Goal: Task Accomplishment & Management: Complete application form

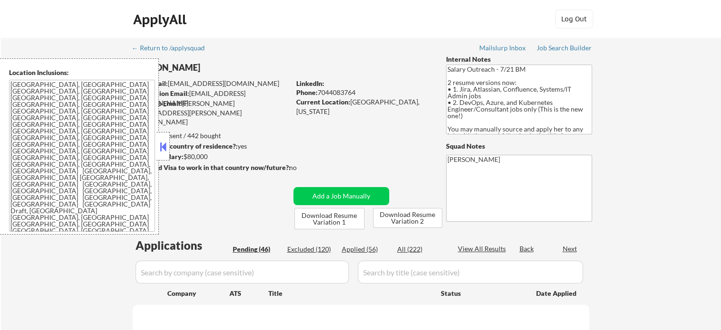
select select ""pending""
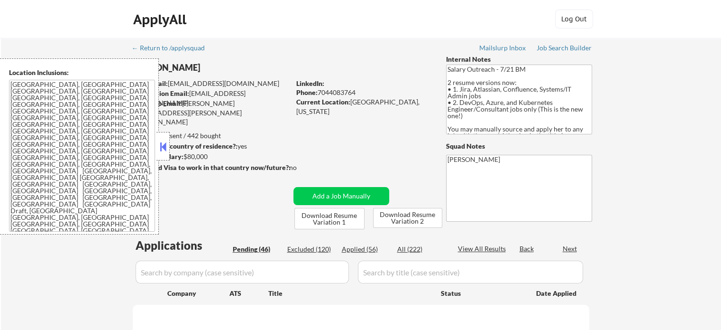
select select ""pending""
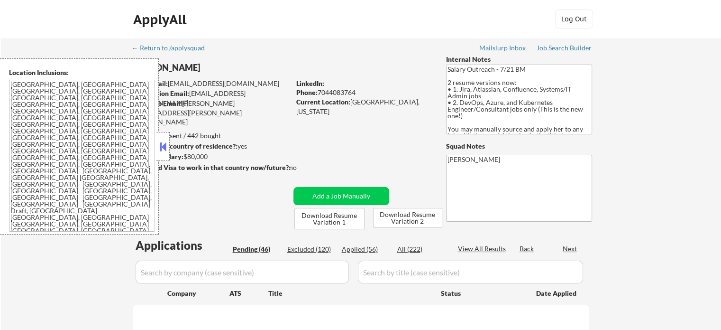
select select ""pending""
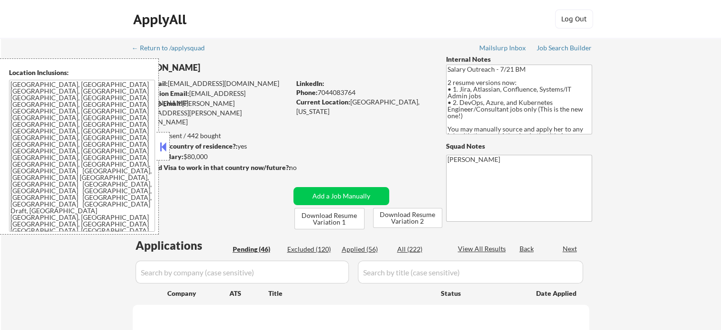
select select ""pending""
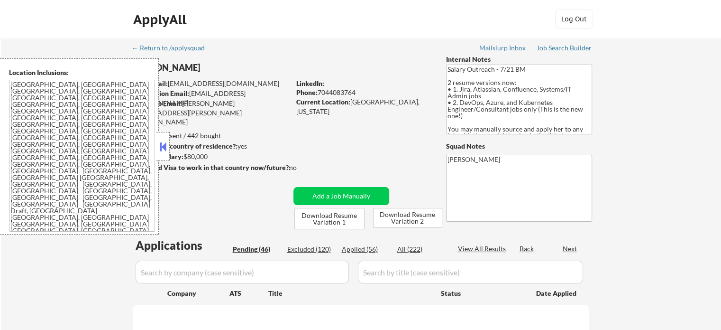
select select ""pending""
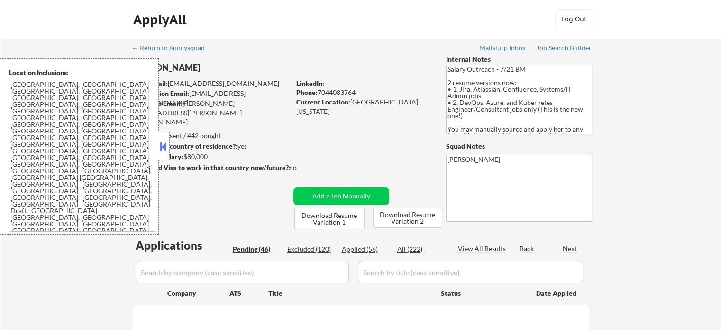
select select ""pending""
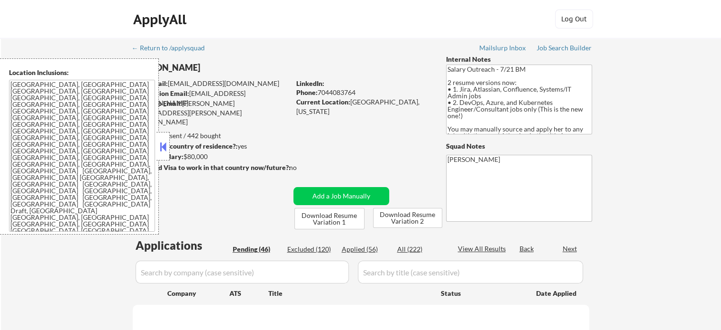
select select ""pending""
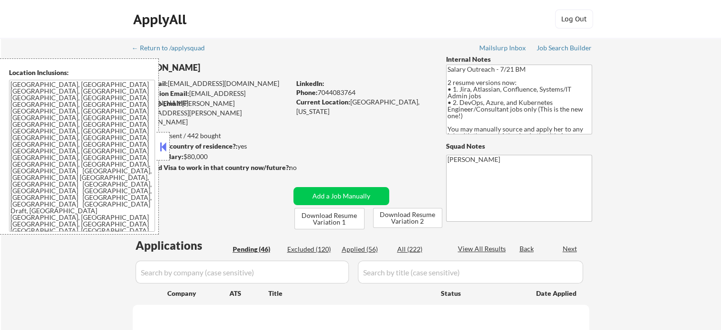
select select ""pending""
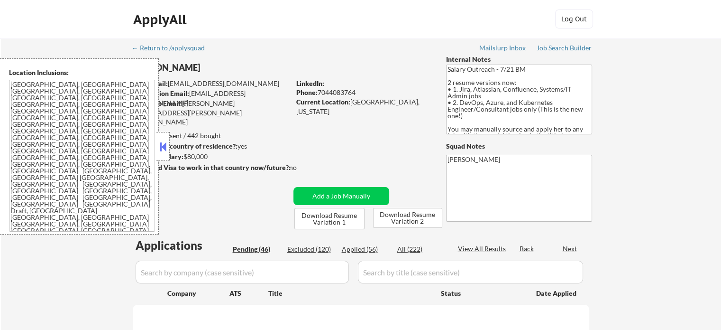
select select ""pending""
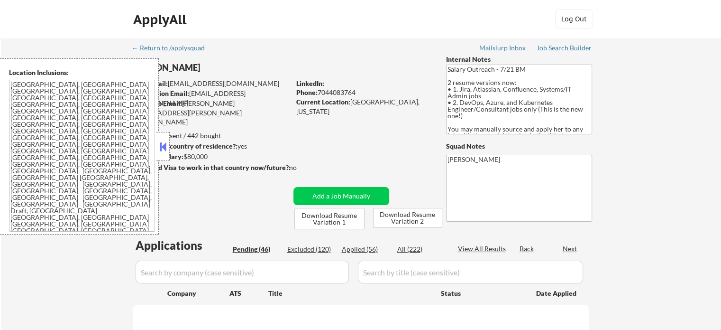
select select ""pending""
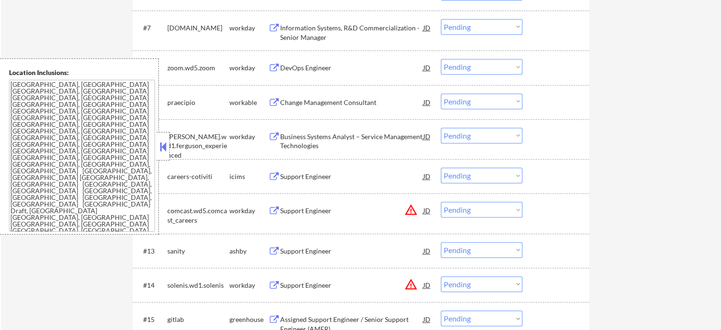
scroll to position [522, 0]
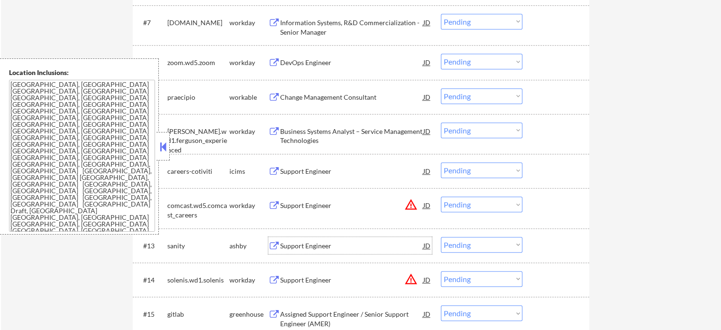
click at [327, 244] on div "Support Engineer" at bounding box center [351, 245] width 143 height 9
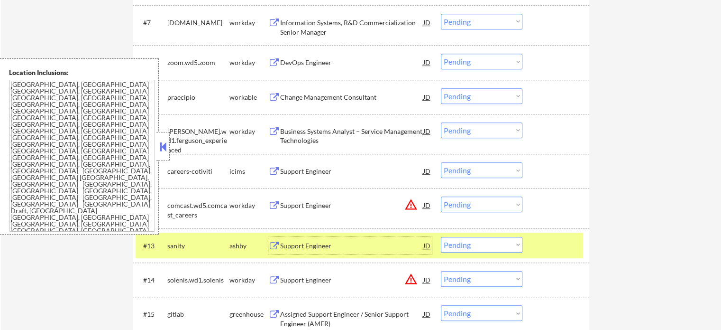
click at [563, 247] on div at bounding box center [557, 245] width 42 height 17
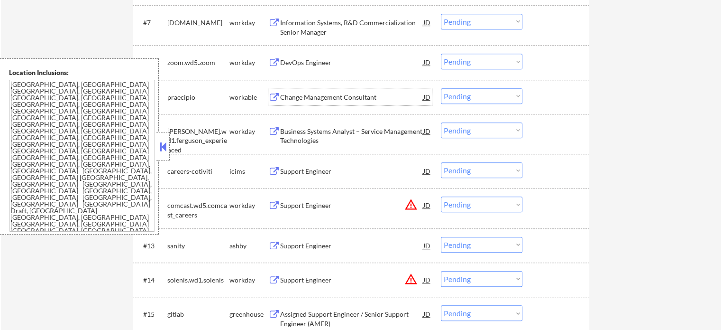
click at [314, 96] on div "Change Management Consultant" at bounding box center [351, 96] width 143 height 9
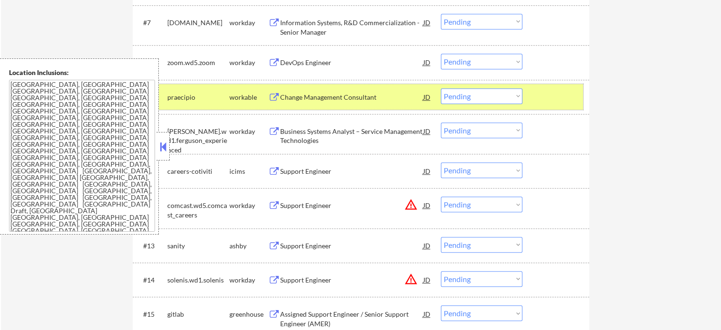
click at [535, 92] on div "#9 praecipio workable Change Management Consultant JD Choose an option... Pendi…" at bounding box center [360, 97] width 448 height 26
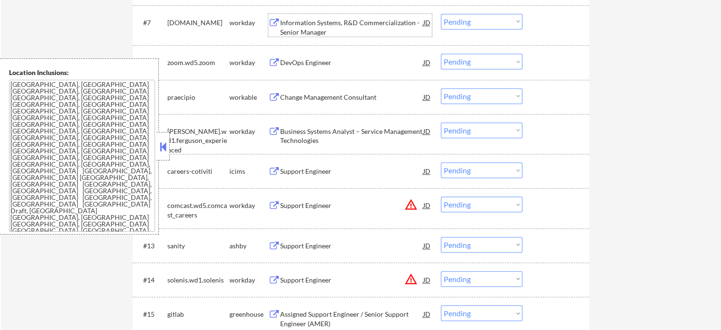
click at [332, 24] on div "Information Systems, R&D Commercialization - Senior Manager" at bounding box center [351, 27] width 143 height 18
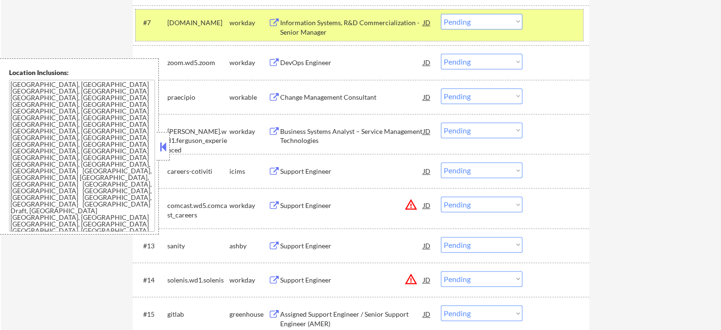
click at [552, 18] on div at bounding box center [557, 22] width 42 height 17
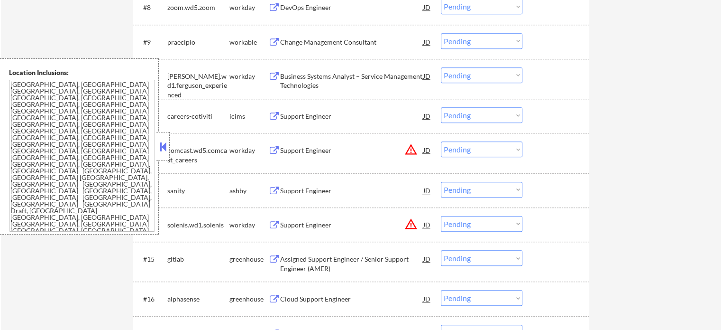
scroll to position [759, 0]
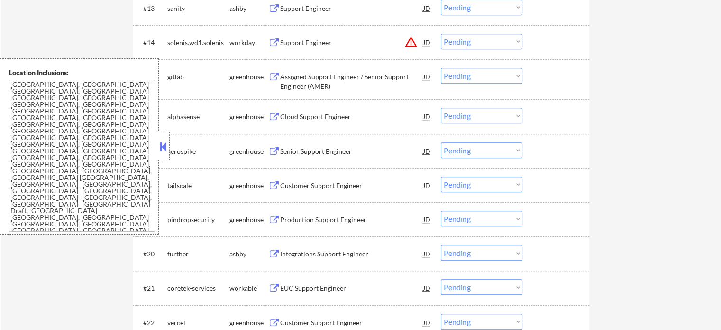
click at [298, 257] on div "Integrations Support Engineer" at bounding box center [351, 253] width 143 height 9
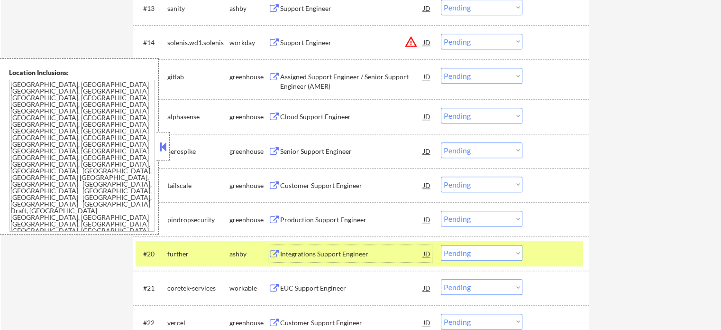
click at [534, 253] on div "#20 further ashby Integrations Support Engineer JD Choose an option... Pending …" at bounding box center [360, 253] width 448 height 26
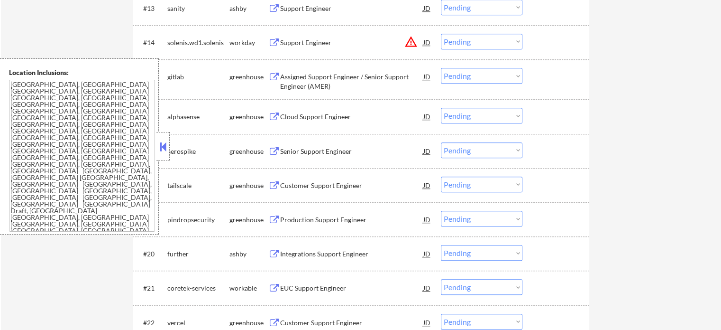
click at [352, 322] on div "Customer Support Engineer" at bounding box center [351, 322] width 143 height 9
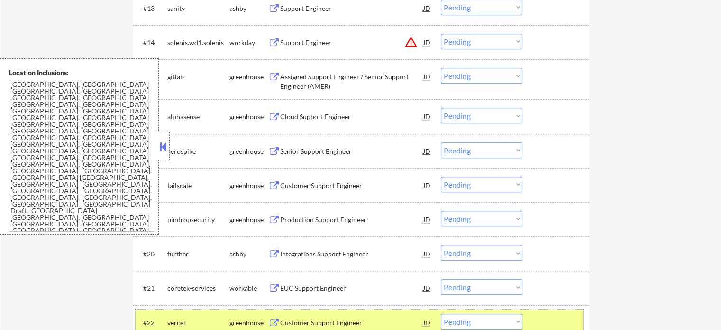
click at [554, 317] on div at bounding box center [557, 322] width 42 height 17
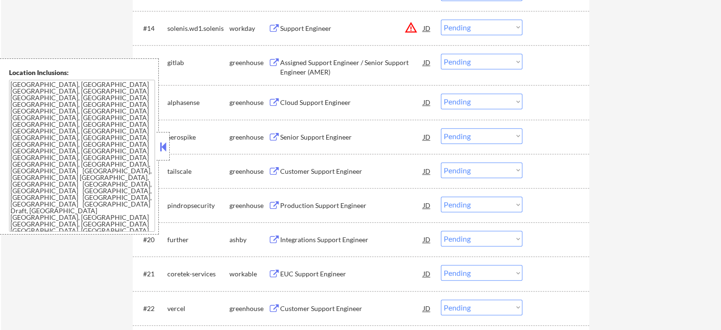
scroll to position [949, 0]
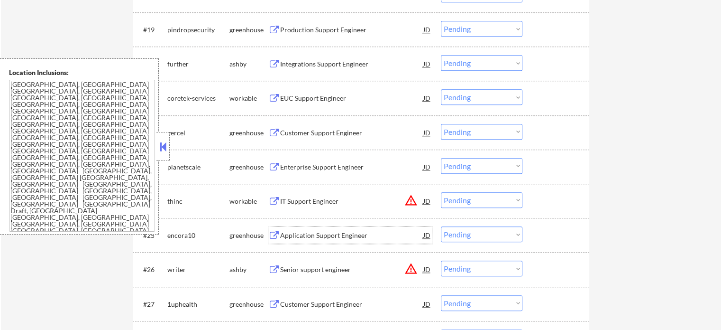
click at [333, 236] on div "Application Support Engineer" at bounding box center [351, 235] width 143 height 9
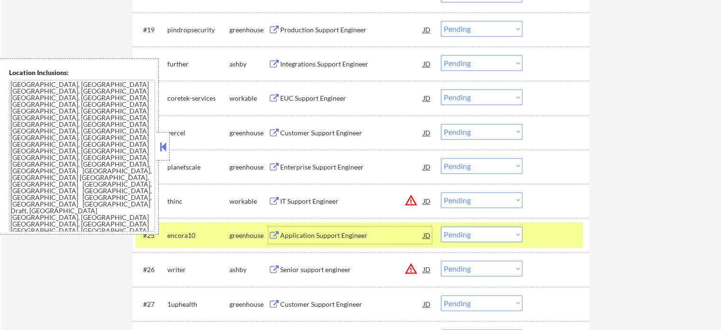
click at [569, 236] on div at bounding box center [557, 234] width 42 height 17
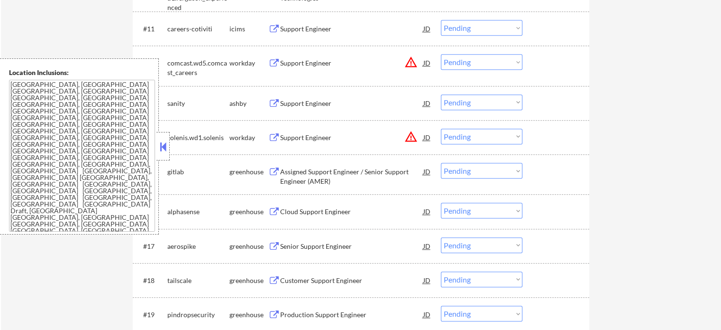
scroll to position [379, 0]
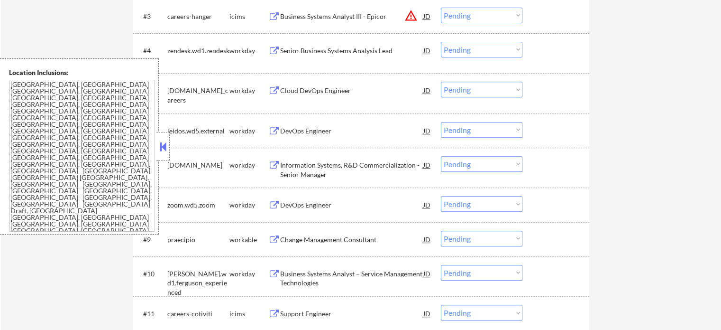
click at [334, 90] on div "Cloud DevOps Engineer" at bounding box center [351, 90] width 143 height 9
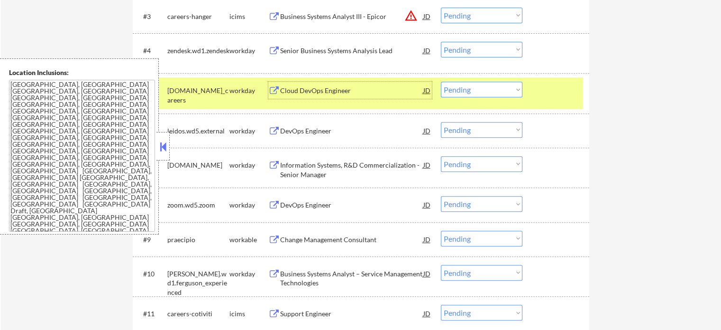
click at [537, 98] on div at bounding box center [557, 90] width 42 height 17
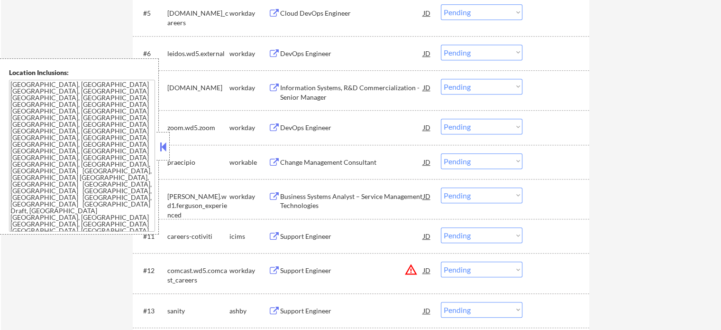
scroll to position [569, 0]
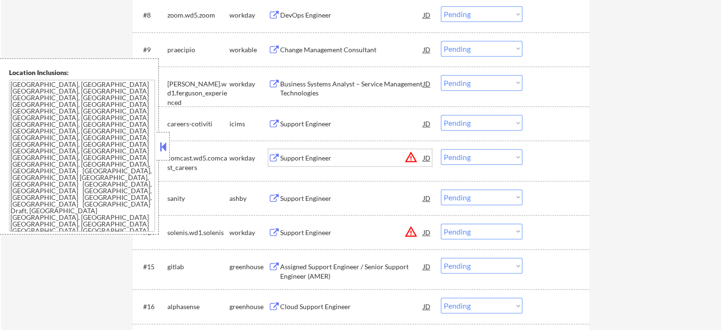
click at [317, 159] on div "Support Engineer" at bounding box center [351, 157] width 143 height 9
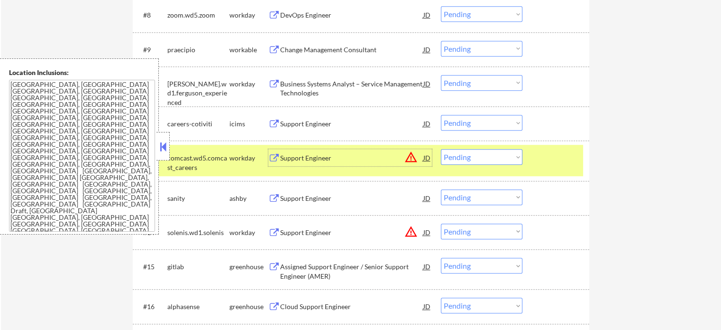
click at [548, 160] on div at bounding box center [557, 157] width 42 height 17
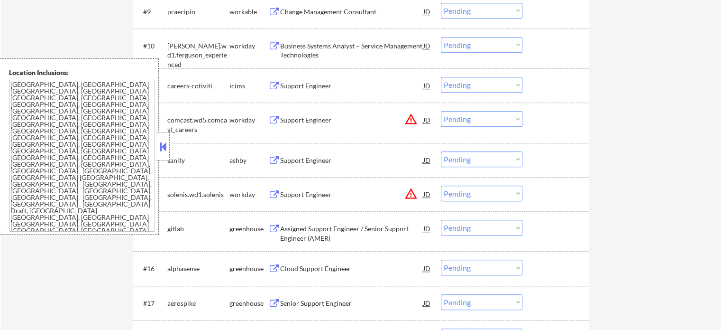
scroll to position [711, 0]
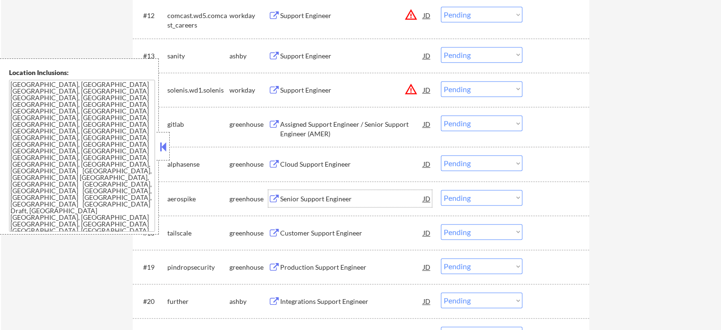
click at [336, 205] on div "Senior Support Engineer" at bounding box center [351, 198] width 143 height 17
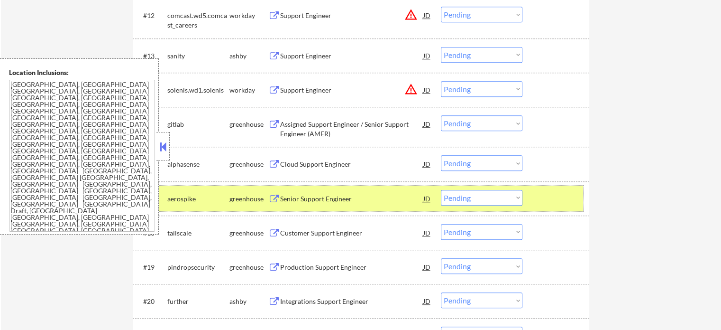
click at [552, 203] on div at bounding box center [557, 198] width 42 height 17
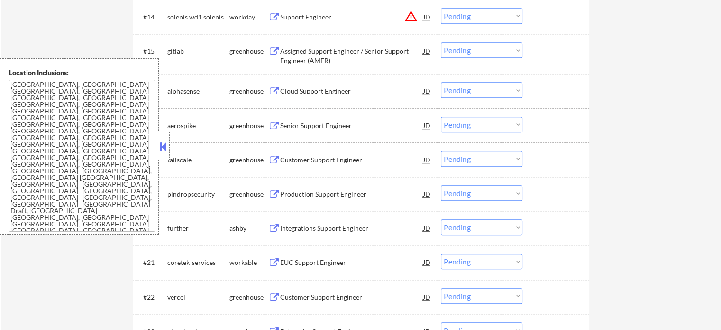
scroll to position [854, 0]
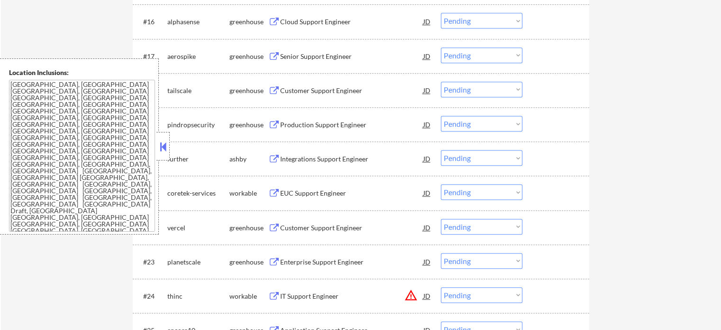
click at [325, 225] on div "Customer Support Engineer" at bounding box center [351, 227] width 143 height 9
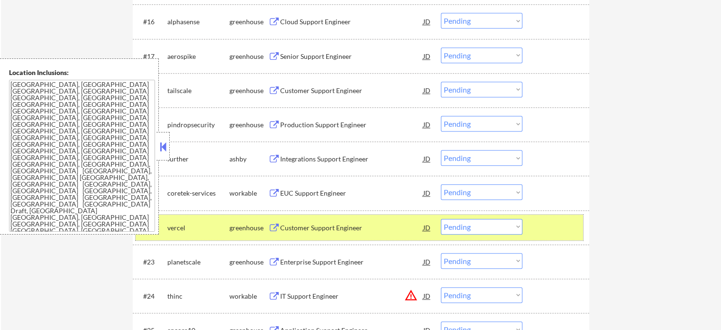
click at [546, 233] on div at bounding box center [557, 227] width 42 height 17
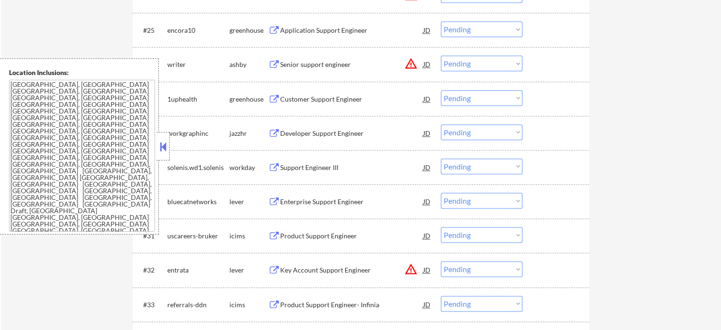
scroll to position [1281, 0]
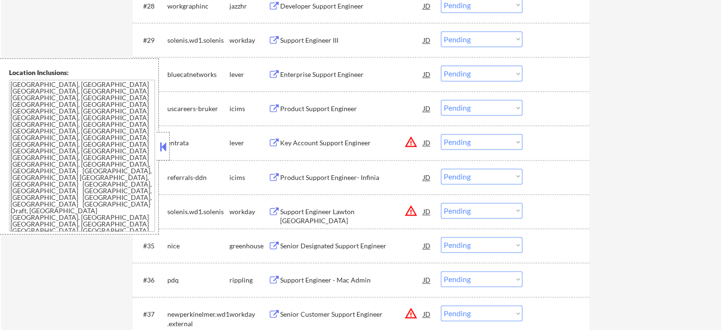
click at [373, 254] on div "#35 nice greenhouse Senior Designated Support Engineer JD Choose an option... P…" at bounding box center [360, 245] width 448 height 26
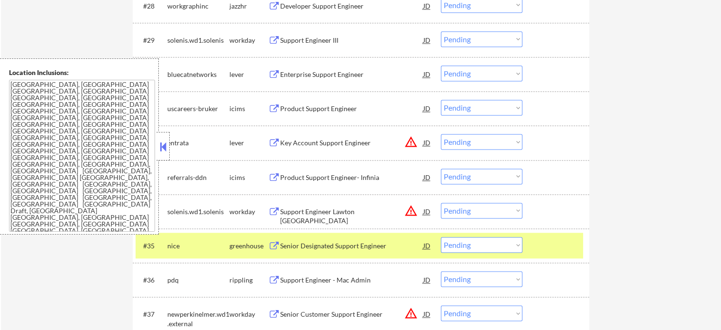
click at [544, 242] on div at bounding box center [557, 245] width 42 height 17
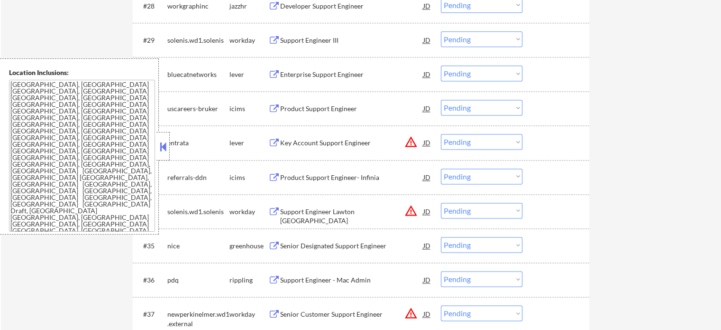
scroll to position [1423, 0]
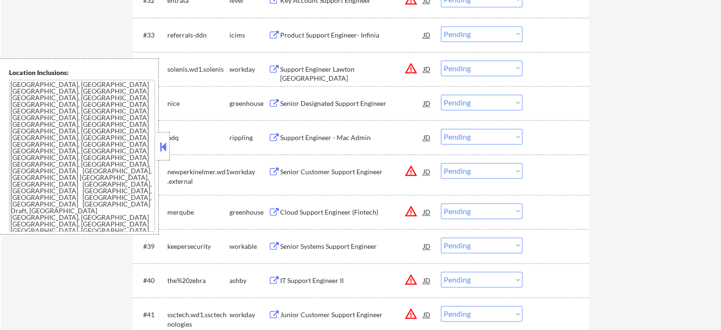
click at [317, 215] on div "Cloud Support Engineer (Fintech)" at bounding box center [351, 211] width 143 height 9
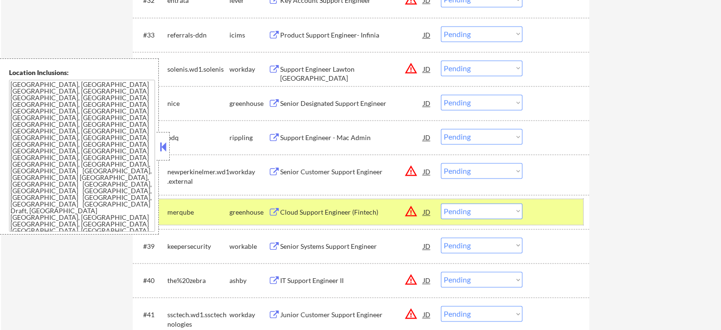
click at [553, 210] on div at bounding box center [557, 211] width 42 height 17
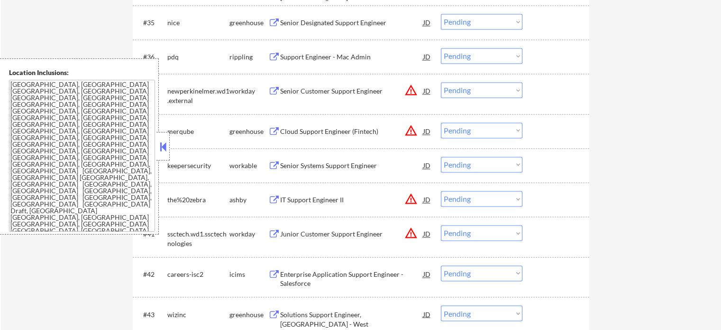
scroll to position [1565, 0]
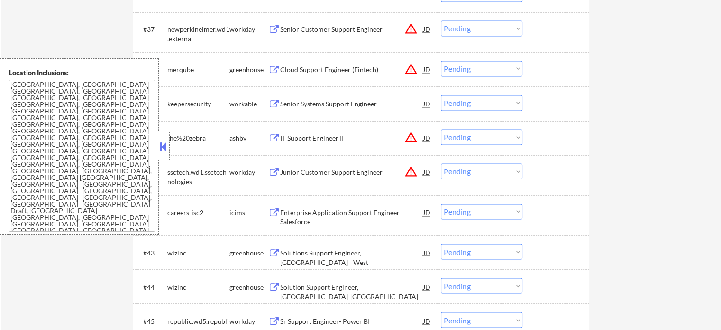
click at [322, 210] on div "Enterprise Application Support Engineer - Salesforce" at bounding box center [351, 217] width 143 height 18
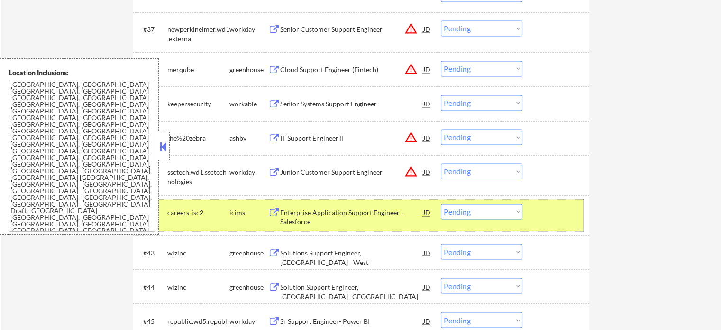
click at [560, 224] on div "#42 careers-isc2 icims Enterprise Application Support Engineer - Salesforce JD …" at bounding box center [360, 214] width 448 height 31
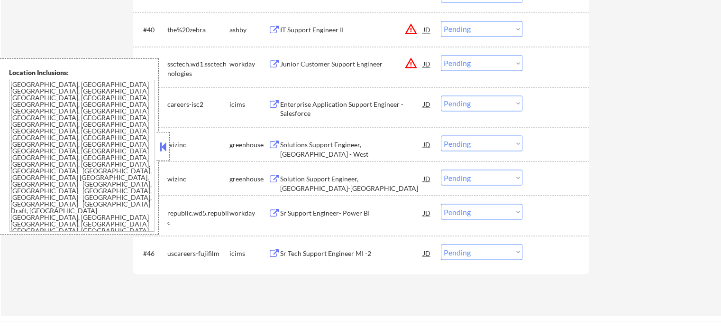
scroll to position [1755, 0]
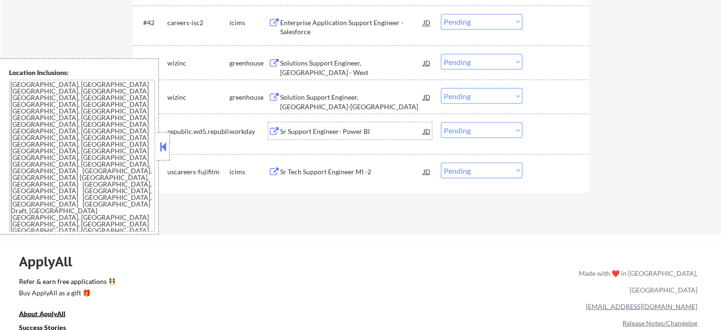
click at [358, 131] on div "Sr Support Engineer- Power BI" at bounding box center [351, 130] width 143 height 9
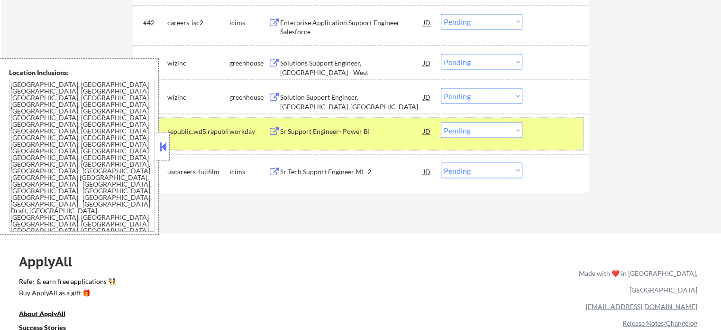
click at [577, 136] on div at bounding box center [557, 130] width 42 height 17
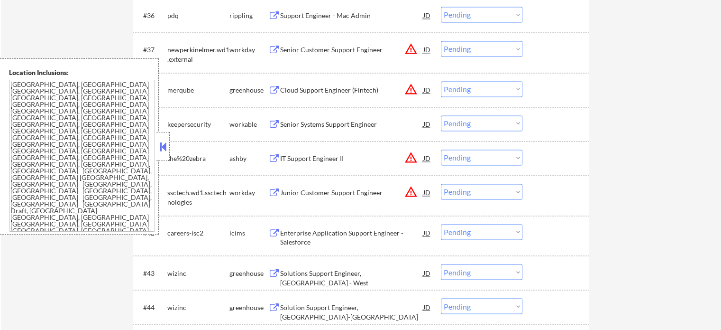
scroll to position [1423, 0]
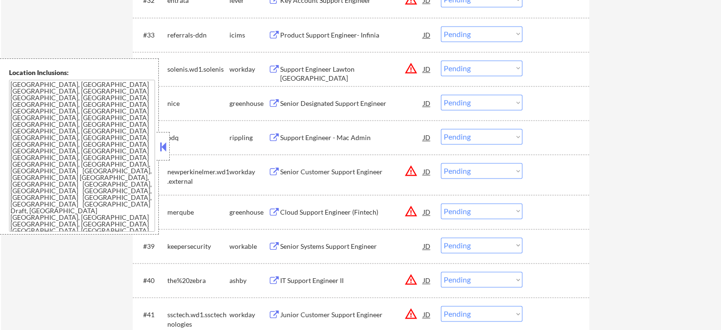
click at [348, 39] on div "Product Support Engineer- Infinia" at bounding box center [351, 34] width 143 height 9
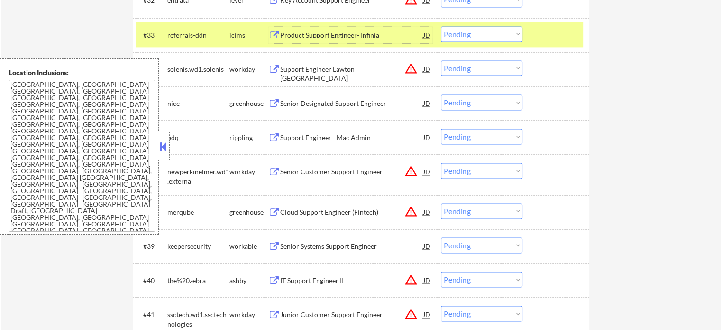
click at [539, 31] on div at bounding box center [557, 34] width 42 height 17
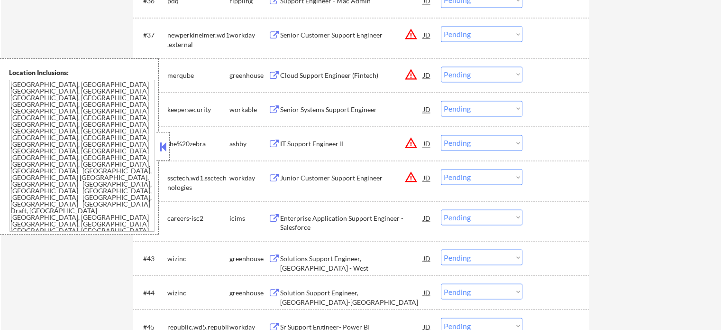
scroll to position [1565, 0]
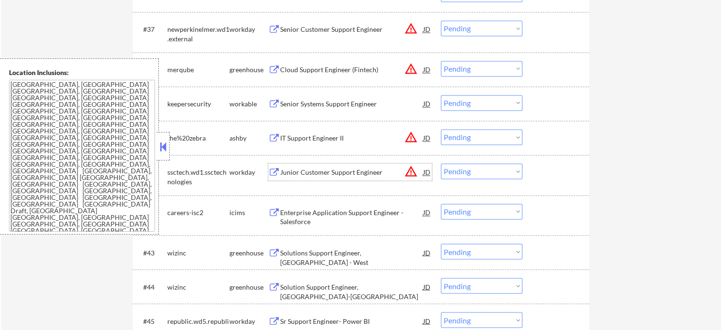
click at [366, 177] on div "Junior Customer Support Engineer" at bounding box center [351, 171] width 143 height 17
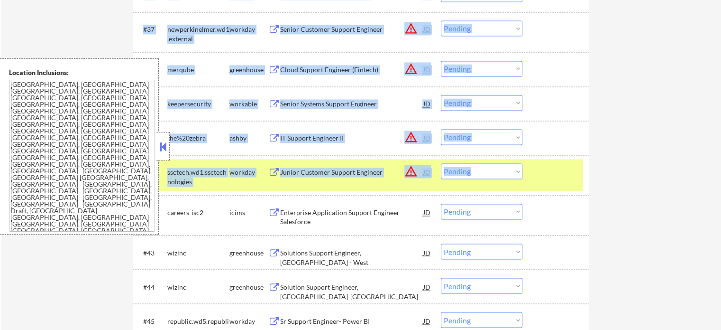
click at [580, 177] on div "#41 ssctech.wd1.ssctechnologies workday Junior Customer Support Engineer JD war…" at bounding box center [360, 174] width 448 height 31
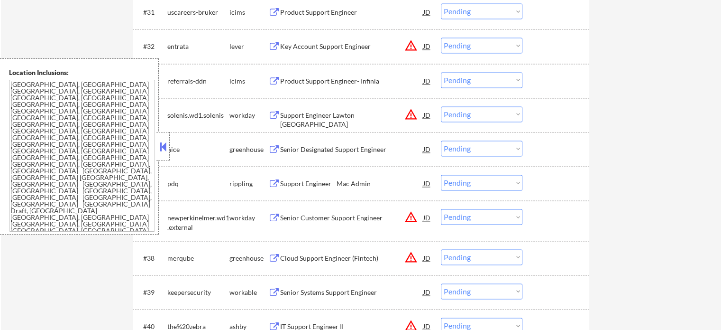
scroll to position [1375, 0]
click at [355, 45] on div "Key Account Support Engineer" at bounding box center [351, 47] width 143 height 9
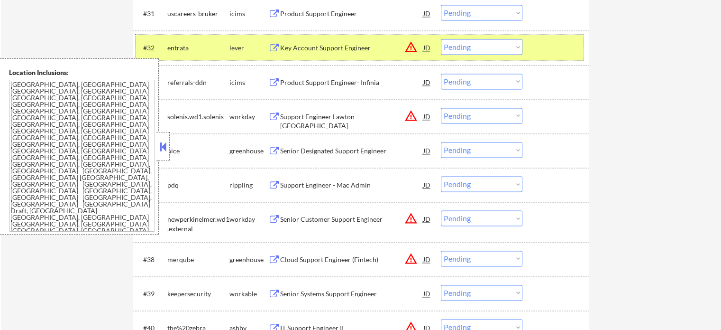
click at [536, 50] on div at bounding box center [557, 47] width 42 height 17
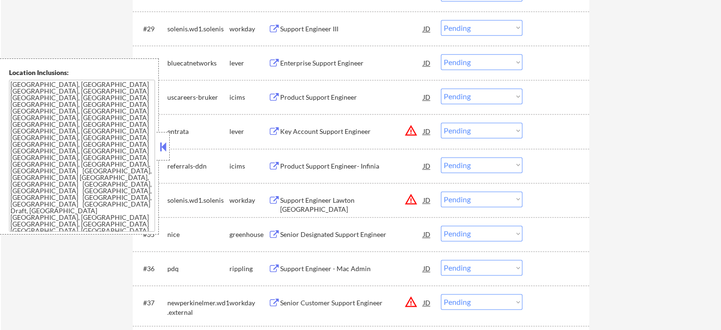
scroll to position [1186, 0]
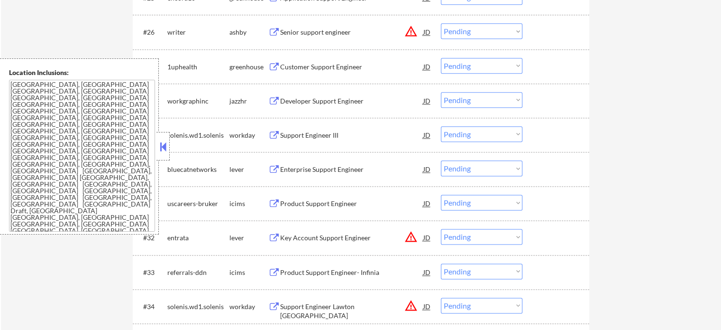
click at [321, 69] on div "Customer Support Engineer" at bounding box center [351, 66] width 143 height 9
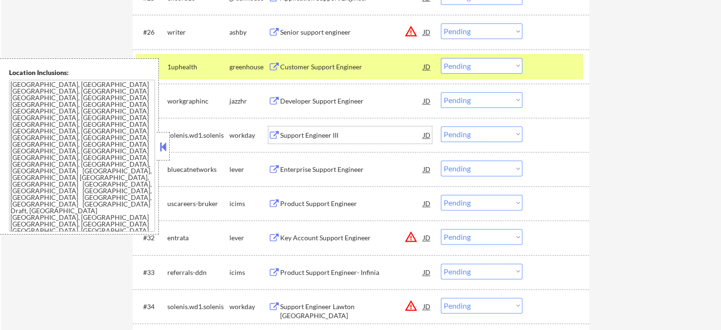
click at [308, 128] on div "Support Engineer III" at bounding box center [351, 134] width 143 height 17
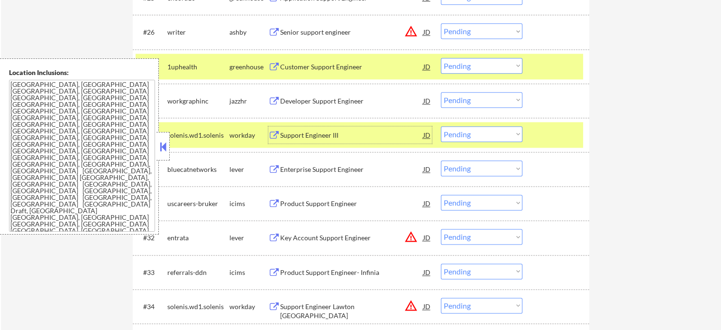
click at [545, 131] on div at bounding box center [557, 134] width 42 height 17
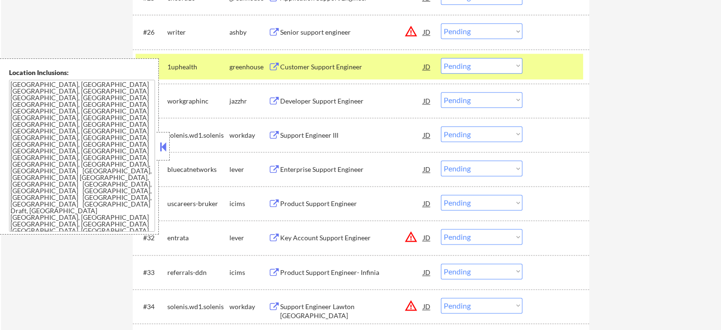
click at [546, 66] on div at bounding box center [557, 66] width 42 height 17
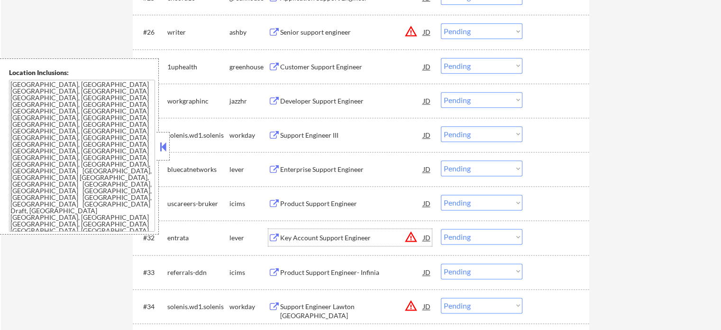
click at [312, 237] on div "Key Account Support Engineer" at bounding box center [351, 237] width 143 height 9
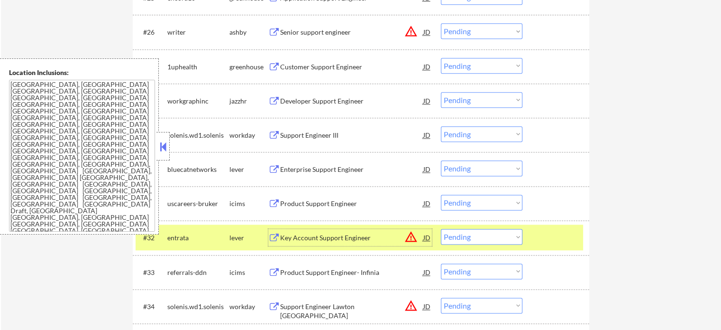
click at [553, 235] on div at bounding box center [557, 237] width 42 height 17
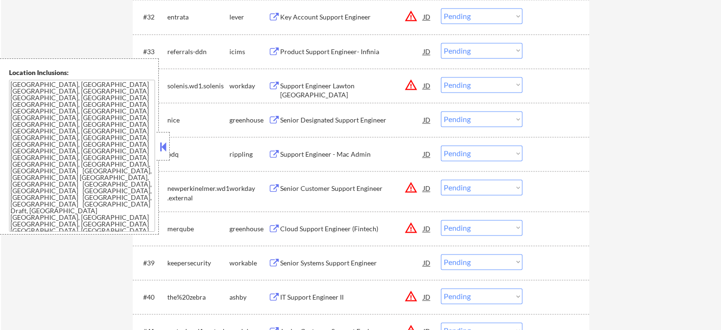
scroll to position [1423, 0]
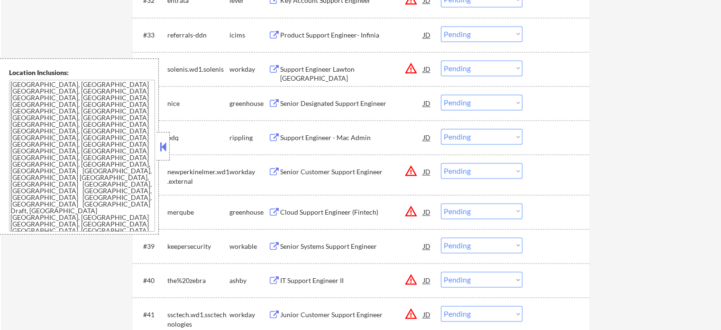
click at [314, 247] on div "Senior Systems Support Engineer" at bounding box center [351, 245] width 143 height 9
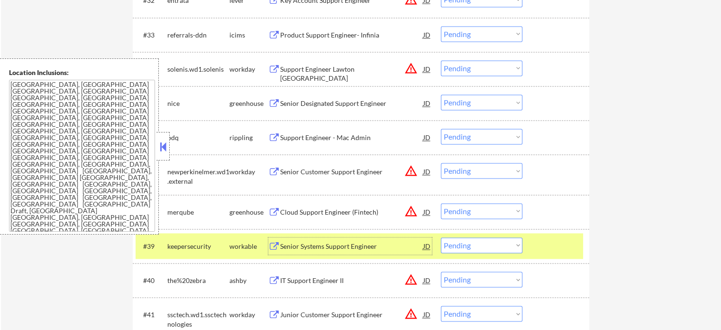
click at [559, 244] on div at bounding box center [557, 245] width 42 height 17
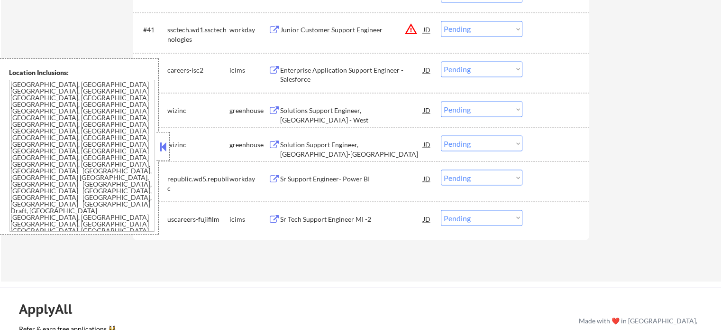
scroll to position [1850, 0]
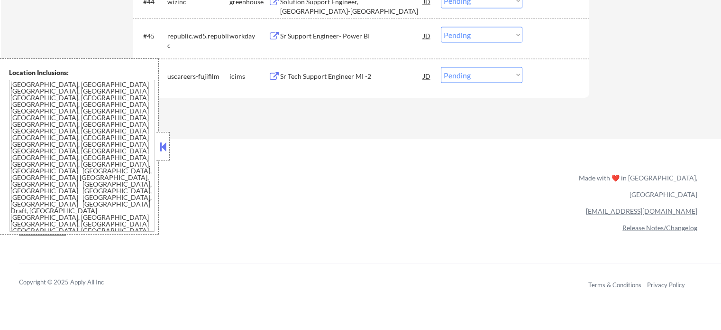
click at [300, 40] on div "Sr Support Engineer- Power BI" at bounding box center [351, 35] width 143 height 9
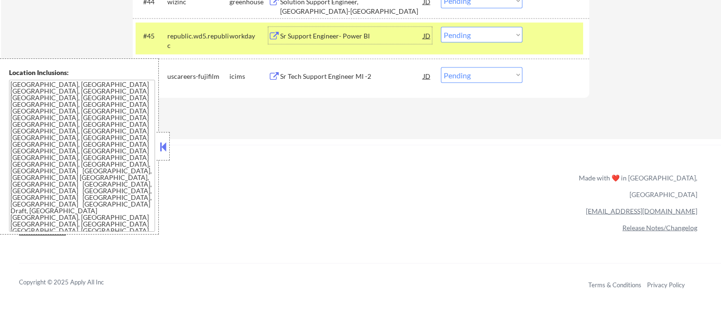
click at [563, 34] on div at bounding box center [557, 35] width 42 height 17
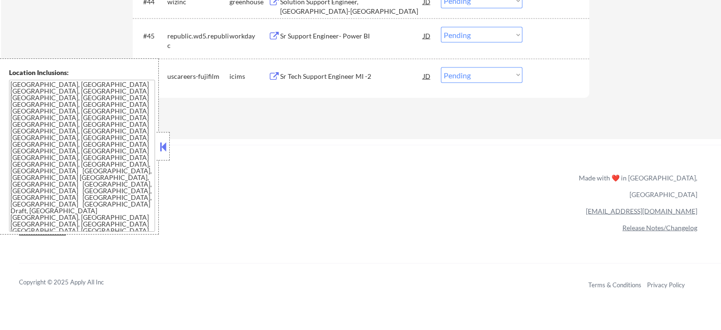
scroll to position [1707, 0]
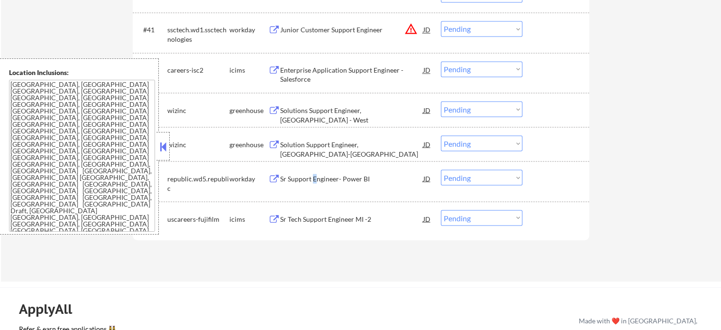
click at [314, 185] on div "Sr Support Engineer- Power BI" at bounding box center [351, 177] width 143 height 17
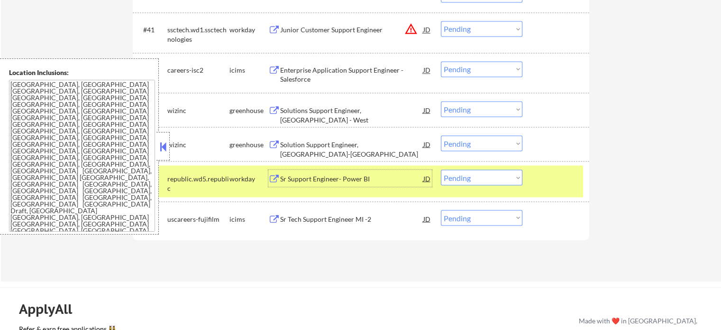
click at [343, 141] on div "Solution Support Engineer, US-East" at bounding box center [351, 148] width 143 height 18
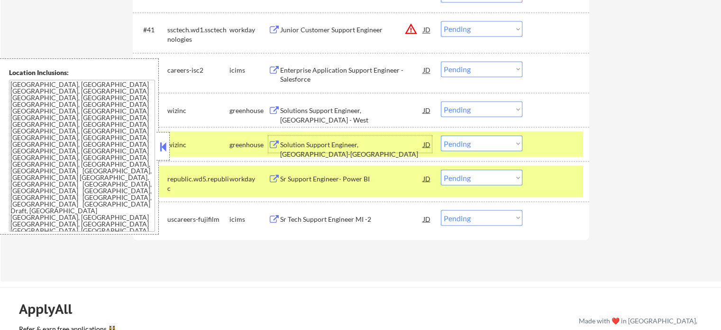
click at [557, 182] on div at bounding box center [557, 177] width 42 height 17
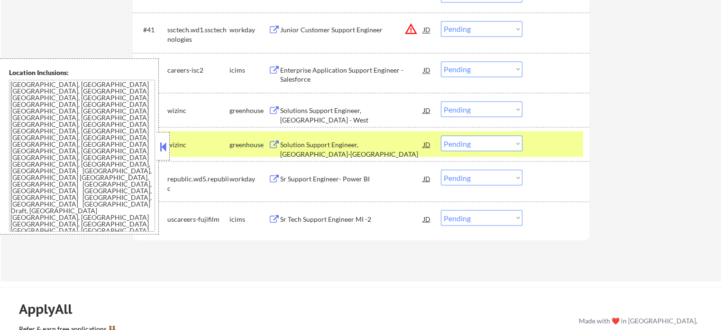
click at [559, 144] on div at bounding box center [557, 143] width 42 height 17
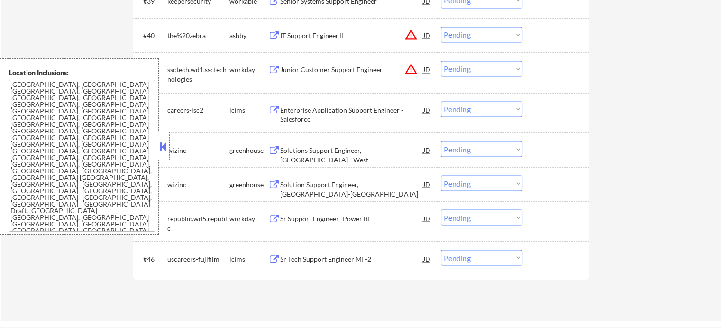
scroll to position [1613, 0]
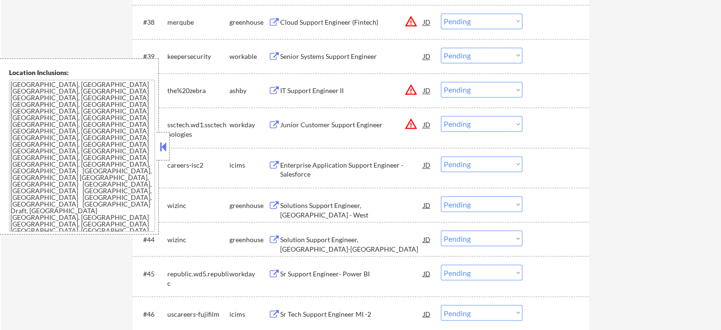
click at [316, 123] on div "Junior Customer Support Engineer" at bounding box center [351, 124] width 143 height 9
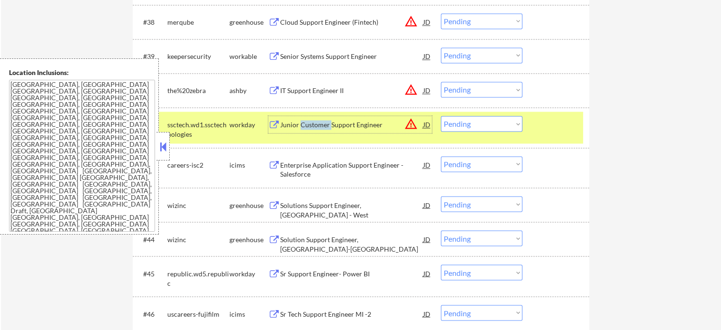
click at [503, 118] on select "Choose an option... Pending Applied Excluded (Questions) Excluded (Expired) Exc…" at bounding box center [482, 124] width 82 height 16
click at [441, 116] on select "Choose an option... Pending Applied Excluded (Questions) Excluded (Expired) Exc…" at bounding box center [482, 124] width 82 height 16
click at [554, 125] on div at bounding box center [557, 124] width 42 height 17
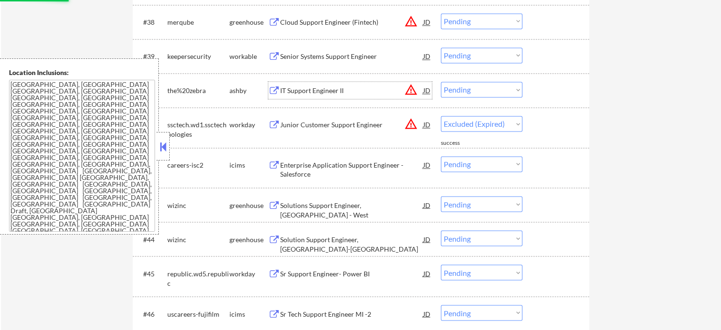
click at [336, 92] on div "IT Support Engineer II" at bounding box center [351, 90] width 143 height 9
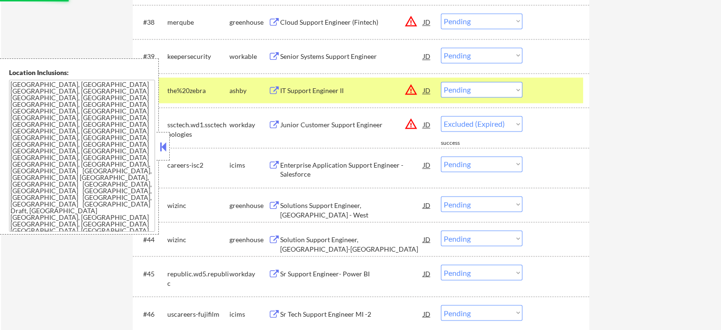
select select ""pending""
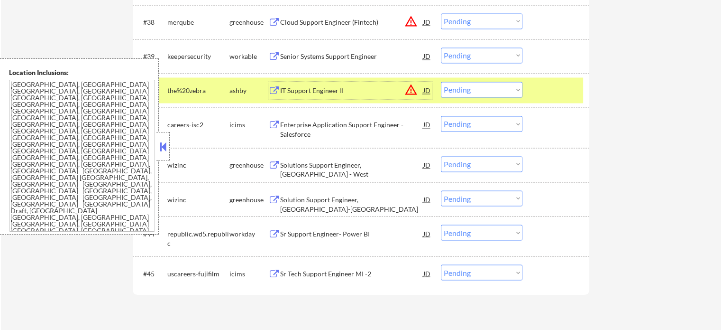
click at [552, 79] on div "#40 the%20zebra ashby IT Support Engineer II JD warning_amber Choose an option.…" at bounding box center [360, 90] width 448 height 26
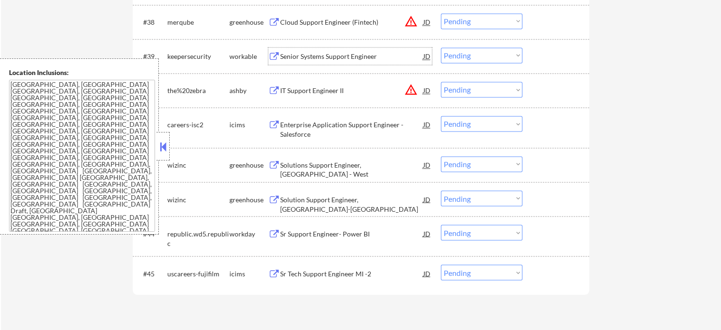
click at [333, 58] on div "Senior Systems Support Engineer" at bounding box center [351, 56] width 143 height 9
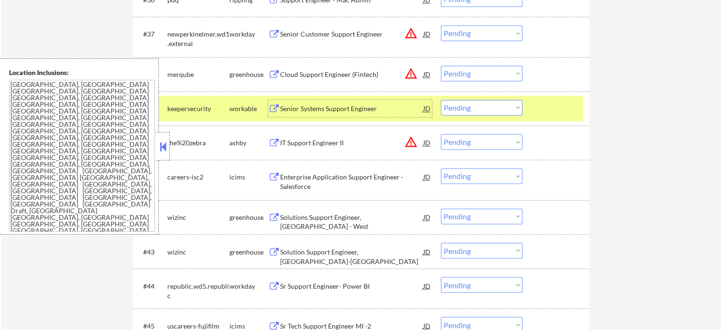
scroll to position [1470, 0]
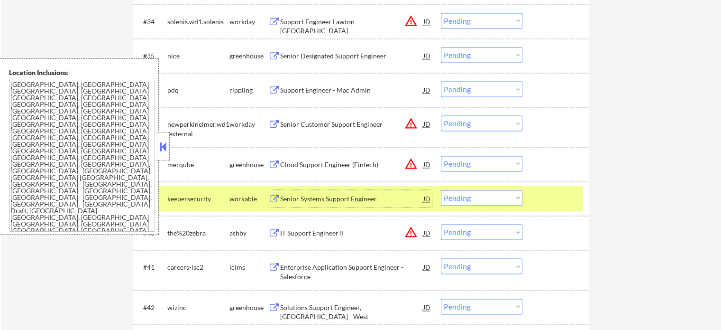
click at [331, 92] on div "Support Engineer - Mac Admin" at bounding box center [351, 89] width 143 height 9
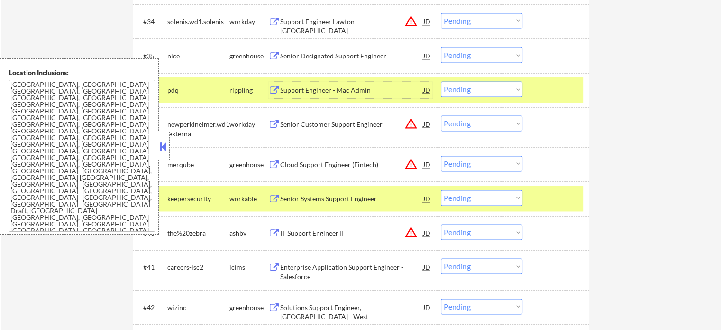
click at [554, 201] on div at bounding box center [557, 198] width 42 height 17
click at [558, 102] on div "#36 pdq rippling Support Engineer - Mac Admin JD Choose an option... Pending Ap…" at bounding box center [360, 90] width 448 height 26
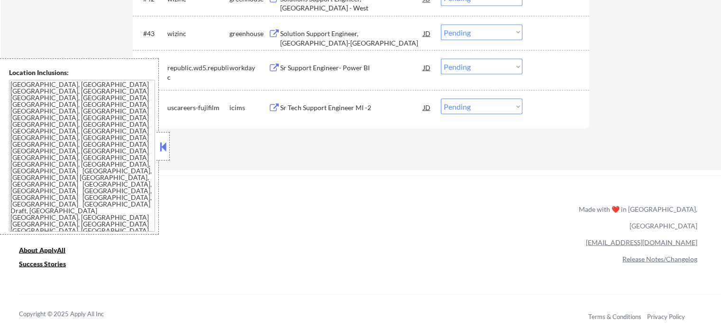
scroll to position [1666, 0]
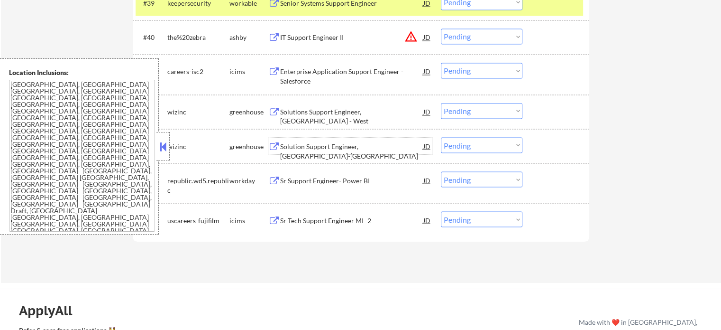
click at [332, 150] on div "Solution Support Engineer, US-East" at bounding box center [351, 150] width 143 height 18
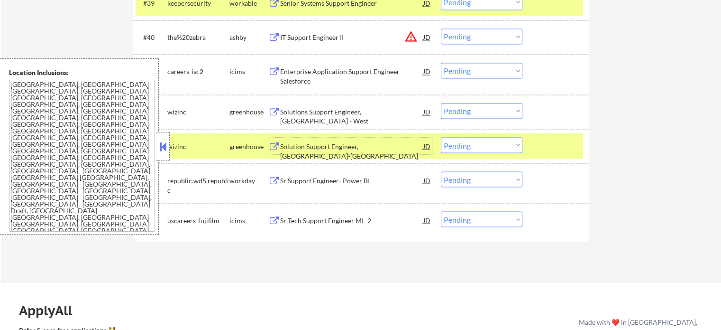
click at [458, 150] on select "Choose an option... Pending Applied Excluded (Questions) Excluded (Expired) Exc…" at bounding box center [482, 145] width 82 height 16
click at [441, 137] on select "Choose an option... Pending Applied Excluded (Questions) Excluded (Expired) Exc…" at bounding box center [482, 145] width 82 height 16
click at [490, 111] on select "Choose an option... Pending Applied Excluded (Questions) Excluded (Expired) Exc…" at bounding box center [482, 111] width 82 height 16
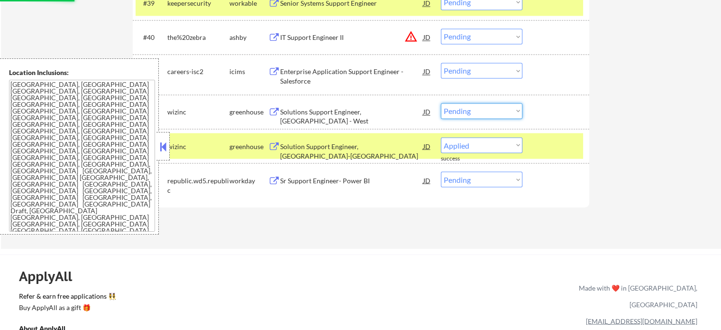
select select ""pending""
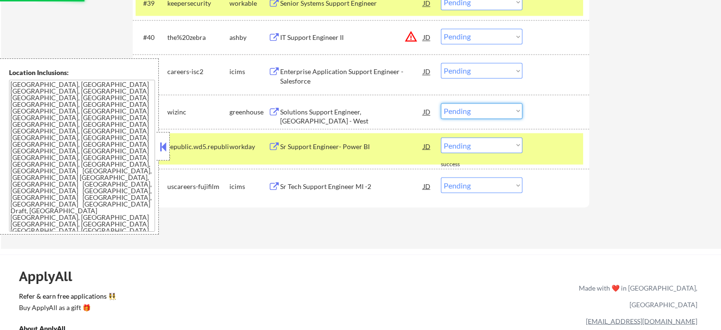
drag, startPoint x: 658, startPoint y: 221, endPoint x: 567, endPoint y: 162, distance: 107.8
click at [481, 111] on select "Choose an option... Pending Applied Excluded (Questions) Excluded (Expired) Exc…" at bounding box center [482, 111] width 82 height 16
click at [441, 103] on select "Choose an option... Pending Applied Excluded (Questions) Excluded (Expired) Exc…" at bounding box center [482, 111] width 82 height 16
click at [538, 148] on div at bounding box center [557, 145] width 42 height 17
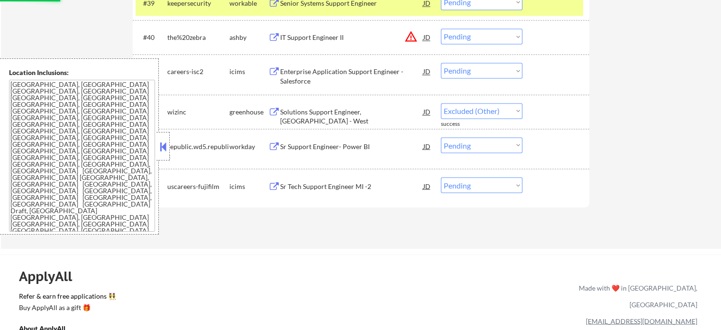
select select ""pending""
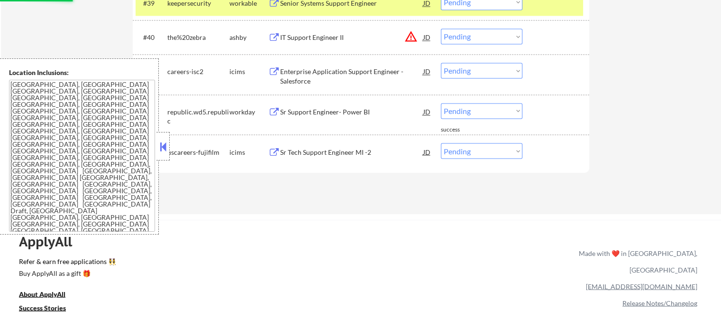
click at [320, 37] on div "IT Support Engineer II" at bounding box center [351, 37] width 143 height 9
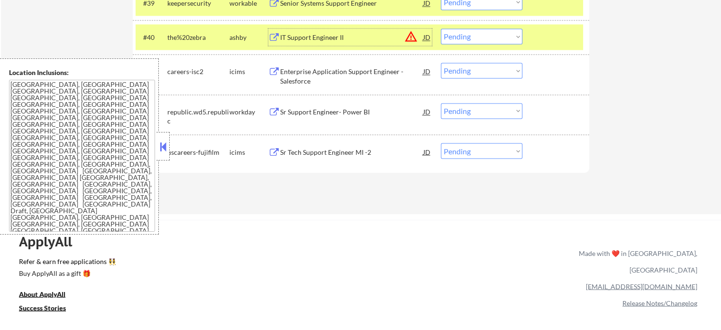
click at [460, 34] on select "Choose an option... Pending Applied Excluded (Questions) Excluded (Expired) Exc…" at bounding box center [482, 36] width 82 height 16
click at [441, 28] on select "Choose an option... Pending Applied Excluded (Questions) Excluded (Expired) Exc…" at bounding box center [482, 36] width 82 height 16
click at [532, 40] on div "#40 the%20zebra ashby IT Support Engineer II JD warning_amber Choose an option.…" at bounding box center [360, 37] width 448 height 26
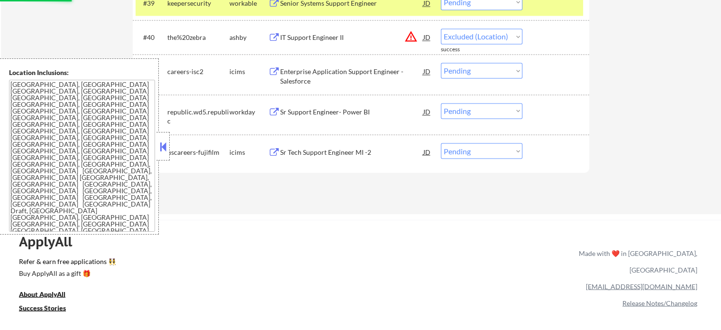
select select ""pending""
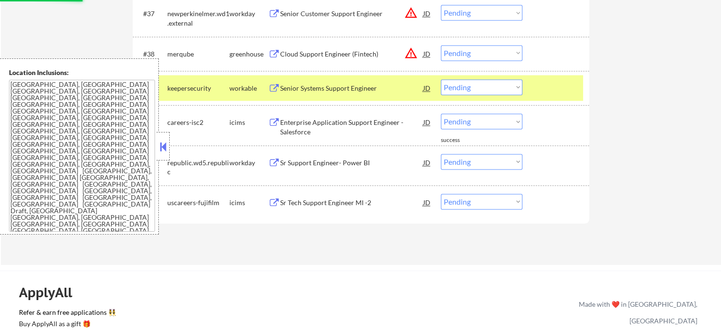
scroll to position [1571, 0]
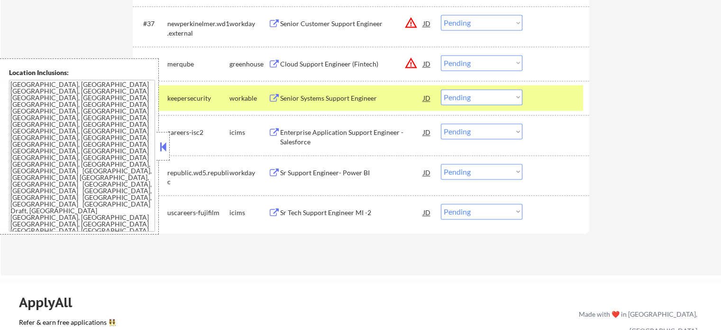
click at [581, 96] on div "#39 keepersecurity workable Senior Systems Support Engineer JD Choose an option…" at bounding box center [360, 98] width 448 height 26
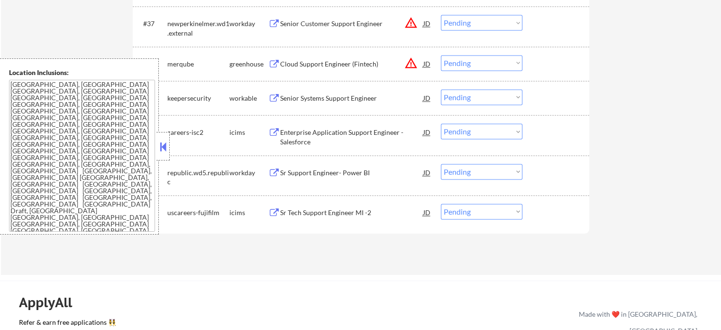
drag, startPoint x: 581, startPoint y: 96, endPoint x: 444, endPoint y: 94, distance: 136.1
click at [581, 96] on div "#39 keepersecurity workable Senior Systems Support Engineer JD Choose an option…" at bounding box center [360, 98] width 448 height 26
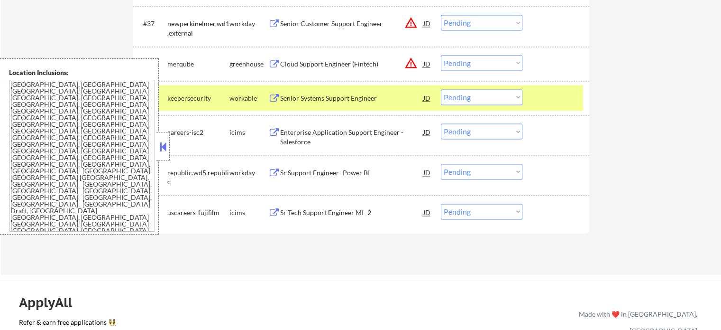
click at [347, 96] on div "Senior Systems Support Engineer" at bounding box center [351, 97] width 143 height 9
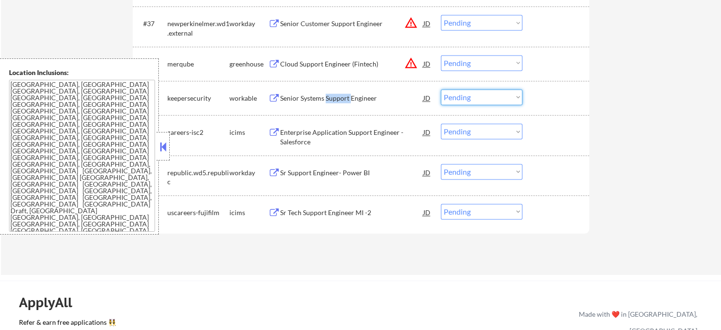
click at [457, 91] on select "Choose an option... Pending Applied Excluded (Questions) Excluded (Expired) Exc…" at bounding box center [482, 97] width 82 height 16
click at [441, 89] on select "Choose an option... Pending Applied Excluded (Questions) Excluded (Expired) Exc…" at bounding box center [482, 97] width 82 height 16
click at [541, 96] on div at bounding box center [557, 97] width 42 height 17
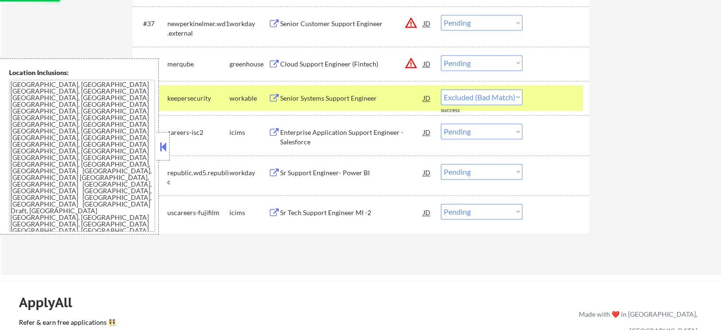
select select ""pending""
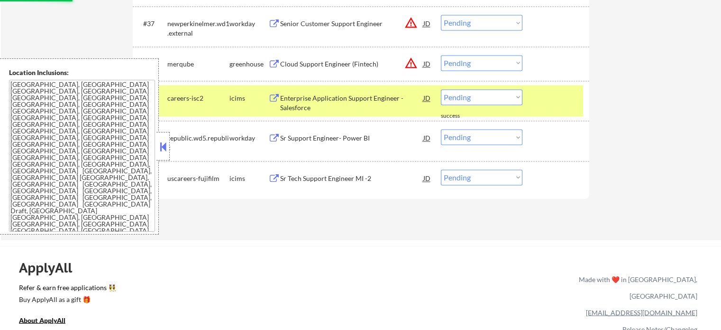
click at [543, 97] on div at bounding box center [557, 97] width 42 height 17
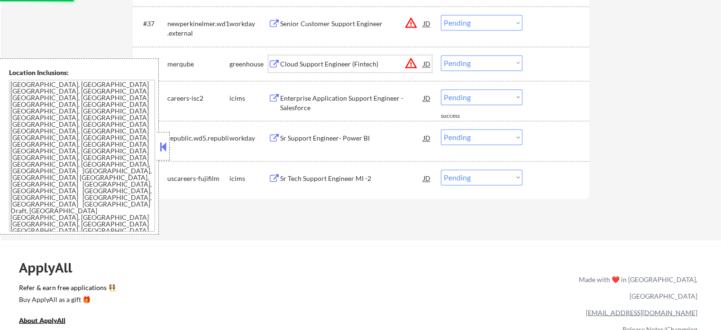
click at [324, 63] on div "Cloud Support Engineer (Fintech)" at bounding box center [351, 63] width 143 height 9
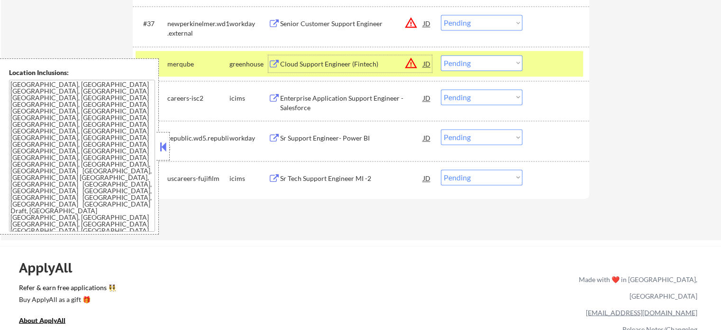
click at [481, 65] on select "Choose an option... Pending Applied Excluded (Questions) Excluded (Expired) Exc…" at bounding box center [482, 63] width 82 height 16
click at [441, 55] on select "Choose an option... Pending Applied Excluded (Questions) Excluded (Expired) Exc…" at bounding box center [482, 63] width 82 height 16
click at [543, 63] on div at bounding box center [557, 63] width 42 height 17
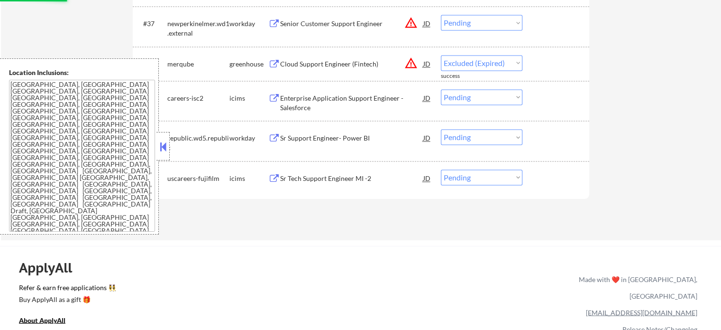
click at [312, 24] on div "Senior Customer Support Engineer" at bounding box center [351, 23] width 143 height 9
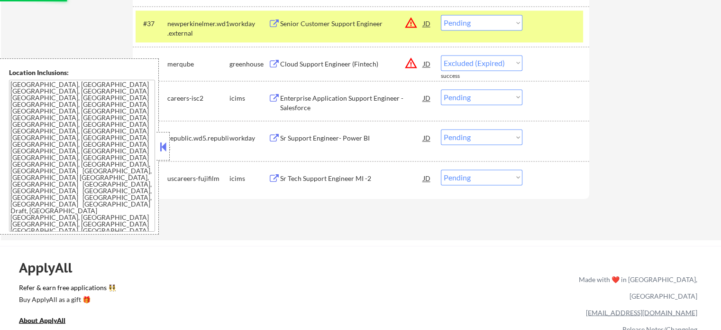
select select ""pending""
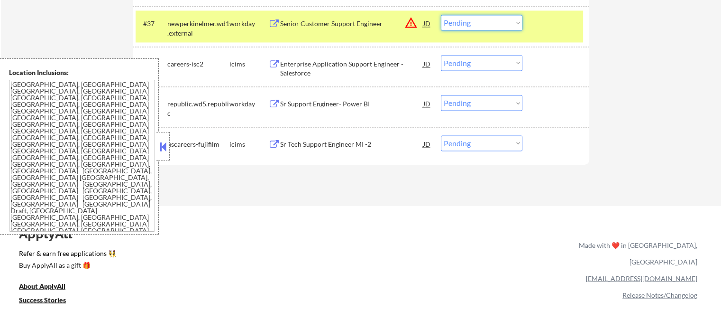
click at [478, 25] on select "Choose an option... Pending Applied Excluded (Questions) Excluded (Expired) Exc…" at bounding box center [482, 23] width 82 height 16
click at [441, 15] on select "Choose an option... Pending Applied Excluded (Questions) Excluded (Expired) Exc…" at bounding box center [482, 23] width 82 height 16
click at [540, 28] on div at bounding box center [557, 23] width 42 height 17
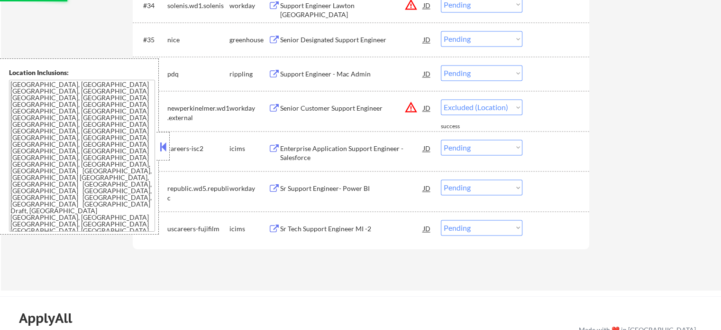
scroll to position [1476, 0]
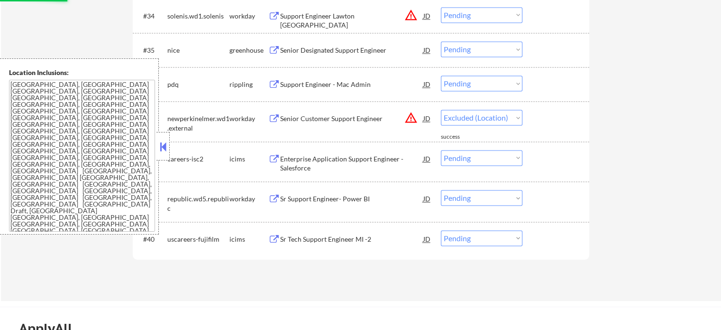
select select ""pending""
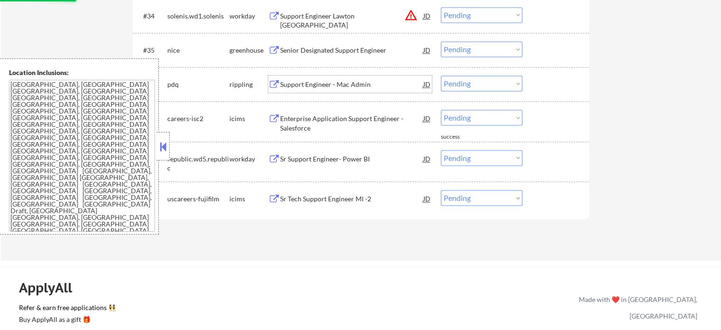
click at [332, 83] on div "Support Engineer - Mac Admin" at bounding box center [351, 84] width 143 height 9
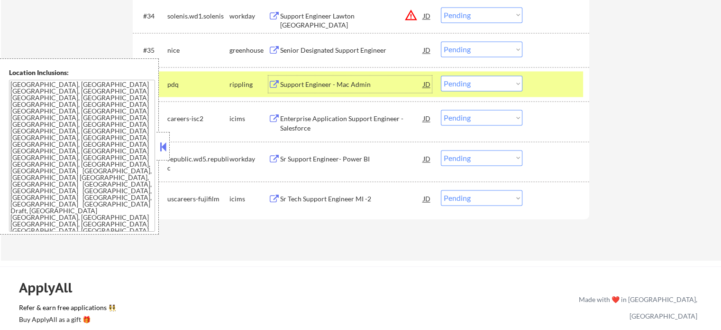
click at [475, 83] on select "Choose an option... Pending Applied Excluded (Questions) Excluded (Expired) Exc…" at bounding box center [482, 83] width 82 height 16
click at [441, 75] on select "Choose an option... Pending Applied Excluded (Questions) Excluded (Expired) Exc…" at bounding box center [482, 83] width 82 height 16
click at [552, 78] on div at bounding box center [557, 83] width 42 height 17
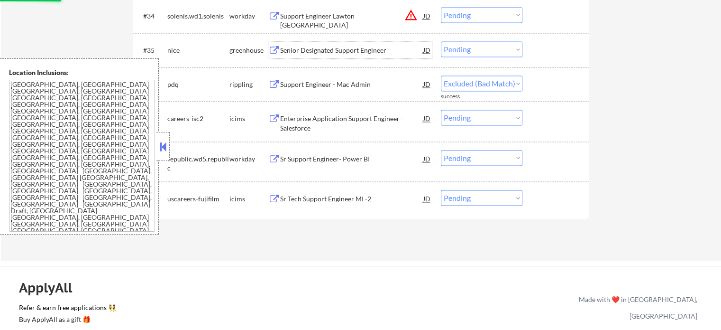
select select ""pending""
click at [309, 52] on div "Senior Designated Support Engineer" at bounding box center [351, 50] width 143 height 9
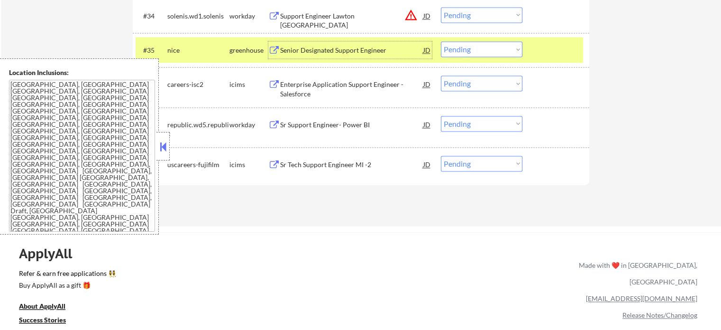
click at [505, 47] on select "Choose an option... Pending Applied Excluded (Questions) Excluded (Expired) Exc…" at bounding box center [482, 49] width 82 height 16
click at [441, 41] on select "Choose an option... Pending Applied Excluded (Questions) Excluded (Expired) Exc…" at bounding box center [482, 49] width 82 height 16
click at [548, 47] on div at bounding box center [557, 49] width 42 height 17
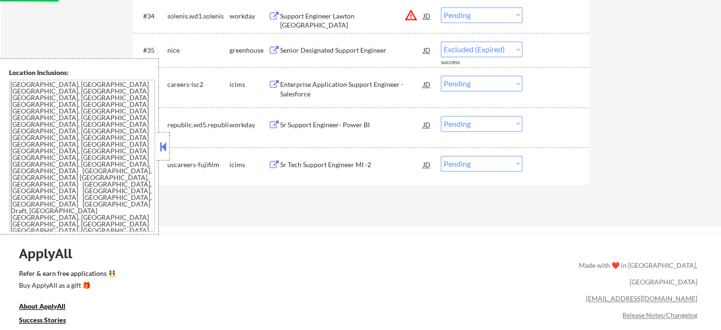
click at [329, 22] on div "Support Engineer Lawton OK" at bounding box center [351, 15] width 143 height 17
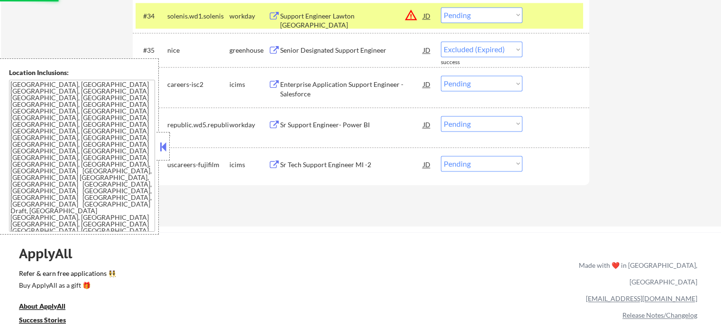
select select ""pending""
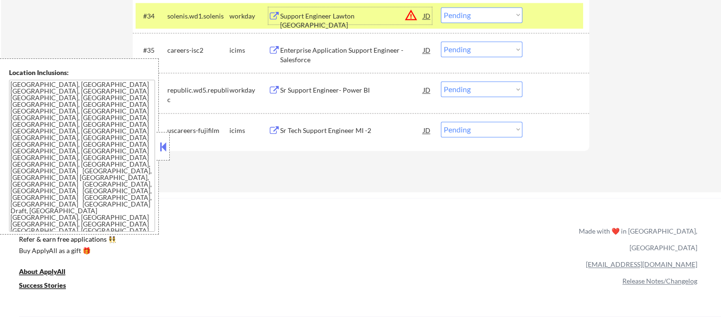
click at [479, 18] on select "Choose an option... Pending Applied Excluded (Questions) Excluded (Expired) Exc…" at bounding box center [482, 15] width 82 height 16
click at [441, 7] on select "Choose an option... Pending Applied Excluded (Questions) Excluded (Expired) Exc…" at bounding box center [482, 15] width 82 height 16
click at [547, 15] on div at bounding box center [557, 15] width 42 height 17
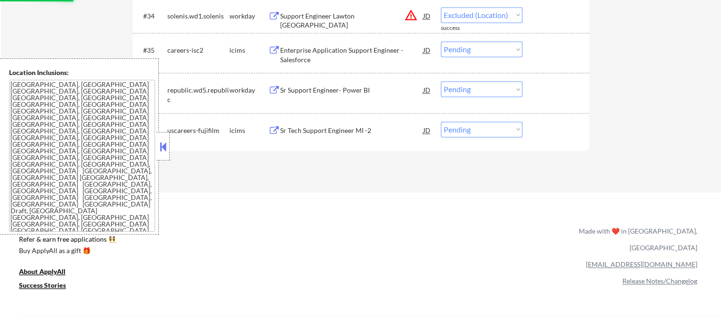
select select ""pending""
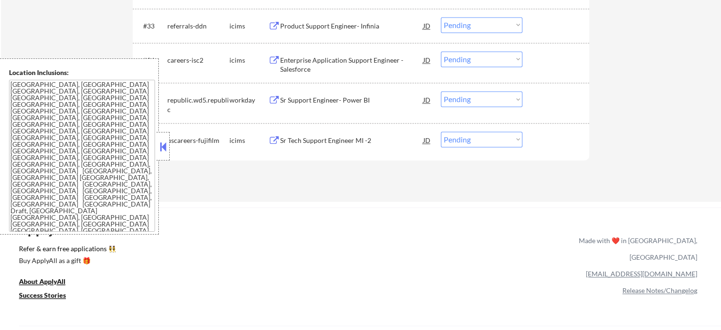
scroll to position [1334, 0]
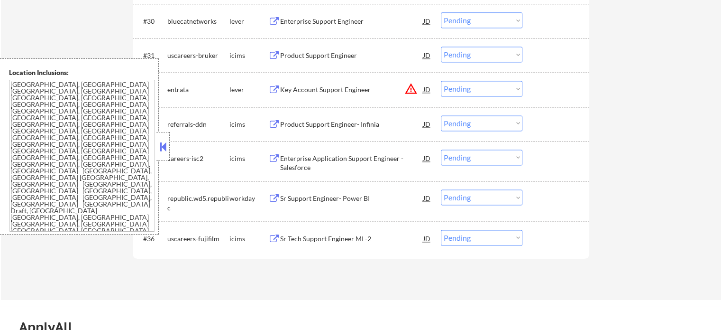
click at [304, 91] on div "Key Account Support Engineer" at bounding box center [351, 89] width 143 height 9
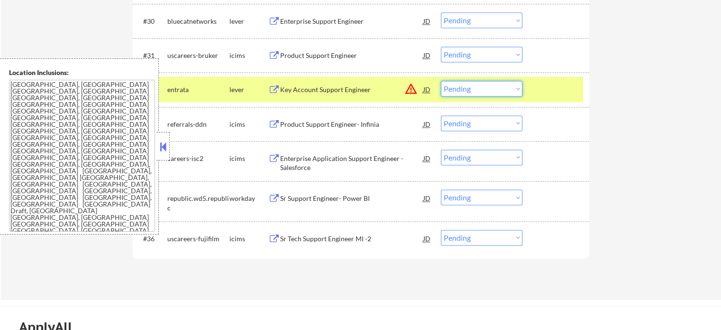
click at [509, 89] on select "Choose an option... Pending Applied Excluded (Questions) Excluded (Expired) Exc…" at bounding box center [482, 89] width 82 height 16
click at [441, 81] on select "Choose an option... Pending Applied Excluded (Questions) Excluded (Expired) Exc…" at bounding box center [482, 89] width 82 height 16
click at [550, 92] on div at bounding box center [557, 89] width 42 height 17
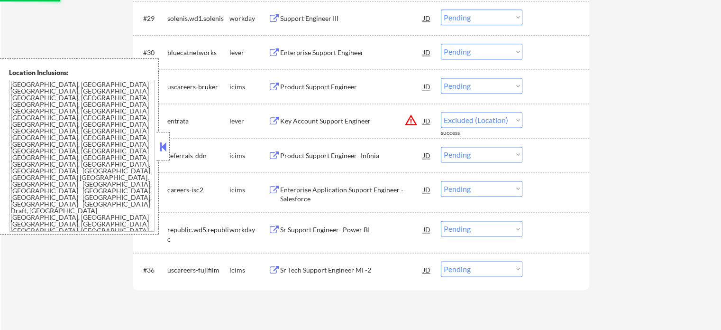
scroll to position [1286, 0]
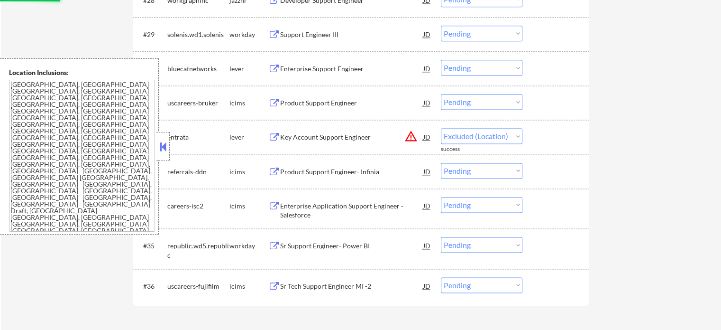
select select ""pending""
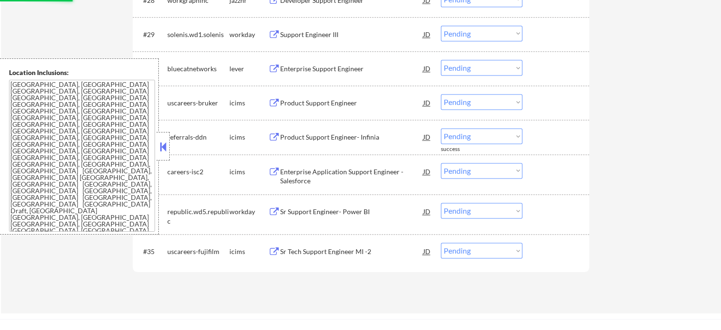
click at [326, 66] on div "Enterprise Support Engineer" at bounding box center [351, 68] width 143 height 9
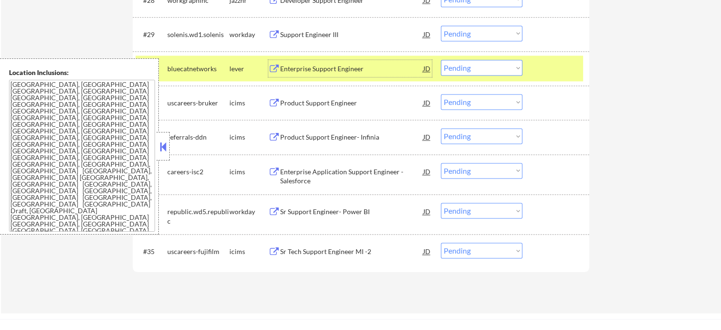
click at [451, 66] on select "Choose an option... Pending Applied Excluded (Questions) Excluded (Expired) Exc…" at bounding box center [482, 68] width 82 height 16
click at [441, 60] on select "Choose an option... Pending Applied Excluded (Questions) Excluded (Expired) Exc…" at bounding box center [482, 68] width 82 height 16
click at [543, 62] on div at bounding box center [557, 68] width 42 height 17
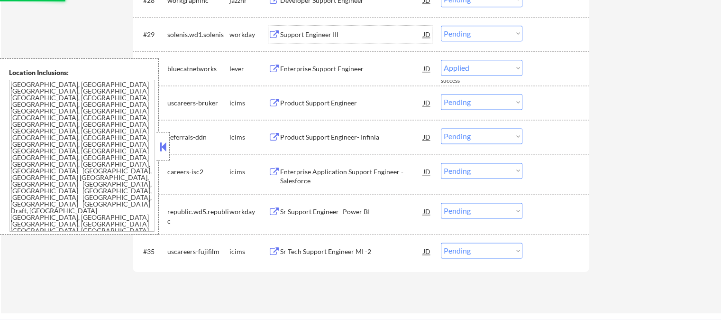
click at [323, 38] on div "Support Engineer III" at bounding box center [351, 34] width 143 height 9
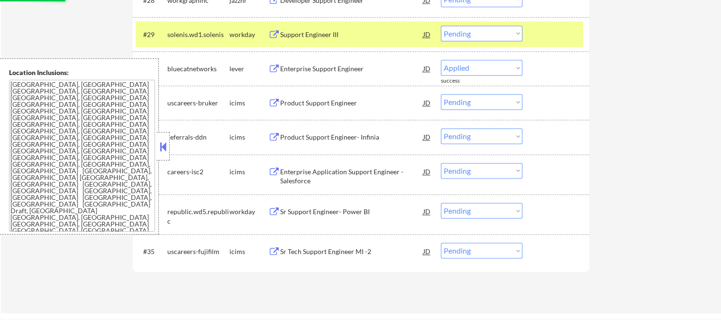
select select ""pending""
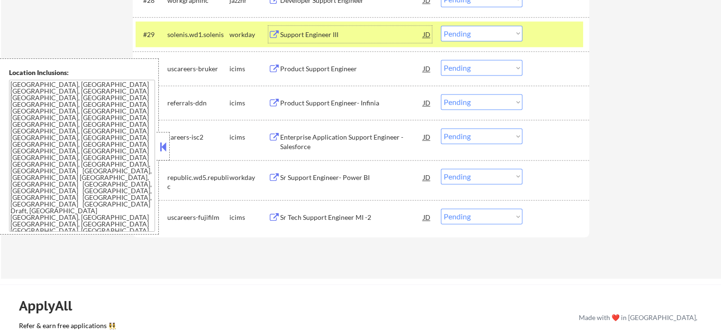
click at [494, 34] on select "Choose an option... Pending Applied Excluded (Questions) Excluded (Expired) Exc…" at bounding box center [482, 34] width 82 height 16
click at [441, 26] on select "Choose an option... Pending Applied Excluded (Questions) Excluded (Expired) Exc…" at bounding box center [482, 34] width 82 height 16
click at [553, 37] on div at bounding box center [557, 34] width 42 height 17
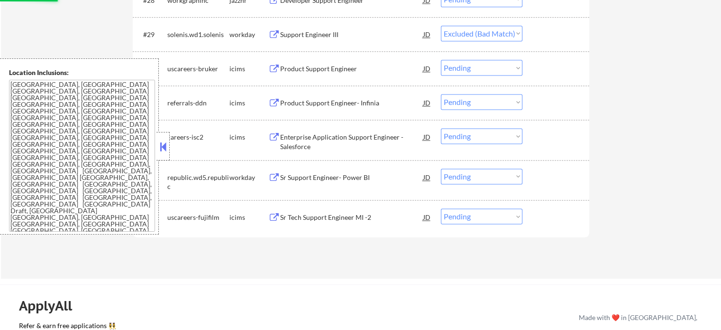
scroll to position [1239, 0]
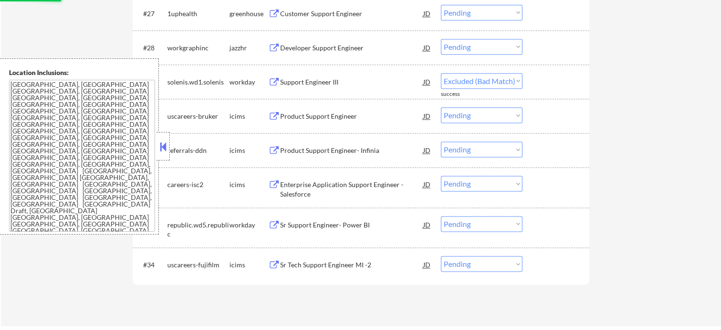
click at [329, 53] on div "Developer Support Engineer" at bounding box center [351, 47] width 143 height 17
select select ""pending""
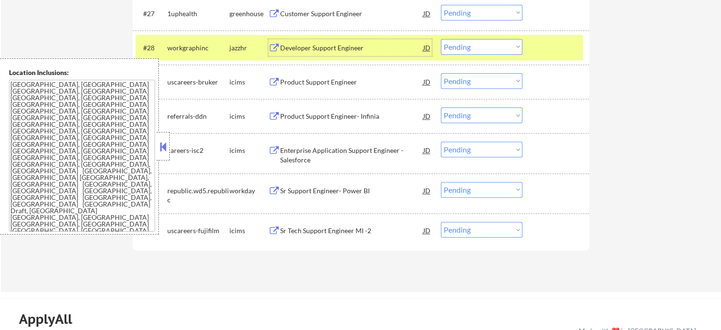
click at [480, 46] on select "Choose an option... Pending Applied Excluded (Questions) Excluded (Expired) Exc…" at bounding box center [482, 47] width 82 height 16
click at [441, 39] on select "Choose an option... Pending Applied Excluded (Questions) Excluded (Expired) Exc…" at bounding box center [482, 47] width 82 height 16
click at [545, 48] on div at bounding box center [557, 47] width 42 height 17
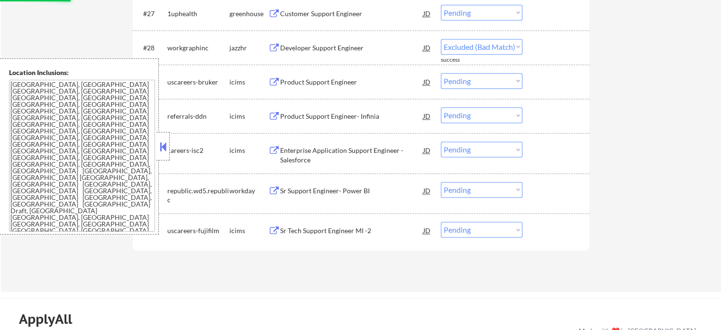
scroll to position [1191, 0]
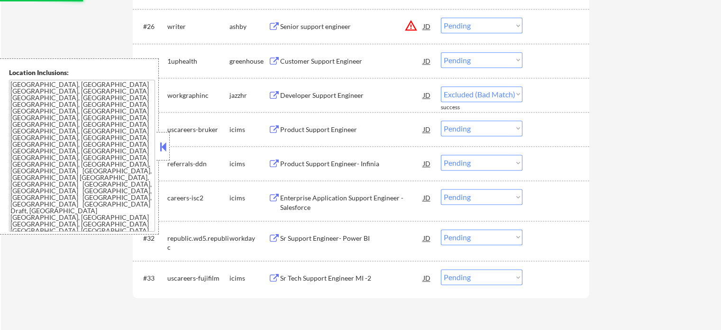
select select ""pending""
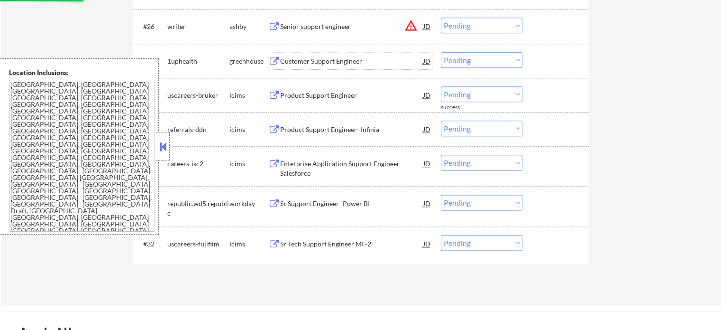
click at [302, 63] on div "Customer Support Engineer" at bounding box center [351, 60] width 143 height 9
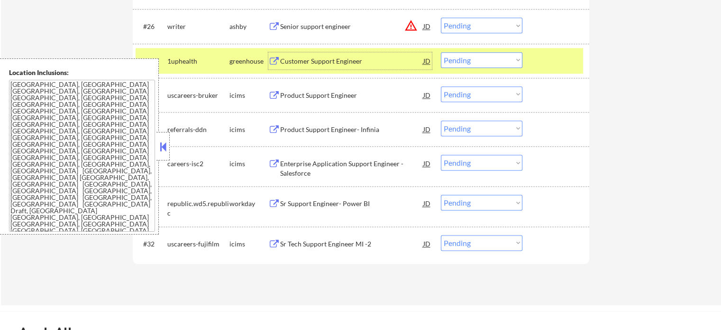
click at [511, 62] on select "Choose an option... Pending Applied Excluded (Questions) Excluded (Expired) Exc…" at bounding box center [482, 60] width 82 height 16
click at [441, 52] on select "Choose an option... Pending Applied Excluded (Questions) Excluded (Expired) Exc…" at bounding box center [482, 60] width 82 height 16
click at [546, 64] on div at bounding box center [557, 60] width 42 height 17
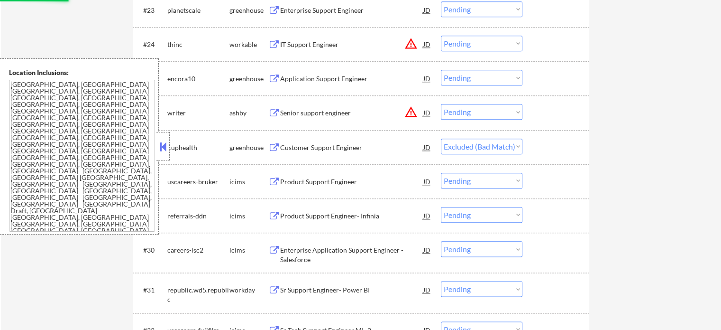
scroll to position [1049, 0]
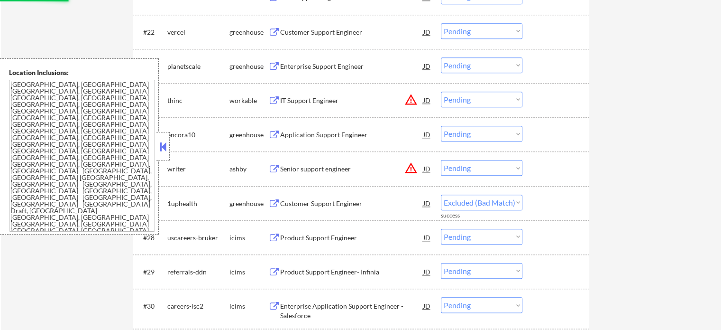
select select ""pending""
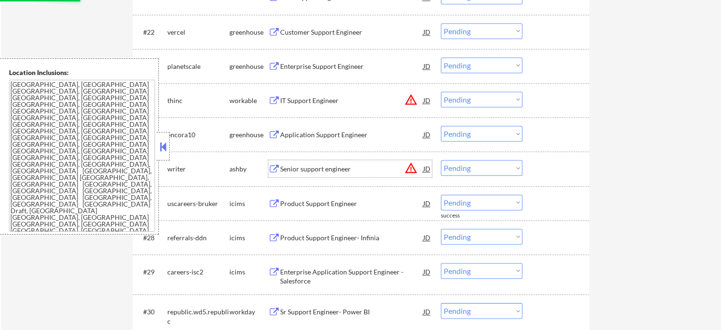
click at [314, 167] on div "Senior support engineer" at bounding box center [351, 168] width 143 height 9
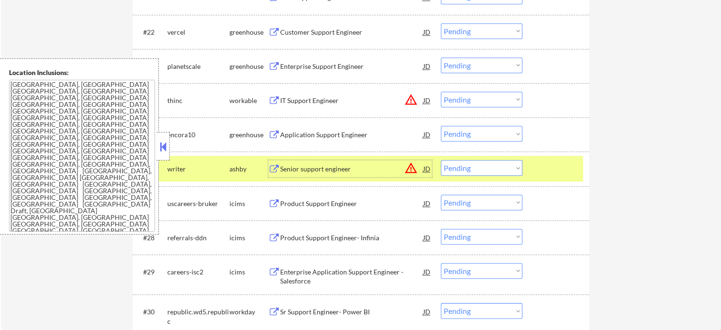
click at [468, 163] on select "Choose an option... Pending Applied Excluded (Questions) Excluded (Expired) Exc…" at bounding box center [482, 168] width 82 height 16
click at [441, 160] on select "Choose an option... Pending Applied Excluded (Questions) Excluded (Expired) Exc…" at bounding box center [482, 168] width 82 height 16
click at [542, 165] on div at bounding box center [557, 168] width 42 height 17
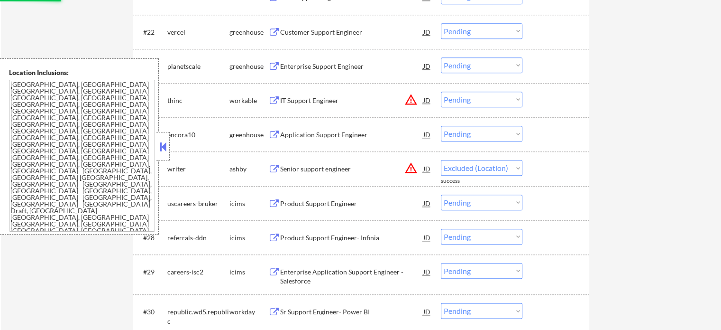
select select ""pending""
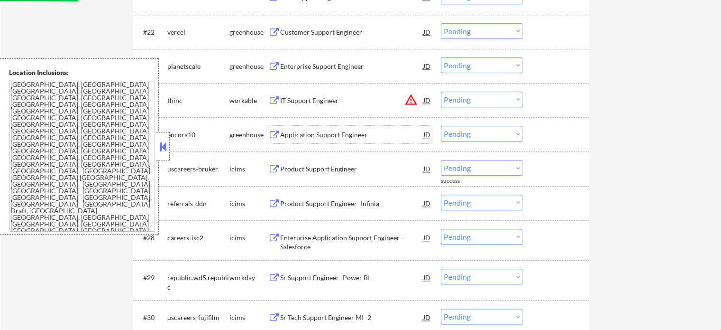
click at [323, 134] on div "Application Support Engineer" at bounding box center [351, 134] width 143 height 9
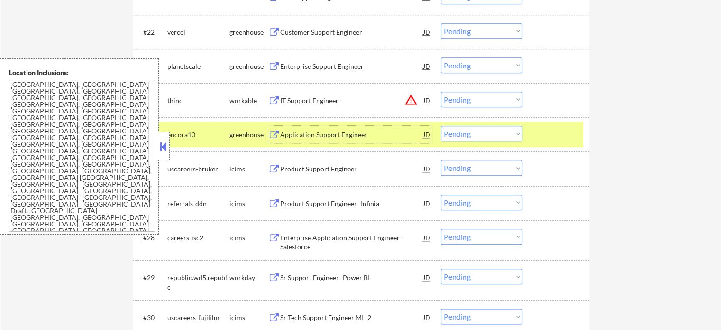
click at [504, 132] on select "Choose an option... Pending Applied Excluded (Questions) Excluded (Expired) Exc…" at bounding box center [482, 134] width 82 height 16
click at [441, 126] on select "Choose an option... Pending Applied Excluded (Questions) Excluded (Expired) Exc…" at bounding box center [482, 134] width 82 height 16
click at [562, 139] on div at bounding box center [557, 134] width 42 height 17
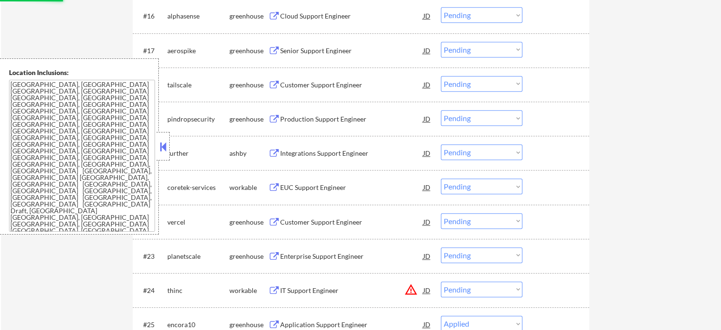
select select ""pending""
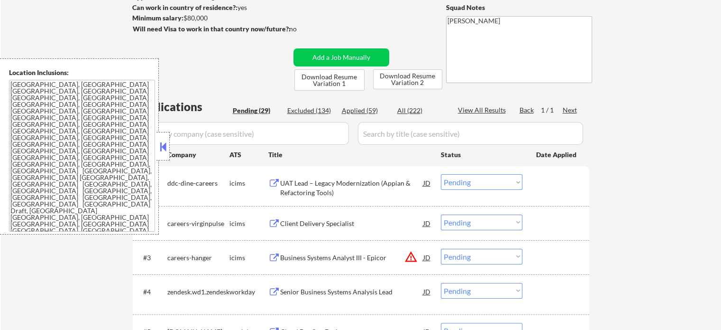
scroll to position [101, 0]
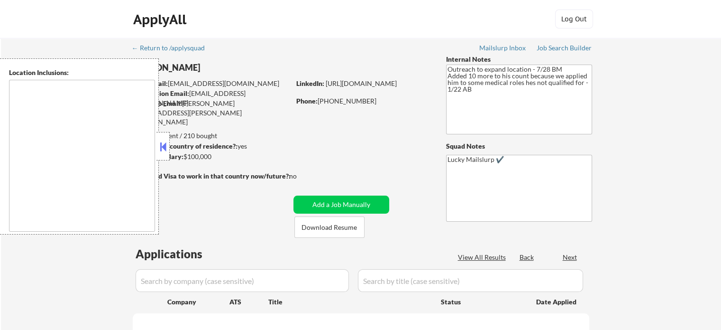
type textarea "Austin, TX West Lake Hills, TX Rollingwood, TX Cedar Park, TX Pflugerville, TX …"
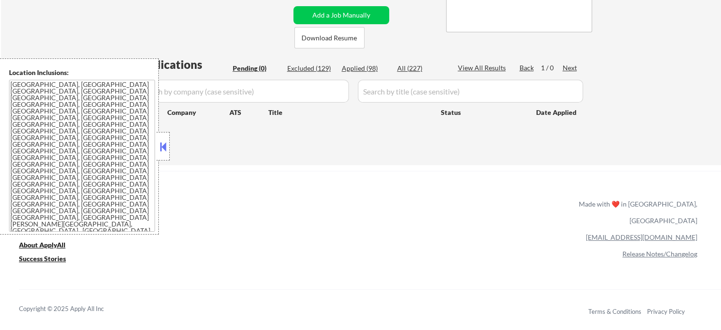
scroll to position [190, 0]
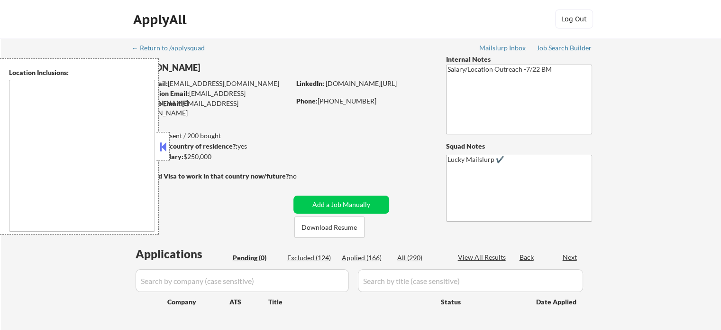
type textarea "[GEOGRAPHIC_DATA], [GEOGRAPHIC_DATA] [GEOGRAPHIC_DATA], [GEOGRAPHIC_DATA] [GEOG…"
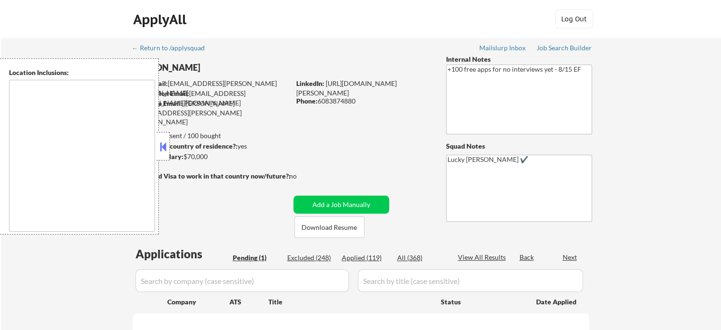
select select ""pending""
type textarea "remote"
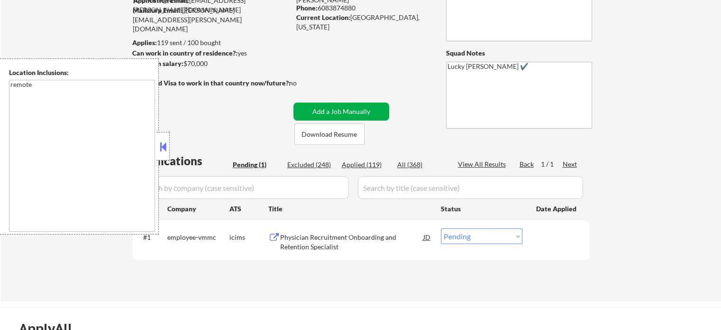
scroll to position [95, 0]
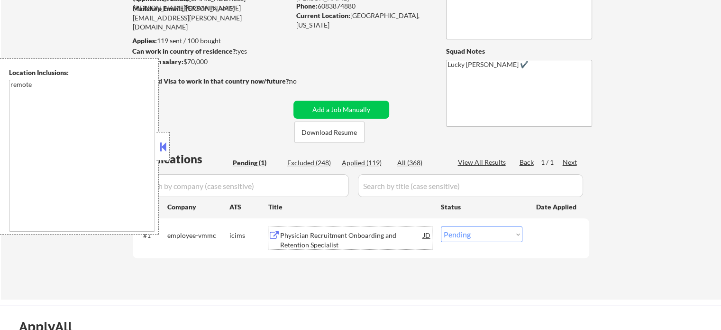
click at [291, 238] on div "Physician Recruitment Onboarding and Retention Specialist" at bounding box center [351, 240] width 143 height 18
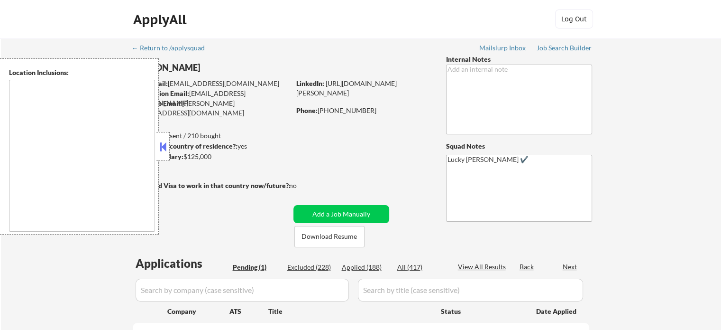
type textarea "[GEOGRAPHIC_DATA], SC Mauldin, SC [GEOGRAPHIC_DATA], [GEOGRAPHIC_DATA] [PERSON_…"
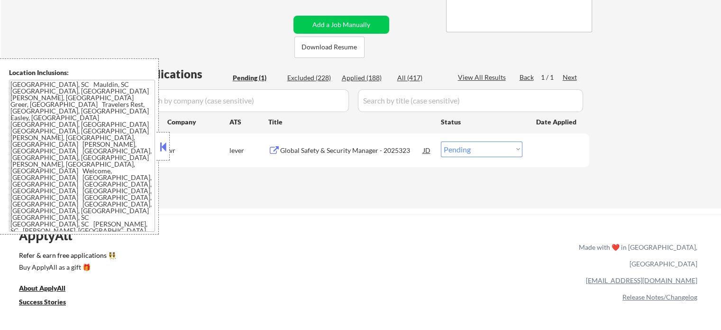
scroll to position [190, 0]
click at [355, 144] on div "Global Safety & Security Manager - 2025323" at bounding box center [351, 149] width 143 height 17
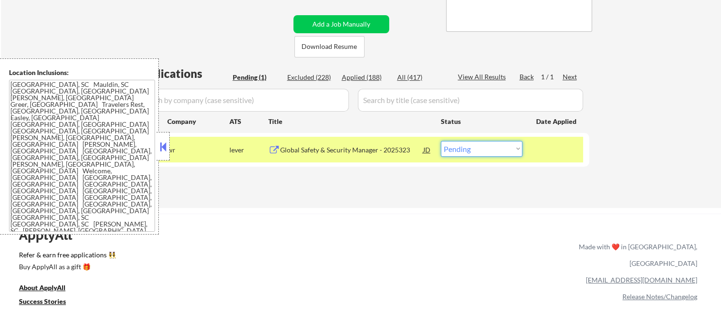
click at [487, 143] on select "Choose an option... Pending Applied Excluded (Questions) Excluded (Expired) Exc…" at bounding box center [482, 149] width 82 height 16
select select ""excluded__salary_""
click at [441, 141] on select "Choose an option... Pending Applied Excluded (Questions) Excluded (Expired) Exc…" at bounding box center [482, 149] width 82 height 16
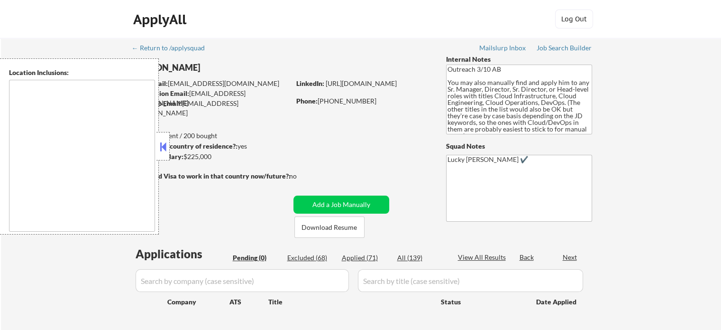
type textarea "[GEOGRAPHIC_DATA], [GEOGRAPHIC_DATA] [GEOGRAPHIC_DATA], [GEOGRAPHIC_DATA] [GEOG…"
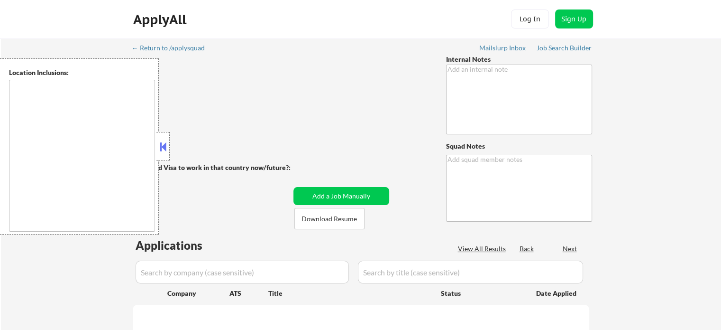
type textarea "Bought another 200 (so now 410 total!) 6/16 tf"
type textarea "Lucky [PERSON_NAME] ✔️"
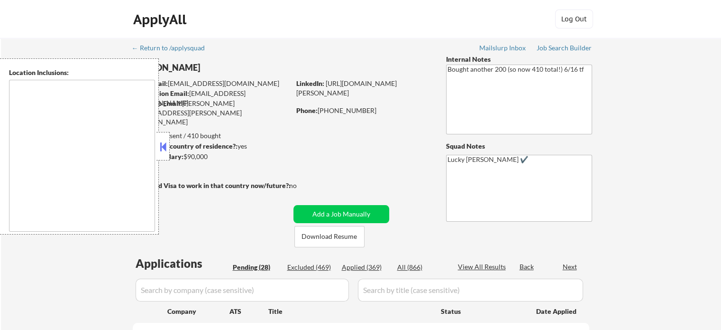
type textarea "remote"
select select ""pending""
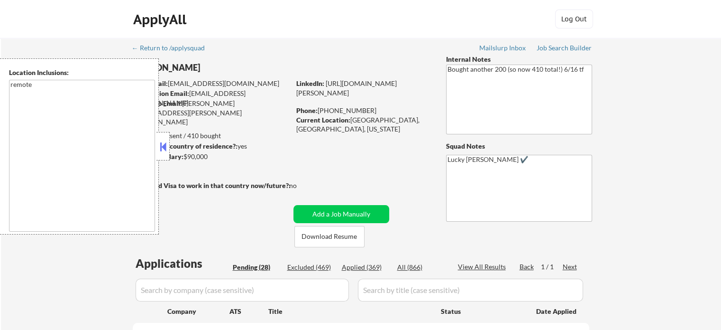
select select ""pending""
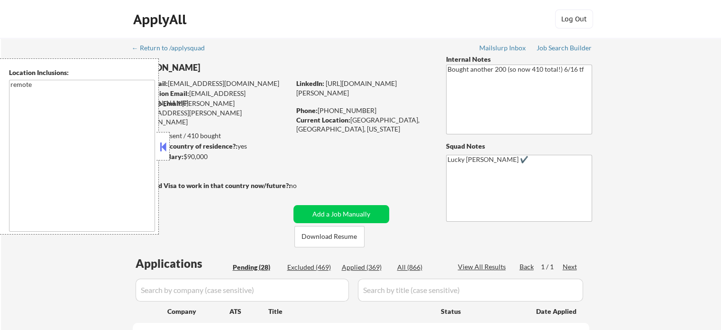
select select ""pending""
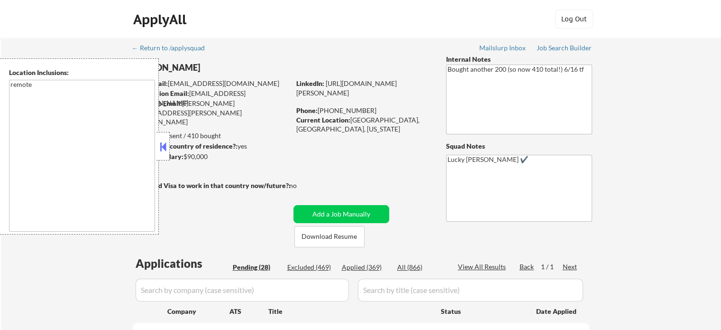
select select ""pending""
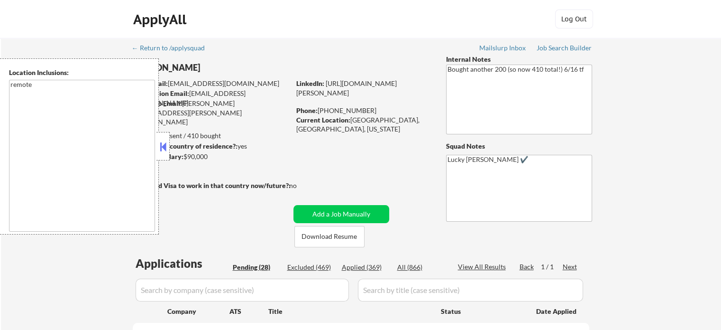
select select ""pending""
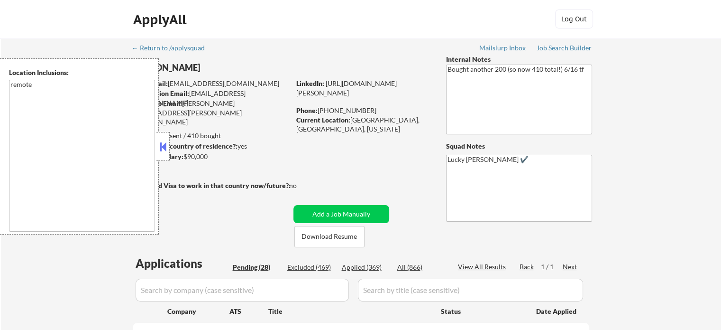
select select ""pending""
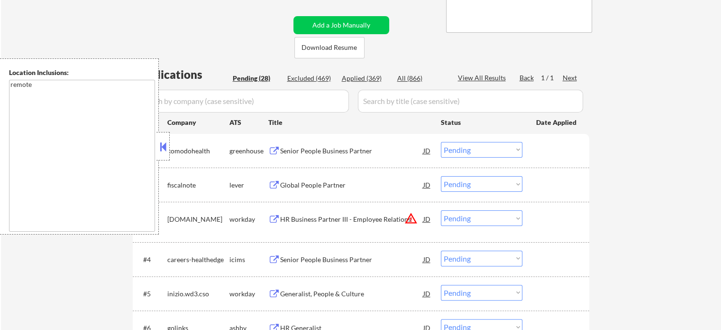
scroll to position [190, 0]
click at [311, 224] on div "HR Business Partner III - Employee Relations" at bounding box center [351, 217] width 143 height 17
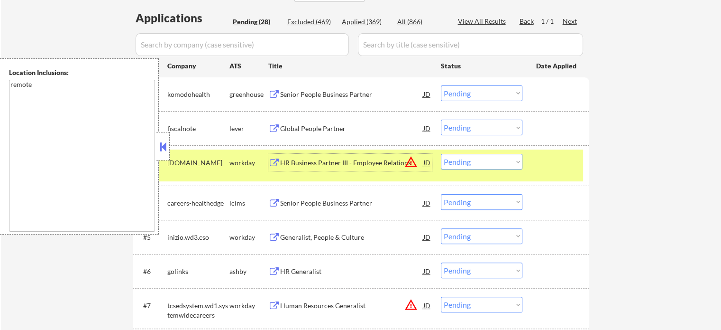
scroll to position [285, 0]
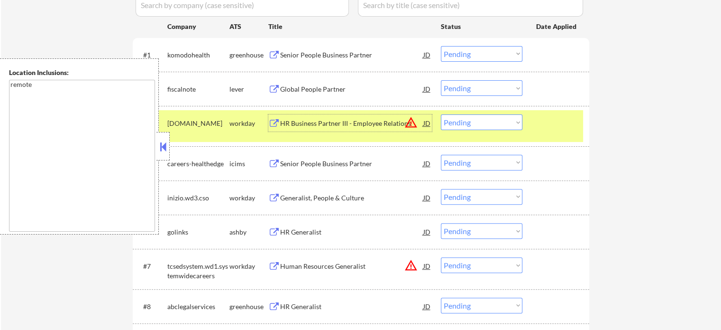
click at [315, 228] on div "HR Generalist" at bounding box center [351, 231] width 143 height 9
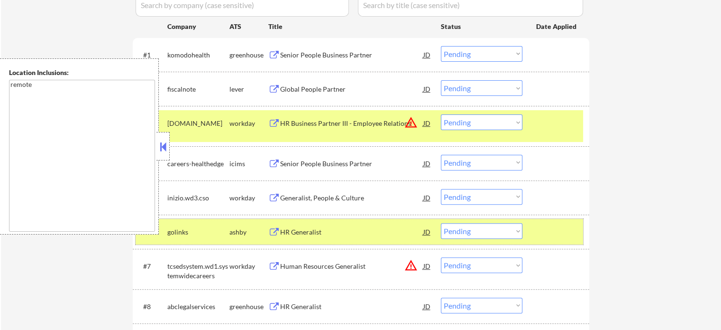
drag, startPoint x: 548, startPoint y: 238, endPoint x: 528, endPoint y: 156, distance: 84.4
click at [549, 237] on div at bounding box center [557, 231] width 42 height 17
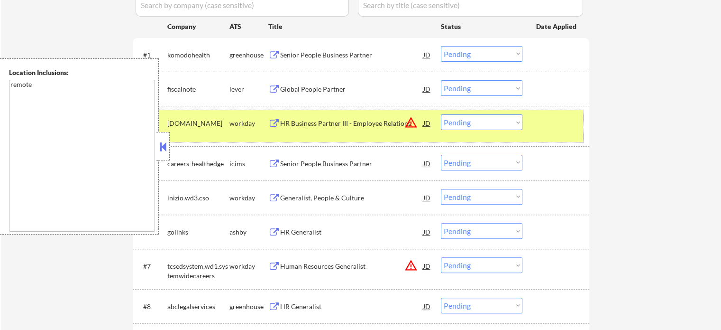
click at [548, 121] on div at bounding box center [557, 122] width 42 height 17
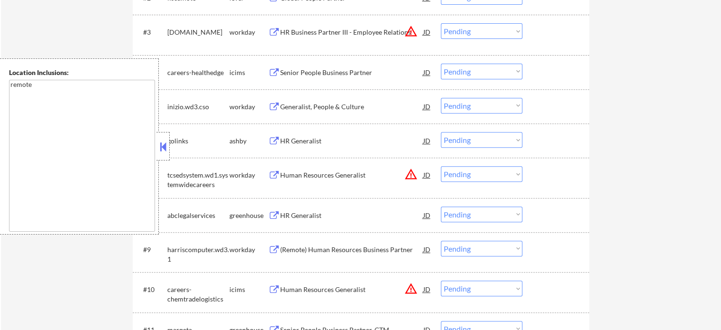
scroll to position [474, 0]
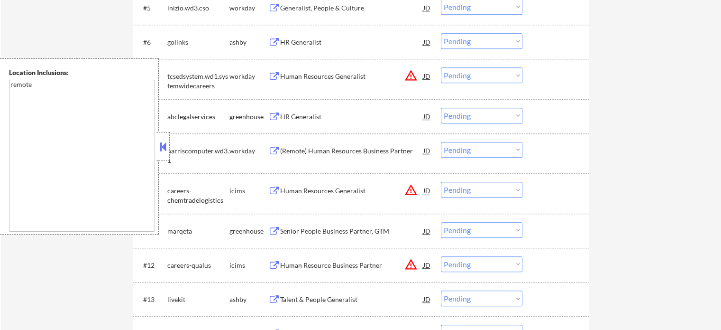
click at [310, 191] on div "Human Resources Generalist" at bounding box center [351, 190] width 143 height 9
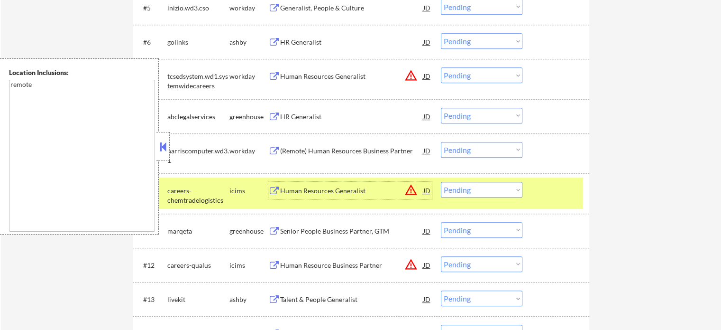
click at [502, 192] on select "Choose an option... Pending Applied Excluded (Questions) Excluded (Expired) Exc…" at bounding box center [482, 190] width 82 height 16
click at [441, 182] on select "Choose an option... Pending Applied Excluded (Questions) Excluded (Expired) Exc…" at bounding box center [482, 190] width 82 height 16
click at [560, 203] on div "#10 careers-chemtradelogistics icims Human Resources Generalist JD warning_ambe…" at bounding box center [360, 192] width 448 height 31
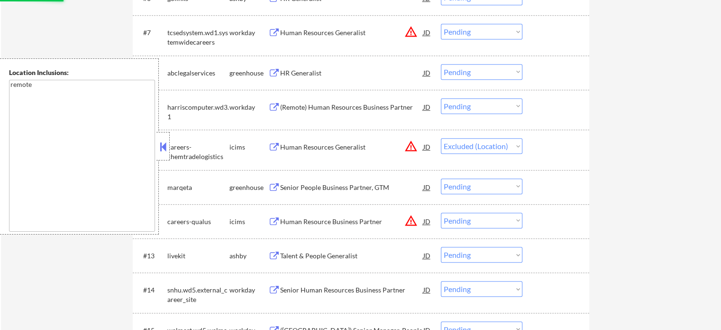
scroll to position [569, 0]
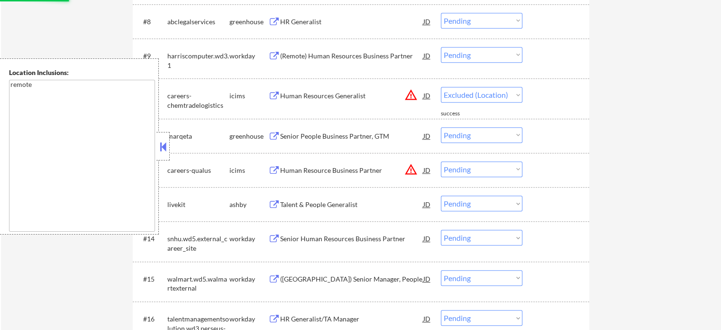
select select ""pending""
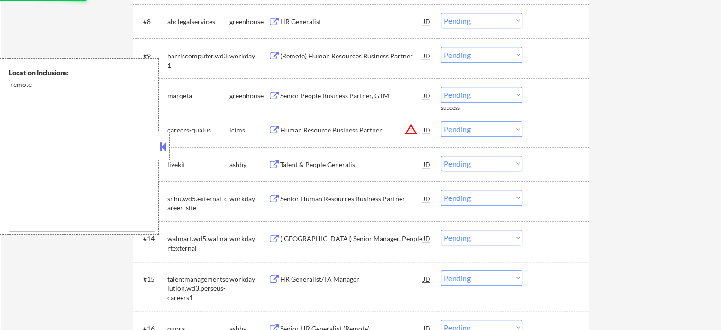
click at [304, 166] on div "Talent & People Generalist" at bounding box center [351, 164] width 143 height 9
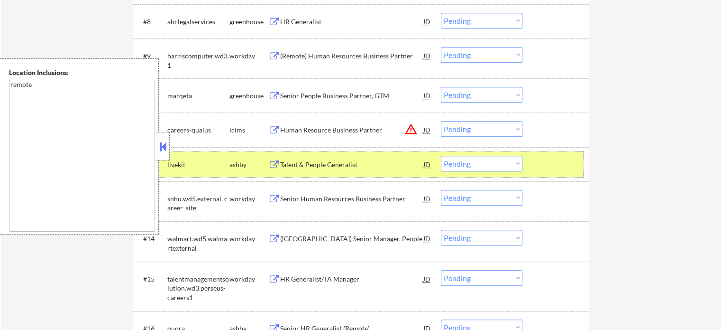
click at [577, 158] on div at bounding box center [557, 164] width 42 height 17
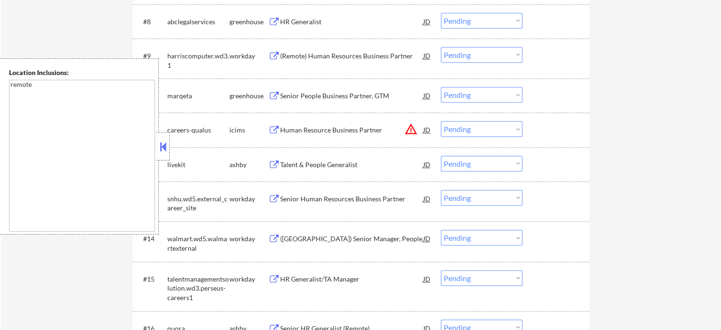
click at [333, 234] on div "(USA) Senior Manager, People" at bounding box center [351, 238] width 143 height 9
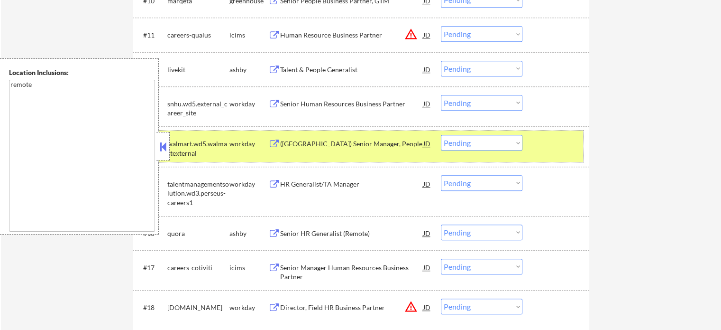
click at [535, 142] on div "#14 walmart.wd5.walmartexternal workday (USA) Senior Manager, People JD Choose …" at bounding box center [360, 145] width 448 height 31
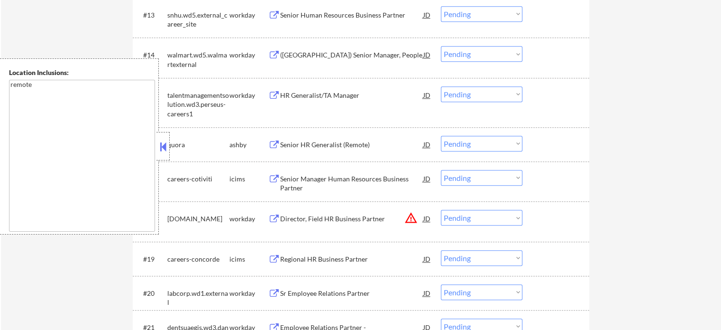
scroll to position [759, 0]
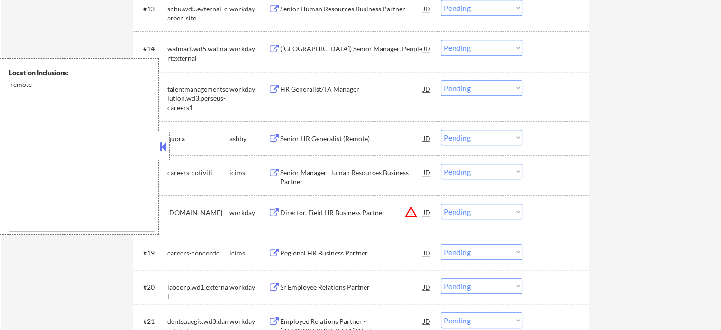
click at [315, 221] on div "#18 smithfieldfoods.wd1.careers workday Director, Field HR Business Partner JD …" at bounding box center [360, 214] width 448 height 31
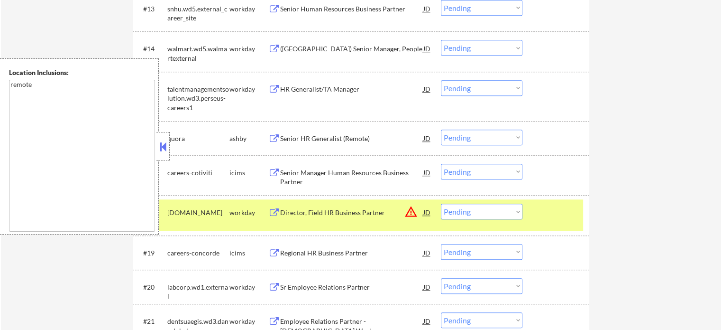
click at [315, 213] on div "Director, Field HR Business Partner" at bounding box center [351, 212] width 143 height 9
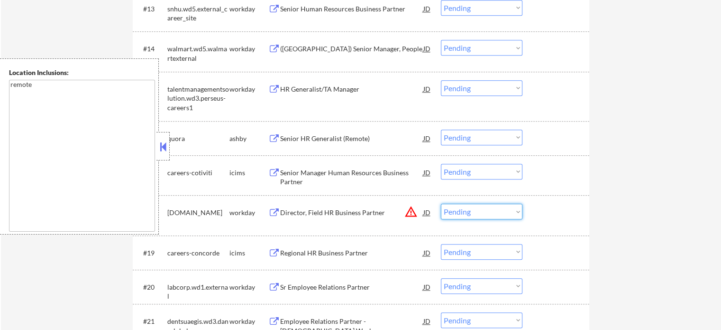
click at [461, 210] on select "Choose an option... Pending Applied Excluded (Questions) Excluded (Expired) Exc…" at bounding box center [482, 211] width 82 height 16
click at [441, 203] on select "Choose an option... Pending Applied Excluded (Questions) Excluded (Expired) Exc…" at bounding box center [482, 211] width 82 height 16
click at [541, 212] on div at bounding box center [557, 211] width 42 height 17
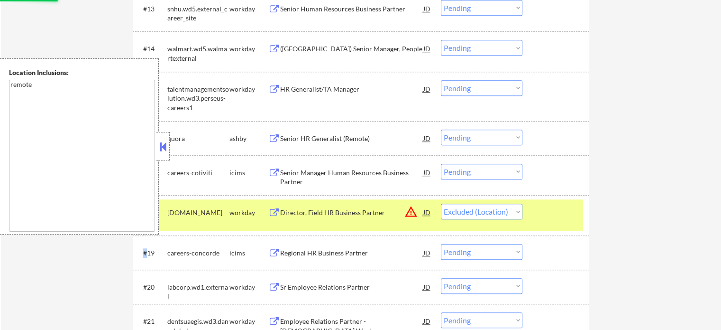
click at [541, 212] on div at bounding box center [557, 211] width 42 height 17
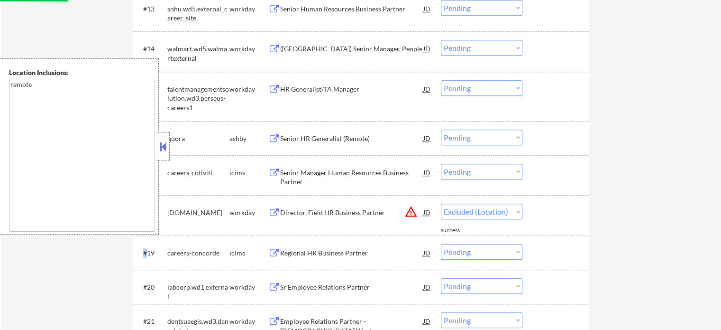
select select ""pending""
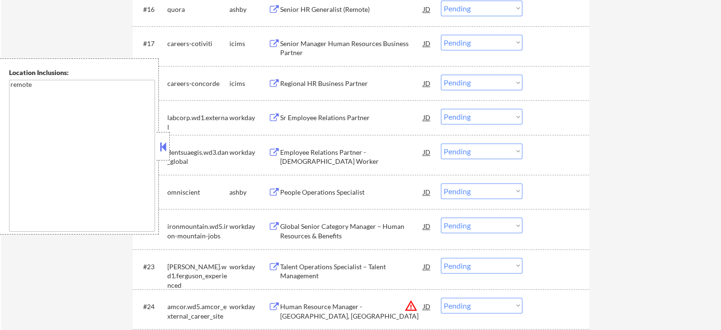
scroll to position [901, 0]
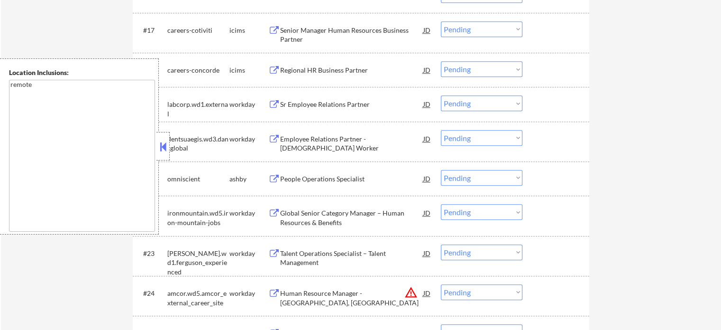
click at [326, 180] on div "People Operations Specialist" at bounding box center [351, 178] width 143 height 9
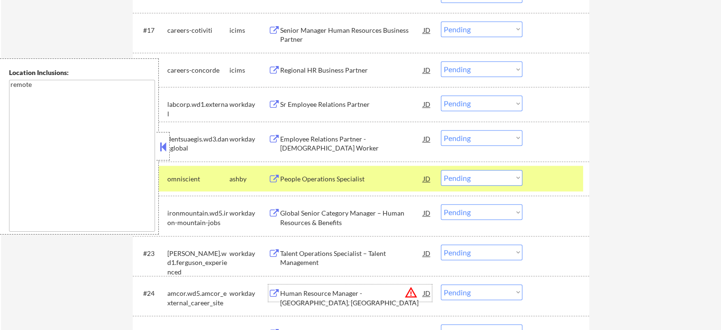
click at [364, 295] on div "Human Resource Manager - Sioux Falls, SD" at bounding box center [351, 297] width 143 height 18
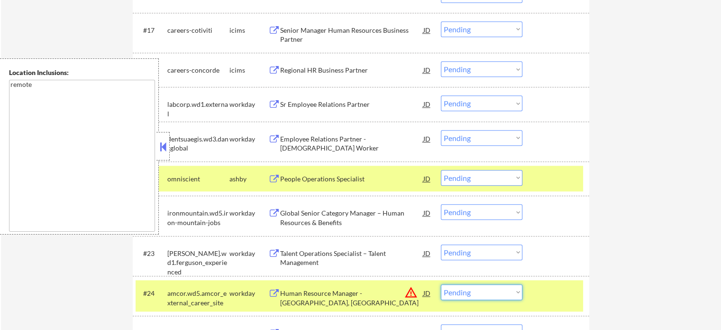
click at [505, 289] on select "Choose an option... Pending Applied Excluded (Questions) Excluded (Expired) Exc…" at bounding box center [482, 292] width 82 height 16
click at [441, 284] on select "Choose an option... Pending Applied Excluded (Questions) Excluded (Expired) Exc…" at bounding box center [482, 292] width 82 height 16
click at [539, 288] on div at bounding box center [557, 292] width 42 height 17
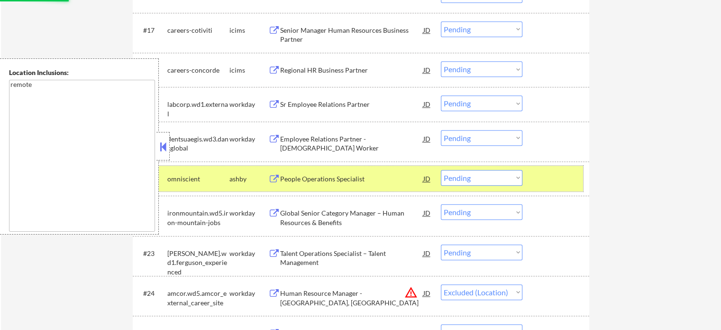
click at [552, 182] on div at bounding box center [557, 178] width 42 height 17
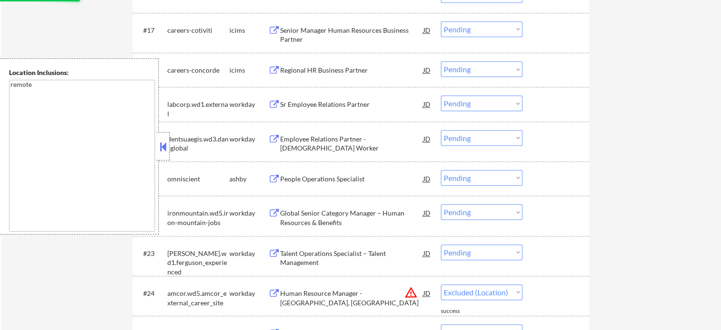
select select ""pending""
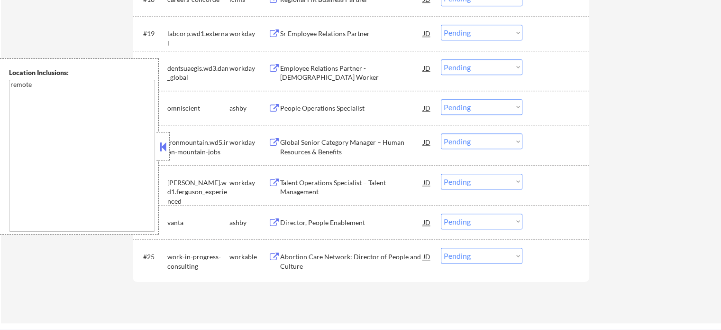
scroll to position [1091, 0]
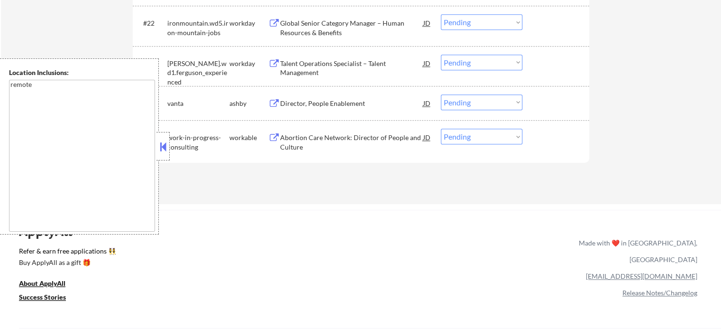
click at [317, 103] on div "Director, People Enablement" at bounding box center [351, 103] width 143 height 9
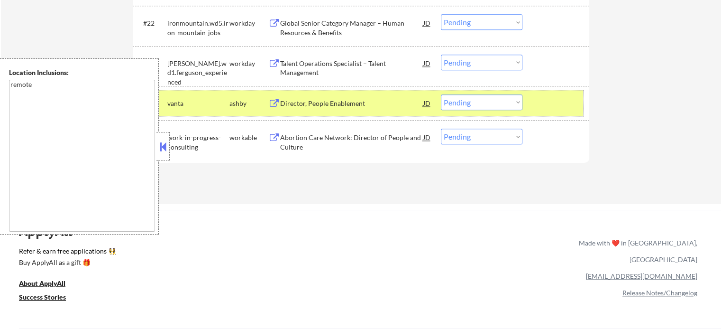
click at [560, 106] on div at bounding box center [557, 102] width 42 height 17
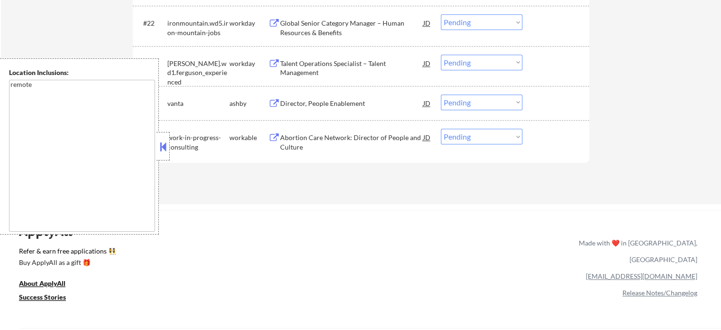
click at [321, 74] on div "Talent Operations Specialist – Talent Management" at bounding box center [351, 68] width 143 height 18
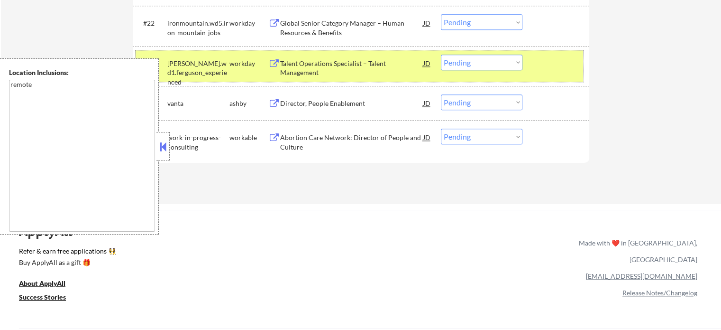
click at [562, 70] on div at bounding box center [557, 63] width 42 height 17
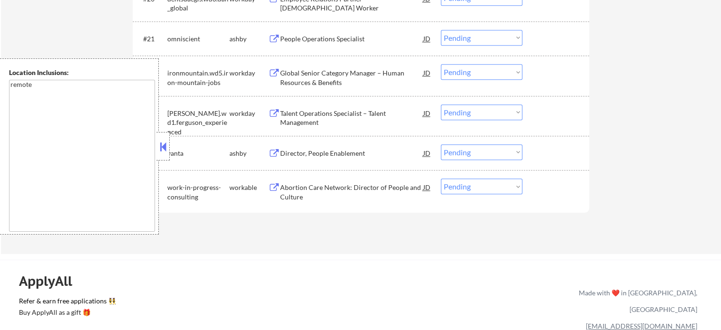
scroll to position [996, 0]
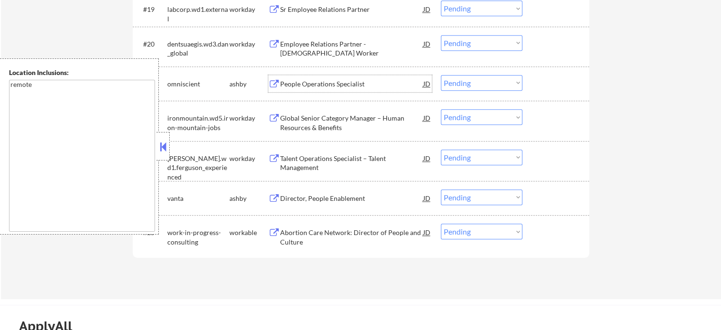
click at [338, 86] on div "People Operations Specialist" at bounding box center [351, 83] width 143 height 9
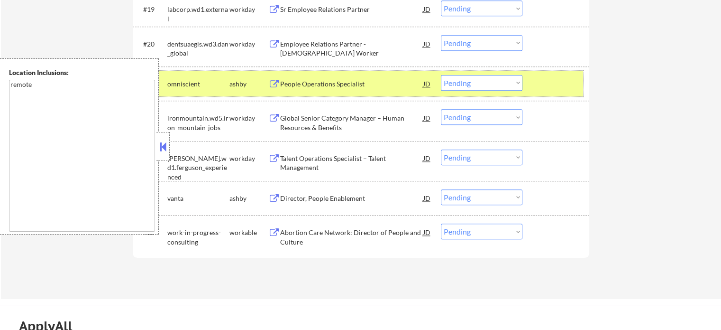
click at [537, 83] on div at bounding box center [557, 83] width 42 height 17
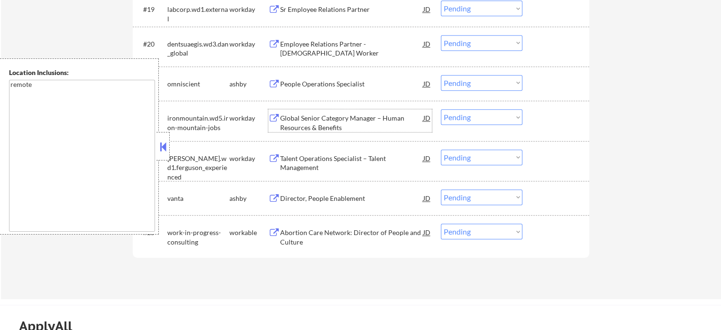
click at [345, 123] on div "Global Senior Category Manager – Human Resources & Benefits" at bounding box center [351, 122] width 143 height 18
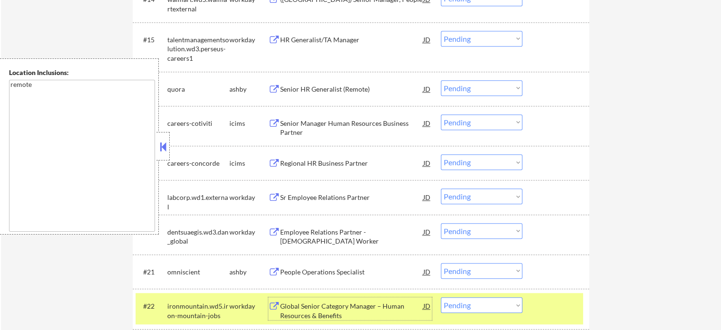
scroll to position [806, 0]
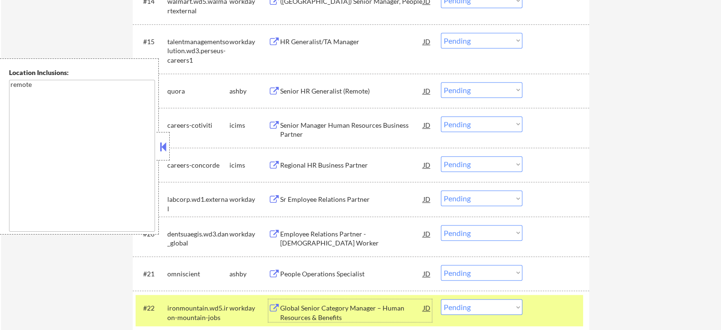
click at [314, 91] on div "Senior HR Generalist (Remote)" at bounding box center [351, 90] width 143 height 9
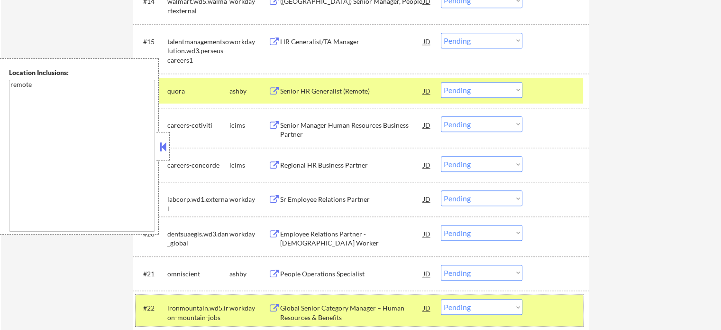
drag, startPoint x: 570, startPoint y: 313, endPoint x: 418, endPoint y: 256, distance: 162.5
click at [563, 313] on div at bounding box center [557, 307] width 42 height 17
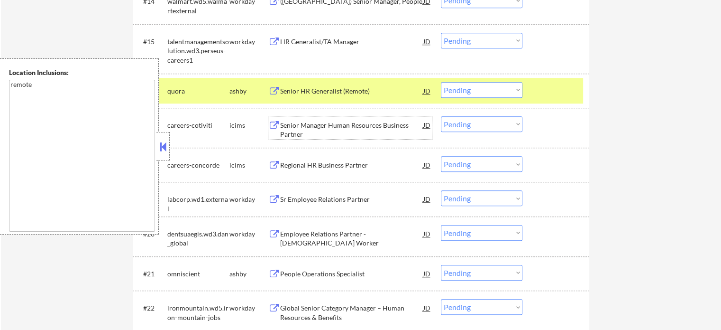
click at [344, 127] on div "Senior Manager Human Resources Business Partner" at bounding box center [351, 129] width 143 height 18
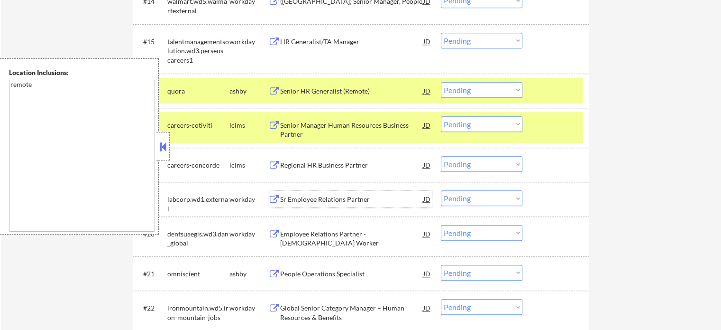
click at [323, 200] on div "Sr Employee Relations Partner" at bounding box center [351, 198] width 143 height 9
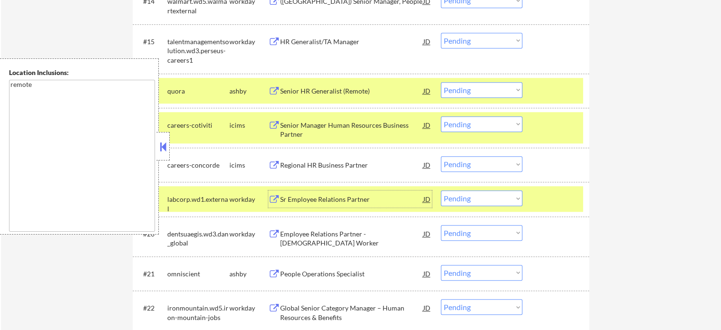
click at [499, 199] on select "Choose an option... Pending Applied Excluded (Questions) Excluded (Expired) Exc…" at bounding box center [482, 198] width 82 height 16
click at [441, 190] on select "Choose an option... Pending Applied Excluded (Questions) Excluded (Expired) Exc…" at bounding box center [482, 198] width 82 height 16
click at [551, 197] on div at bounding box center [557, 198] width 42 height 17
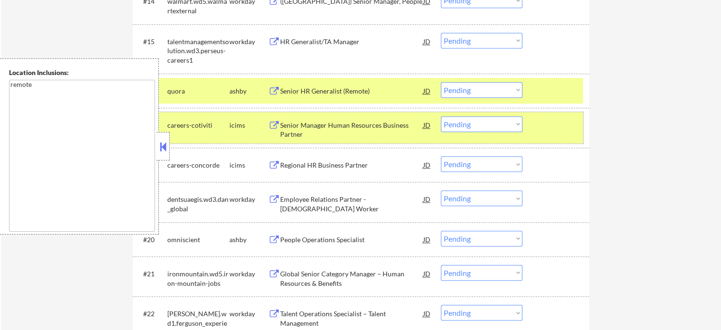
click at [564, 130] on div at bounding box center [557, 124] width 42 height 17
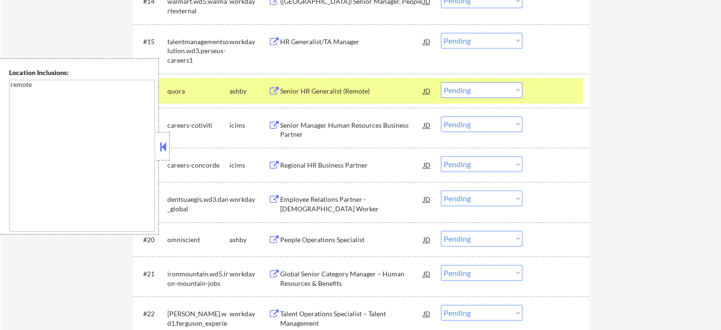
click at [554, 87] on div at bounding box center [557, 90] width 42 height 17
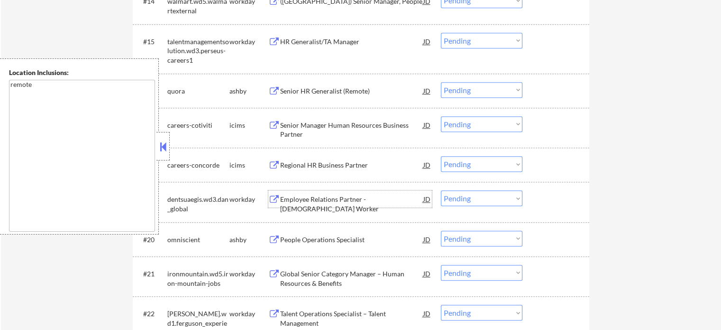
click at [317, 206] on div "Employee Relations Partner - Temporary Worker" at bounding box center [351, 198] width 143 height 17
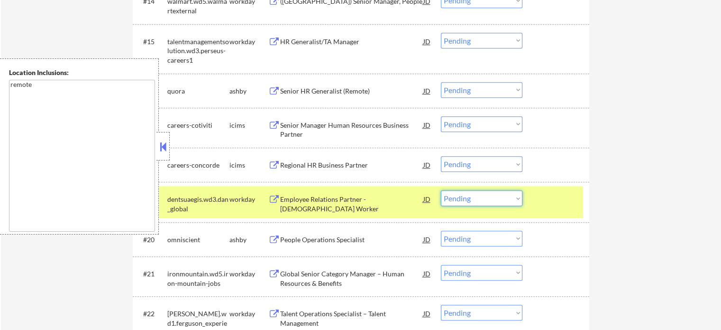
click at [463, 193] on select "Choose an option... Pending Applied Excluded (Questions) Excluded (Expired) Exc…" at bounding box center [482, 198] width 82 height 16
click at [441, 190] on select "Choose an option... Pending Applied Excluded (Questions) Excluded (Expired) Exc…" at bounding box center [482, 198] width 82 height 16
click at [545, 199] on div at bounding box center [557, 198] width 42 height 17
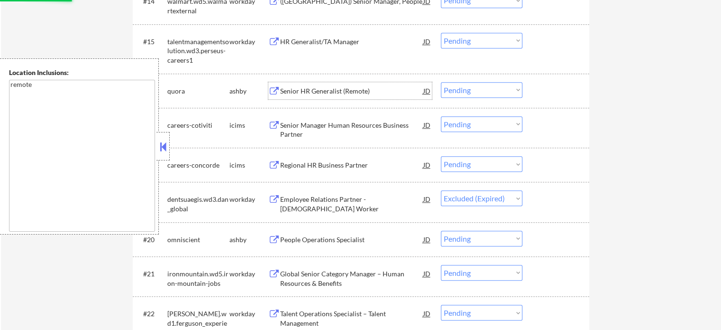
click at [309, 91] on div "Senior HR Generalist (Remote)" at bounding box center [351, 90] width 143 height 9
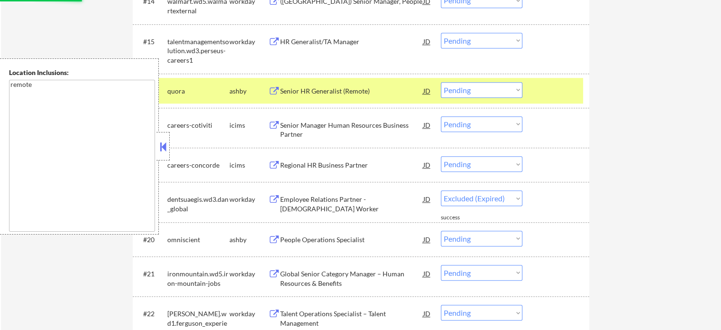
select select ""pending""
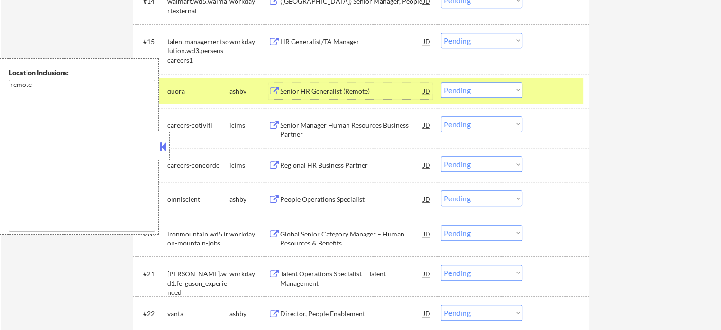
click at [565, 89] on div at bounding box center [557, 90] width 42 height 17
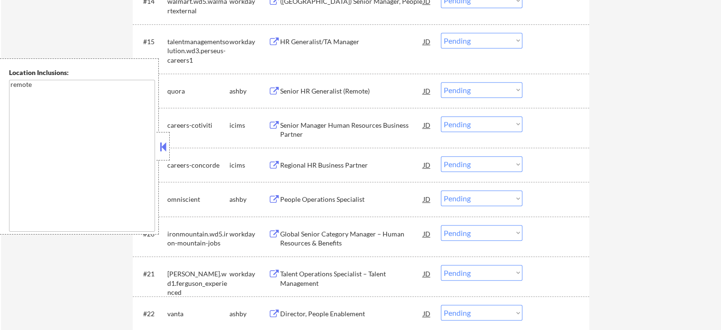
scroll to position [664, 0]
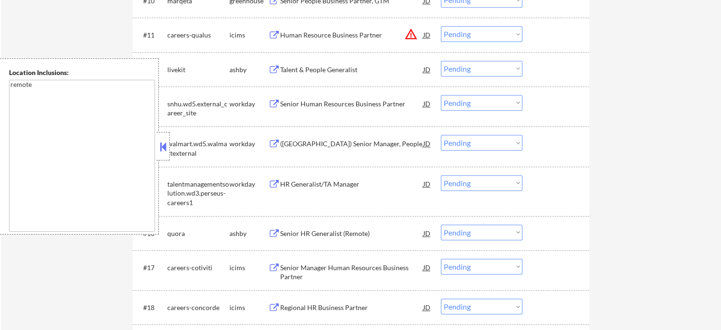
click at [307, 36] on div "Human Resource Business Partner" at bounding box center [351, 34] width 143 height 9
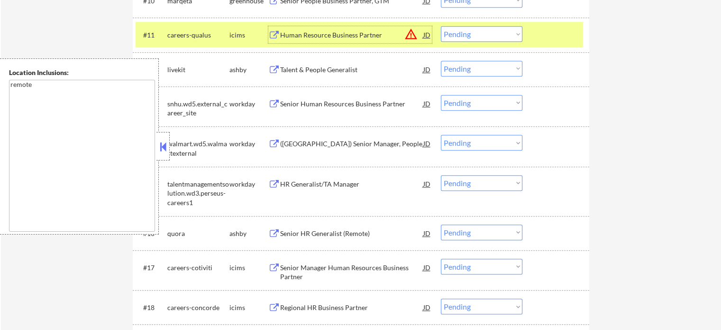
scroll to position [522, 0]
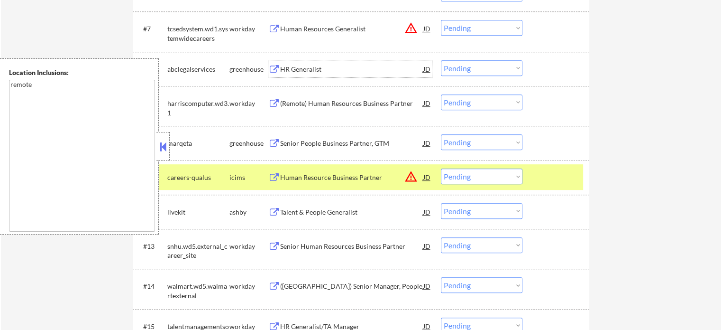
click at [310, 74] on div "HR Generalist" at bounding box center [351, 68] width 143 height 17
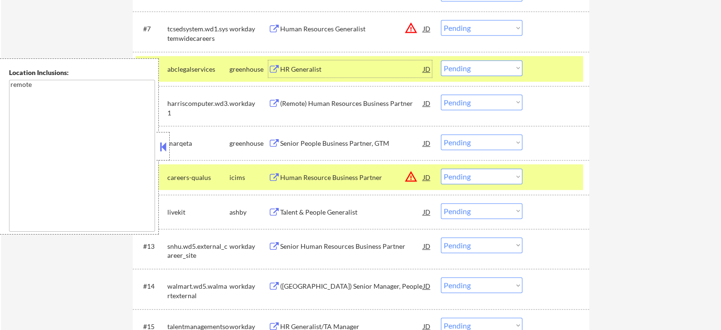
click at [558, 173] on div at bounding box center [557, 176] width 42 height 17
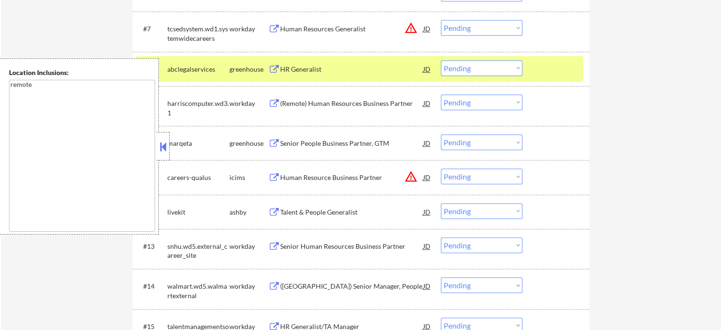
drag, startPoint x: 558, startPoint y: 173, endPoint x: 556, endPoint y: 151, distance: 22.4
click at [558, 173] on div at bounding box center [557, 176] width 42 height 17
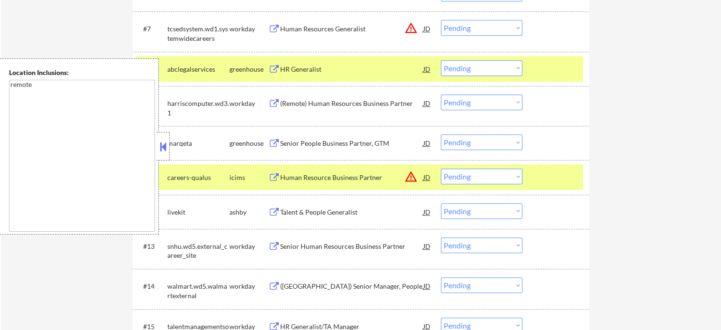
click at [550, 68] on div at bounding box center [557, 68] width 42 height 17
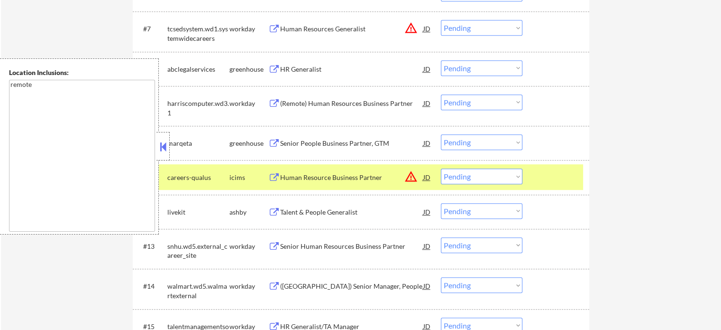
click at [535, 179] on div "#11 careers-qualus icims Human Resource Business Partner JD warning_amber Choos…" at bounding box center [360, 177] width 448 height 26
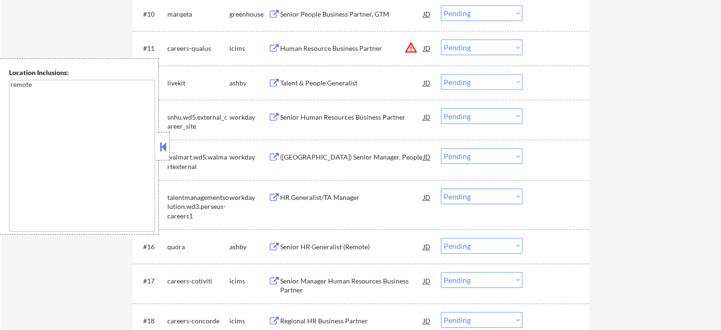
scroll to position [759, 0]
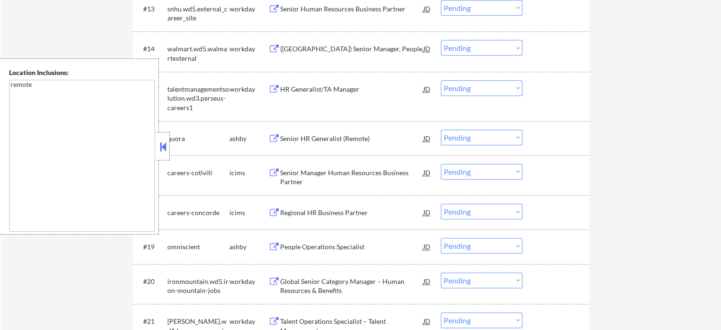
click at [307, 245] on div "People Operations Specialist" at bounding box center [351, 246] width 143 height 9
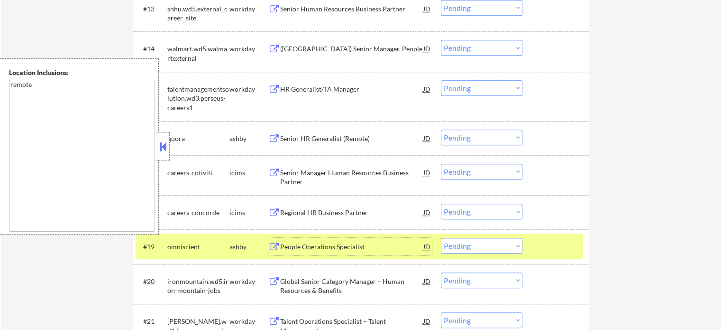
click at [551, 242] on div at bounding box center [557, 246] width 42 height 17
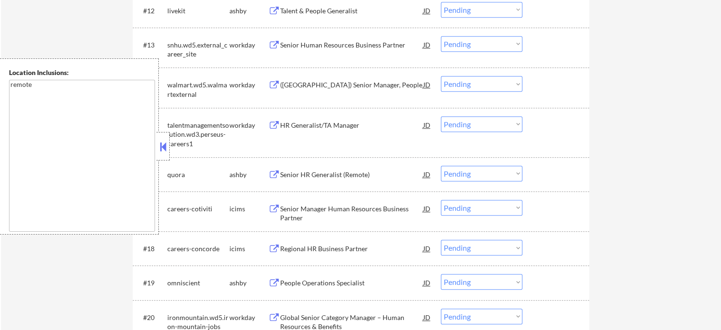
scroll to position [664, 0]
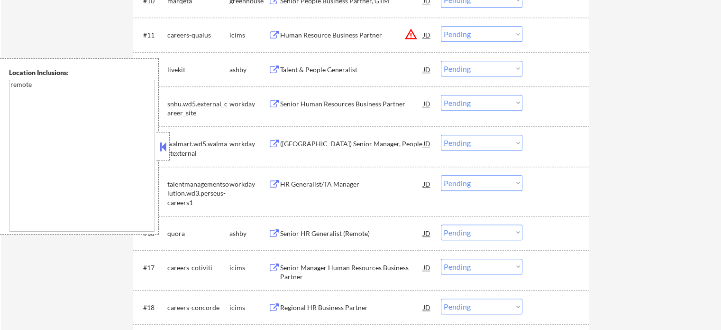
click at [309, 75] on div "Talent & People Generalist" at bounding box center [351, 69] width 143 height 17
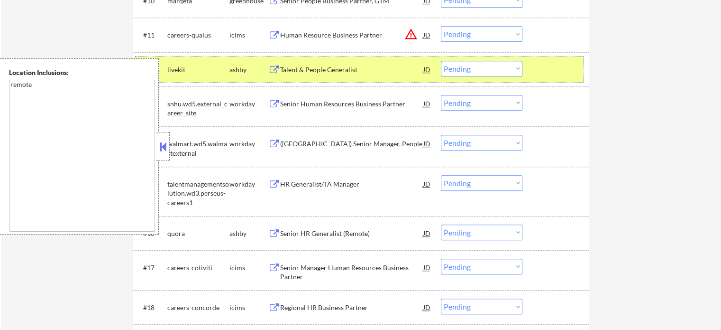
click at [570, 66] on div at bounding box center [557, 69] width 42 height 17
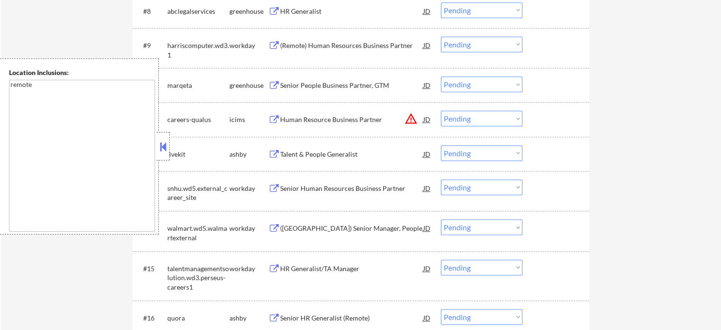
scroll to position [522, 0]
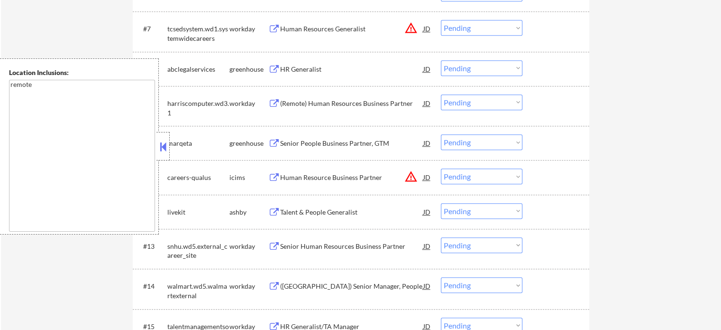
click at [310, 102] on div "(Remote) Human Resources Business Partner" at bounding box center [351, 103] width 143 height 9
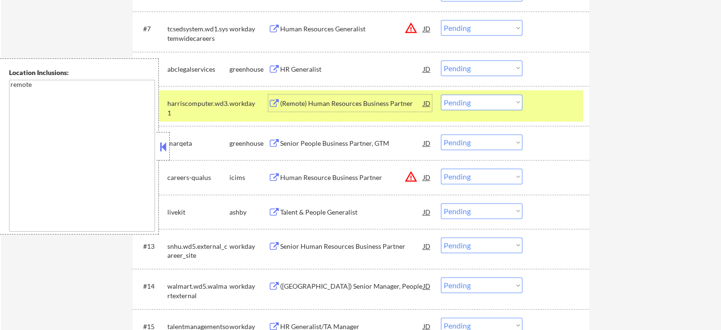
click at [565, 108] on div at bounding box center [557, 102] width 42 height 17
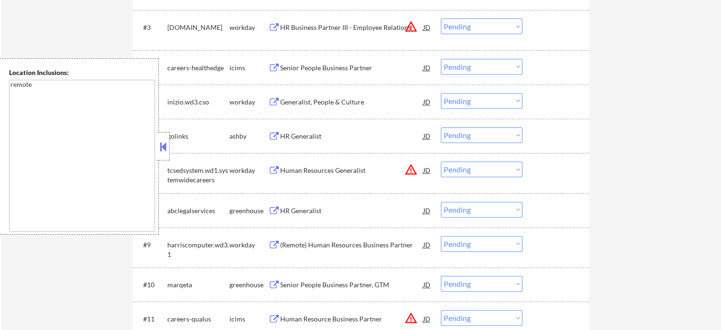
scroll to position [379, 0]
click at [304, 209] on div "HR Generalist" at bounding box center [351, 211] width 143 height 9
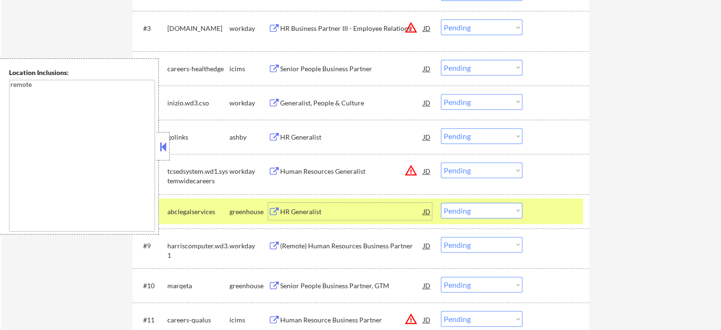
click at [556, 206] on div at bounding box center [557, 211] width 42 height 17
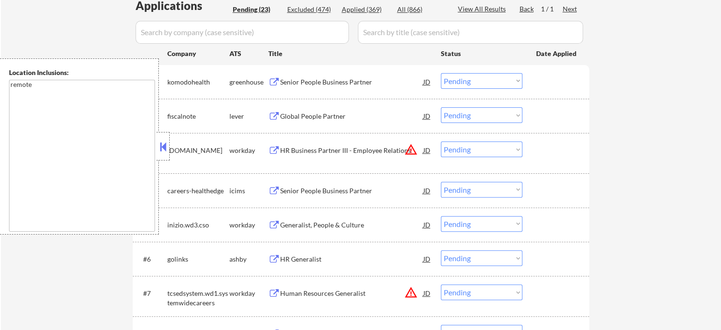
scroll to position [237, 0]
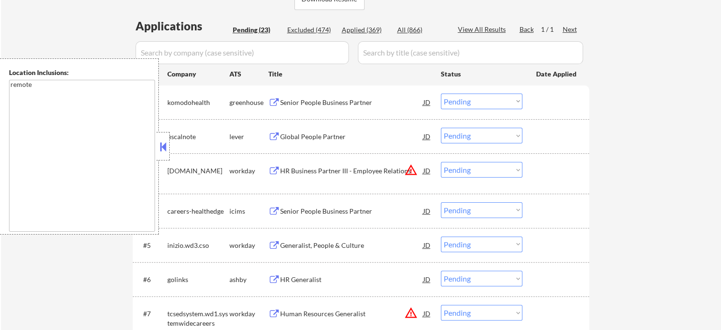
click at [293, 130] on div "Global People Partner" at bounding box center [351, 136] width 143 height 17
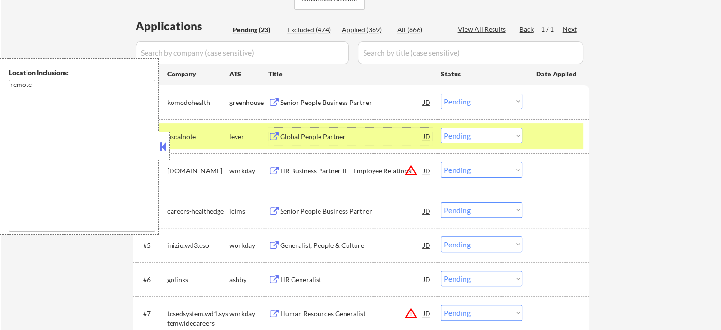
click at [561, 140] on div at bounding box center [557, 136] width 42 height 17
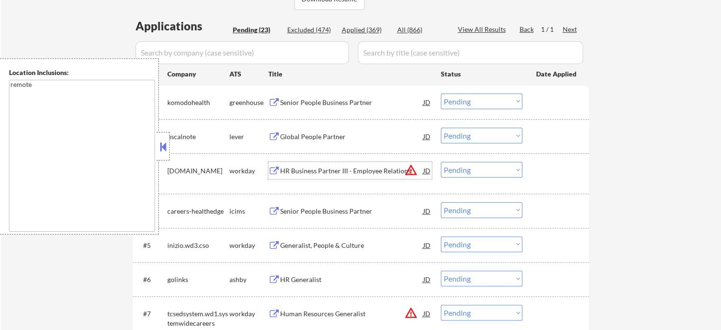
click at [310, 172] on div "HR Business Partner III - Employee Relations" at bounding box center [351, 170] width 143 height 9
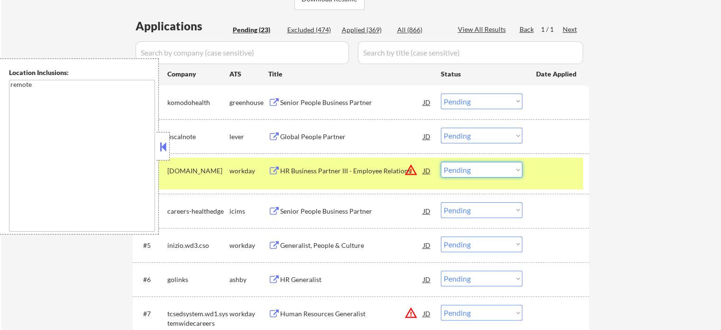
click at [512, 172] on select "Choose an option... Pending Applied Excluded (Questions) Excluded (Expired) Exc…" at bounding box center [482, 170] width 82 height 16
click at [441, 162] on select "Choose an option... Pending Applied Excluded (Questions) Excluded (Expired) Exc…" at bounding box center [482, 170] width 82 height 16
click at [540, 174] on div at bounding box center [557, 170] width 42 height 17
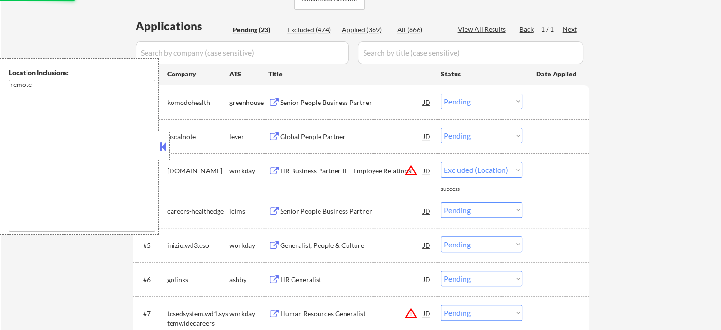
select select ""pending""
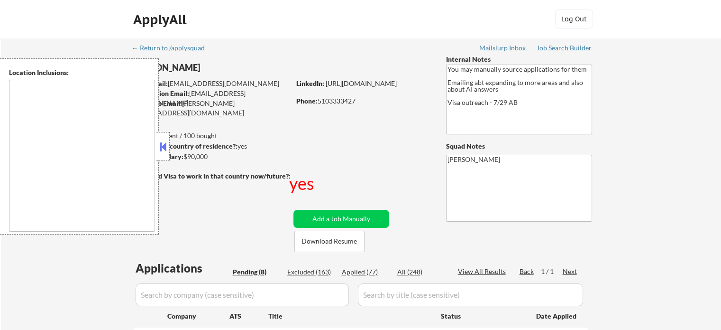
type textarea "country:US"
select select ""pending""
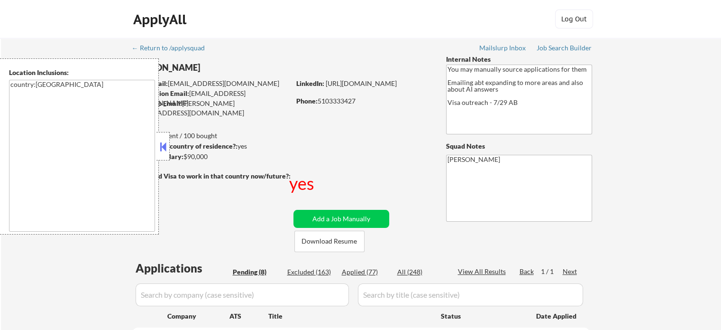
select select ""pending""
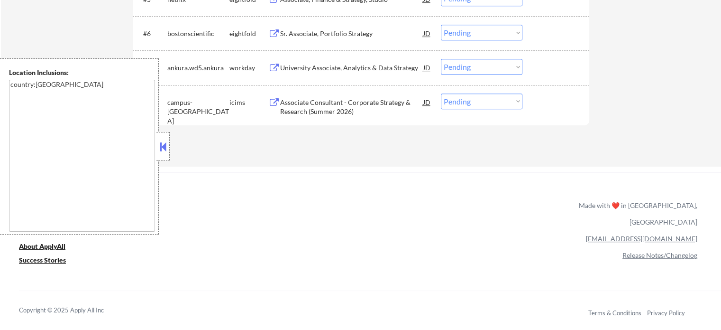
scroll to position [427, 0]
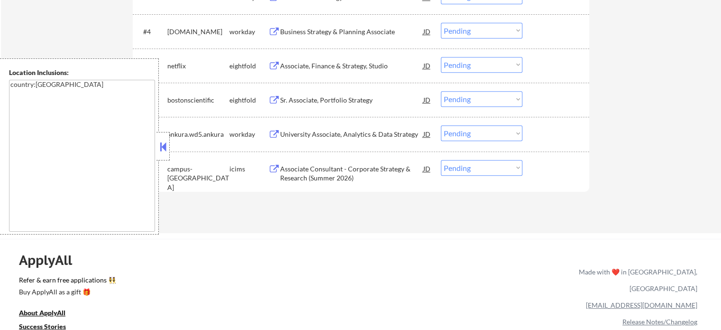
click at [357, 61] on div "Associate, Finance & Strategy, Studio" at bounding box center [351, 65] width 143 height 9
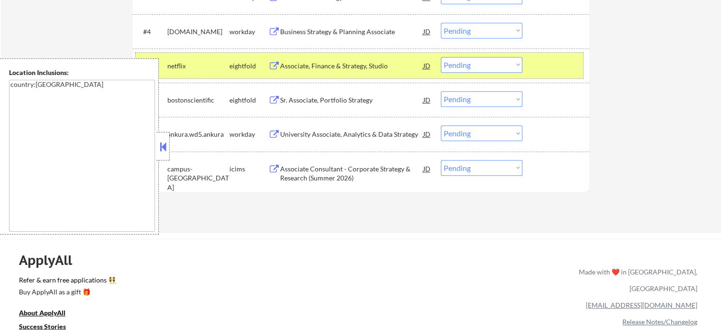
click at [563, 75] on div "#5 netflix eightfold Associate, Finance & Strategy, Studio JD Choose an option.…" at bounding box center [360, 66] width 448 height 26
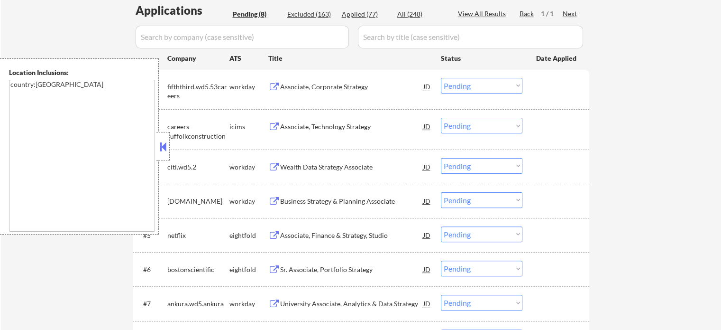
scroll to position [379, 0]
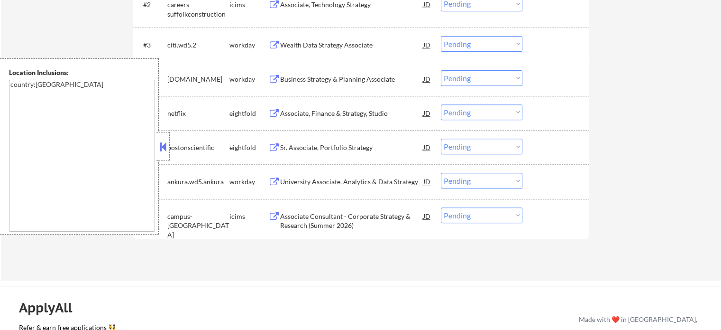
click at [385, 183] on div "University Associate, Analytics & Data Strategy" at bounding box center [351, 181] width 143 height 9
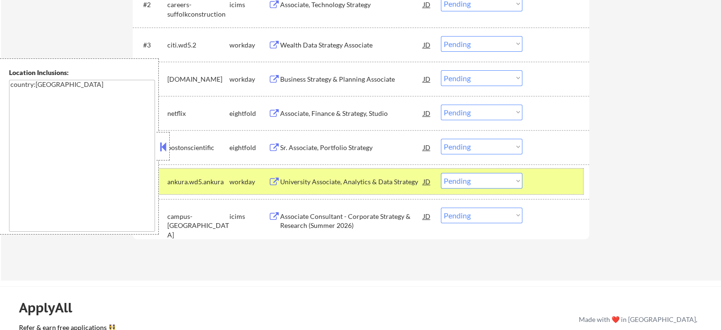
click at [546, 193] on div "#7 ankura.wd5.ankura workday University Associate, Analytics & Data Strategy JD…" at bounding box center [360, 181] width 448 height 26
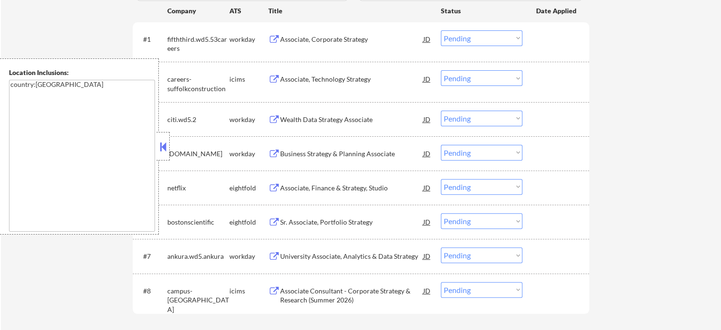
scroll to position [285, 0]
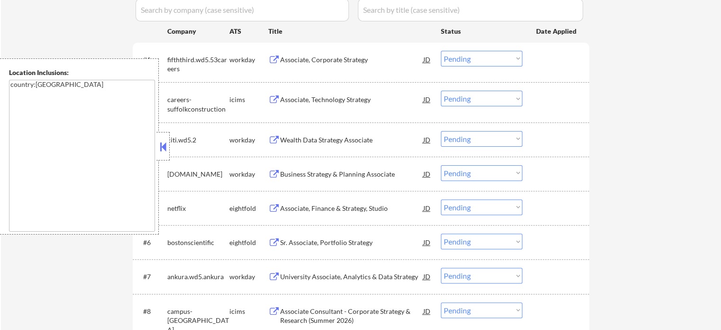
click at [327, 104] on div "Associate, Technology Strategy" at bounding box center [351, 99] width 143 height 17
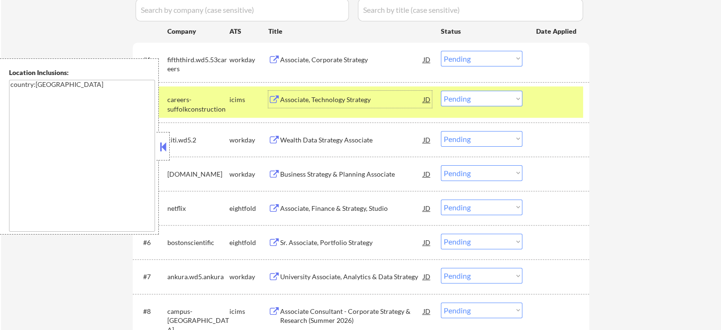
click at [547, 110] on div "#2 careers-suffolkconstruction icims Associate, Technology Strategy JD Choose a…" at bounding box center [360, 101] width 448 height 31
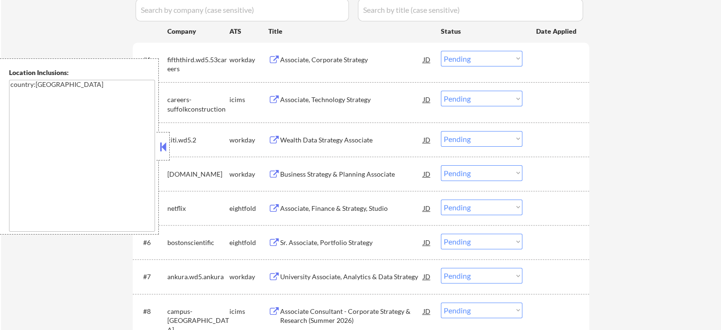
click at [547, 110] on div "#2 careers-suffolkconstruction icims Associate, Technology Strategy JD Choose a…" at bounding box center [360, 101] width 448 height 31
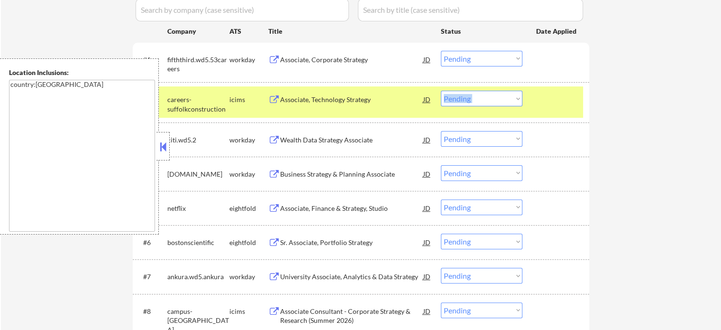
click at [553, 102] on div at bounding box center [557, 99] width 42 height 17
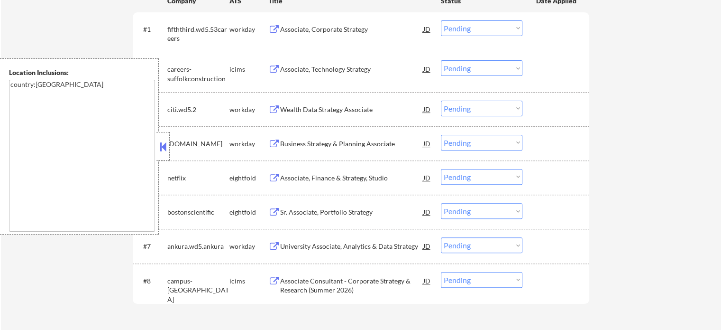
scroll to position [332, 0]
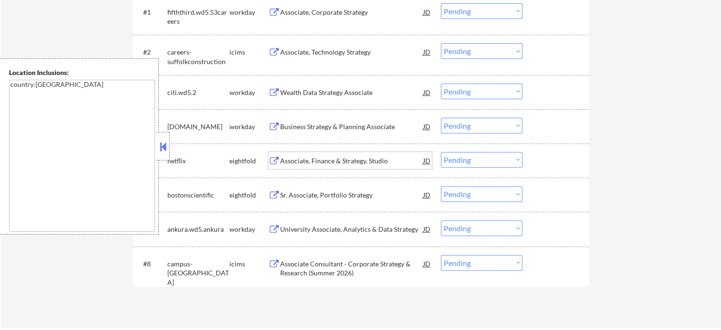
click at [369, 163] on div "Associate, Finance & Strategy, Studio" at bounding box center [351, 160] width 143 height 9
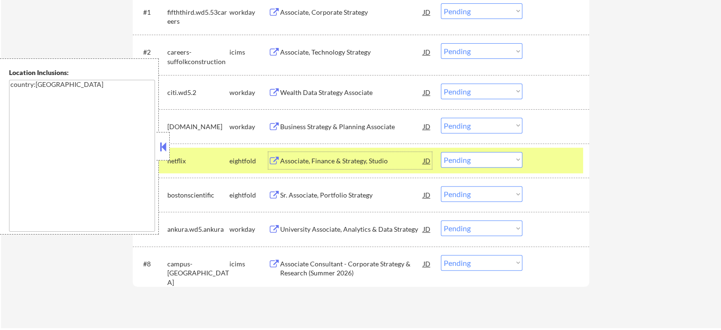
click at [545, 168] on div at bounding box center [557, 160] width 42 height 17
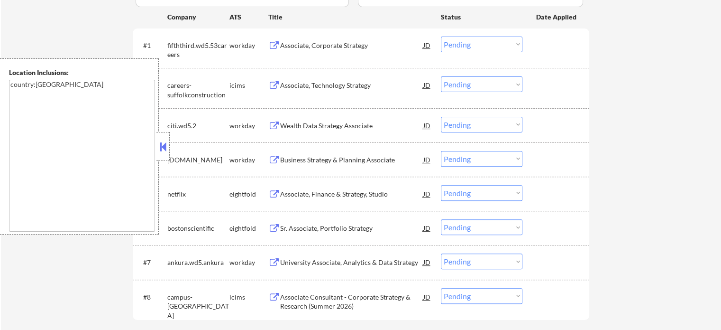
scroll to position [285, 0]
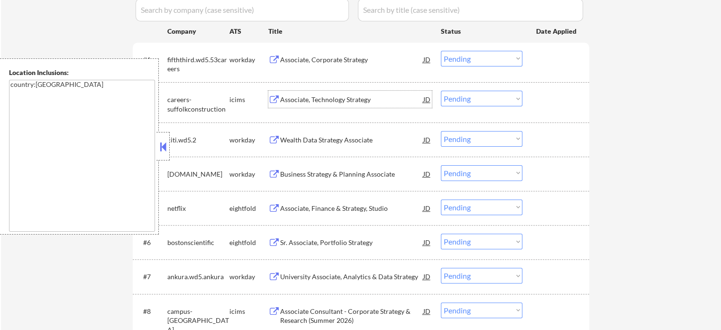
click at [327, 98] on div "Associate, Technology Strategy" at bounding box center [351, 99] width 143 height 9
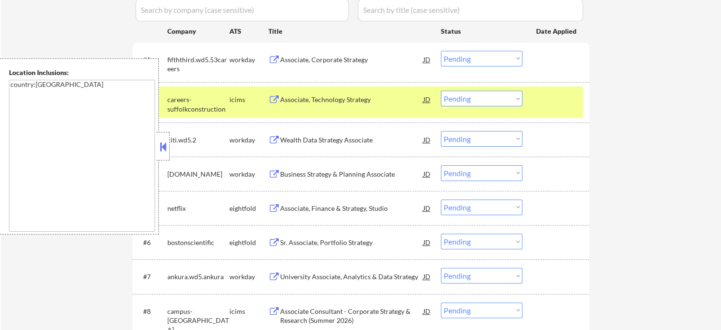
drag, startPoint x: 555, startPoint y: 118, endPoint x: 540, endPoint y: 117, distance: 15.7
click at [555, 117] on div "#2 careers-suffolkconstruction icims Associate, Technology Strategy JD Choose a…" at bounding box center [361, 102] width 457 height 40
click at [556, 106] on div at bounding box center [557, 99] width 42 height 17
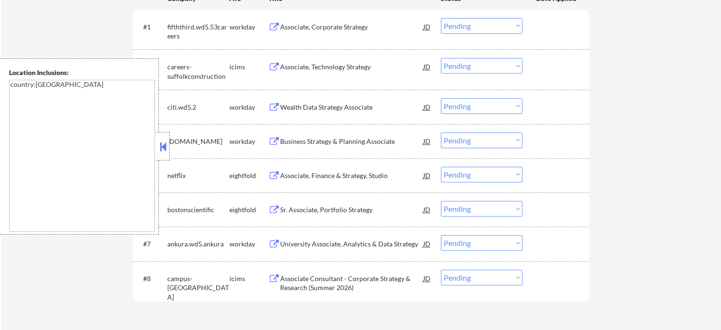
scroll to position [332, 0]
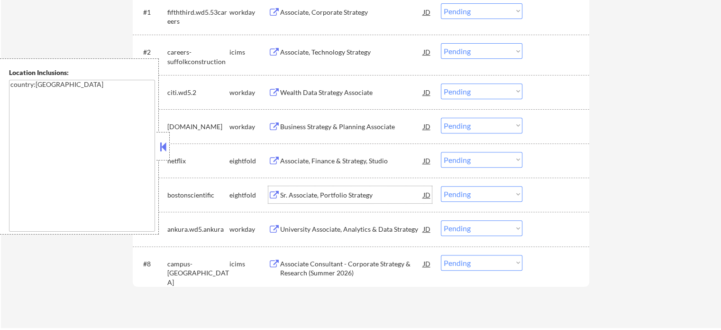
click at [378, 194] on div "Sr. Associate, Portfolio Strategy" at bounding box center [351, 194] width 143 height 9
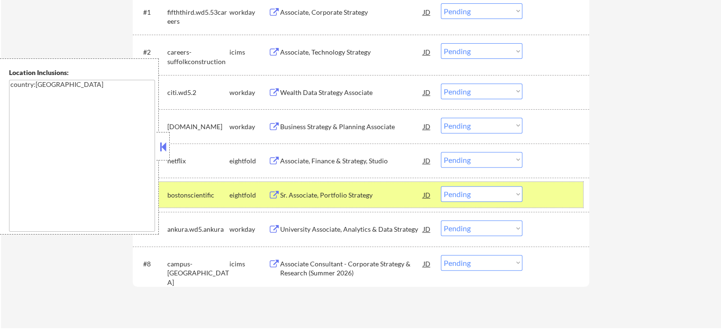
click at [568, 191] on div at bounding box center [557, 194] width 42 height 17
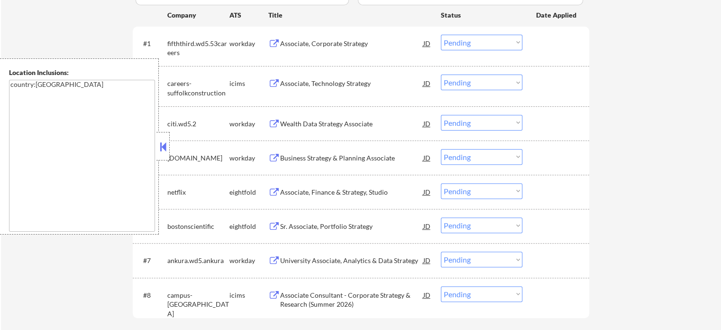
scroll to position [285, 0]
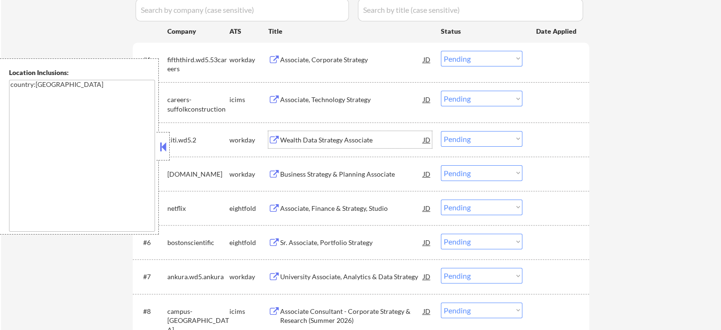
click at [295, 138] on div "Wealth Data Strategy Associate" at bounding box center [351, 139] width 143 height 9
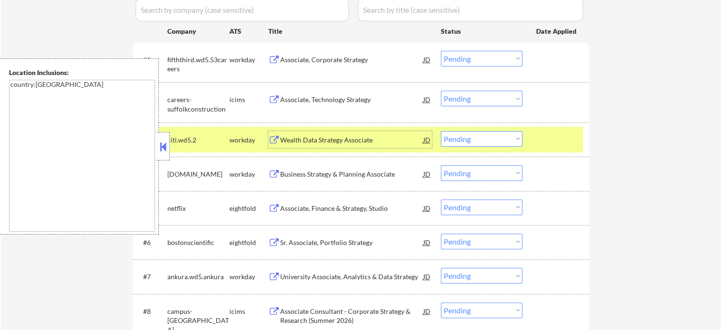
click at [535, 140] on div "#3 citi.wd5.2 workday Wealth Data Strategy Associate JD Choose an option... Pen…" at bounding box center [360, 140] width 448 height 26
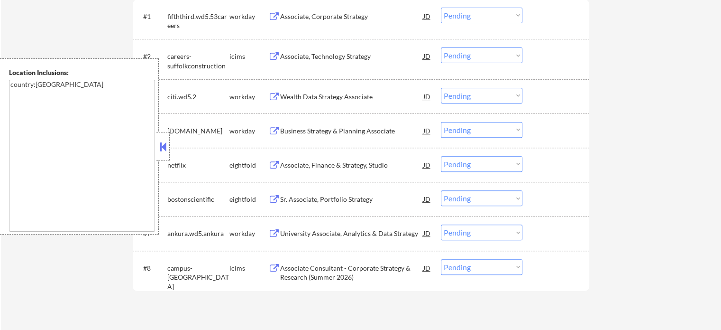
scroll to position [379, 0]
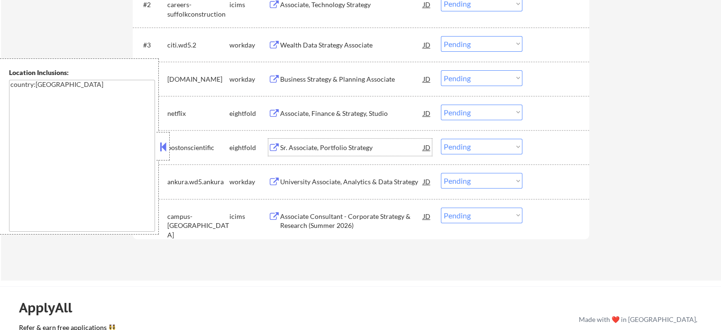
click at [362, 155] on div "Sr. Associate, Portfolio Strategy" at bounding box center [351, 146] width 143 height 17
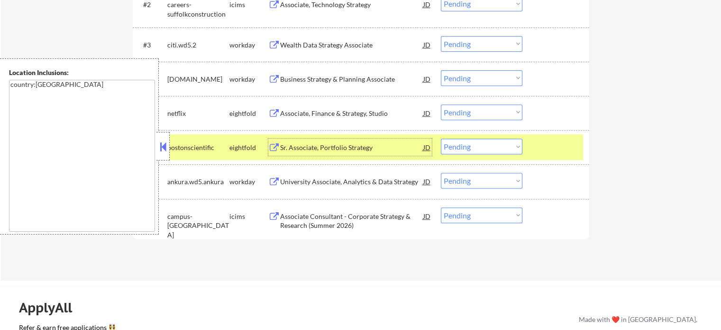
click at [561, 142] on div at bounding box center [557, 146] width 42 height 17
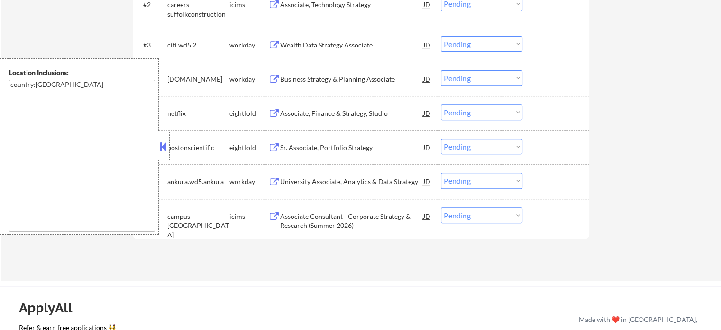
scroll to position [285, 0]
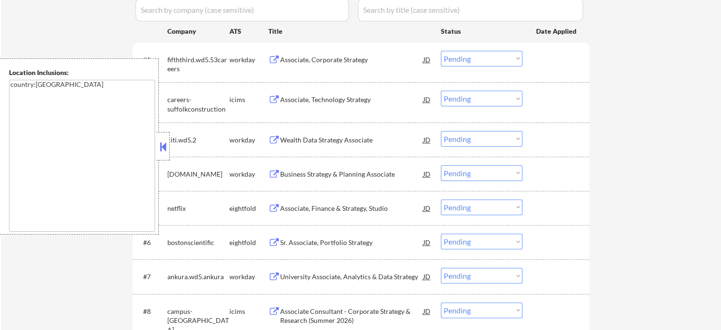
click at [309, 137] on div "Wealth Data Strategy Associate" at bounding box center [351, 139] width 143 height 9
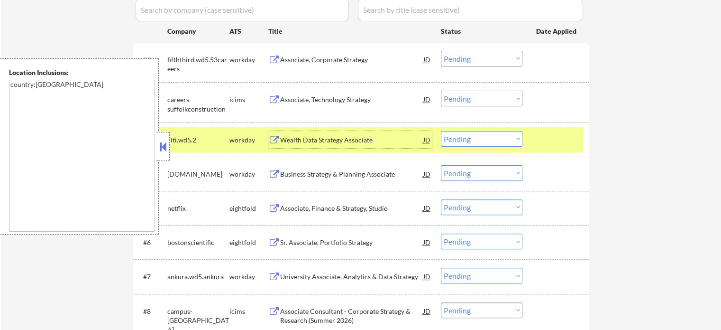
click at [546, 142] on div at bounding box center [557, 139] width 42 height 17
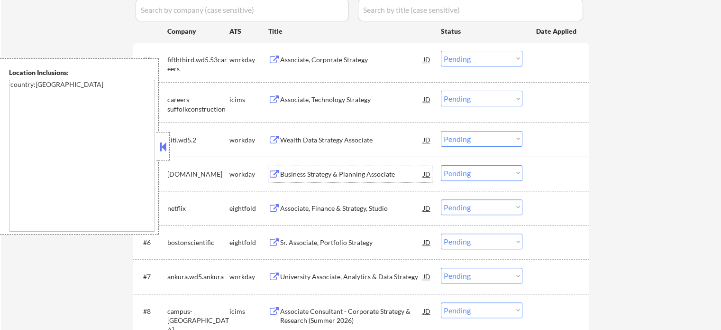
click at [326, 179] on div "Business Strategy & Planning Associate" at bounding box center [351, 173] width 143 height 17
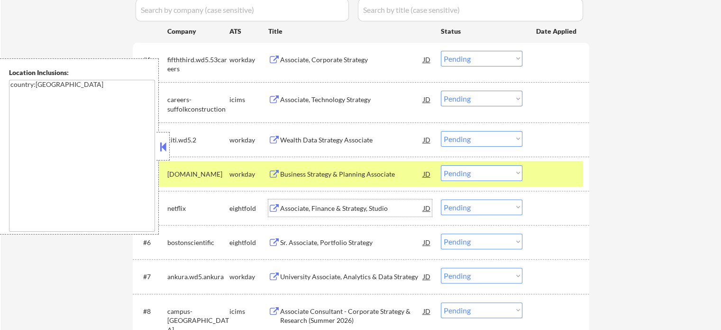
click at [323, 208] on div "Associate, Finance & Strategy, Studio" at bounding box center [351, 207] width 143 height 9
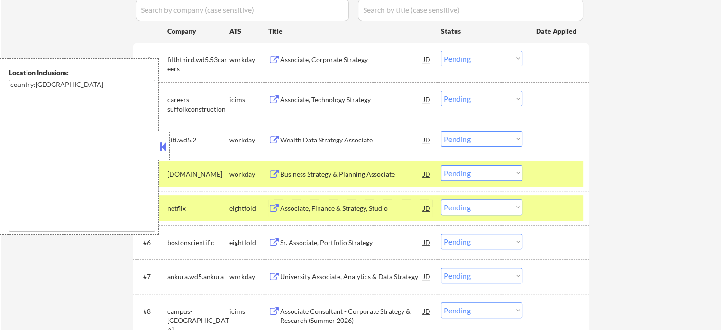
click at [539, 196] on div "#5 netflix eightfold Associate, Finance & Strategy, Studio JD Choose an option.…" at bounding box center [360, 208] width 448 height 26
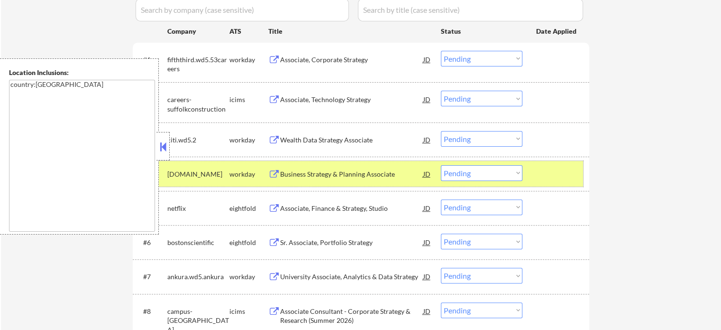
click at [543, 181] on div at bounding box center [557, 173] width 42 height 17
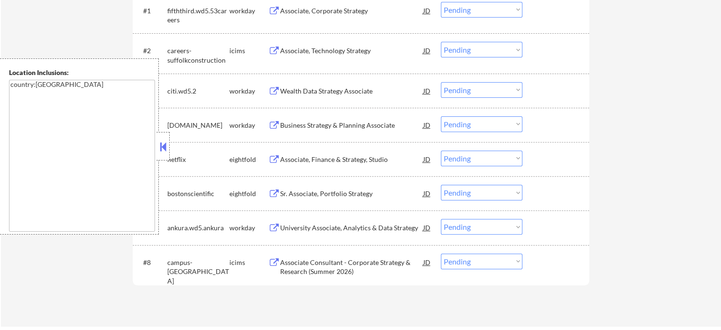
scroll to position [379, 0]
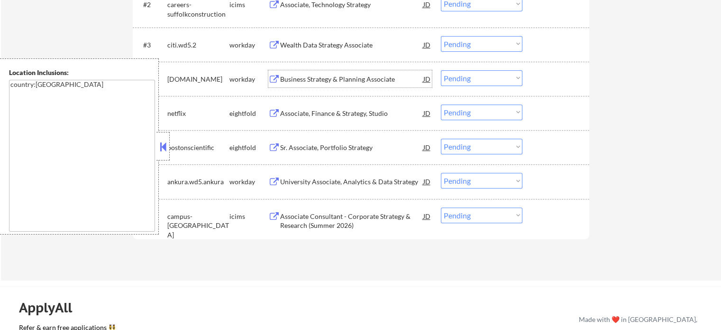
click at [293, 82] on div "Business Strategy & Planning Associate" at bounding box center [351, 78] width 143 height 9
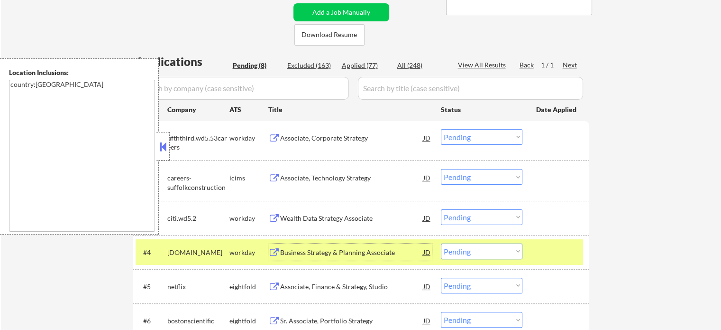
scroll to position [190, 0]
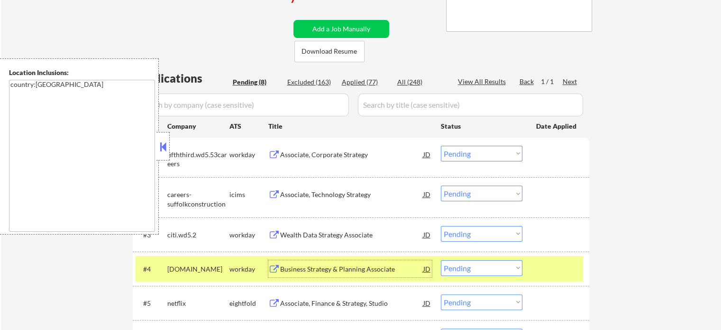
click at [292, 155] on div "Associate, Corporate Strategy" at bounding box center [351, 154] width 143 height 9
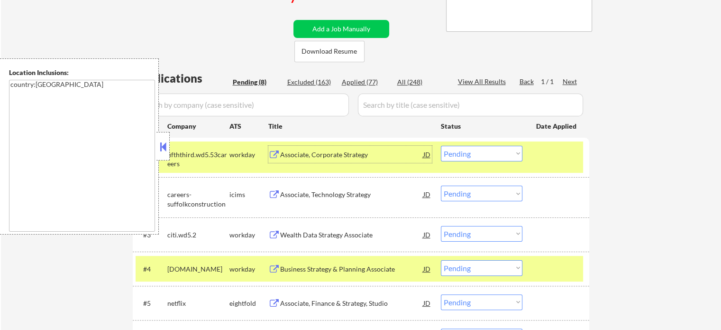
click at [563, 155] on div at bounding box center [557, 154] width 42 height 17
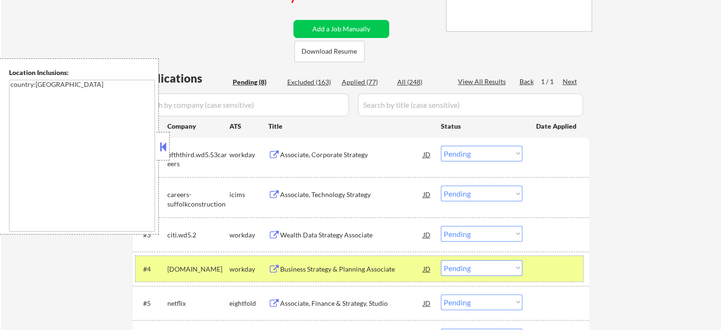
click at [561, 261] on div at bounding box center [557, 268] width 42 height 17
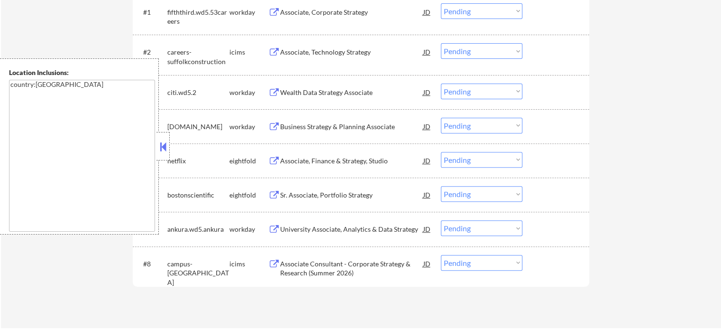
scroll to position [379, 0]
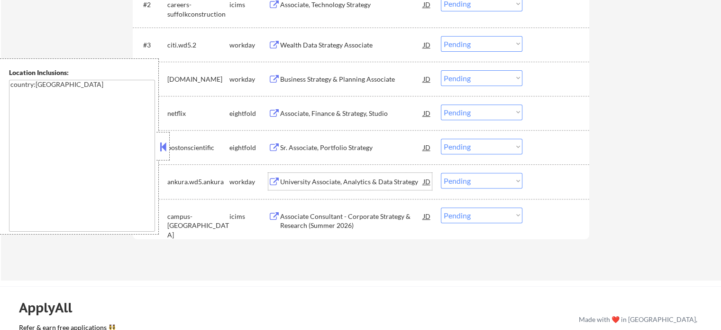
click at [301, 180] on div "University Associate, Analytics & Data Strategy" at bounding box center [351, 181] width 143 height 9
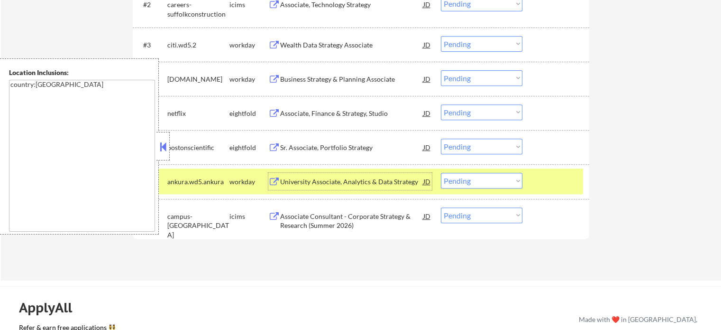
click at [571, 180] on div at bounding box center [557, 181] width 42 height 17
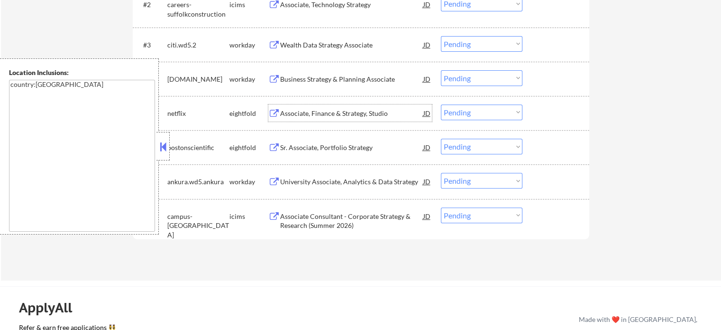
click at [300, 112] on div "Associate, Finance & Strategy, Studio" at bounding box center [351, 113] width 143 height 9
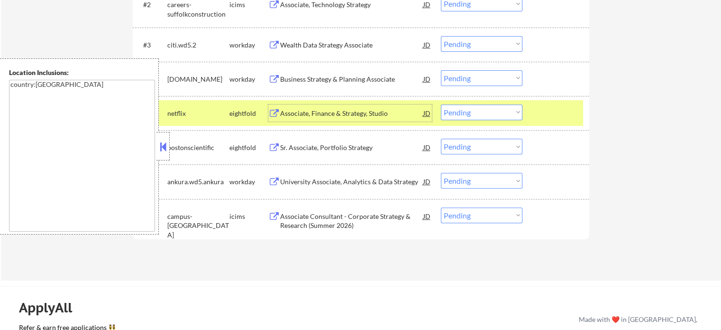
click at [551, 115] on div at bounding box center [557, 112] width 42 height 17
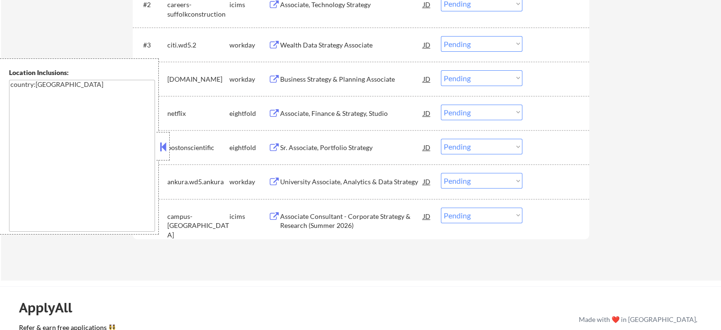
click at [332, 80] on div "Business Strategy & Planning Associate" at bounding box center [351, 78] width 143 height 9
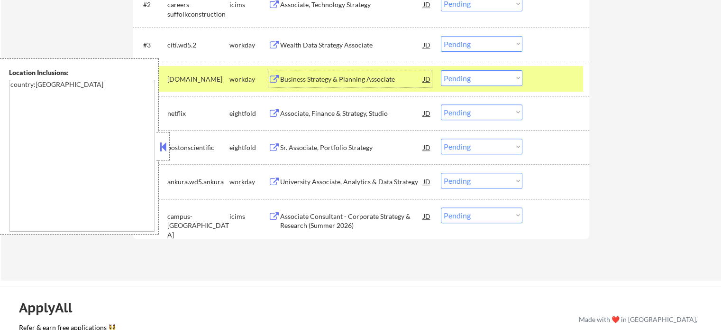
click at [541, 76] on div at bounding box center [557, 78] width 42 height 17
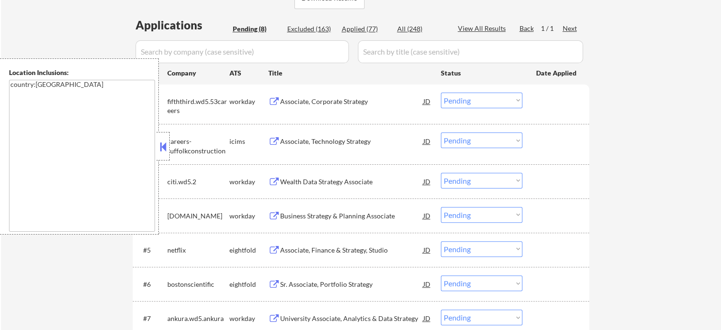
scroll to position [237, 0]
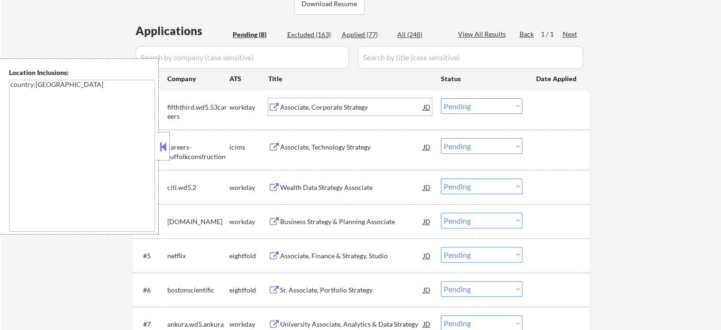
click at [303, 104] on div "Associate, Corporate Strategy" at bounding box center [351, 106] width 143 height 9
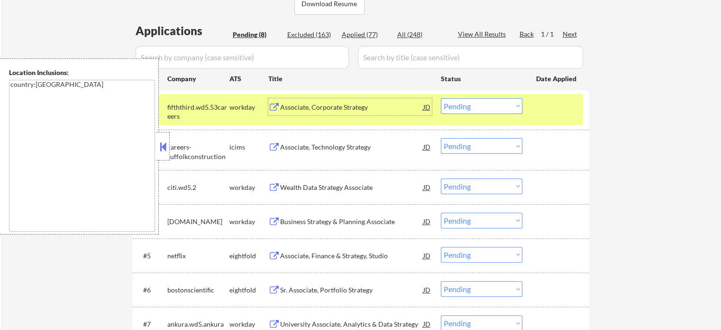
click at [551, 112] on div at bounding box center [557, 106] width 42 height 17
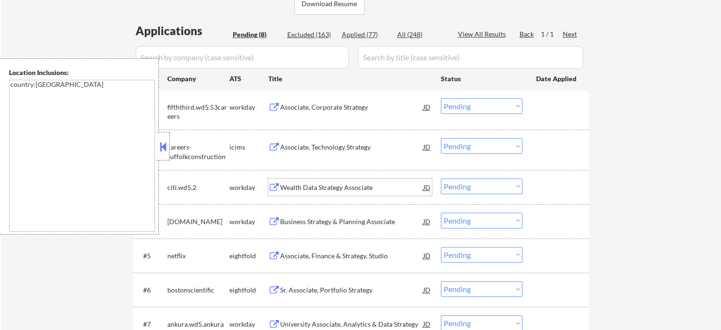
click at [322, 185] on div "Wealth Data Strategy Associate" at bounding box center [351, 187] width 143 height 9
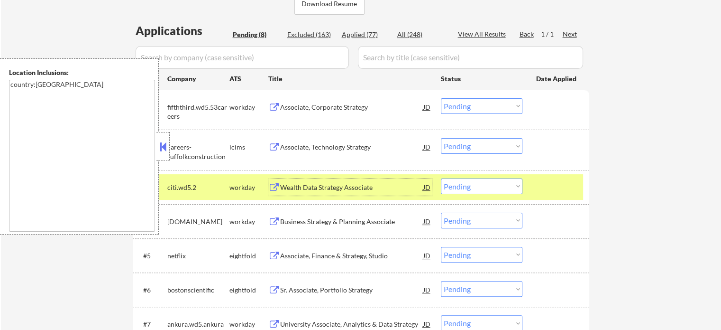
click at [543, 182] on div at bounding box center [557, 186] width 42 height 17
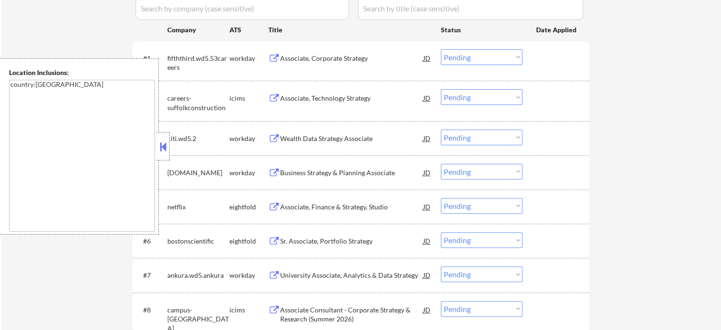
scroll to position [332, 0]
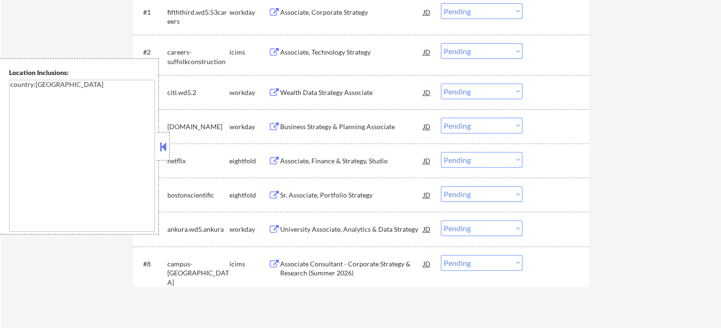
click at [308, 131] on div "Business Strategy & Planning Associate" at bounding box center [351, 126] width 143 height 17
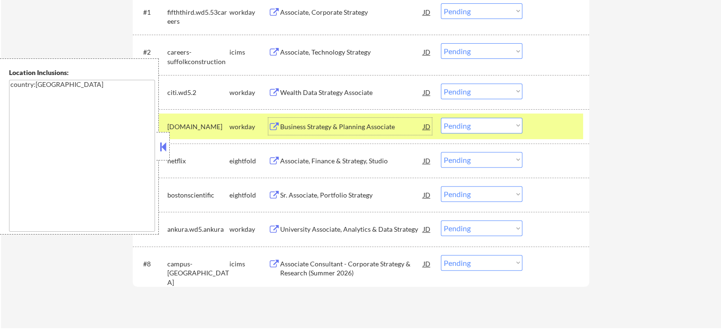
click at [544, 127] on div at bounding box center [557, 126] width 42 height 17
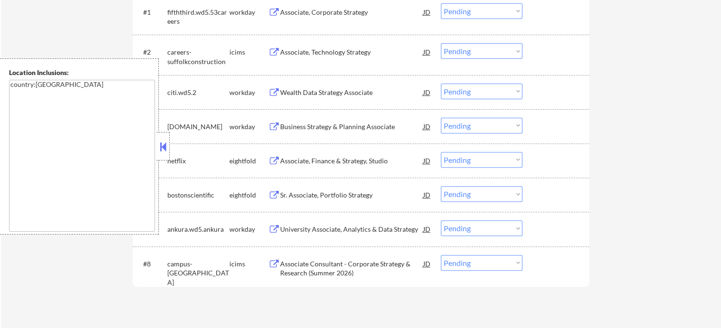
click at [319, 91] on div "Wealth Data Strategy Associate" at bounding box center [351, 92] width 143 height 9
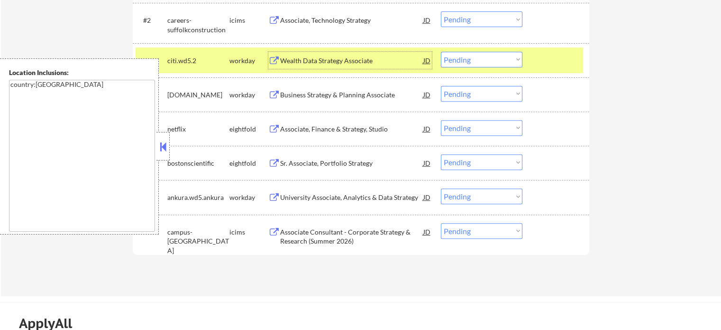
scroll to position [379, 0]
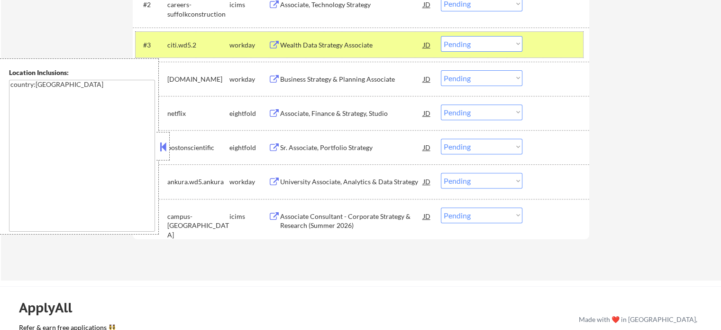
click at [552, 41] on div at bounding box center [557, 44] width 42 height 17
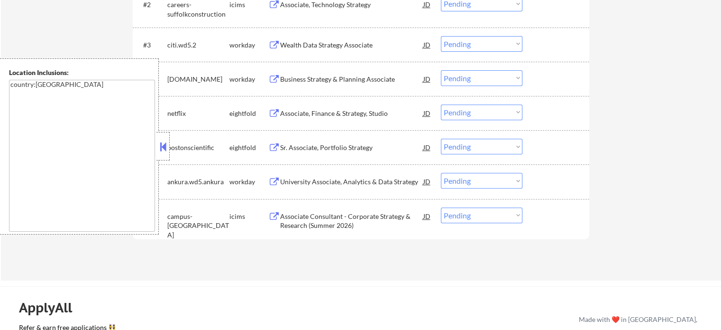
click at [323, 84] on div "Business Strategy & Planning Associate" at bounding box center [351, 78] width 143 height 17
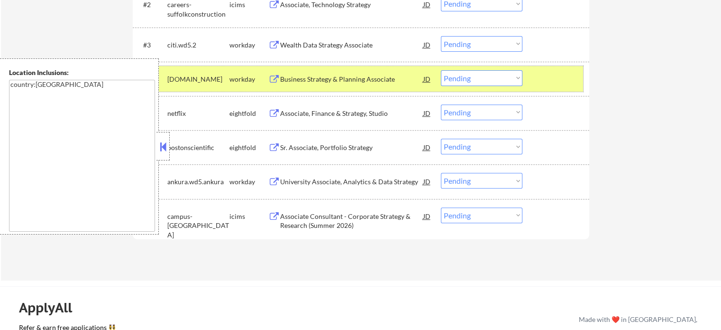
click at [566, 78] on div at bounding box center [557, 78] width 42 height 17
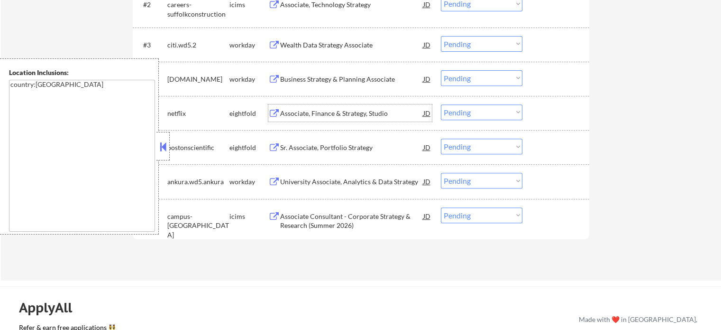
click at [347, 114] on div "Associate, Finance & Strategy, Studio" at bounding box center [351, 113] width 143 height 9
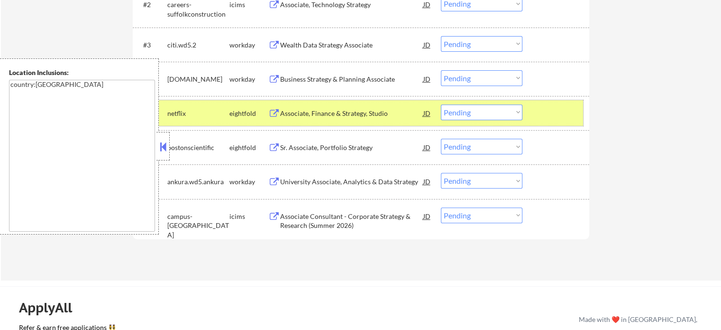
click at [552, 120] on div at bounding box center [557, 112] width 42 height 17
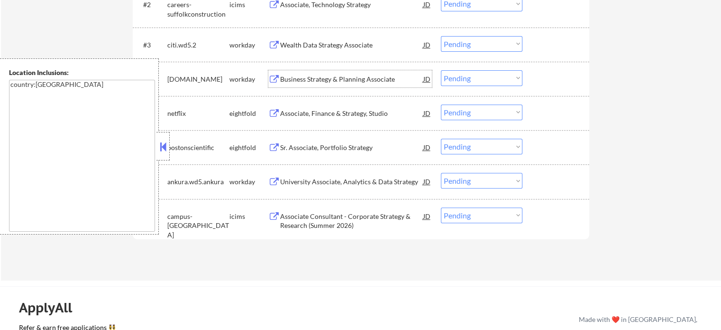
click at [348, 79] on div "Business Strategy & Planning Associate" at bounding box center [351, 78] width 143 height 9
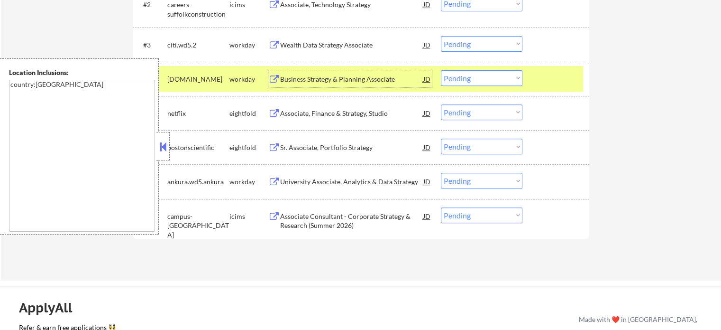
click at [550, 83] on div at bounding box center [557, 78] width 42 height 17
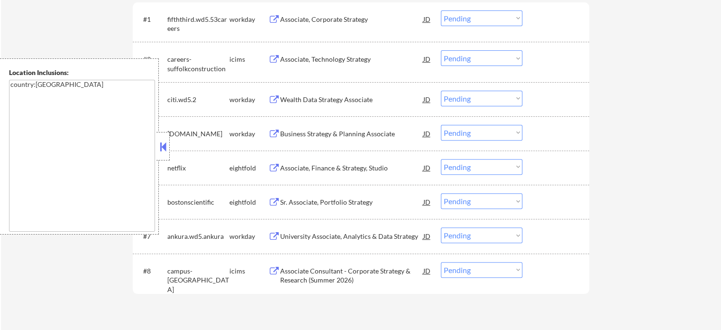
scroll to position [285, 0]
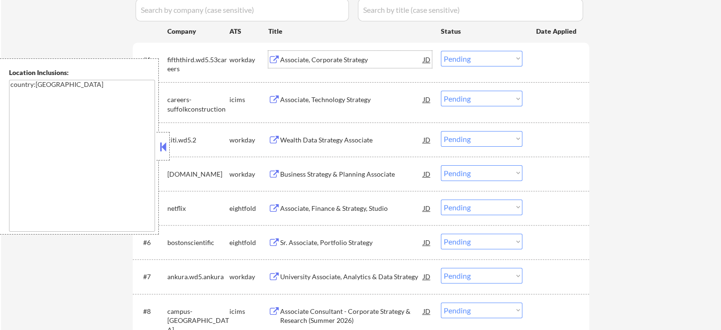
click at [314, 64] on div "Associate, Corporate Strategy" at bounding box center [351, 59] width 143 height 9
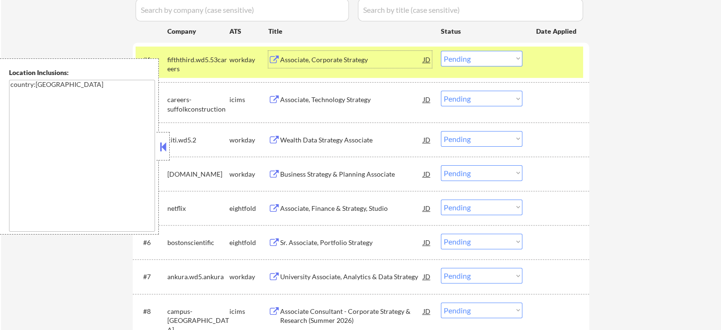
click at [346, 105] on div "Associate, Technology Strategy" at bounding box center [351, 99] width 143 height 17
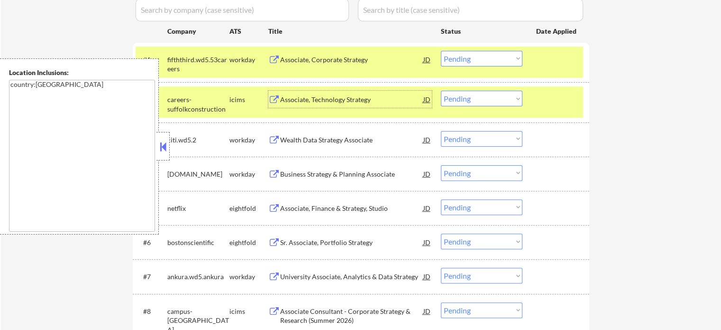
click at [556, 98] on div at bounding box center [557, 99] width 42 height 17
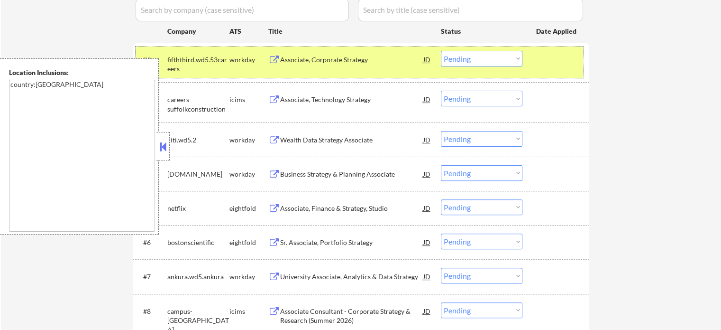
click at [552, 66] on div at bounding box center [557, 59] width 42 height 17
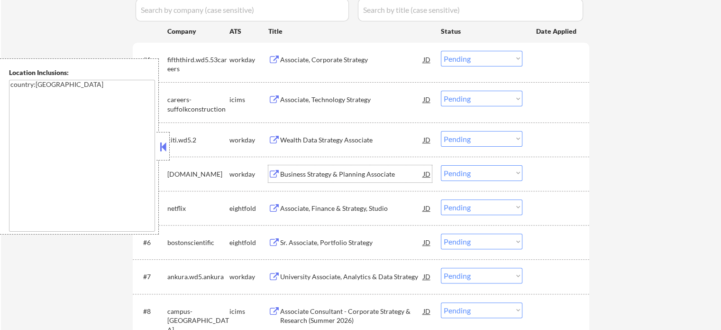
click at [341, 167] on div "Business Strategy & Planning Associate" at bounding box center [351, 173] width 143 height 17
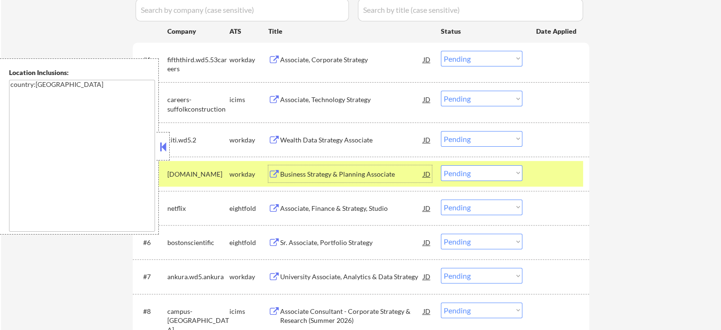
drag, startPoint x: 545, startPoint y: 166, endPoint x: 542, endPoint y: 162, distance: 5.0
click at [545, 166] on div at bounding box center [557, 173] width 42 height 17
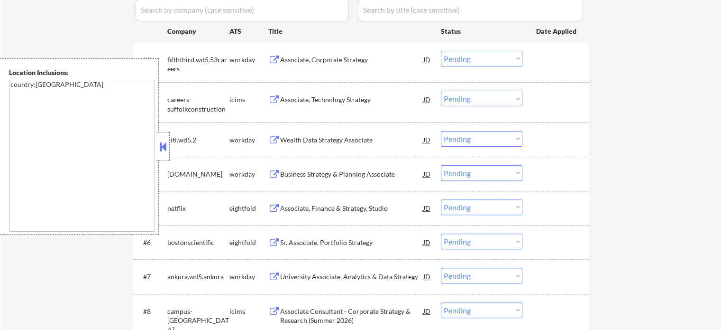
click at [323, 56] on div "Associate, Corporate Strategy" at bounding box center [351, 59] width 143 height 9
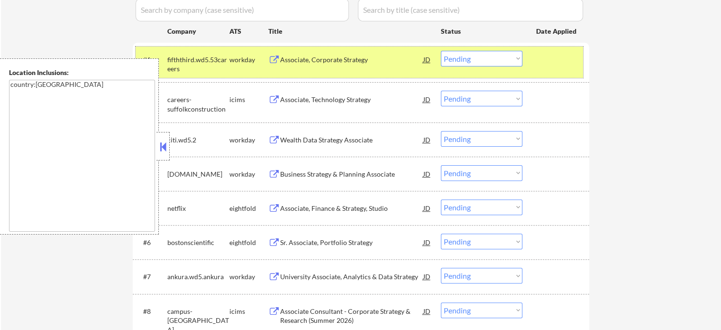
click at [558, 59] on div at bounding box center [557, 59] width 42 height 17
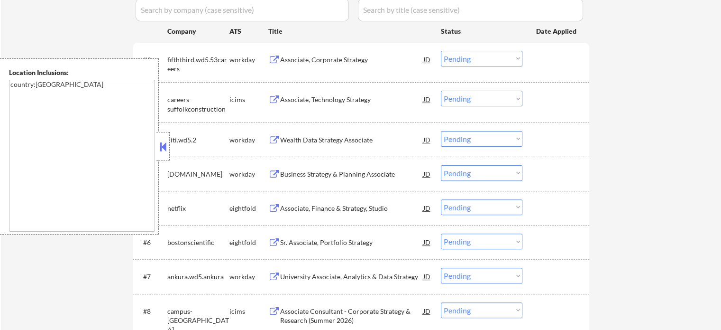
click at [333, 134] on div "Wealth Data Strategy Associate" at bounding box center [351, 139] width 143 height 17
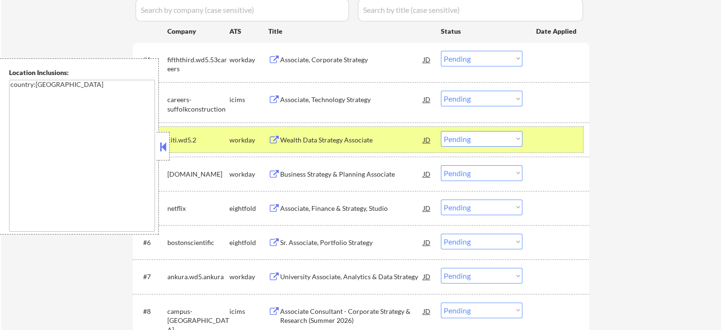
click at [551, 137] on div at bounding box center [557, 139] width 42 height 17
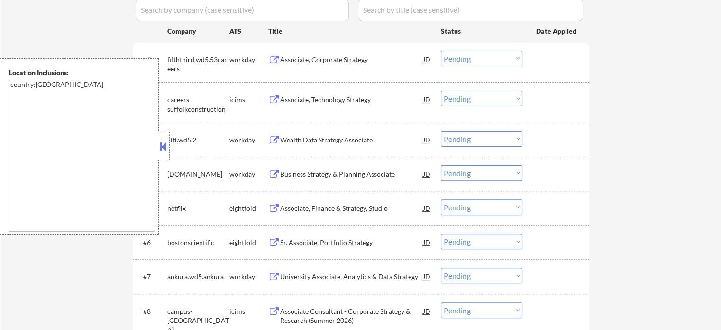
click at [351, 173] on div "Business Strategy & Planning Associate" at bounding box center [351, 173] width 143 height 9
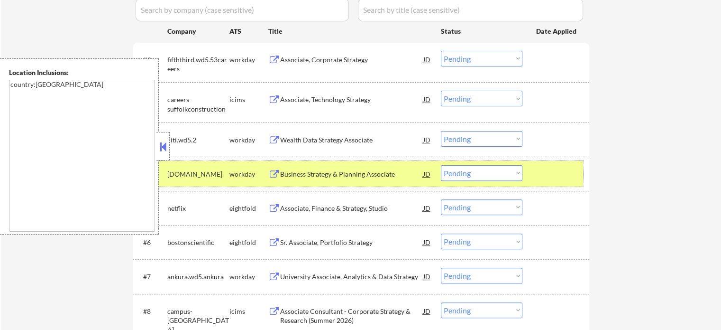
click at [554, 165] on div at bounding box center [557, 173] width 42 height 17
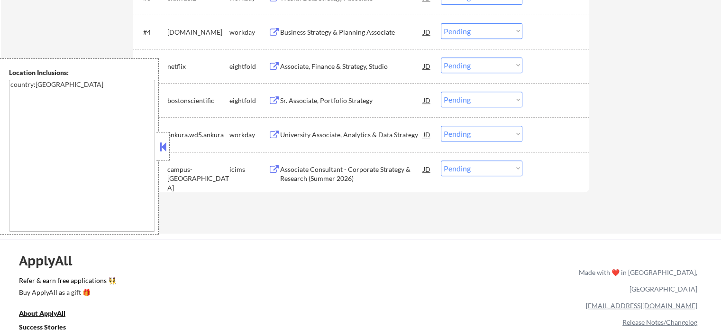
scroll to position [427, 0]
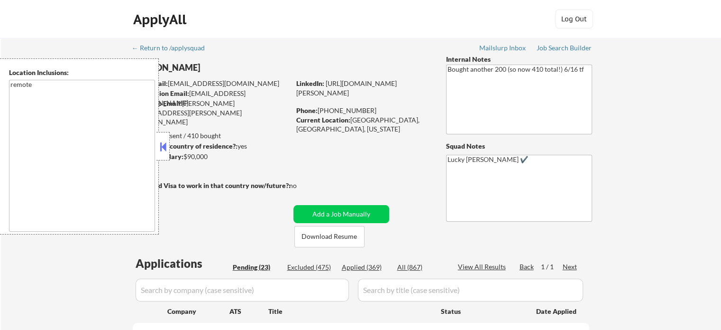
select select ""pending""
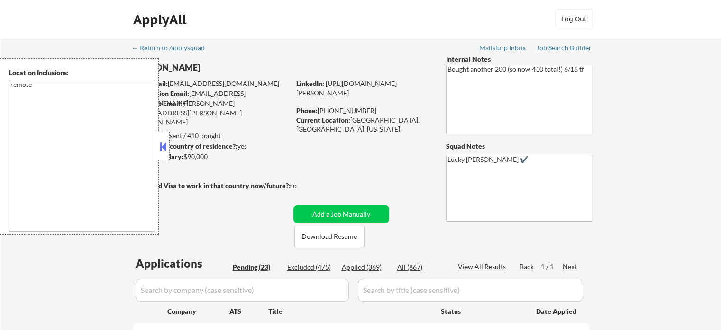
select select ""pending""
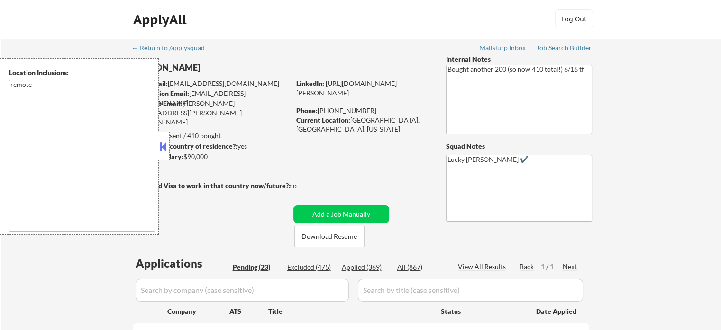
select select ""pending""
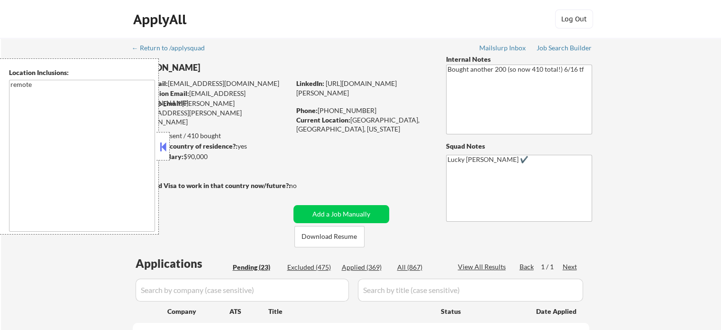
select select ""pending""
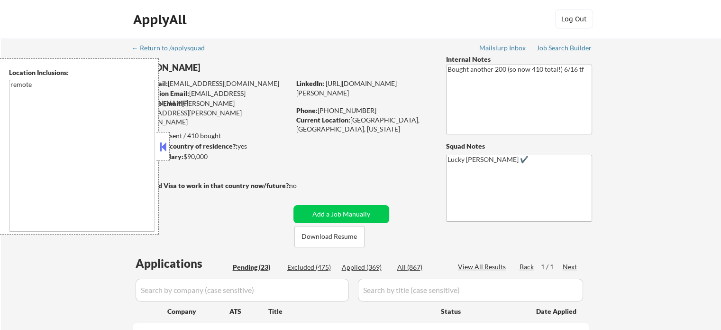
select select ""pending""
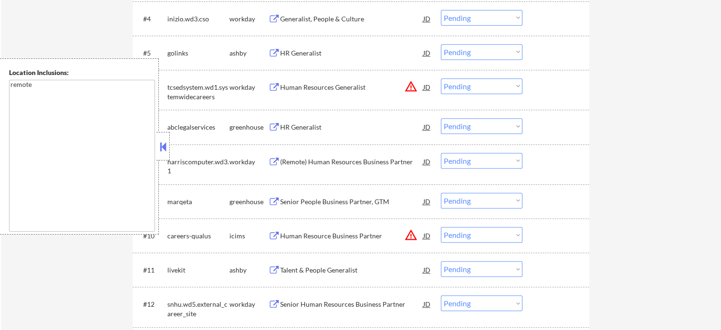
scroll to position [379, 0]
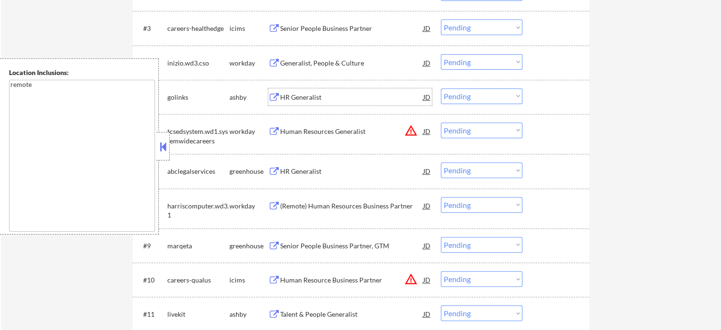
click at [294, 100] on div "HR Generalist" at bounding box center [351, 96] width 143 height 9
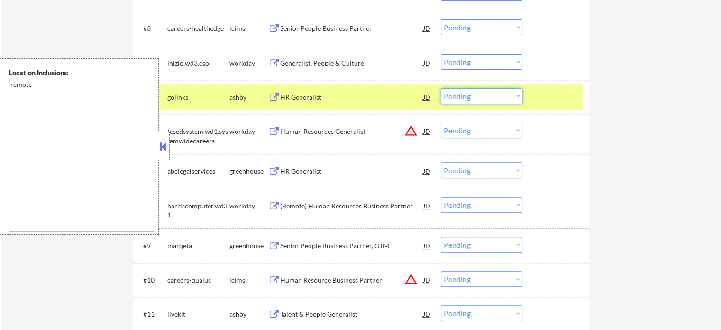
click at [503, 96] on select "Choose an option... Pending Applied Excluded (Questions) Excluded (Expired) Exc…" at bounding box center [482, 96] width 82 height 16
click at [441, 88] on select "Choose an option... Pending Applied Excluded (Questions) Excluded (Expired) Exc…" at bounding box center [482, 96] width 82 height 16
click at [552, 98] on div at bounding box center [557, 96] width 42 height 17
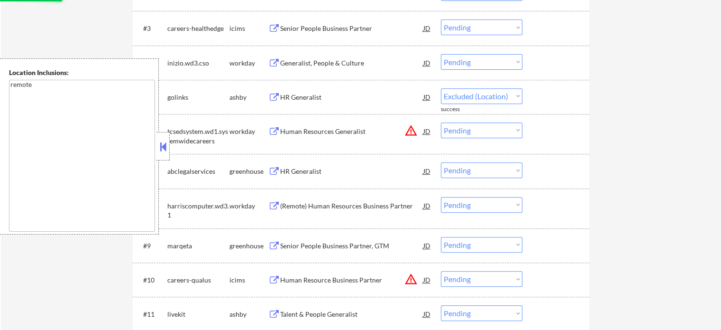
select select ""pending""
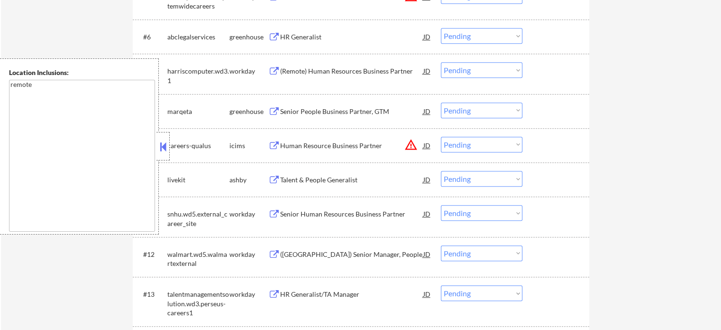
scroll to position [522, 0]
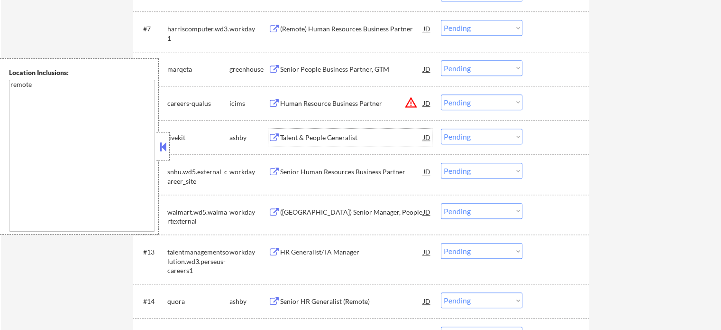
click at [307, 129] on div "Talent & People Generalist" at bounding box center [351, 137] width 143 height 17
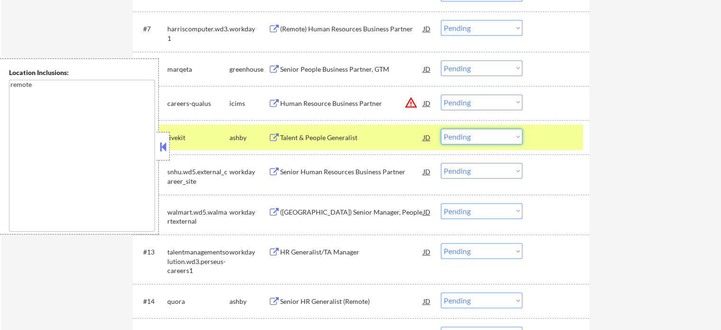
click at [488, 134] on select "Choose an option... Pending Applied Excluded (Questions) Excluded (Expired) Exc…" at bounding box center [482, 137] width 82 height 16
click at [441, 129] on select "Choose an option... Pending Applied Excluded (Questions) Excluded (Expired) Exc…" at bounding box center [482, 137] width 82 height 16
click at [553, 139] on div at bounding box center [557, 137] width 42 height 17
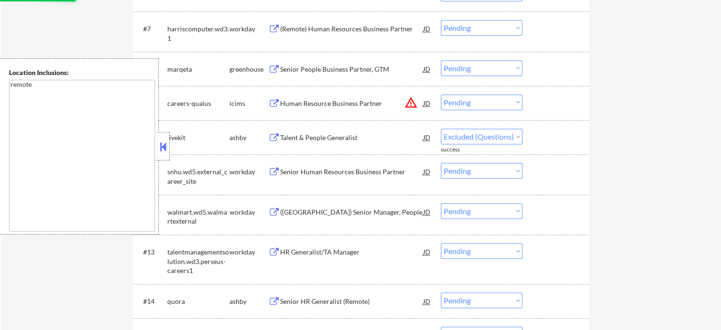
select select ""pending""
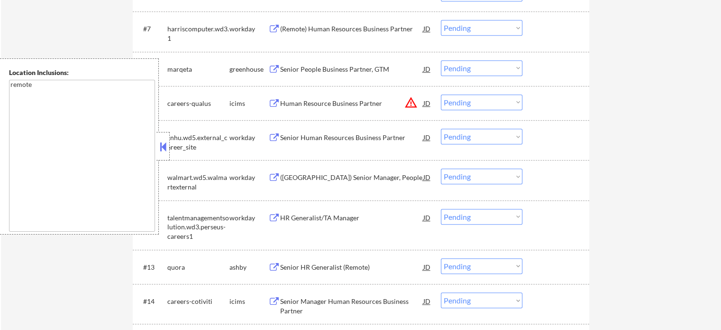
click at [308, 265] on div "Senior HR Generalist (Remote)" at bounding box center [351, 266] width 143 height 9
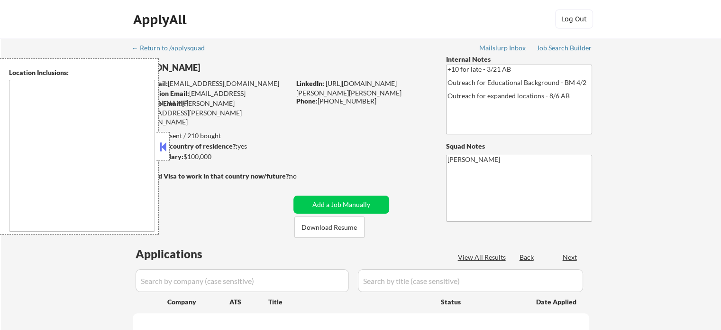
type textarea "[GEOGRAPHIC_DATA], [GEOGRAPHIC_DATA] [GEOGRAPHIC_DATA][PERSON_NAME], [GEOGRAPHI…"
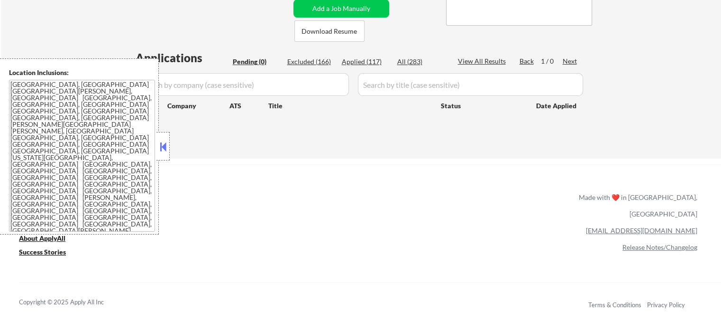
scroll to position [237, 0]
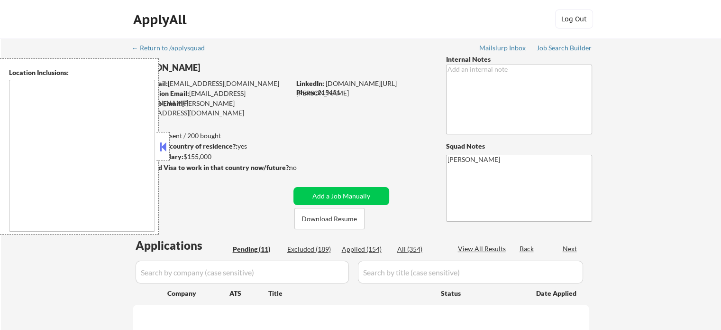
type textarea "remote"
select select ""pending""
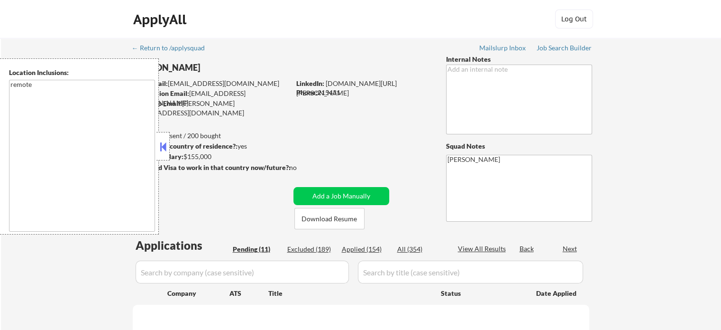
select select ""pending""
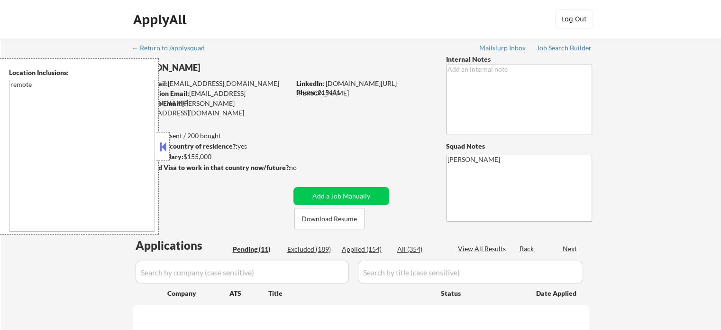
select select ""pending""
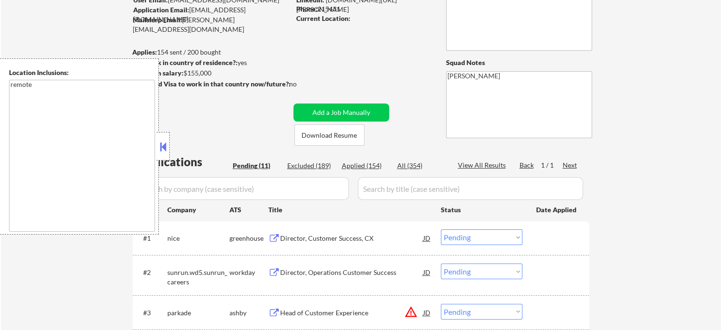
scroll to position [142, 0]
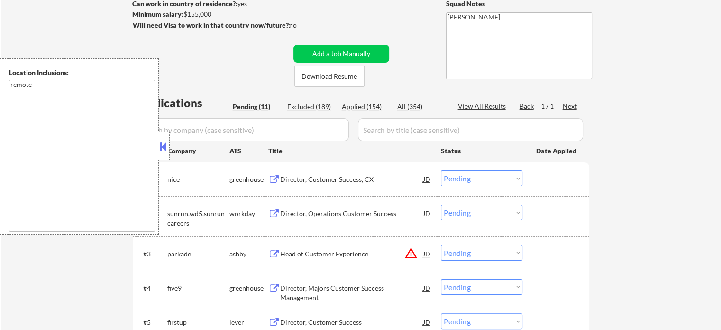
click at [347, 255] on div "Head of Customer Experience" at bounding box center [351, 253] width 143 height 9
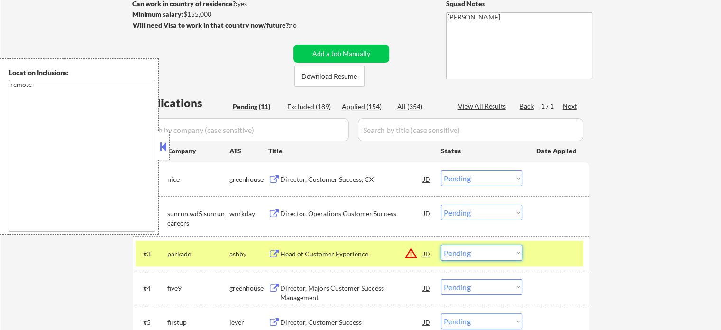
click at [495, 248] on select "Choose an option... Pending Applied Excluded (Questions) Excluded (Expired) Exc…" at bounding box center [482, 253] width 82 height 16
click at [441, 245] on select "Choose an option... Pending Applied Excluded (Questions) Excluded (Expired) Exc…" at bounding box center [482, 253] width 82 height 16
click at [550, 245] on div at bounding box center [557, 253] width 42 height 17
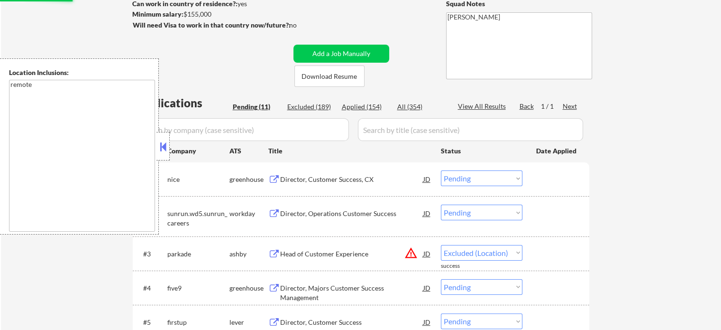
select select ""pending""
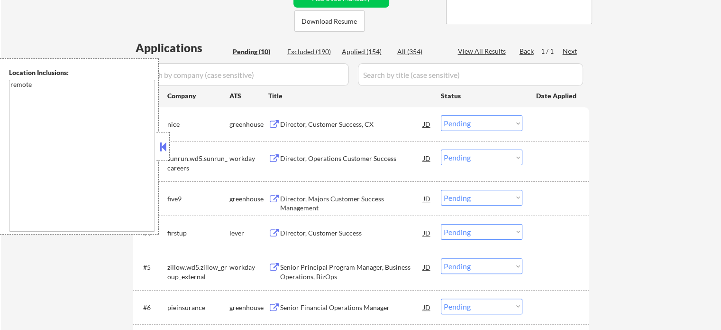
scroll to position [237, 0]
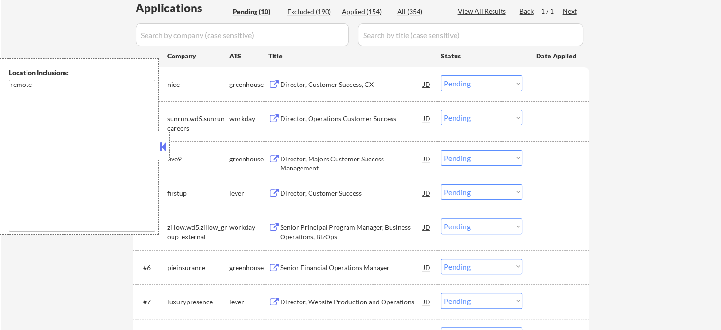
click at [311, 85] on div "Director, Customer Success, CX" at bounding box center [351, 84] width 143 height 9
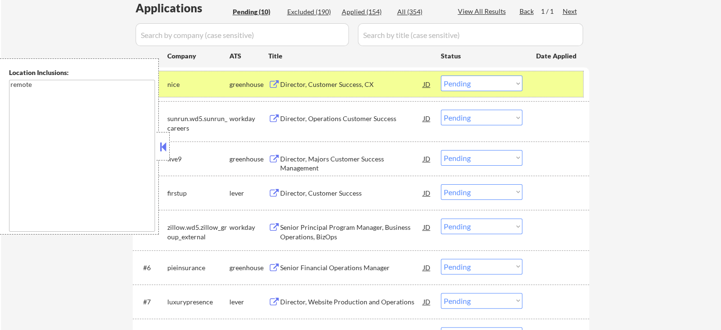
click at [561, 79] on div at bounding box center [557, 83] width 42 height 17
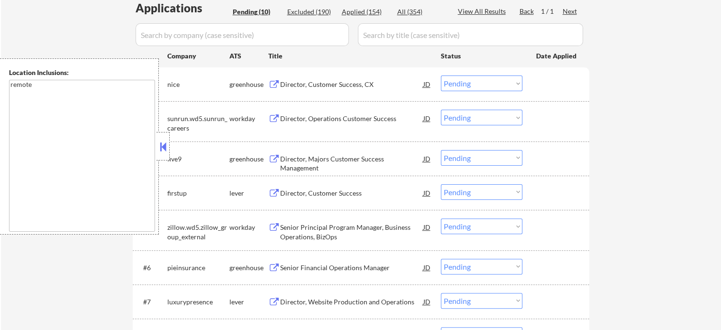
click at [321, 117] on div "Director, Operations Customer Success" at bounding box center [351, 118] width 143 height 9
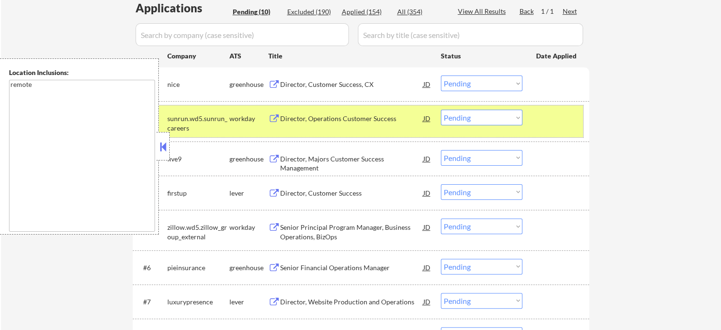
click at [559, 123] on div at bounding box center [557, 118] width 42 height 17
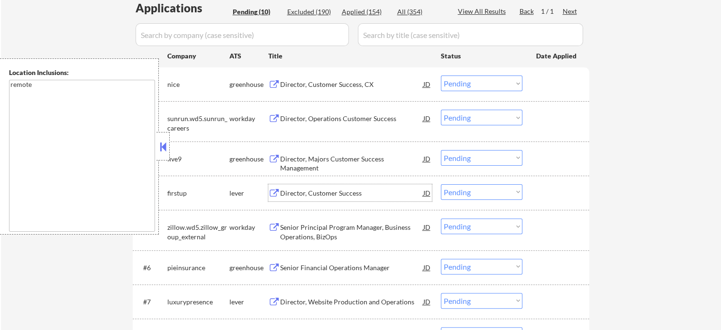
click at [321, 191] on div "Director, Customer Success" at bounding box center [351, 192] width 143 height 9
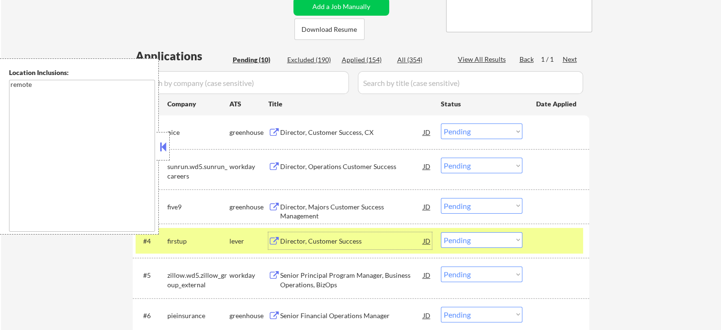
scroll to position [190, 0]
click at [493, 242] on select "Choose an option... Pending Applied Excluded (Questions) Excluded (Expired) Exc…" at bounding box center [482, 239] width 82 height 16
click at [441, 231] on select "Choose an option... Pending Applied Excluded (Questions) Excluded (Expired) Exc…" at bounding box center [482, 239] width 82 height 16
select select ""pending""
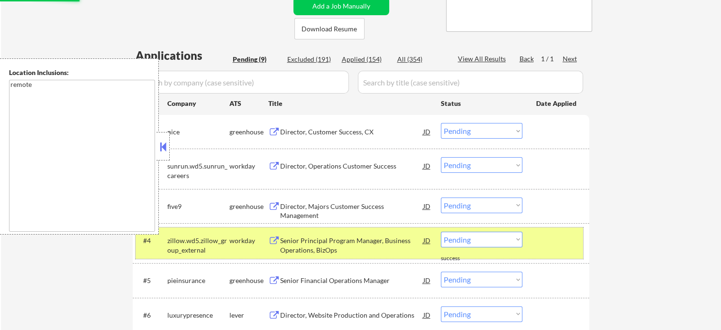
click at [562, 235] on div at bounding box center [557, 239] width 42 height 17
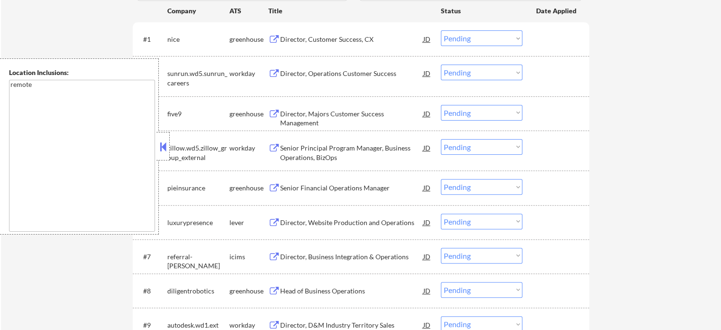
scroll to position [285, 0]
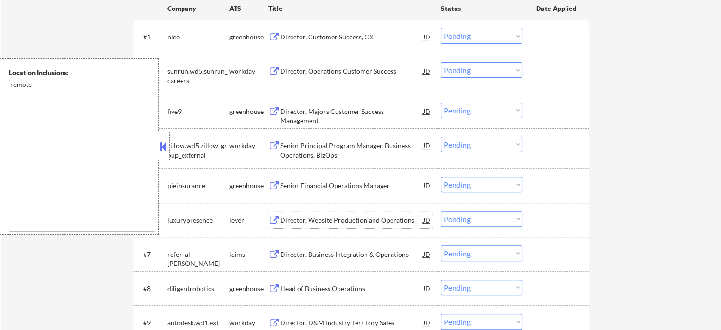
click at [351, 216] on div "Director, Website Production and Operations" at bounding box center [351, 219] width 143 height 9
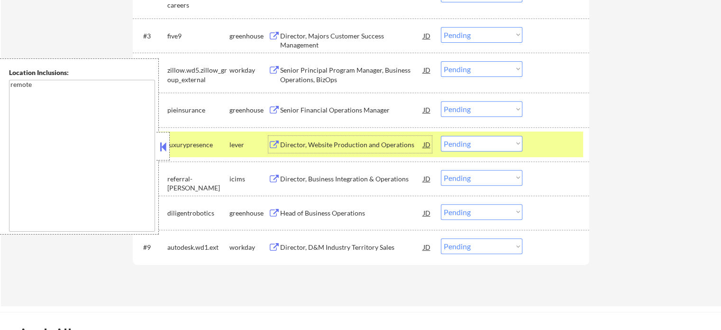
scroll to position [379, 0]
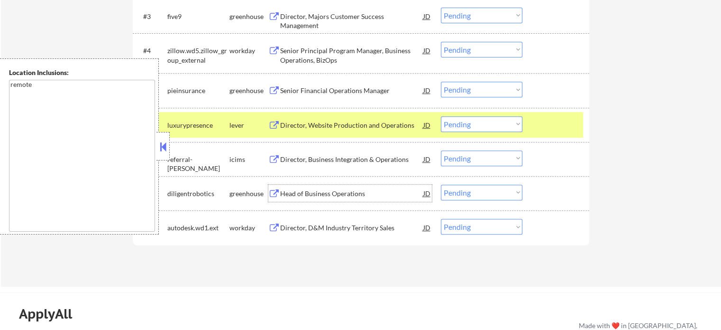
click at [298, 185] on div "Head of Business Operations" at bounding box center [351, 193] width 143 height 17
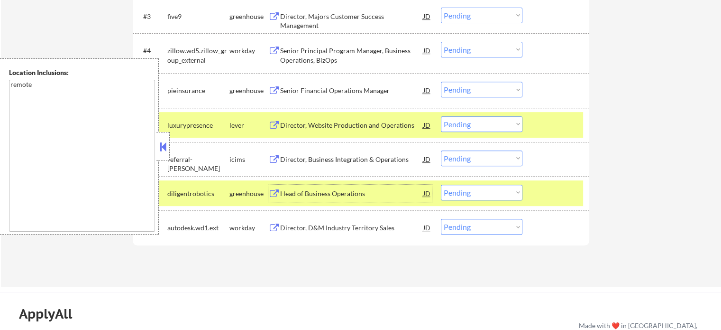
click at [539, 189] on div at bounding box center [557, 193] width 42 height 17
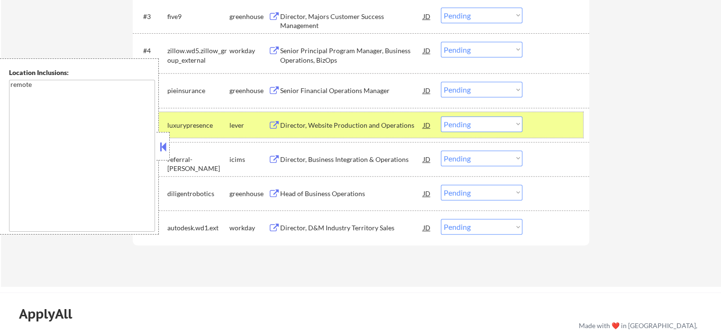
click at [550, 126] on div at bounding box center [557, 124] width 42 height 17
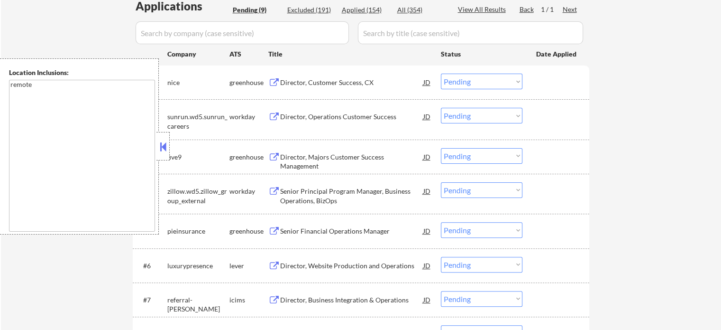
scroll to position [237, 0]
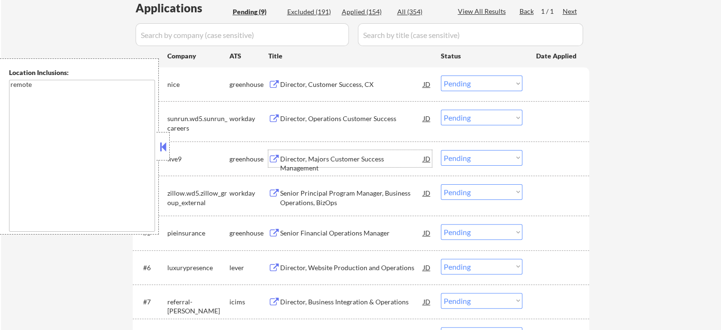
click at [294, 156] on div "Director, Majors Customer Success Management" at bounding box center [351, 163] width 143 height 18
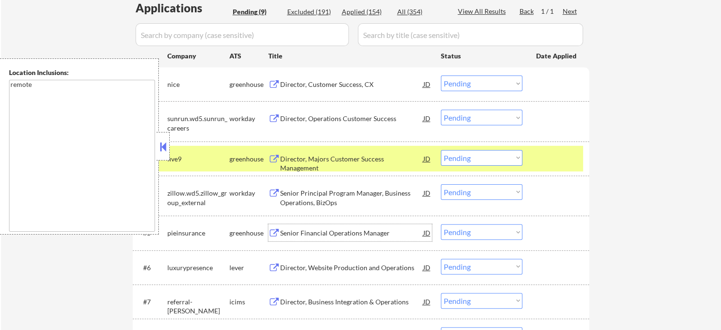
click at [346, 236] on div "Senior Financial Operations Manager" at bounding box center [351, 232] width 143 height 9
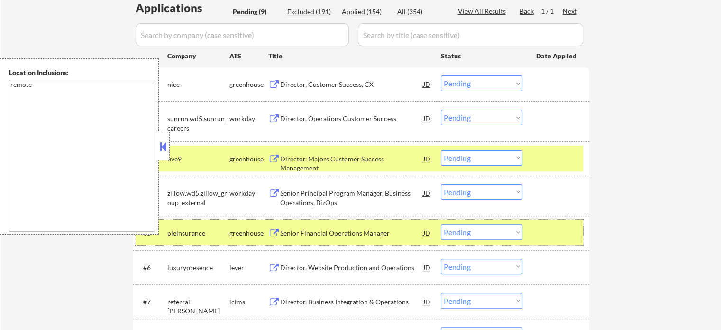
click at [540, 227] on div at bounding box center [557, 232] width 42 height 17
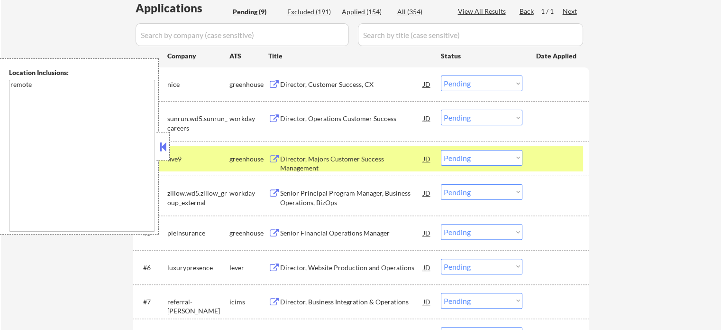
click at [545, 163] on div at bounding box center [557, 158] width 42 height 17
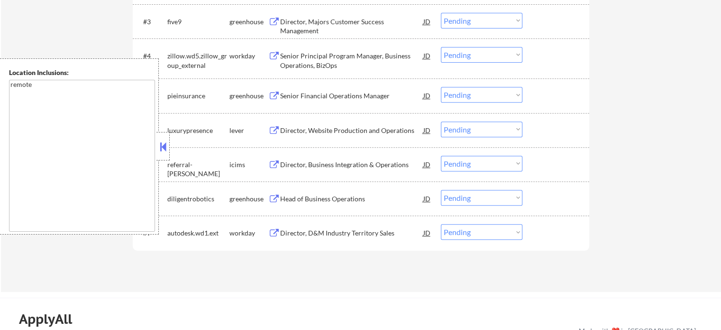
scroll to position [379, 0]
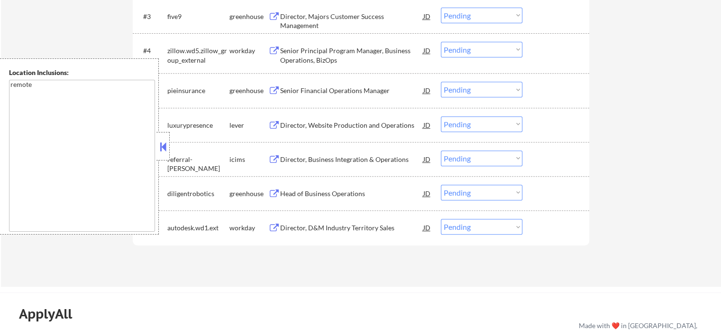
click at [289, 125] on div "Director, Website Production and Operations" at bounding box center [351, 124] width 143 height 9
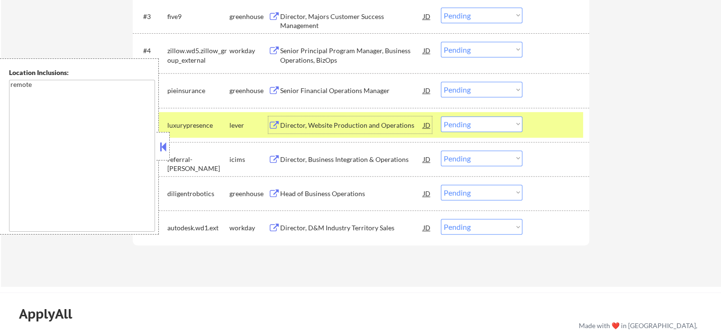
click at [541, 124] on div at bounding box center [557, 124] width 42 height 17
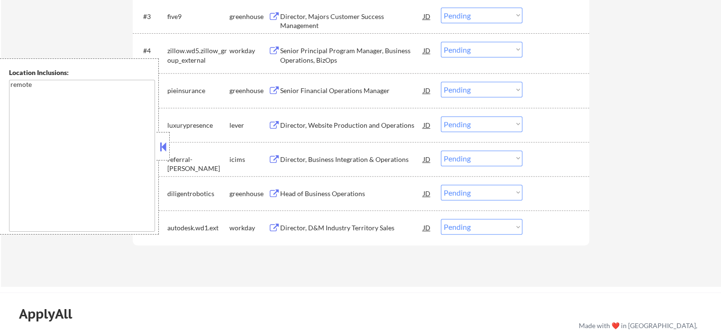
click at [317, 91] on div "Senior Financial Operations Manager" at bounding box center [351, 90] width 143 height 9
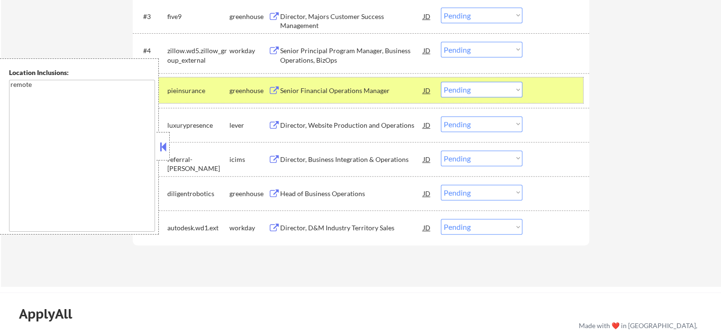
click at [538, 89] on div at bounding box center [557, 90] width 42 height 17
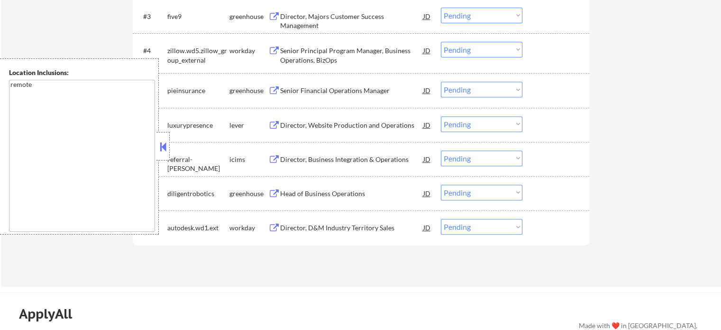
click at [318, 125] on div "Director, Website Production and Operations" at bounding box center [351, 124] width 143 height 9
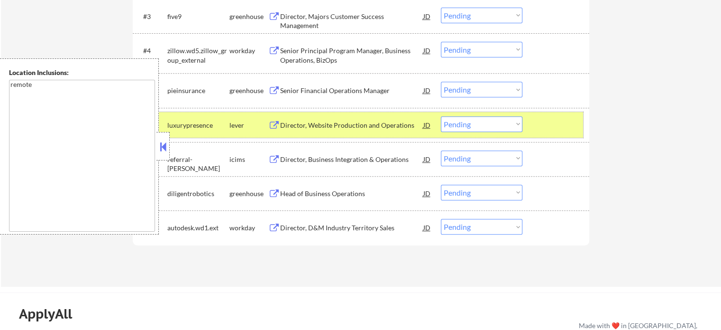
click at [547, 126] on div at bounding box center [557, 124] width 42 height 17
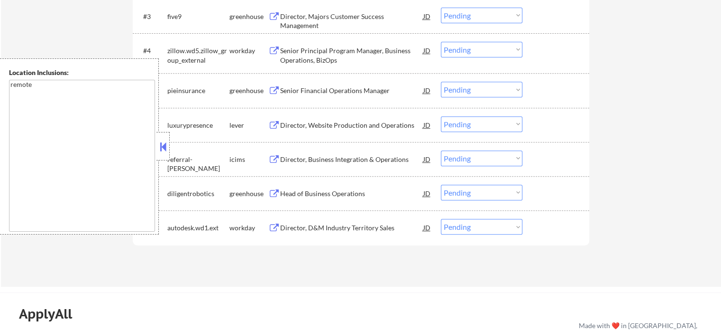
click at [342, 194] on div "Head of Business Operations" at bounding box center [351, 193] width 143 height 9
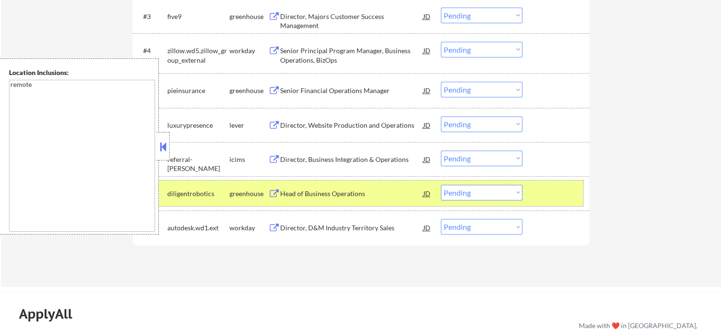
click at [563, 187] on div at bounding box center [557, 193] width 42 height 17
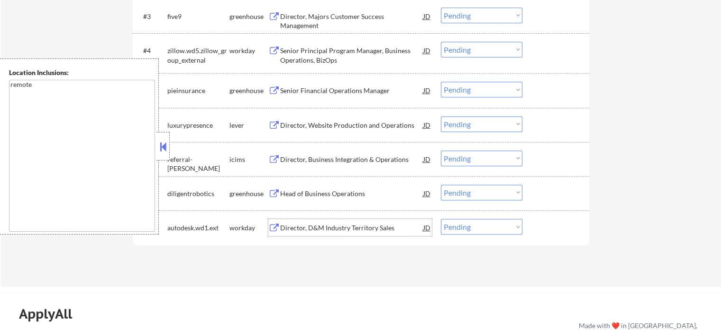
click at [333, 227] on div "Director, D&M Industry Territory Sales" at bounding box center [351, 227] width 143 height 9
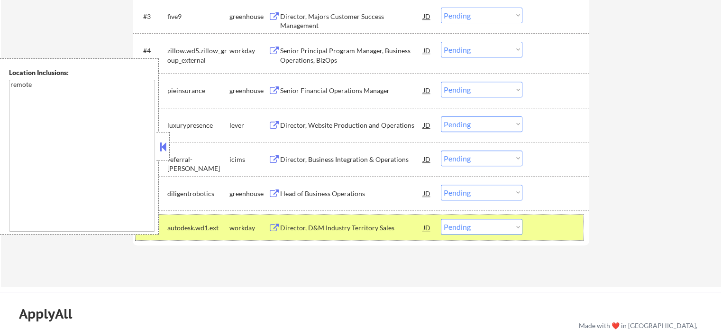
click at [542, 229] on div at bounding box center [557, 227] width 42 height 17
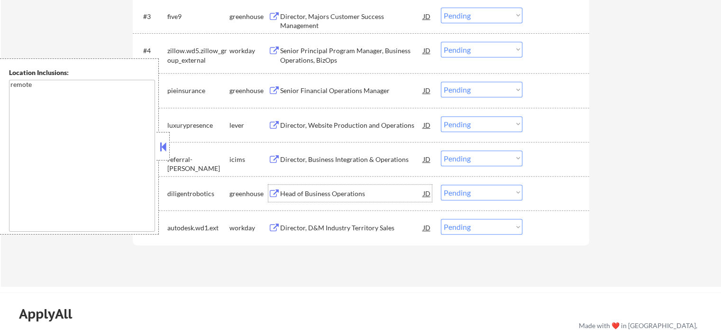
click at [314, 190] on div "Head of Business Operations" at bounding box center [351, 193] width 143 height 9
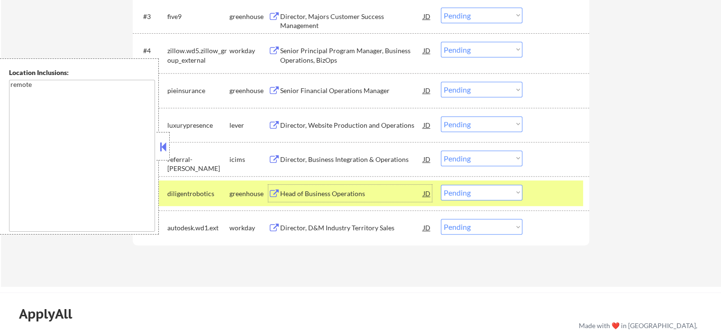
click at [552, 191] on div at bounding box center [557, 193] width 42 height 17
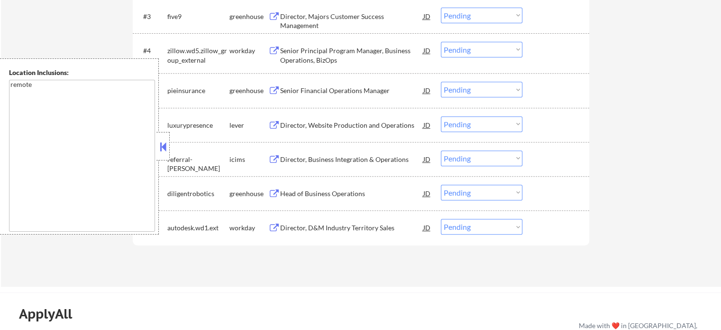
click at [326, 120] on div "Director, Website Production and Operations" at bounding box center [351, 124] width 143 height 17
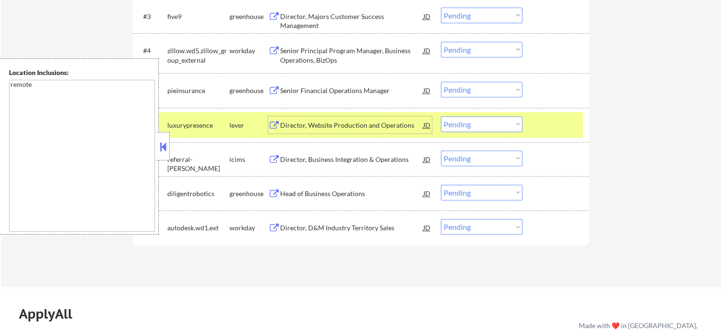
click at [336, 156] on div "Director, Business Integration & Operations" at bounding box center [351, 159] width 143 height 9
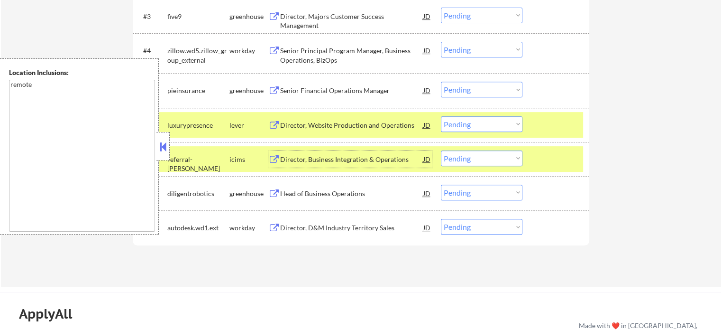
click at [315, 191] on div "Head of Business Operations" at bounding box center [351, 193] width 143 height 9
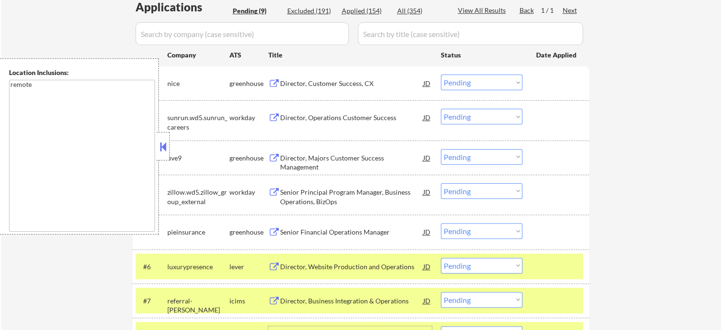
scroll to position [237, 0]
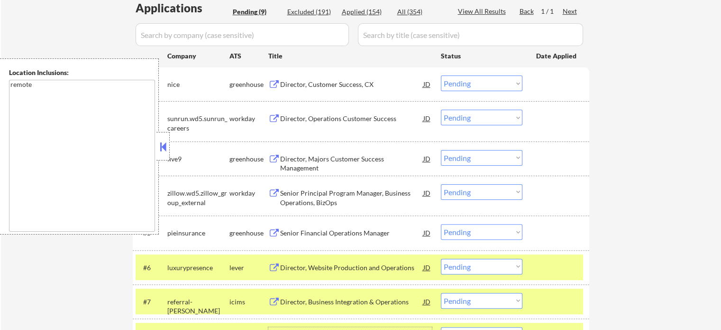
click at [320, 152] on div "Director, Majors Customer Success Management" at bounding box center [351, 158] width 143 height 17
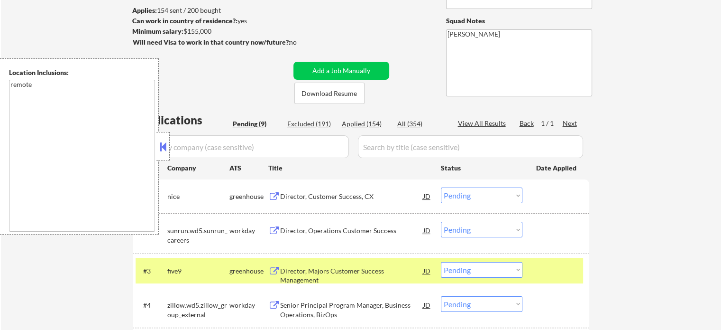
scroll to position [142, 0]
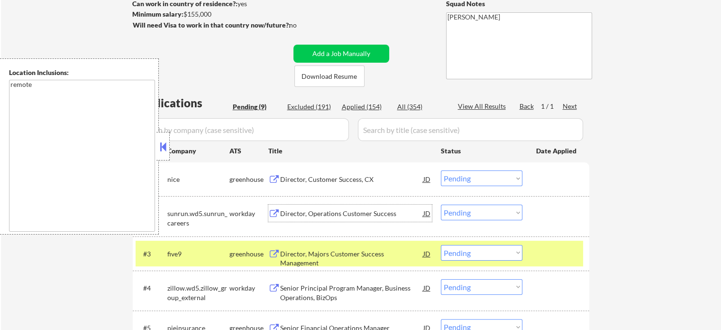
click at [315, 209] on div "Director, Operations Customer Success" at bounding box center [351, 213] width 143 height 9
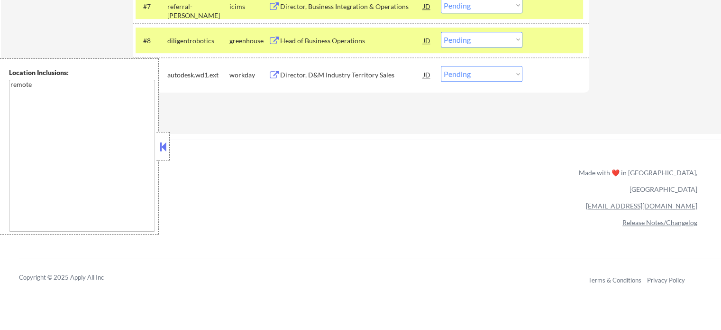
scroll to position [569, 0]
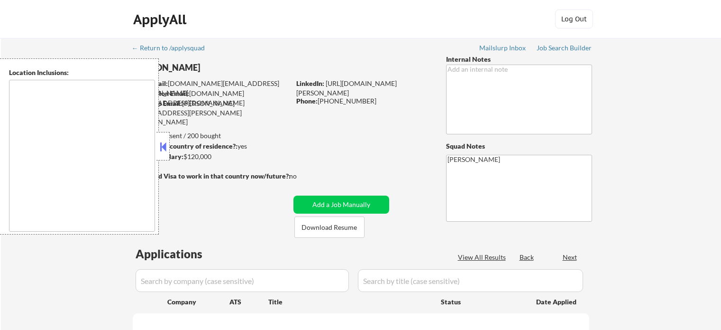
type textarea "[GEOGRAPHIC_DATA], [GEOGRAPHIC_DATA], [GEOGRAPHIC_DATA] [GEOGRAPHIC_DATA], [GEO…"
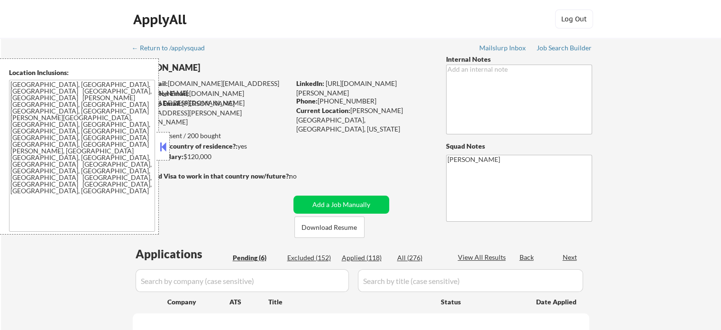
select select ""pending""
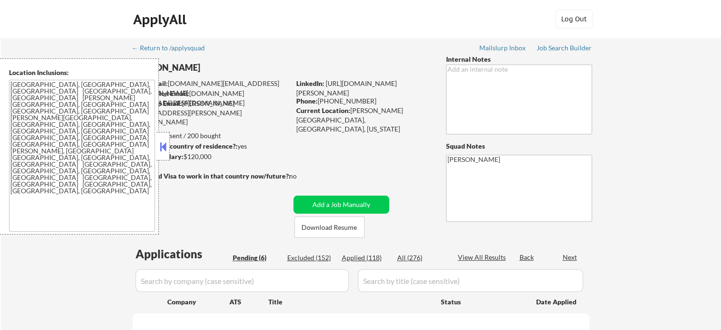
select select ""pending""
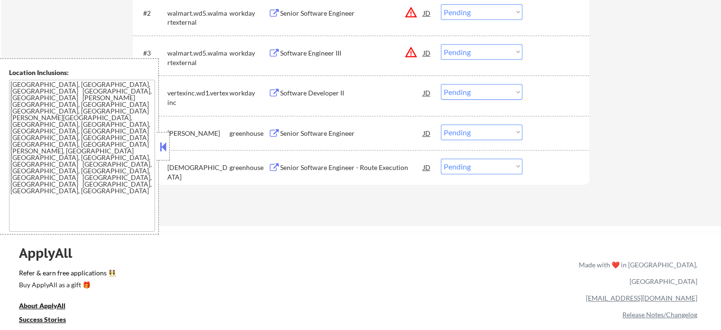
scroll to position [379, 0]
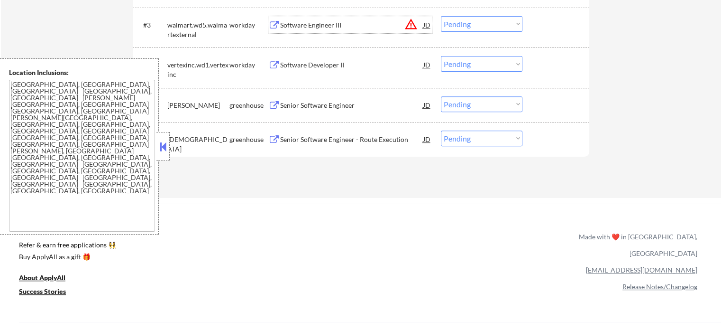
click at [281, 30] on div "Software Engineer III" at bounding box center [351, 24] width 143 height 17
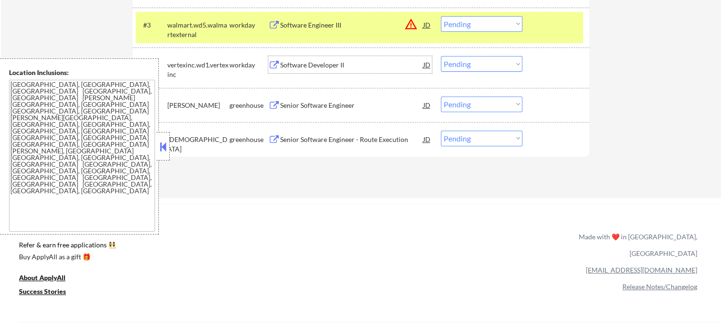
click at [296, 60] on div "Software Developer II" at bounding box center [351, 64] width 143 height 17
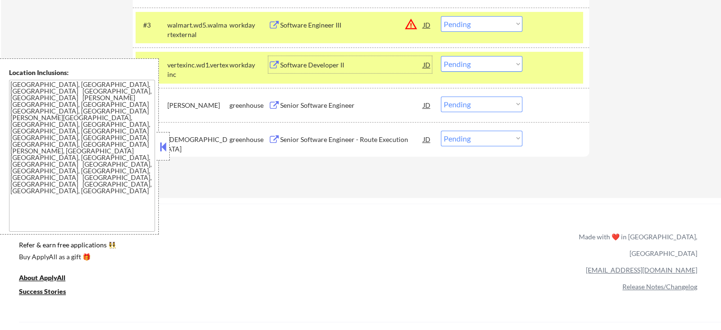
click at [556, 71] on div at bounding box center [557, 64] width 42 height 17
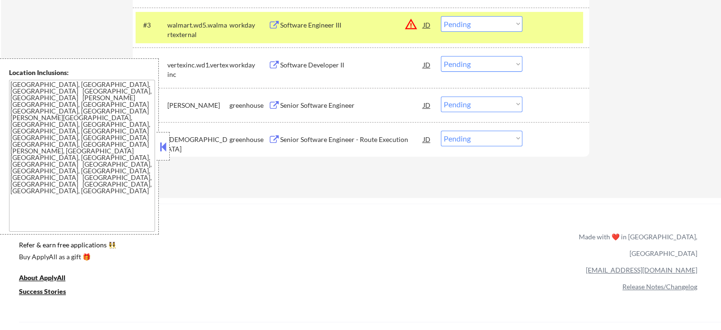
click at [545, 29] on div at bounding box center [557, 24] width 42 height 17
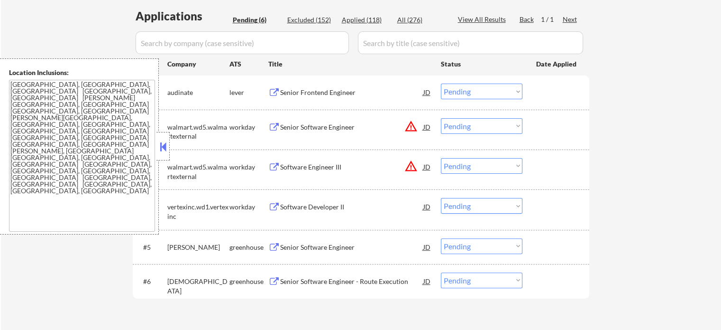
scroll to position [237, 0]
click at [300, 127] on div "Senior Software Engineer" at bounding box center [351, 127] width 143 height 9
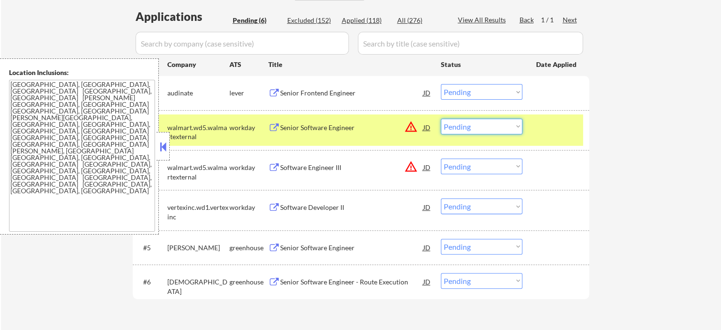
click at [471, 128] on select "Choose an option... Pending Applied Excluded (Questions) Excluded (Expired) Exc…" at bounding box center [482, 127] width 82 height 16
click at [441, 119] on select "Choose an option... Pending Applied Excluded (Questions) Excluded (Expired) Exc…" at bounding box center [482, 127] width 82 height 16
click at [560, 126] on div at bounding box center [557, 127] width 42 height 17
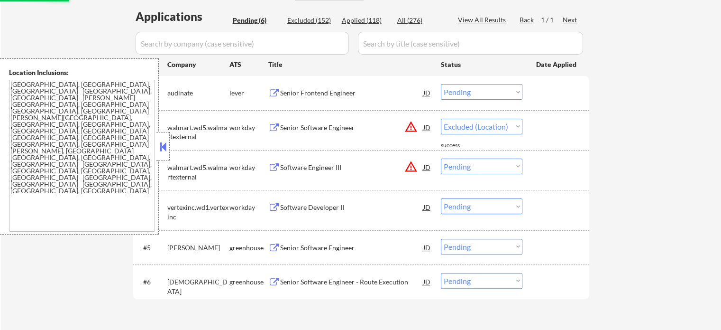
select select ""pending""
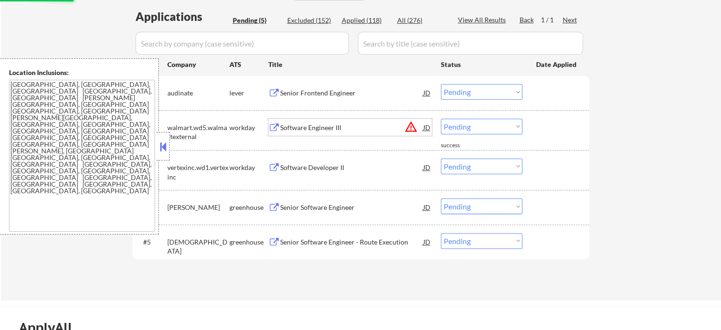
click at [308, 129] on div "Software Engineer III" at bounding box center [351, 127] width 143 height 9
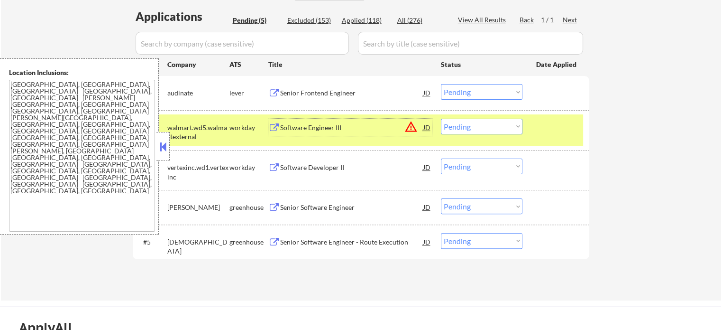
click at [552, 135] on div at bounding box center [557, 127] width 42 height 17
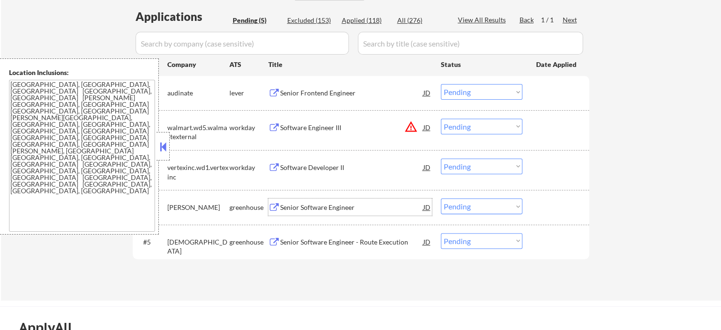
click at [336, 204] on div "Senior Software Engineer" at bounding box center [351, 207] width 143 height 9
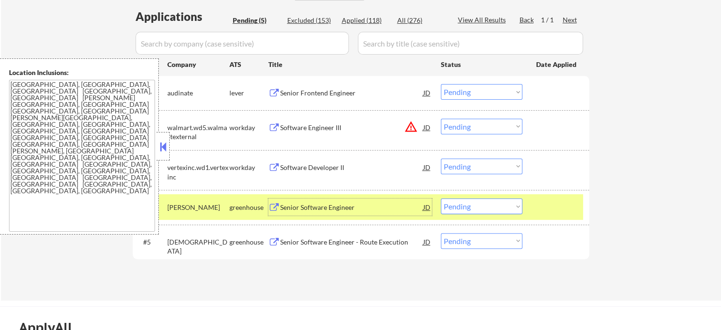
click at [543, 206] on div at bounding box center [557, 206] width 42 height 17
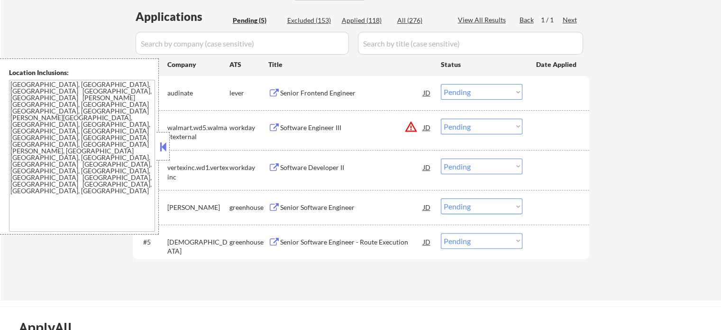
click at [360, 237] on div "Senior Software Engineer - Route Execution" at bounding box center [351, 241] width 143 height 9
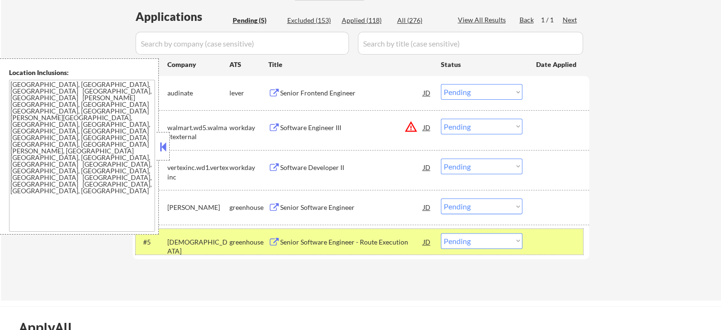
click at [566, 249] on div at bounding box center [557, 241] width 42 height 17
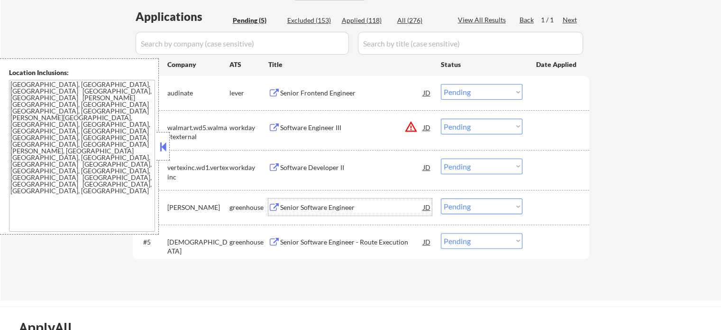
click at [322, 200] on div "Senior Software Engineer" at bounding box center [351, 206] width 143 height 17
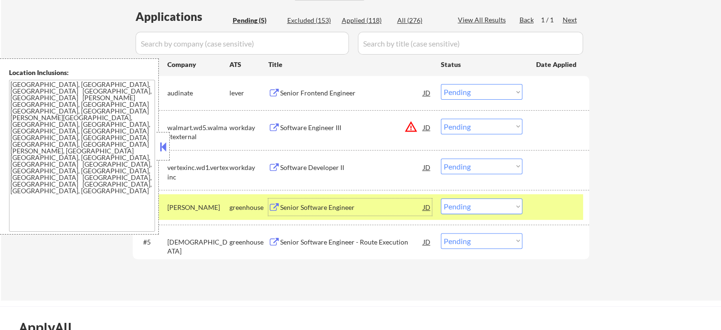
click at [551, 207] on div at bounding box center [557, 206] width 42 height 17
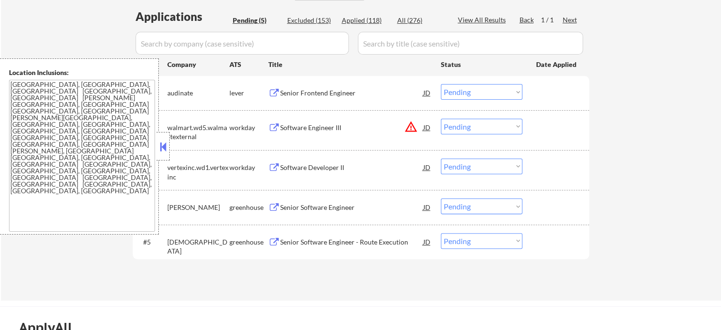
click at [338, 240] on div "Senior Software Engineer - Route Execution" at bounding box center [351, 241] width 143 height 9
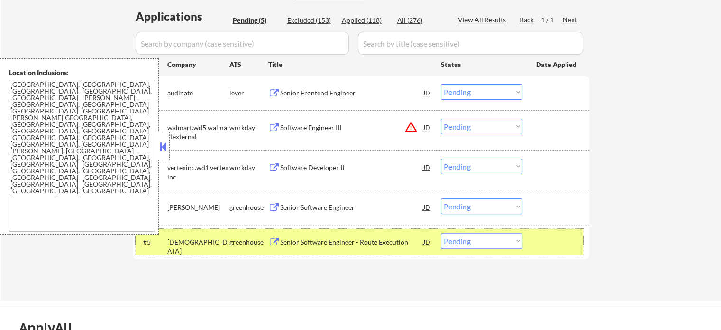
click at [545, 243] on div at bounding box center [557, 241] width 42 height 17
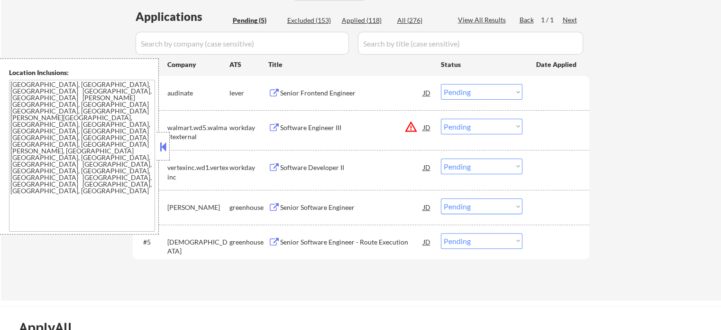
click at [366, 211] on div "Senior Software Engineer" at bounding box center [351, 207] width 143 height 9
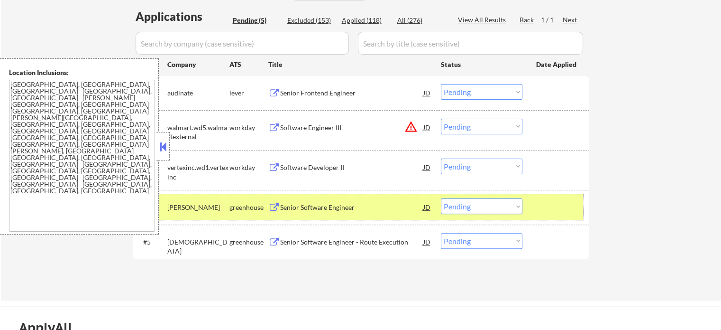
click at [560, 211] on div at bounding box center [557, 206] width 42 height 17
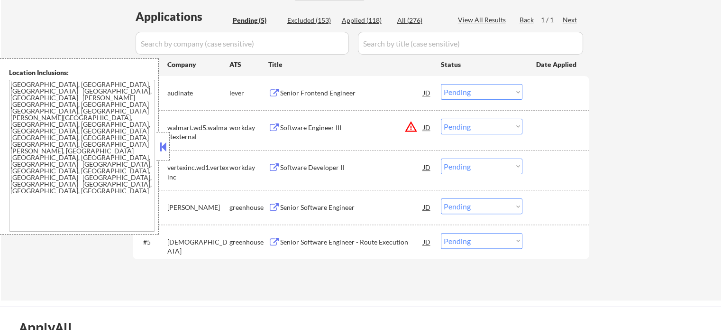
click at [340, 240] on div "Senior Software Engineer - Route Execution" at bounding box center [351, 241] width 143 height 9
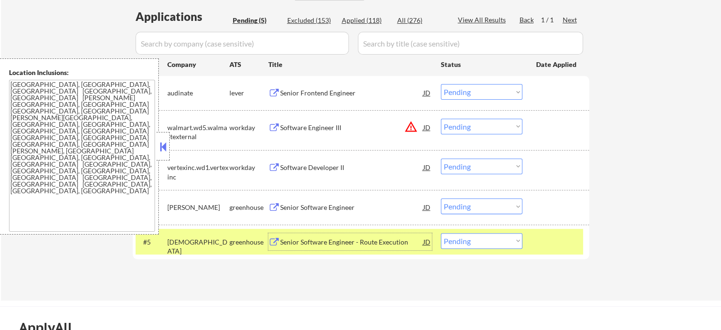
click at [555, 240] on div at bounding box center [557, 241] width 42 height 17
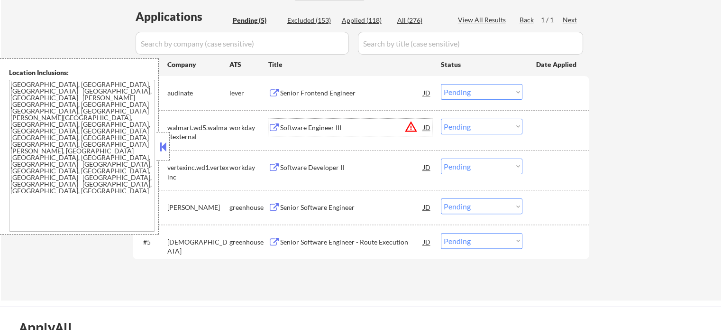
click at [335, 130] on div "Software Engineer III" at bounding box center [351, 127] width 143 height 9
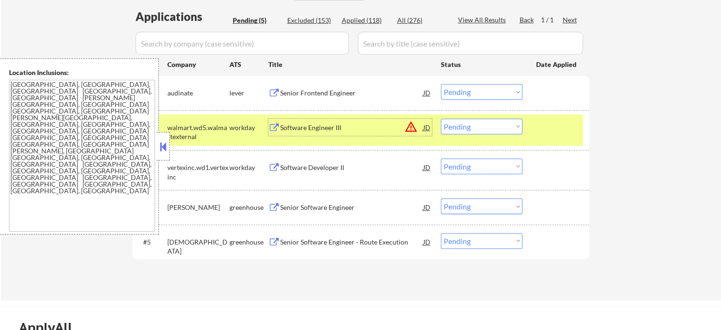
click at [572, 134] on div at bounding box center [557, 127] width 42 height 17
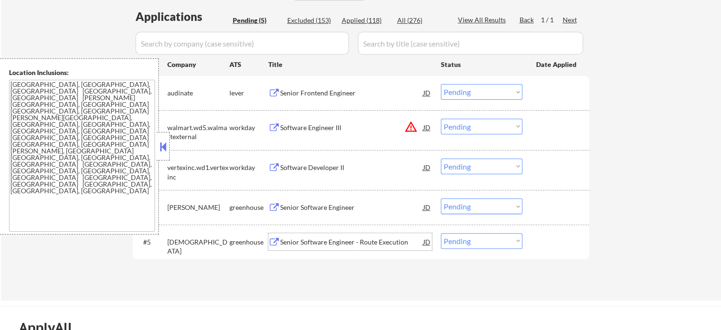
click at [334, 248] on div "Senior Software Engineer - Route Execution" at bounding box center [351, 241] width 143 height 17
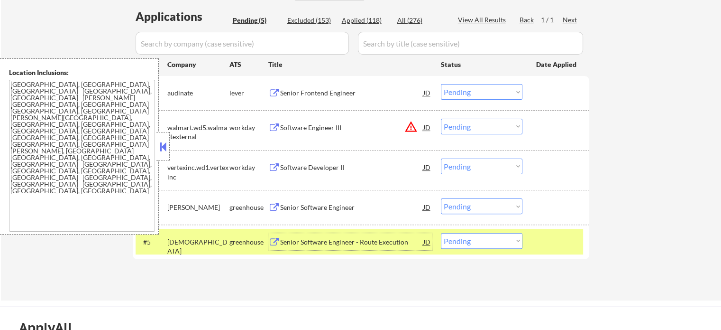
click at [549, 257] on div "#5 samsara greenhouse Senior Software Engineer - Route Execution JD Choose an o…" at bounding box center [361, 241] width 457 height 34
click at [562, 244] on div at bounding box center [557, 241] width 42 height 17
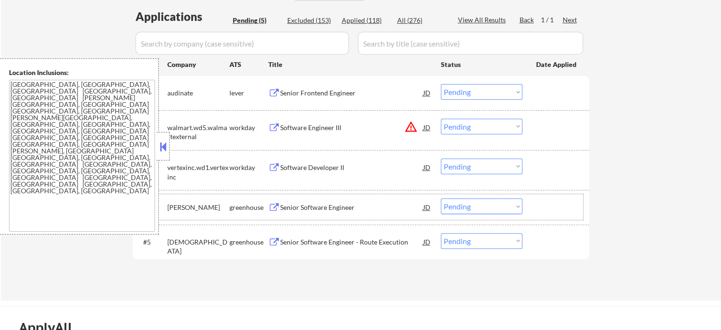
click at [362, 197] on div "#4 [PERSON_NAME] Senior Software Engineer JD Choose an option... Pending Applie…" at bounding box center [360, 207] width 448 height 26
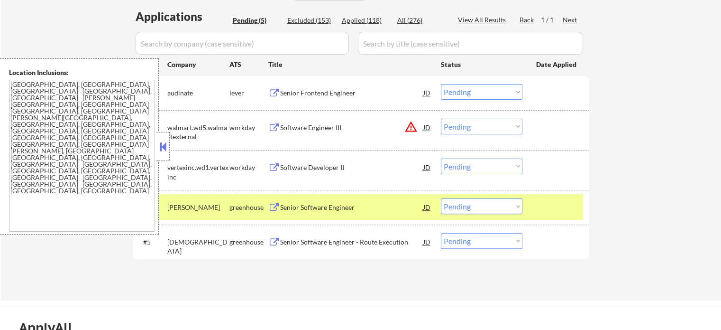
drag, startPoint x: 554, startPoint y: 196, endPoint x: 434, endPoint y: 193, distance: 119.6
click at [552, 197] on div "#4 [PERSON_NAME] Senior Software Engineer JD Choose an option... Pending Applie…" at bounding box center [360, 207] width 448 height 26
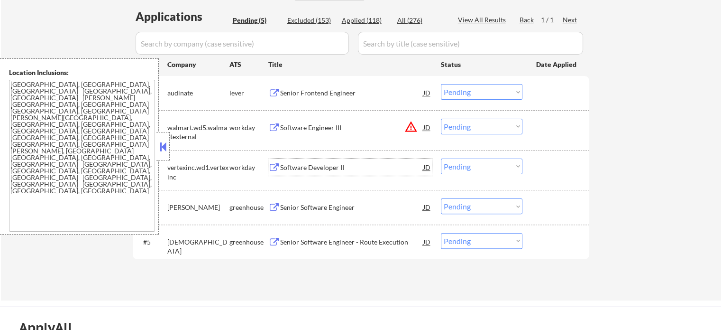
click at [333, 160] on div "Software Developer II" at bounding box center [351, 166] width 143 height 17
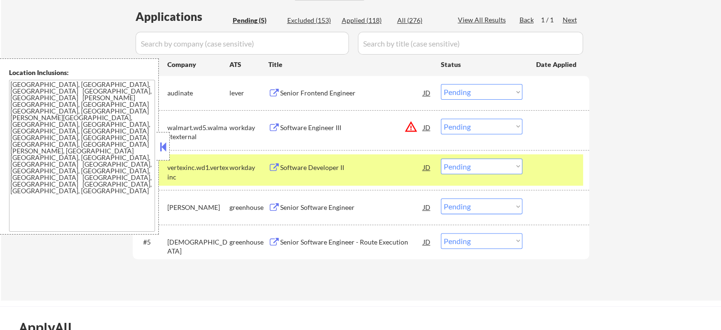
click at [569, 187] on div "#3 vertexinc.wd1.vertexinc workday Software Developer II JD warning_amber Choos…" at bounding box center [361, 170] width 457 height 40
click at [566, 175] on div at bounding box center [557, 166] width 42 height 17
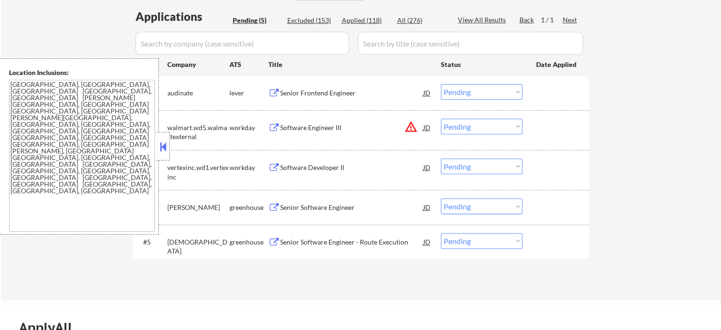
click at [411, 242] on div "Senior Software Engineer - Route Execution" at bounding box center [351, 241] width 143 height 9
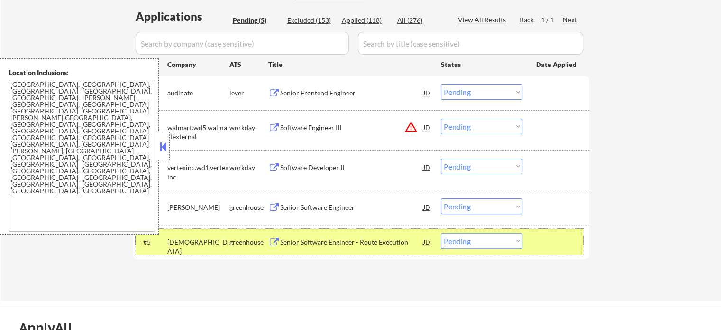
click at [558, 252] on div "#5 samsara greenhouse Senior Software Engineer - Route Execution JD Choose an o…" at bounding box center [360, 242] width 448 height 26
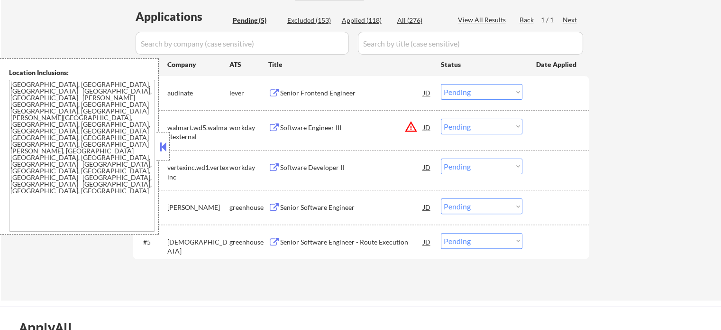
click at [336, 123] on div "Software Engineer III" at bounding box center [351, 127] width 143 height 9
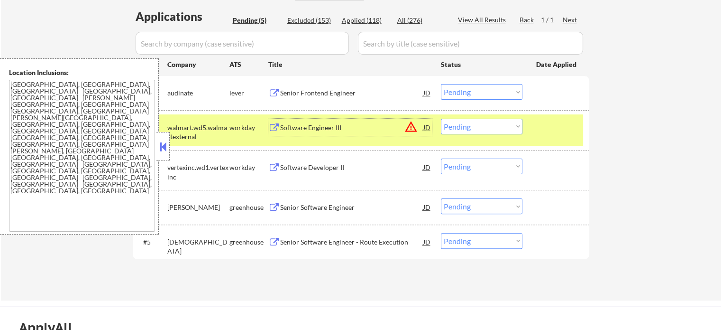
click at [546, 123] on div at bounding box center [557, 127] width 42 height 17
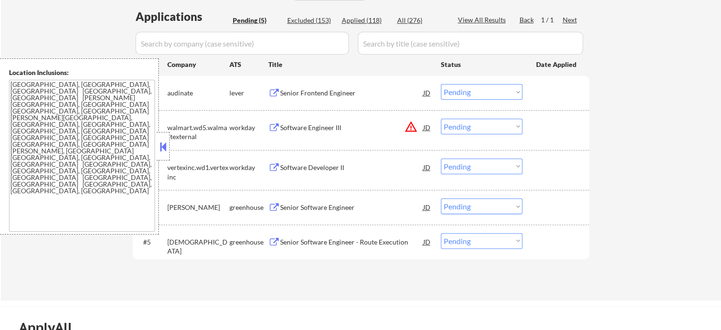
click at [340, 209] on div "Senior Software Engineer" at bounding box center [351, 207] width 143 height 9
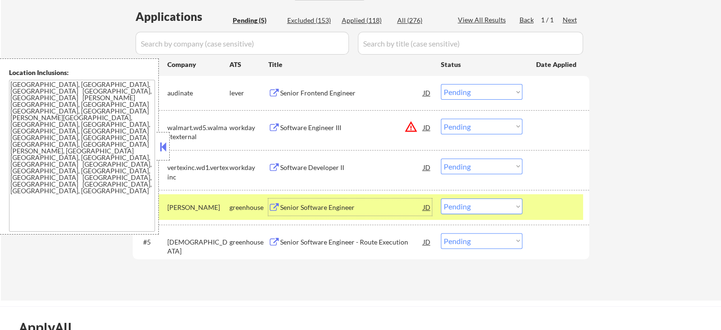
drag, startPoint x: 559, startPoint y: 209, endPoint x: 373, endPoint y: 149, distance: 195.2
click at [559, 210] on div at bounding box center [557, 206] width 42 height 17
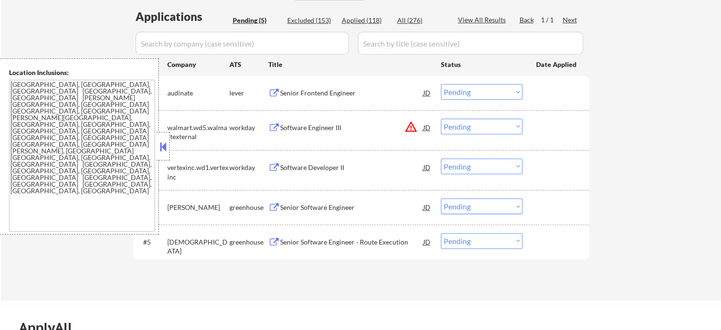
click at [338, 94] on div "Senior Frontend Engineer" at bounding box center [351, 92] width 143 height 9
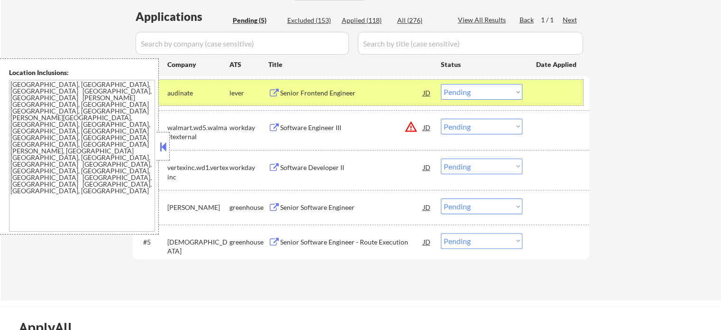
drag, startPoint x: 548, startPoint y: 89, endPoint x: 373, endPoint y: 104, distance: 176.1
click at [548, 89] on div at bounding box center [557, 92] width 42 height 17
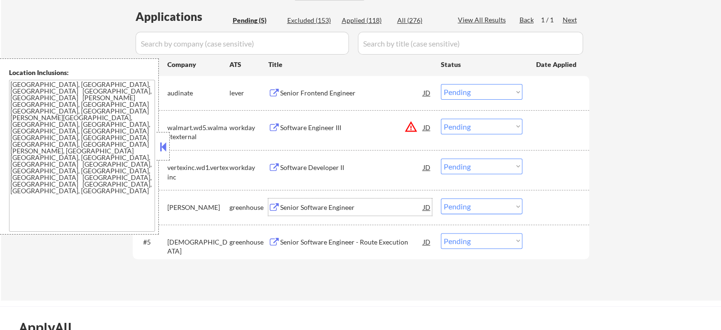
click at [335, 203] on div "Senior Software Engineer" at bounding box center [351, 207] width 143 height 9
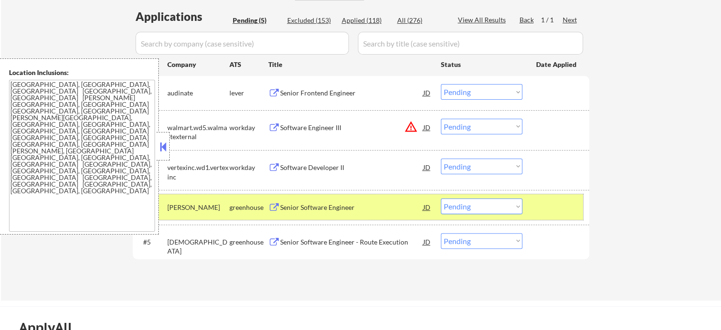
drag, startPoint x: 548, startPoint y: 212, endPoint x: 553, endPoint y: 207, distance: 6.0
click at [553, 207] on div at bounding box center [557, 206] width 42 height 17
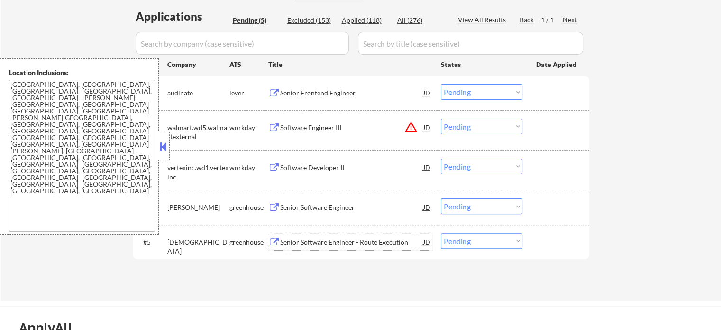
click at [361, 239] on div "Senior Software Engineer - Route Execution" at bounding box center [351, 241] width 143 height 9
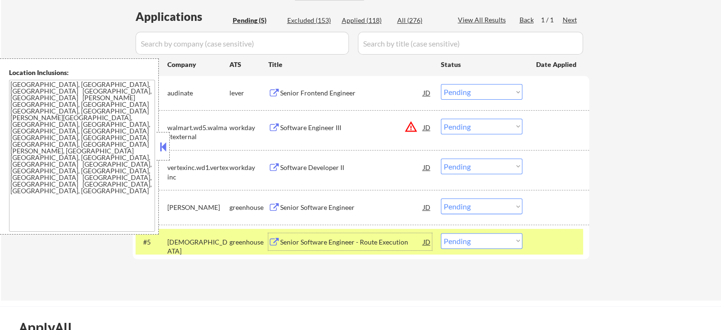
click at [563, 231] on div "#5 samsara greenhouse Senior Software Engineer - Route Execution JD Choose an o…" at bounding box center [360, 242] width 448 height 26
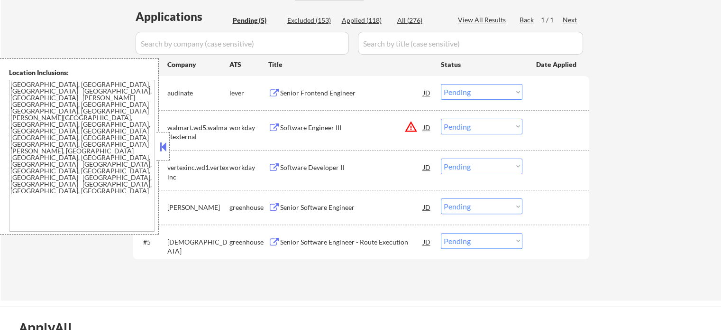
click at [323, 170] on div "Software Developer II" at bounding box center [351, 167] width 143 height 9
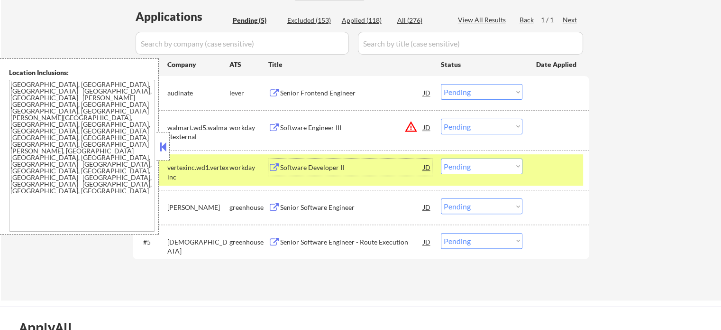
click at [553, 180] on div "#3 vertexinc.wd1.vertexinc workday Software Developer II JD warning_amber Choos…" at bounding box center [360, 169] width 448 height 31
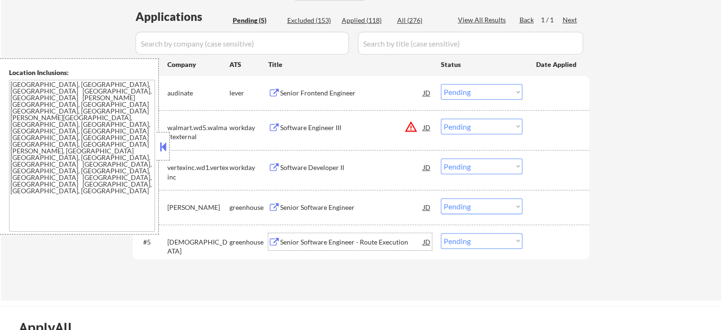
click at [406, 243] on div "Senior Software Engineer - Route Execution" at bounding box center [351, 241] width 143 height 9
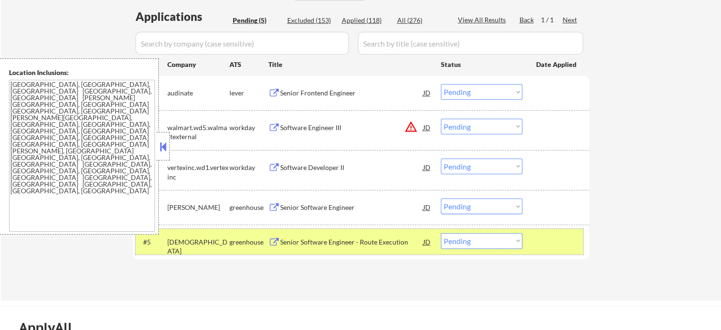
click at [541, 253] on div "#5 samsara greenhouse Senior Software Engineer - Route Execution JD Choose an o…" at bounding box center [360, 242] width 448 height 26
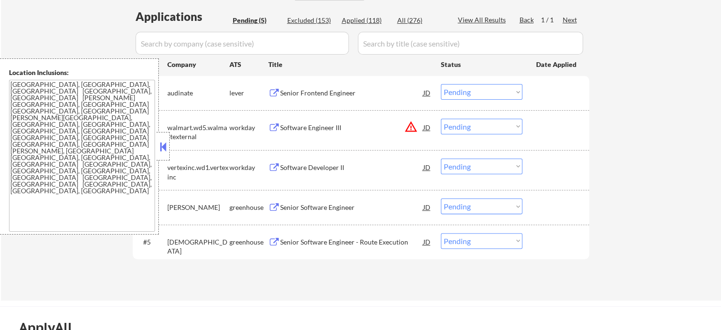
click at [337, 100] on div "Senior Frontend Engineer" at bounding box center [351, 92] width 143 height 17
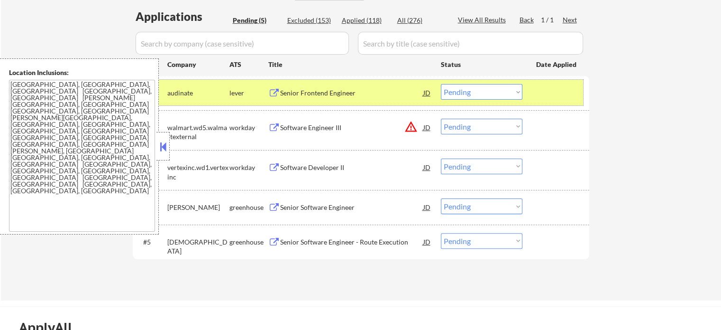
click at [541, 92] on div at bounding box center [557, 92] width 42 height 17
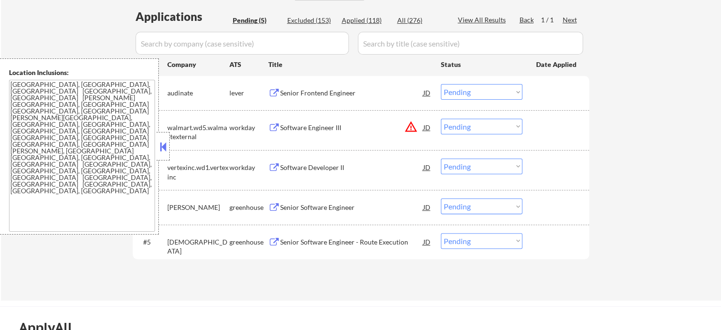
click at [352, 217] on div "#4 [PERSON_NAME] Senior Software Engineer JD Choose an option... Pending Applie…" at bounding box center [360, 207] width 448 height 26
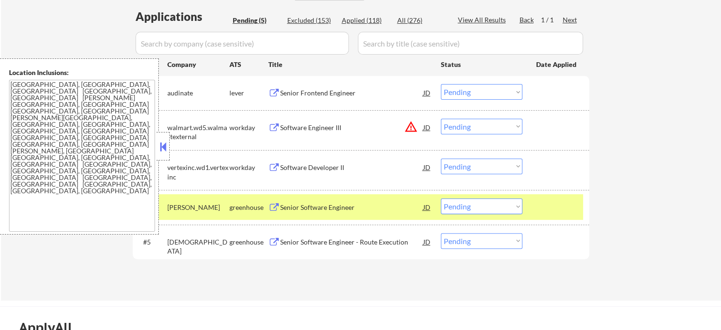
click at [352, 217] on div "#4 [PERSON_NAME] Senior Software Engineer JD Choose an option... Pending Applie…" at bounding box center [360, 207] width 448 height 26
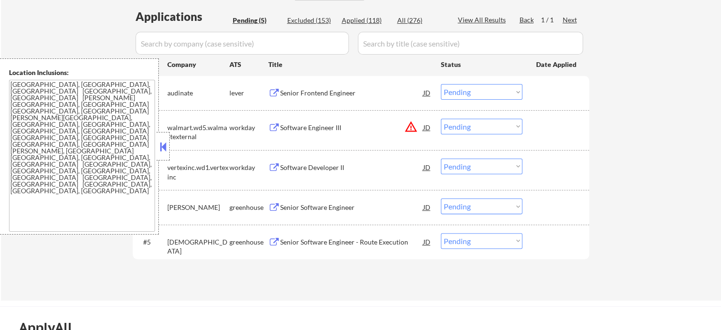
click at [318, 201] on div "Senior Software Engineer" at bounding box center [351, 206] width 143 height 17
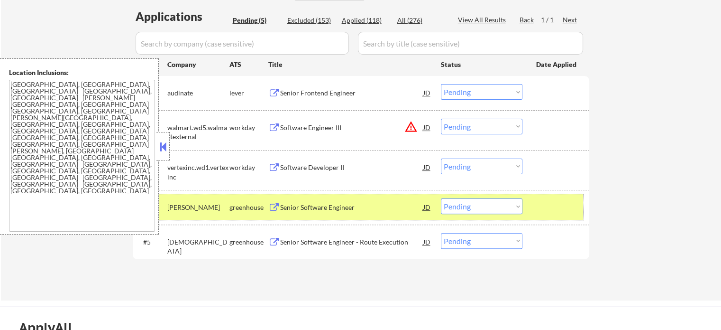
click at [543, 209] on div at bounding box center [557, 206] width 42 height 17
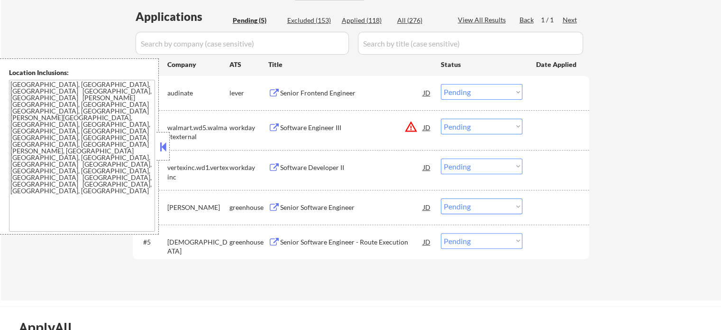
click at [308, 123] on div "Software Engineer III" at bounding box center [351, 127] width 143 height 9
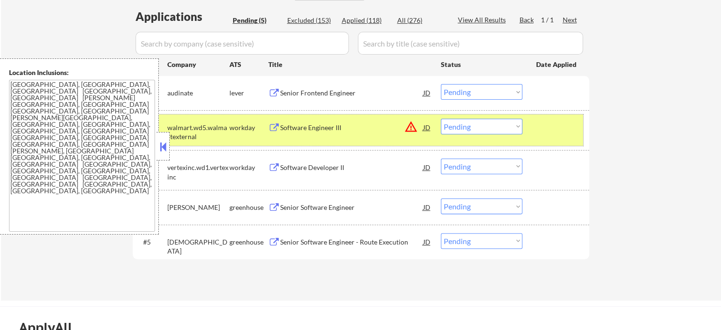
click at [579, 135] on div "#2 walmart.wd5.walmartexternal workday Software Engineer III JD warning_amber C…" at bounding box center [360, 129] width 448 height 31
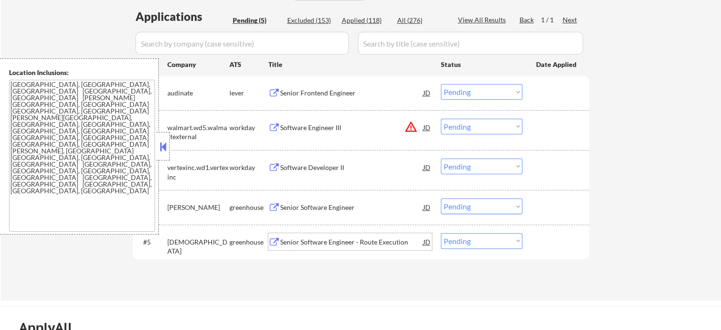
click at [398, 241] on div "Senior Software Engineer - Route Execution" at bounding box center [351, 241] width 143 height 9
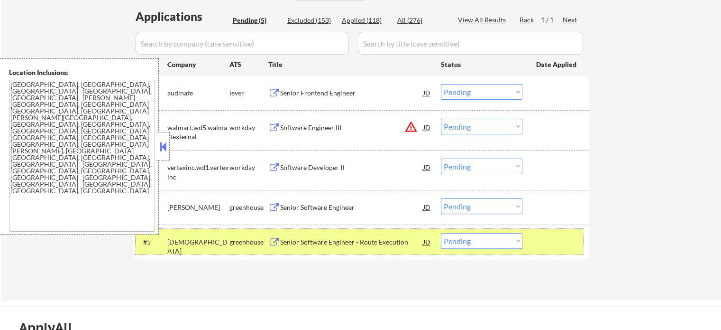
click at [558, 231] on div "#5 samsara greenhouse Senior Software Engineer - Route Execution JD Choose an o…" at bounding box center [360, 242] width 448 height 26
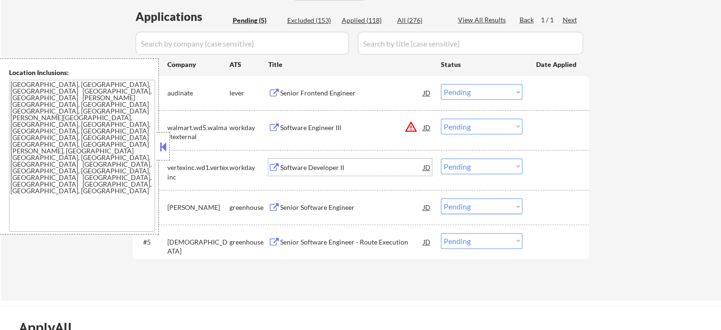
click at [336, 168] on div "Software Developer II" at bounding box center [351, 167] width 143 height 9
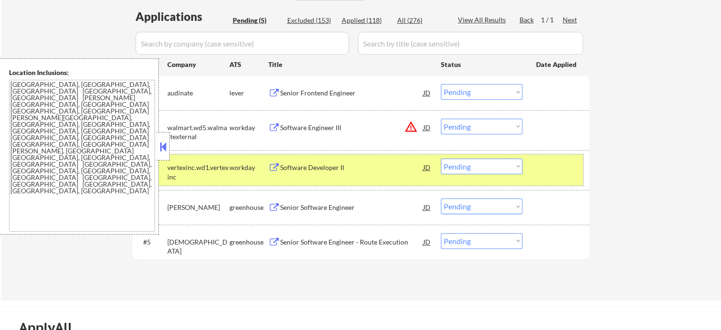
drag, startPoint x: 574, startPoint y: 165, endPoint x: 452, endPoint y: 173, distance: 122.7
click at [573, 165] on div at bounding box center [557, 166] width 42 height 17
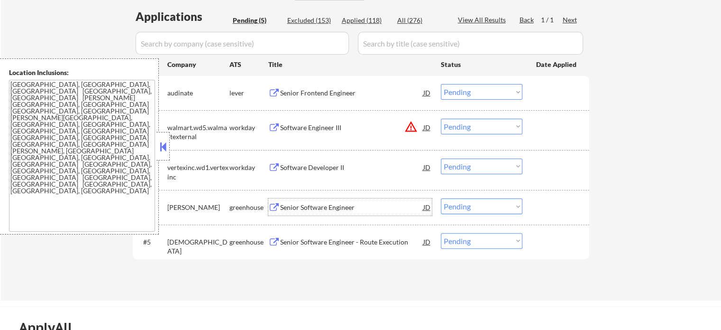
click at [343, 211] on div "Senior Software Engineer" at bounding box center [351, 207] width 143 height 9
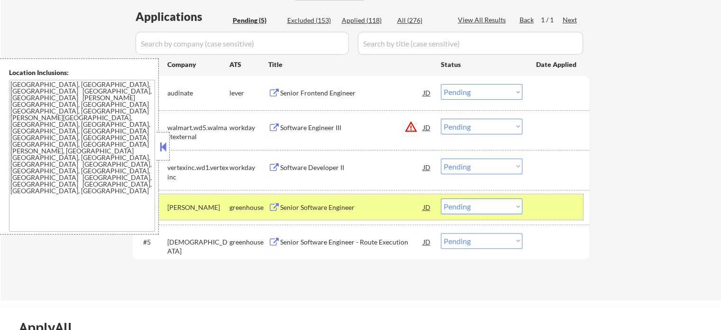
click at [563, 214] on div at bounding box center [557, 206] width 42 height 17
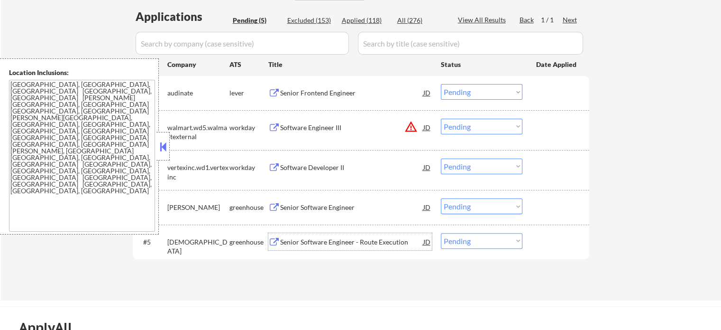
click at [334, 239] on div "Senior Software Engineer - Route Execution" at bounding box center [351, 241] width 143 height 9
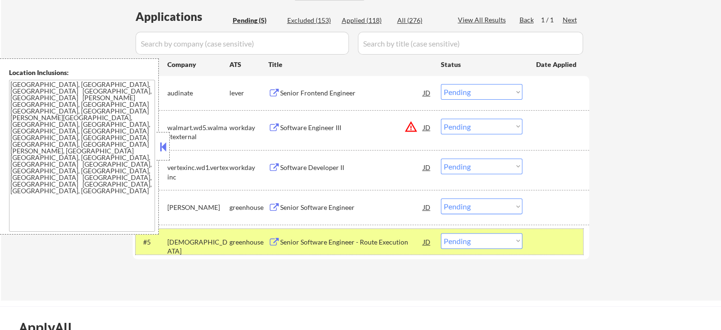
click at [567, 251] on div "#5 samsara greenhouse Senior Software Engineer - Route Execution JD Choose an o…" at bounding box center [360, 242] width 448 height 26
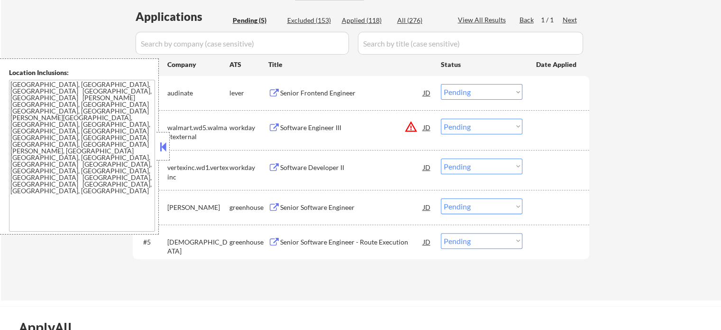
click at [333, 128] on div "Software Engineer III" at bounding box center [351, 127] width 143 height 9
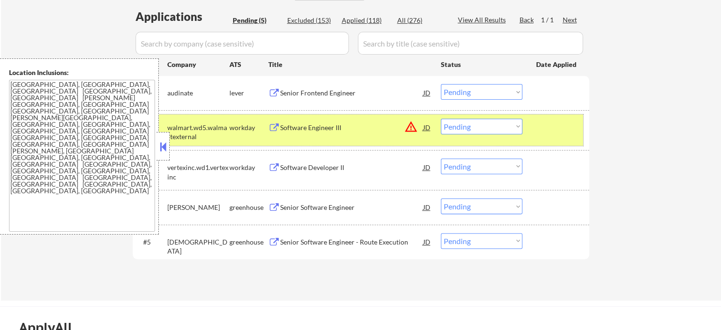
click at [538, 117] on div "#2 walmart.wd5.walmartexternal workday Software Engineer III JD warning_amber C…" at bounding box center [360, 129] width 448 height 31
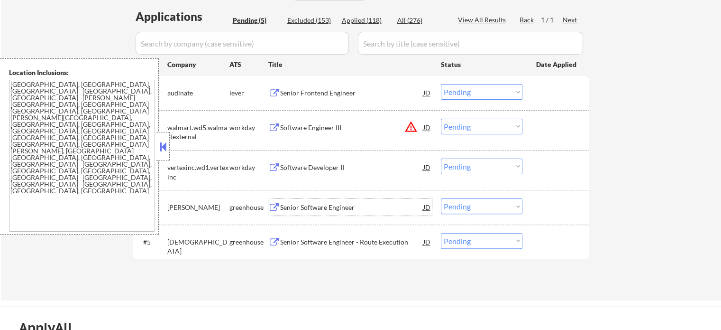
click at [333, 206] on div "Senior Software Engineer" at bounding box center [351, 207] width 143 height 9
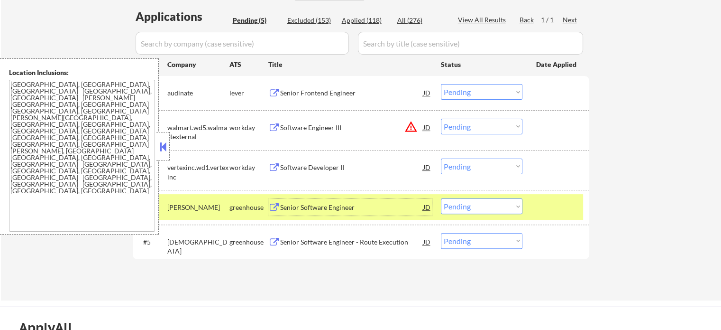
click at [563, 198] on div "#4 [PERSON_NAME] Senior Software Engineer JD Choose an option... Pending Applie…" at bounding box center [360, 207] width 448 height 26
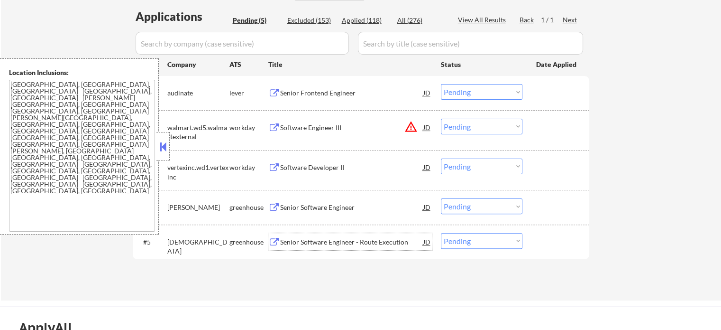
click at [328, 240] on div "Senior Software Engineer - Route Execution" at bounding box center [351, 241] width 143 height 9
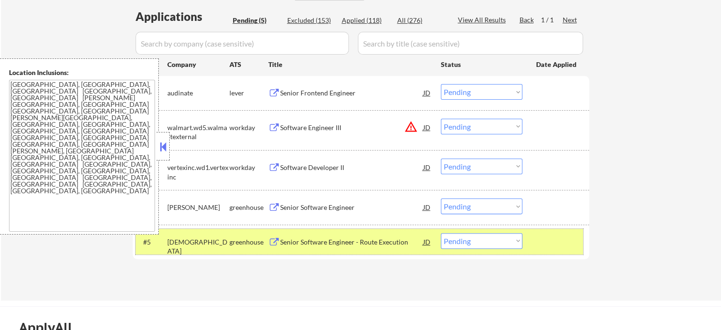
click at [549, 238] on div at bounding box center [557, 241] width 42 height 17
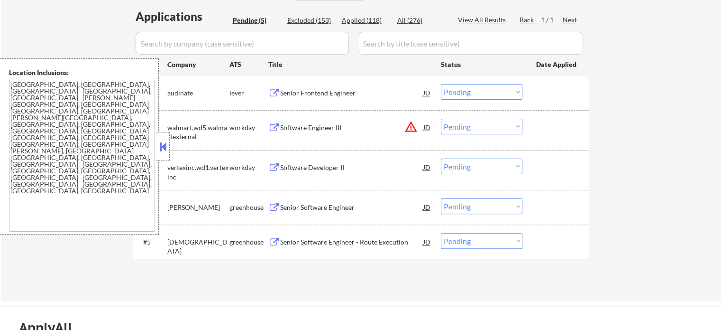
click at [547, 210] on div at bounding box center [557, 206] width 42 height 17
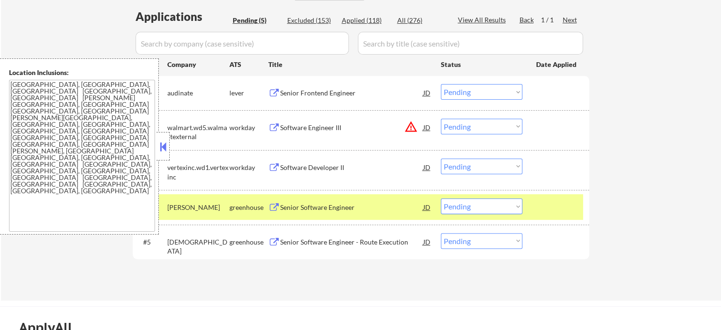
click at [556, 213] on div at bounding box center [557, 206] width 42 height 17
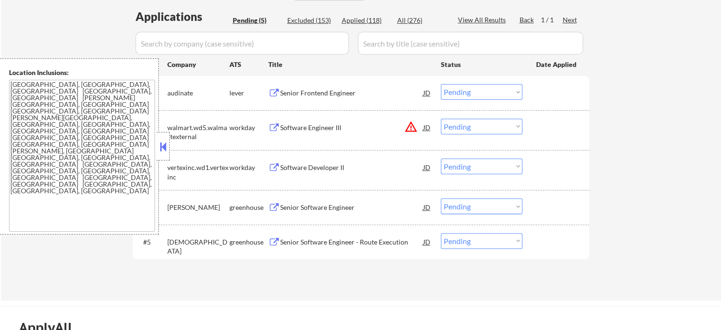
click at [420, 209] on div "Senior Software Engineer" at bounding box center [351, 207] width 143 height 9
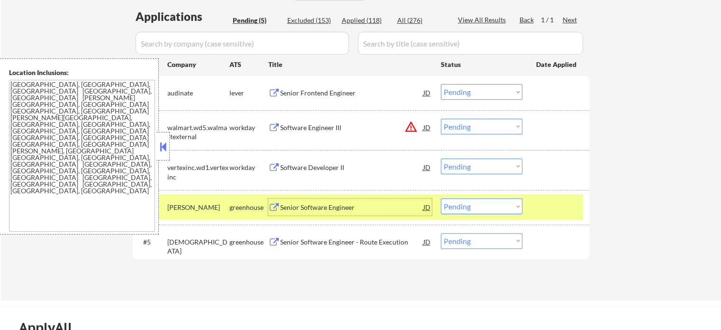
click at [552, 207] on div at bounding box center [557, 206] width 42 height 17
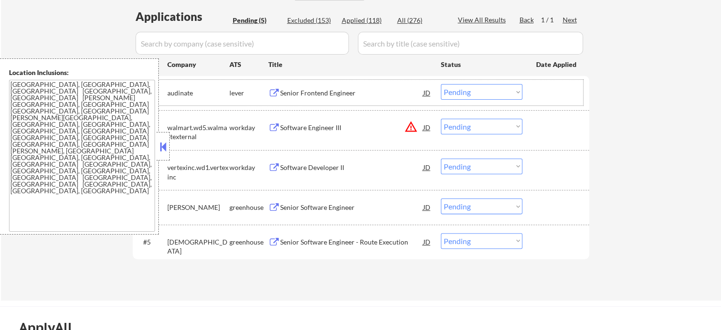
click at [332, 81] on div "#1 audinate lever Senior Frontend Engineer JD Choose an option... Pending Appli…" at bounding box center [360, 93] width 448 height 26
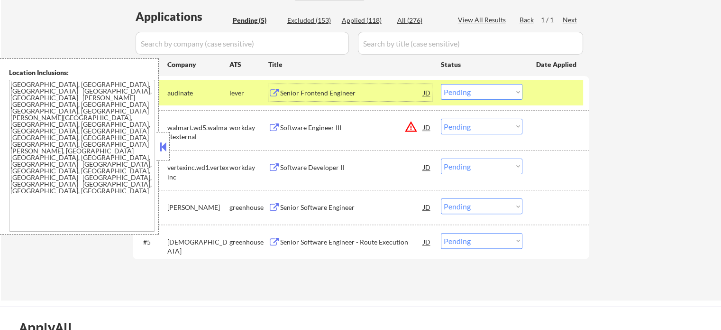
click at [332, 86] on div "Senior Frontend Engineer" at bounding box center [351, 92] width 143 height 17
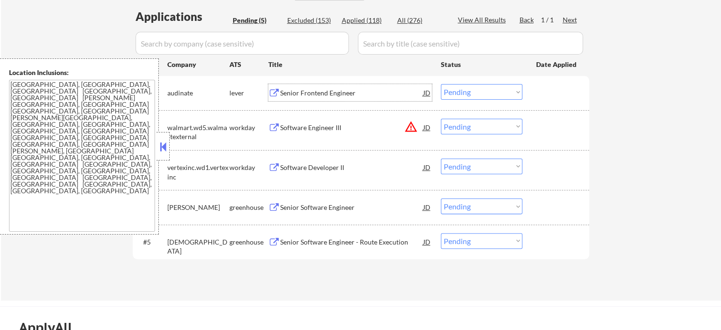
click at [328, 198] on div "Senior Software Engineer" at bounding box center [351, 206] width 143 height 17
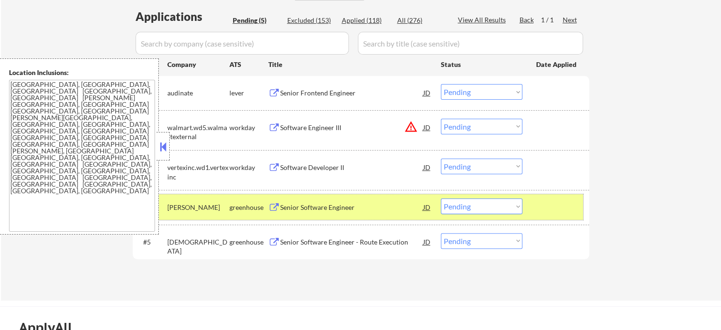
click at [577, 202] on div at bounding box center [557, 206] width 42 height 17
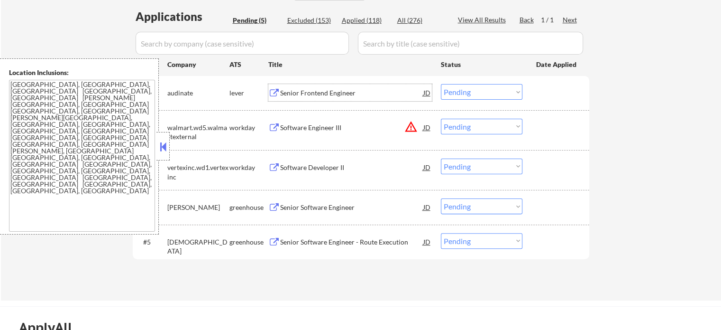
click at [351, 91] on div "Senior Frontend Engineer" at bounding box center [351, 92] width 143 height 9
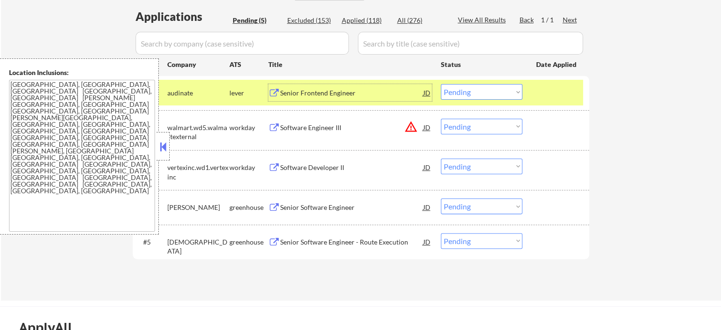
click at [549, 94] on div at bounding box center [557, 92] width 42 height 17
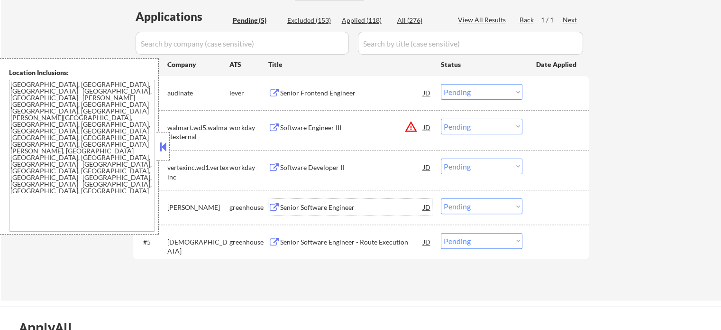
click at [296, 212] on div "Senior Software Engineer" at bounding box center [351, 207] width 143 height 9
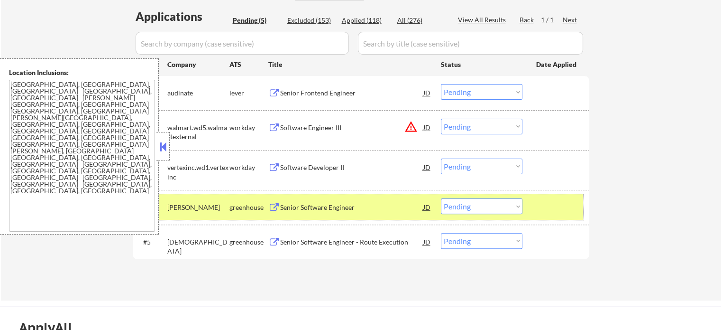
click at [552, 210] on div at bounding box center [557, 206] width 42 height 17
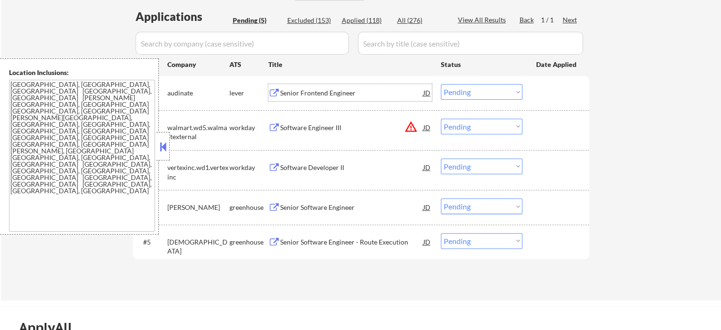
click at [350, 90] on div "Senior Frontend Engineer" at bounding box center [351, 92] width 143 height 9
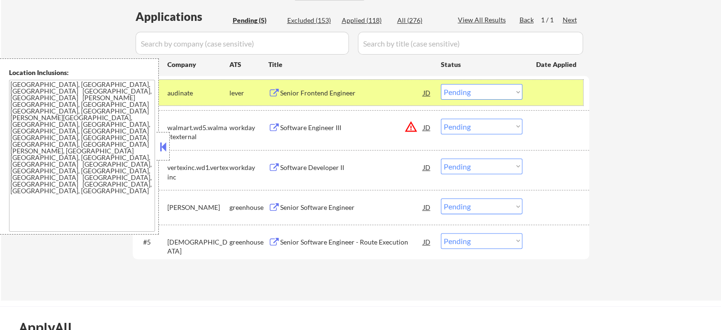
click at [563, 97] on div at bounding box center [557, 92] width 42 height 17
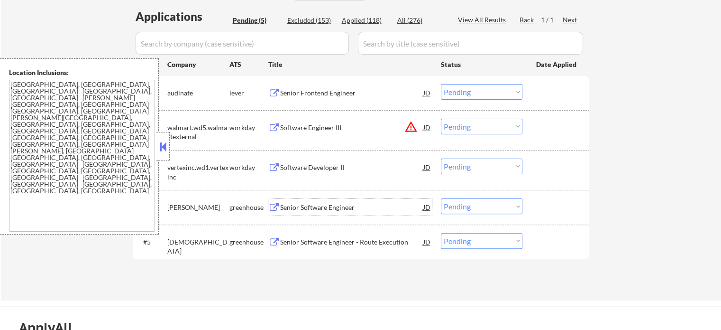
click at [336, 207] on div "Senior Software Engineer" at bounding box center [351, 207] width 143 height 9
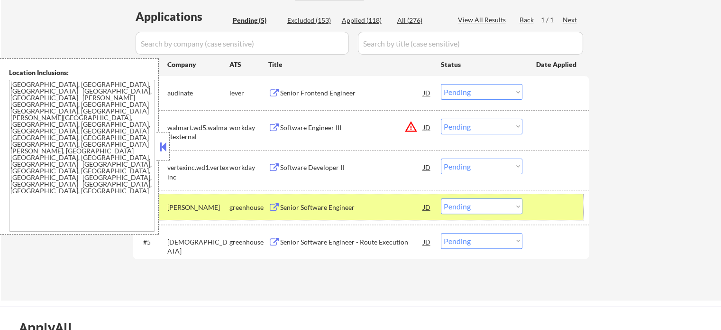
click at [558, 217] on div "#4 [PERSON_NAME] Senior Software Engineer JD Choose an option... Pending Applie…" at bounding box center [360, 207] width 448 height 26
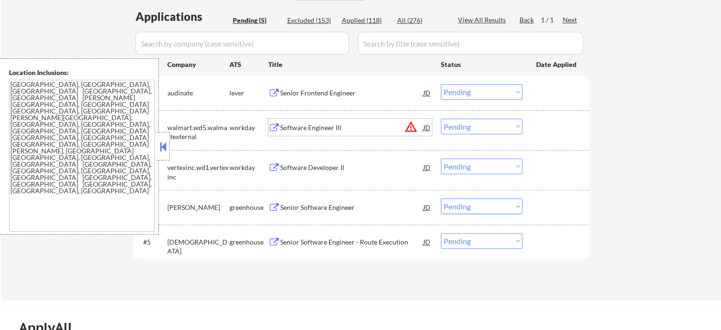
click at [329, 131] on div "Software Engineer III" at bounding box center [351, 127] width 143 height 9
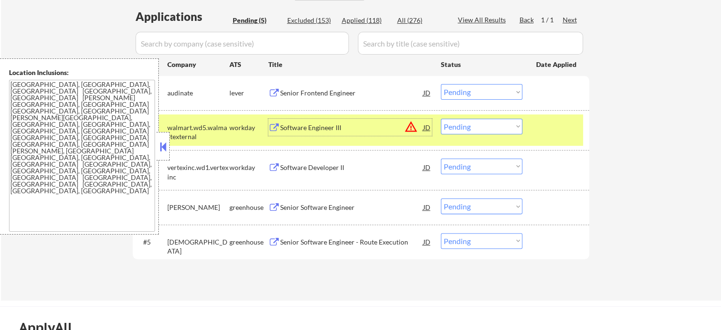
click at [531, 138] on div "#2 walmart.wd5.walmartexternal workday Software Engineer III JD warning_amber C…" at bounding box center [360, 129] width 448 height 31
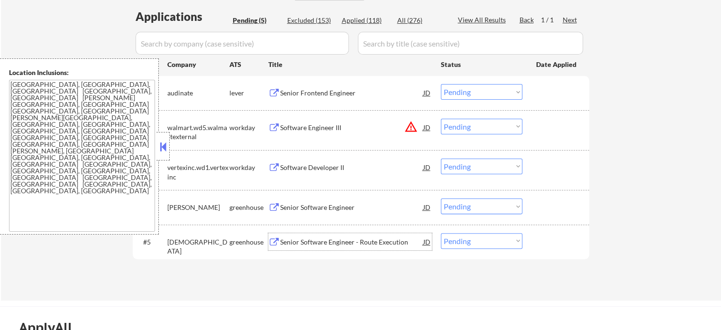
click at [373, 240] on div "Senior Software Engineer - Route Execution" at bounding box center [351, 241] width 143 height 9
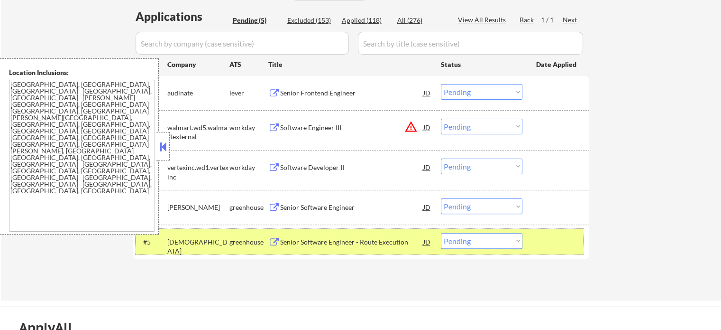
click at [560, 243] on div at bounding box center [557, 241] width 42 height 17
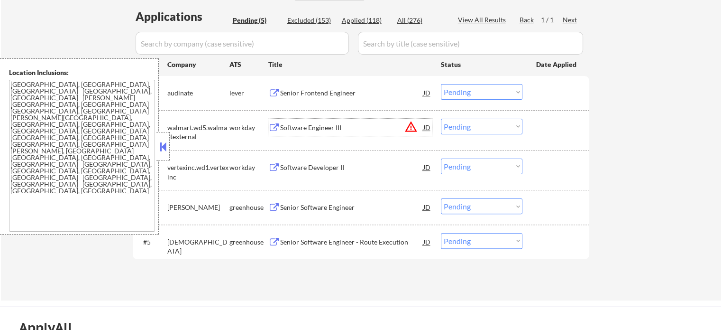
click at [321, 131] on div "Software Engineer III" at bounding box center [351, 127] width 143 height 9
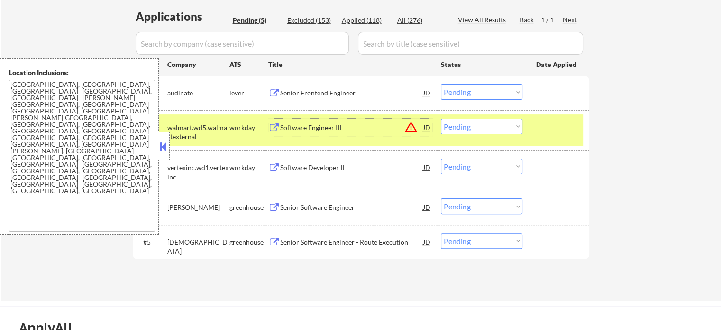
click at [550, 130] on div at bounding box center [557, 127] width 42 height 17
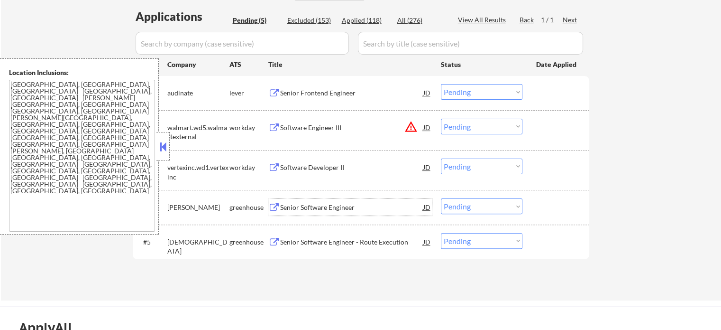
click at [337, 205] on div "Senior Software Engineer" at bounding box center [351, 207] width 143 height 9
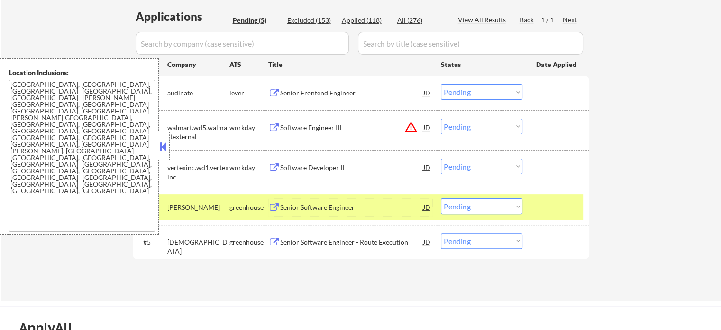
click at [535, 206] on div "#4 [PERSON_NAME] Senior Software Engineer JD Choose an option... Pending Applie…" at bounding box center [360, 207] width 448 height 26
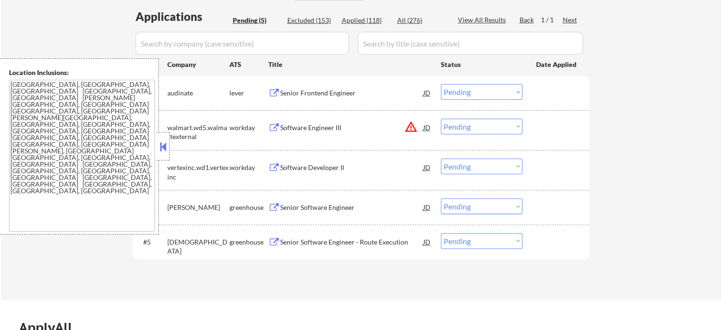
click at [344, 166] on div "Software Developer II" at bounding box center [351, 167] width 143 height 9
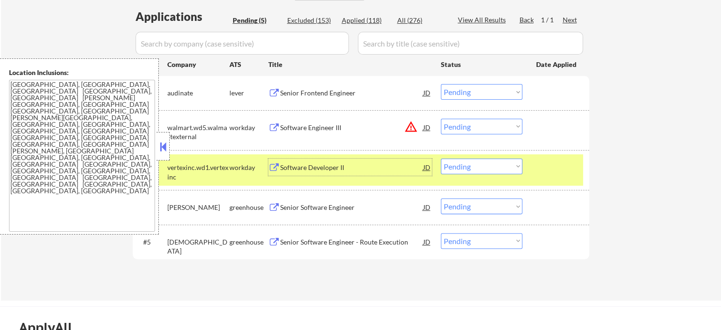
drag, startPoint x: 577, startPoint y: 164, endPoint x: 557, endPoint y: 163, distance: 19.5
click at [575, 165] on div at bounding box center [557, 166] width 42 height 17
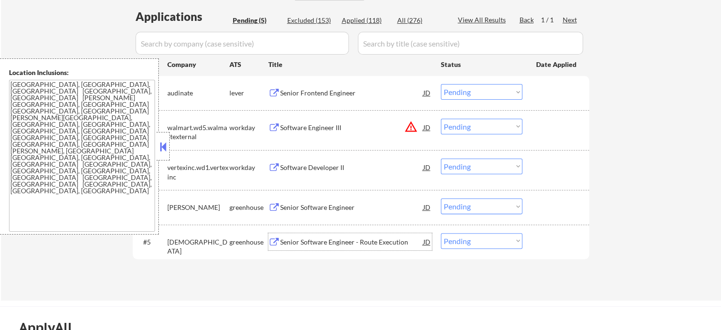
click at [293, 245] on div "Senior Software Engineer - Route Execution" at bounding box center [351, 241] width 143 height 9
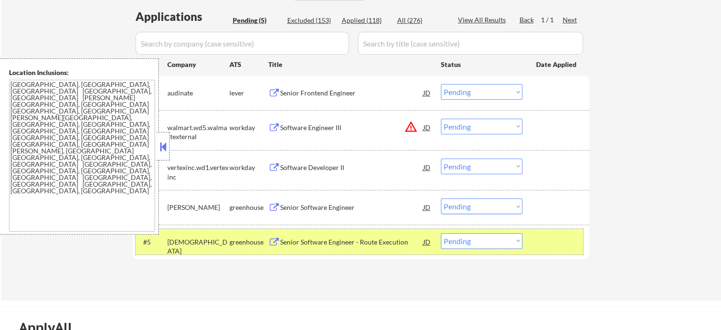
click at [575, 249] on div at bounding box center [557, 241] width 42 height 17
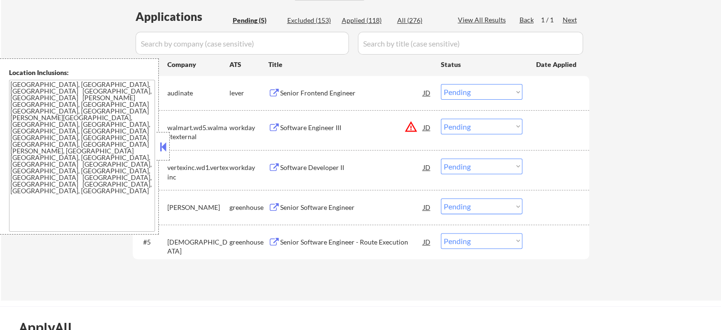
click at [322, 88] on div "Senior Frontend Engineer" at bounding box center [351, 92] width 143 height 17
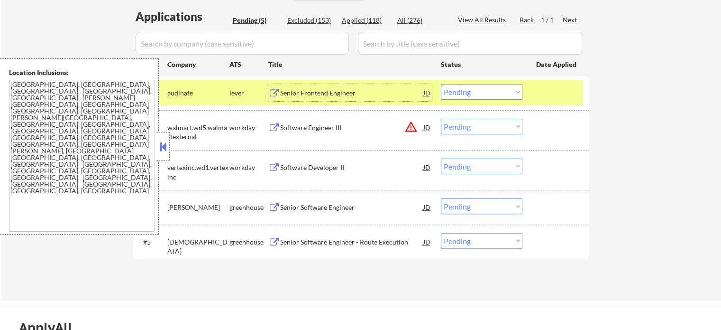
click at [557, 87] on div at bounding box center [557, 92] width 42 height 17
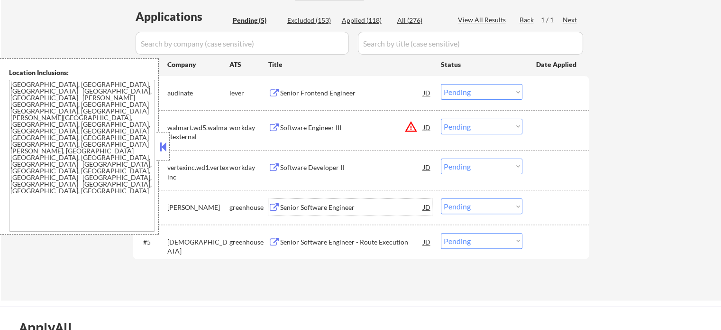
click at [335, 203] on div "Senior Software Engineer" at bounding box center [351, 207] width 143 height 9
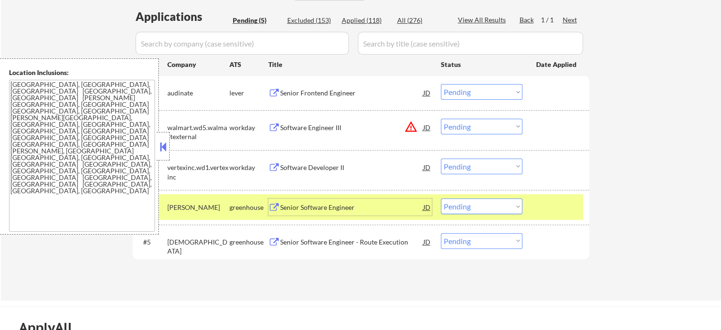
click at [581, 210] on div "#4 [PERSON_NAME] Senior Software Engineer JD Choose an option... Pending Applie…" at bounding box center [360, 207] width 448 height 26
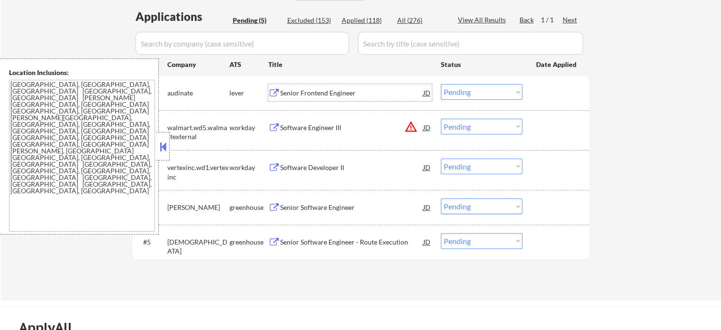
click at [305, 98] on div "Senior Frontend Engineer" at bounding box center [351, 92] width 143 height 17
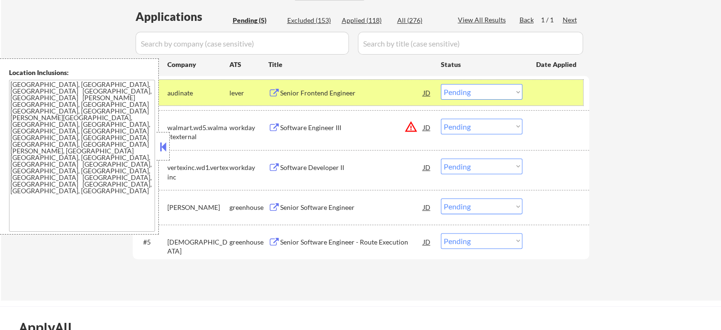
click at [580, 102] on div "#1 audinate lever Senior Frontend Engineer JD Choose an option... Pending Appli…" at bounding box center [360, 93] width 448 height 26
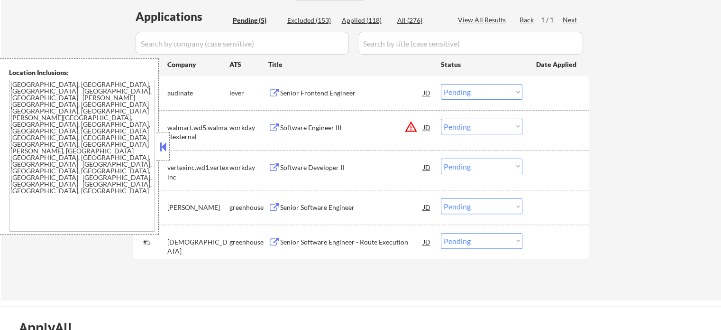
click at [362, 212] on div "Senior Software Engineer" at bounding box center [351, 206] width 143 height 17
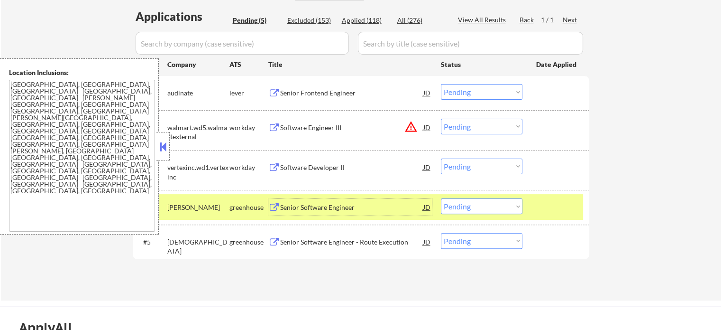
click at [548, 210] on div at bounding box center [557, 206] width 42 height 17
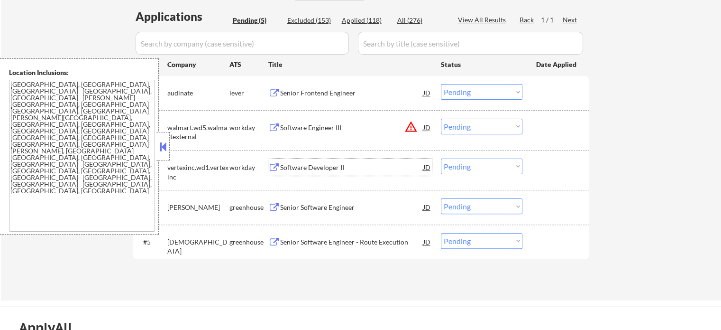
click at [289, 169] on div "Software Developer II" at bounding box center [351, 167] width 143 height 9
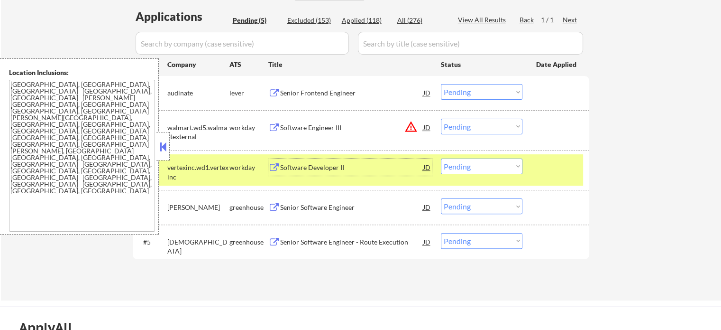
click at [562, 187] on div "#3 vertexinc.wd1.vertexinc workday Software Developer II JD warning_amber Choos…" at bounding box center [361, 170] width 457 height 40
click at [562, 169] on div at bounding box center [557, 166] width 42 height 17
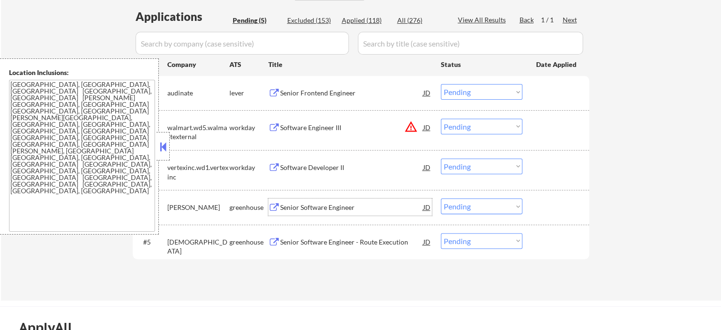
click at [355, 211] on div "Senior Software Engineer" at bounding box center [351, 207] width 143 height 9
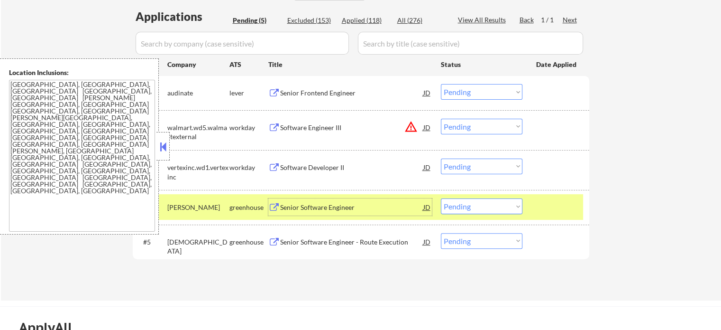
drag, startPoint x: 553, startPoint y: 206, endPoint x: 445, endPoint y: 157, distance: 118.9
click at [552, 205] on div at bounding box center [557, 206] width 42 height 17
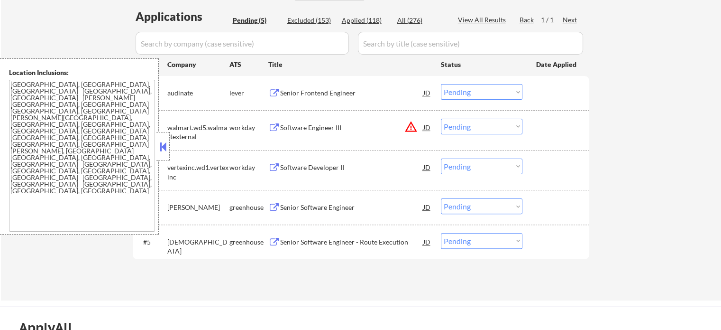
click at [330, 128] on div "Software Engineer III" at bounding box center [351, 127] width 143 height 9
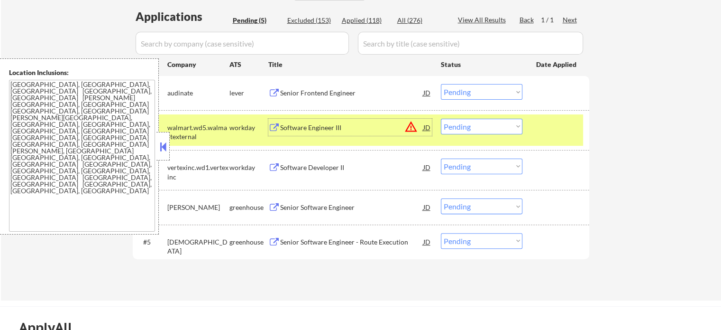
click at [565, 138] on div "#2 walmart.wd5.walmartexternal workday Software Engineer III JD warning_amber C…" at bounding box center [360, 129] width 448 height 31
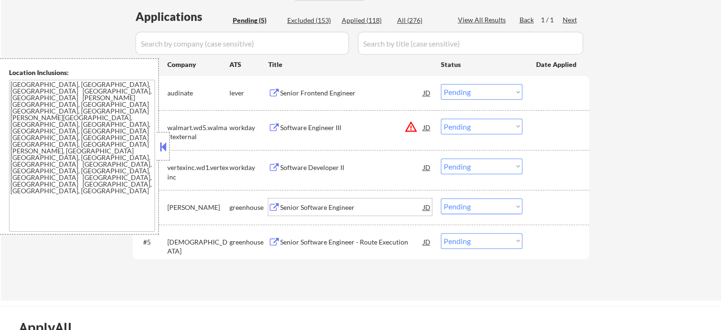
click at [328, 204] on div "Senior Software Engineer" at bounding box center [351, 207] width 143 height 9
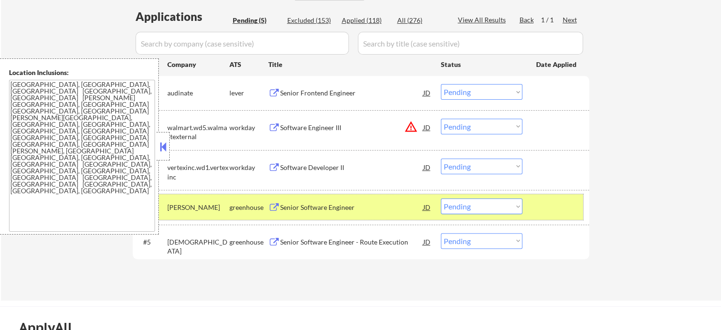
click at [562, 195] on div "#4 [PERSON_NAME] Senior Software Engineer JD Choose an option... Pending Applie…" at bounding box center [360, 207] width 448 height 26
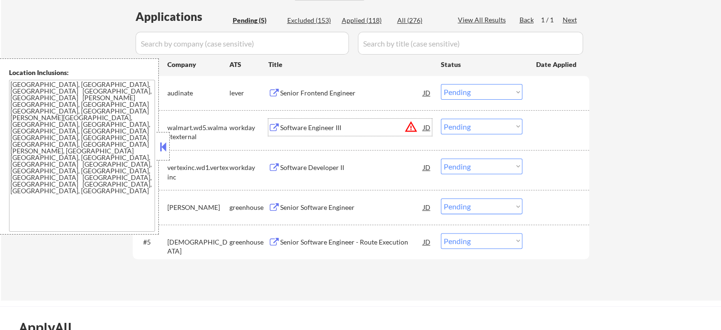
click at [317, 133] on div "Software Engineer III" at bounding box center [351, 127] width 143 height 17
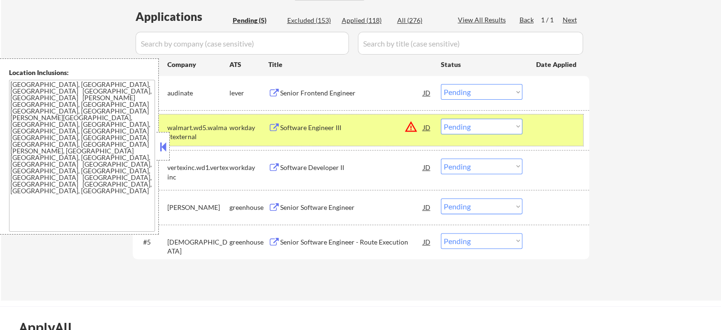
click at [533, 121] on div "#2 walmart.wd5.walmartexternal workday Software Engineer III JD warning_amber C…" at bounding box center [360, 129] width 448 height 31
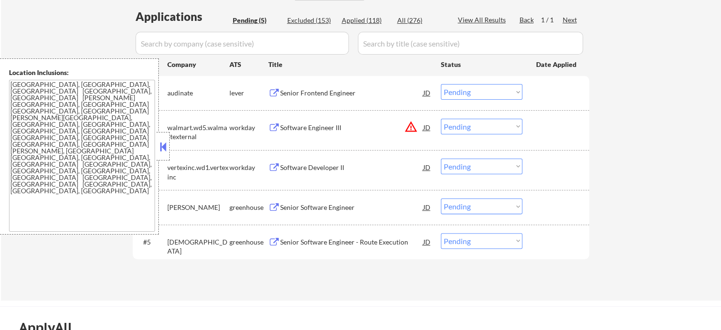
click at [327, 210] on div "Senior Software Engineer" at bounding box center [351, 207] width 143 height 9
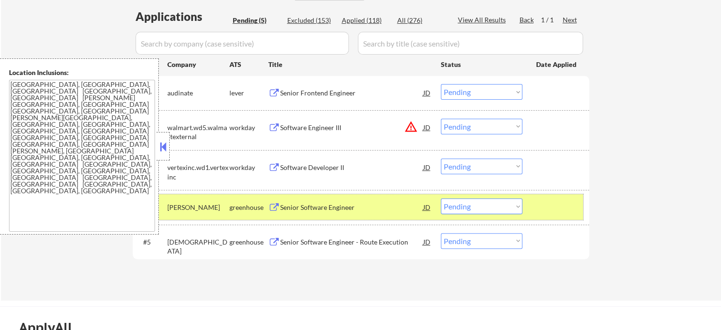
click at [549, 212] on div at bounding box center [557, 206] width 42 height 17
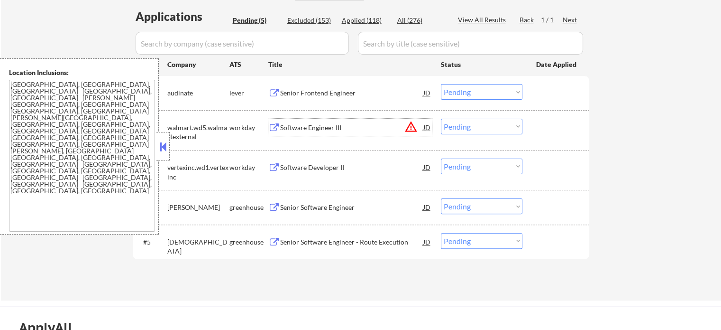
click at [311, 129] on div "Software Engineer III" at bounding box center [351, 127] width 143 height 9
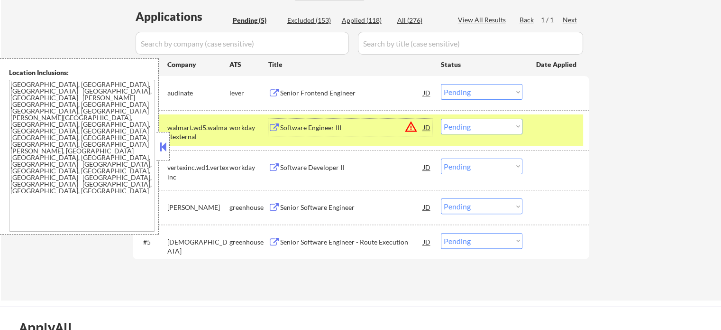
click at [569, 136] on div "#2 walmart.wd5.walmartexternal workday Software Engineer III JD warning_amber C…" at bounding box center [360, 129] width 448 height 31
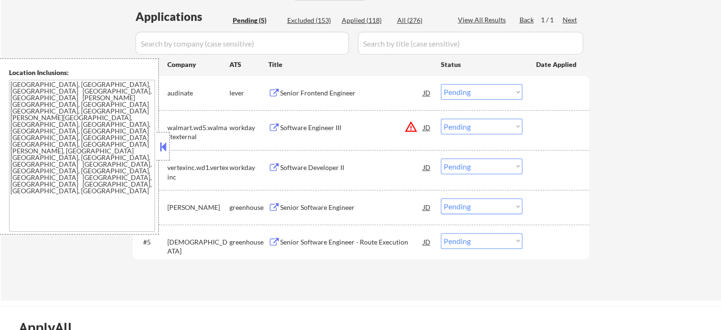
click at [358, 208] on div "Senior Software Engineer" at bounding box center [351, 207] width 143 height 9
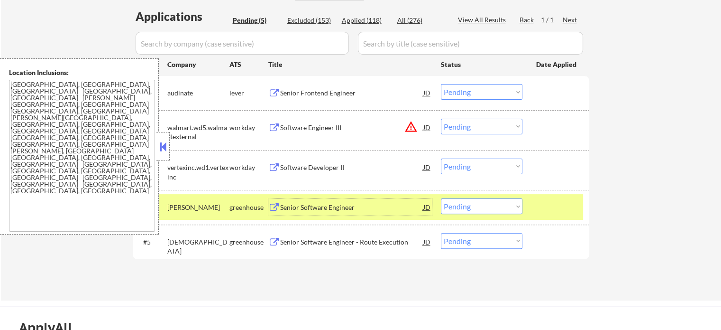
click at [563, 203] on div at bounding box center [557, 206] width 42 height 17
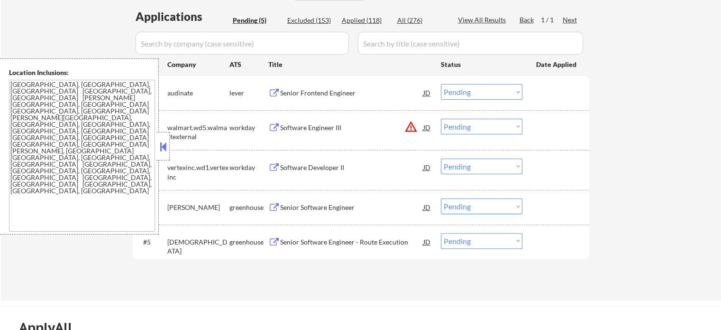
click at [344, 175] on div "#3 vertexinc.wd1.vertexinc workday Software Developer II JD warning_amber Choos…" at bounding box center [360, 169] width 448 height 31
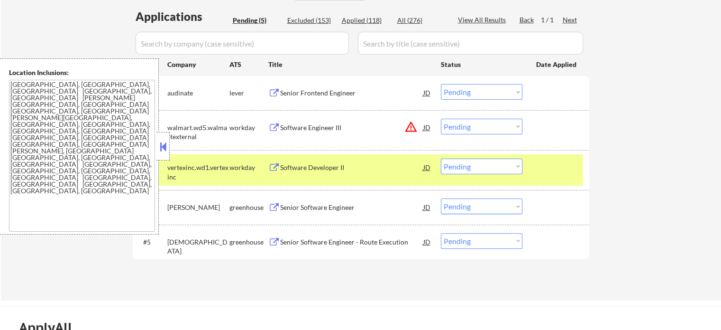
click at [343, 172] on div "Software Developer II" at bounding box center [351, 167] width 143 height 9
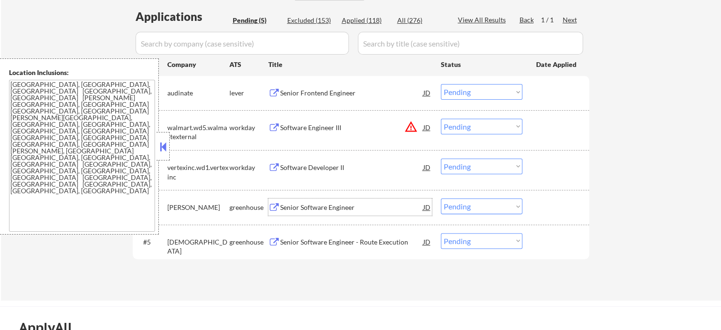
click at [319, 210] on div "Senior Software Engineer" at bounding box center [351, 207] width 143 height 9
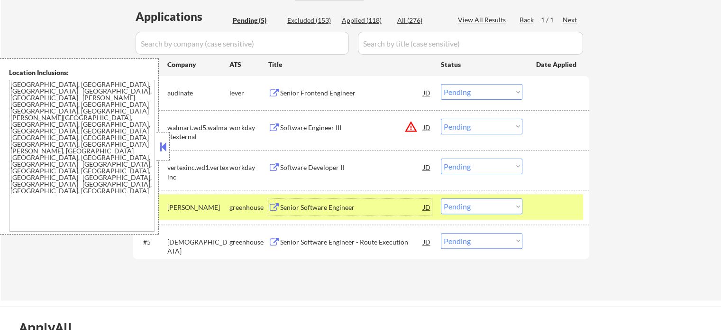
click at [573, 204] on div at bounding box center [557, 206] width 42 height 17
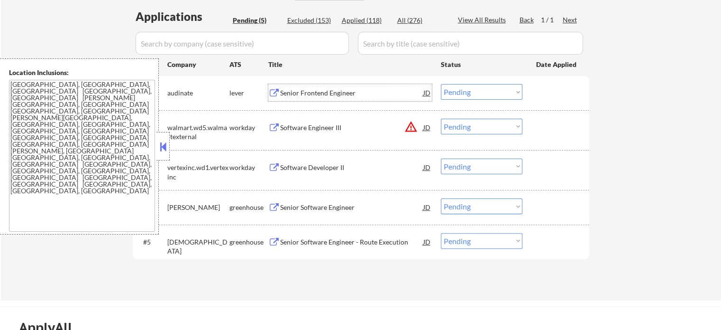
click at [334, 98] on div "Senior Frontend Engineer" at bounding box center [351, 92] width 143 height 17
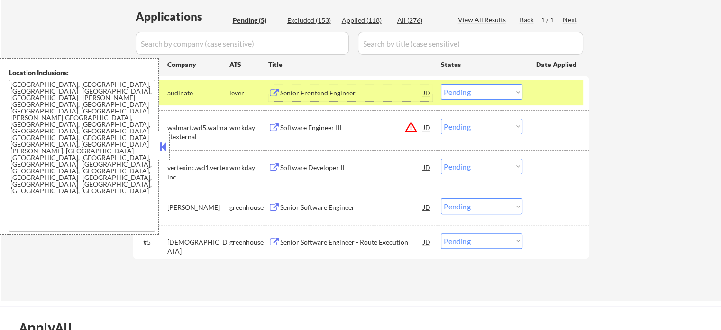
click at [582, 104] on div "#1 audinate lever Senior Frontend Engineer JD Choose an option... Pending Appli…" at bounding box center [360, 93] width 448 height 26
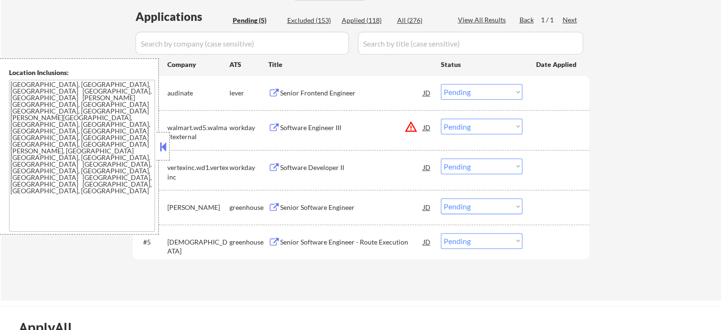
click at [351, 160] on div "Software Developer II" at bounding box center [351, 166] width 143 height 17
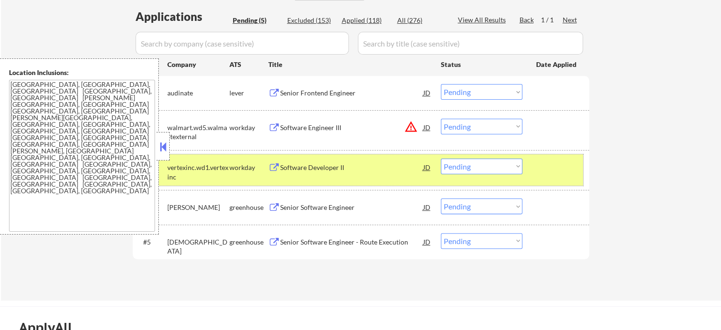
click at [534, 167] on div "#3 vertexinc.wd1.vertexinc workday Software Developer II JD warning_amber Choos…" at bounding box center [360, 169] width 448 height 31
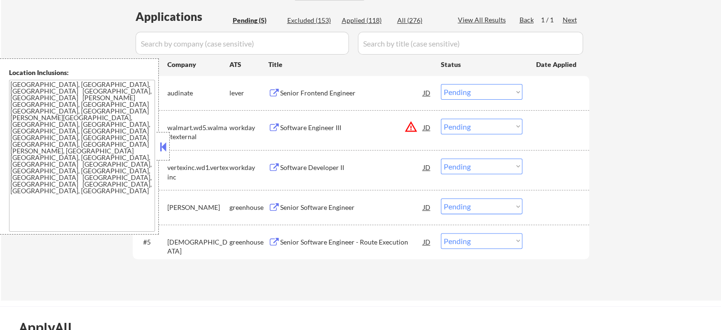
click at [329, 207] on div "Senior Software Engineer" at bounding box center [351, 207] width 143 height 9
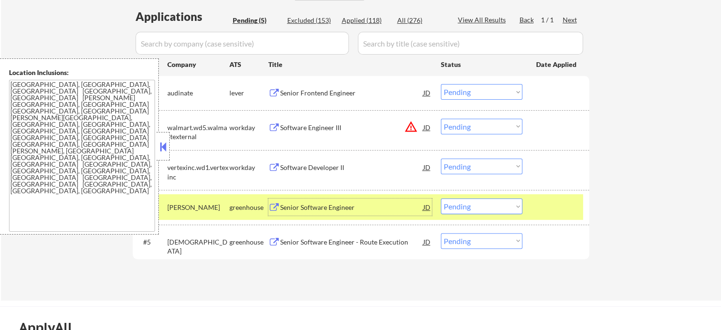
click at [563, 212] on div at bounding box center [557, 206] width 42 height 17
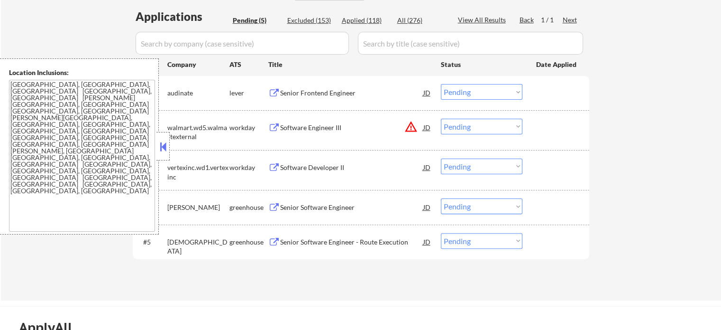
click at [342, 168] on div "Software Developer II" at bounding box center [351, 167] width 143 height 9
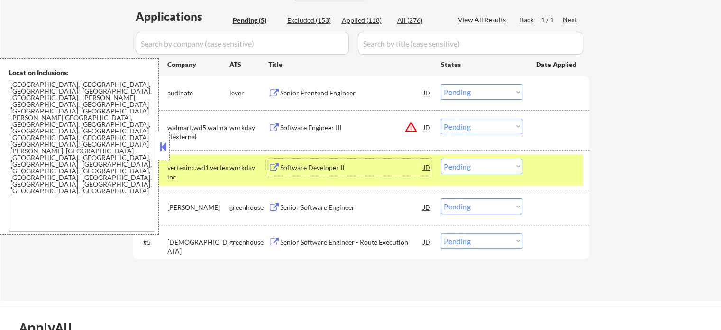
click at [545, 168] on div at bounding box center [557, 166] width 42 height 17
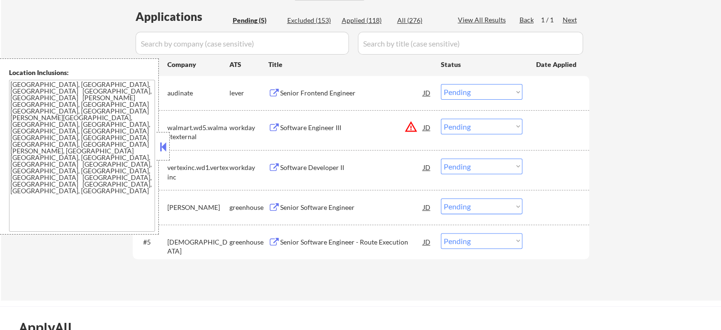
click at [303, 208] on div "Senior Software Engineer" at bounding box center [351, 207] width 143 height 9
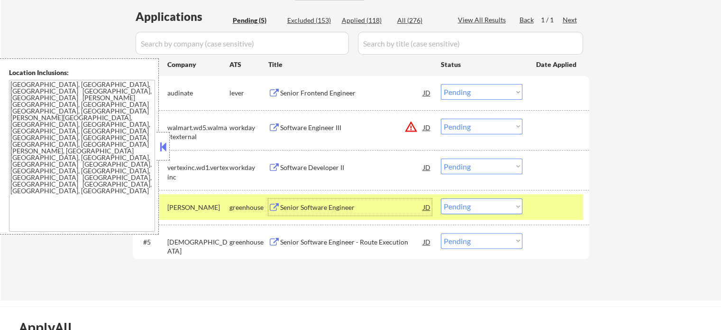
click at [561, 198] on div "#4 [PERSON_NAME] Senior Software Engineer JD Choose an option... Pending Applie…" at bounding box center [360, 207] width 448 height 26
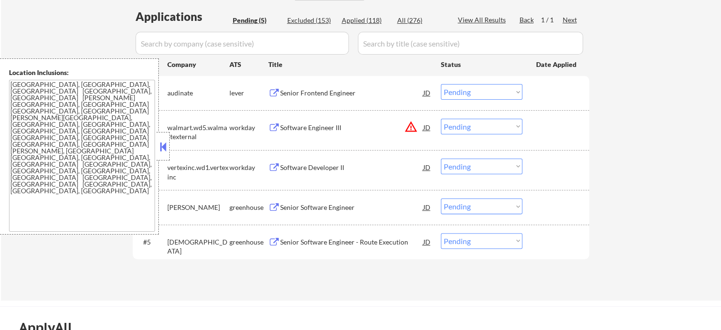
click at [345, 130] on div "Software Engineer III" at bounding box center [351, 127] width 143 height 9
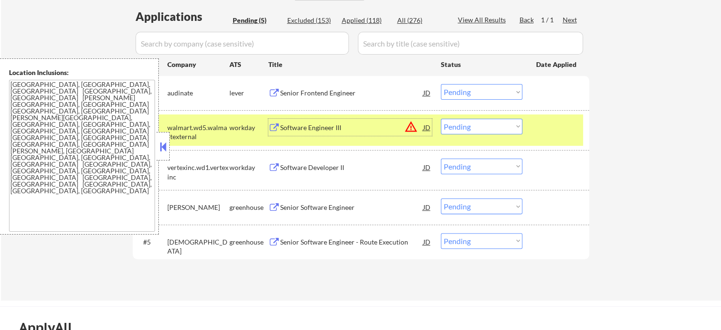
click at [570, 133] on div at bounding box center [557, 127] width 42 height 17
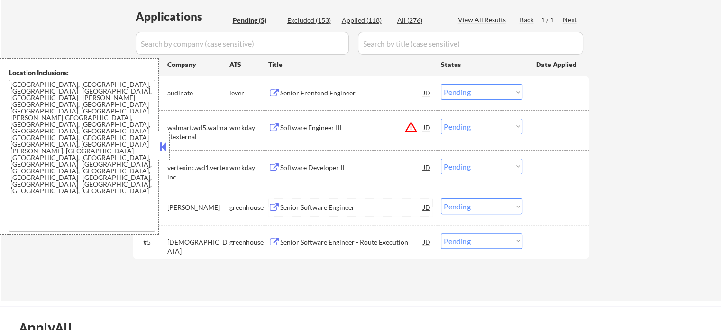
click at [330, 203] on div "Senior Software Engineer" at bounding box center [351, 207] width 143 height 9
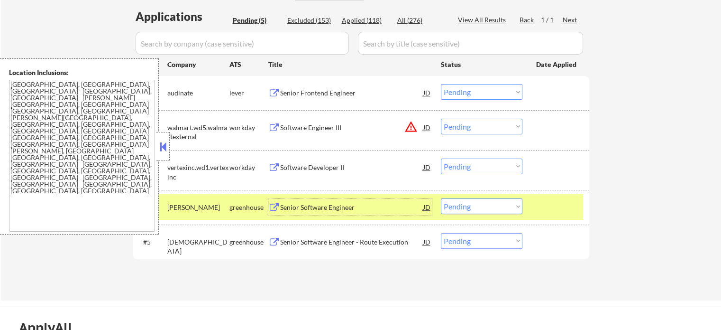
click at [575, 200] on div at bounding box center [557, 206] width 42 height 17
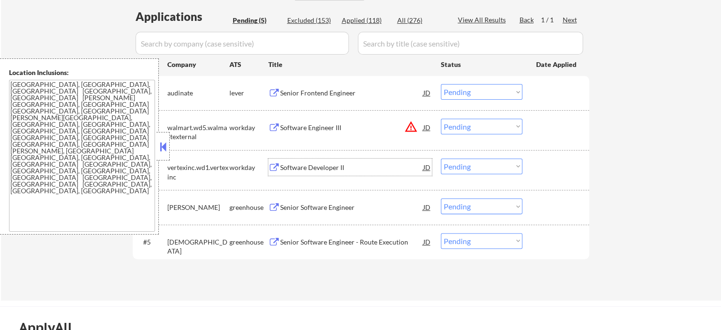
click at [342, 166] on div "Software Developer II" at bounding box center [351, 167] width 143 height 9
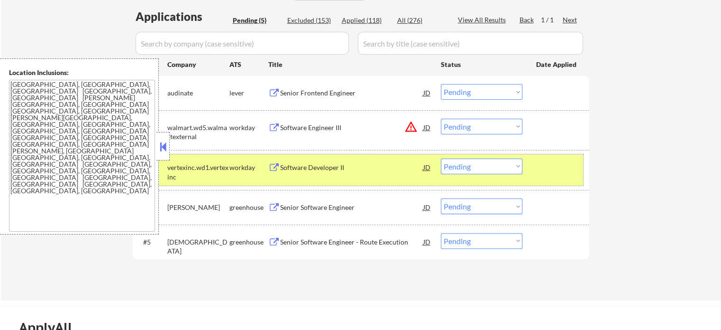
click at [548, 174] on div at bounding box center [557, 166] width 42 height 17
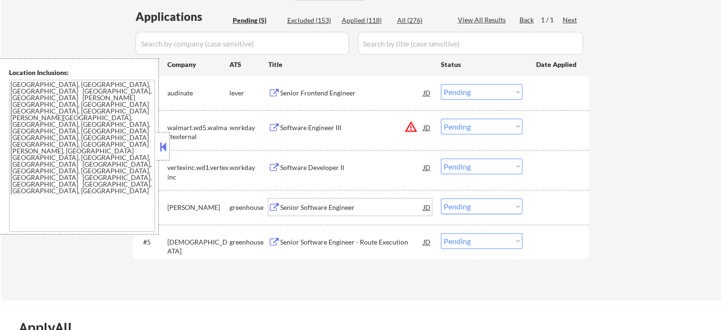
click at [339, 211] on div "Senior Software Engineer" at bounding box center [351, 207] width 143 height 9
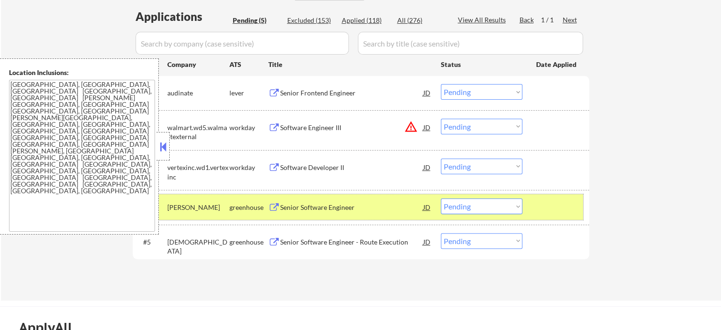
click at [552, 204] on div at bounding box center [557, 206] width 42 height 17
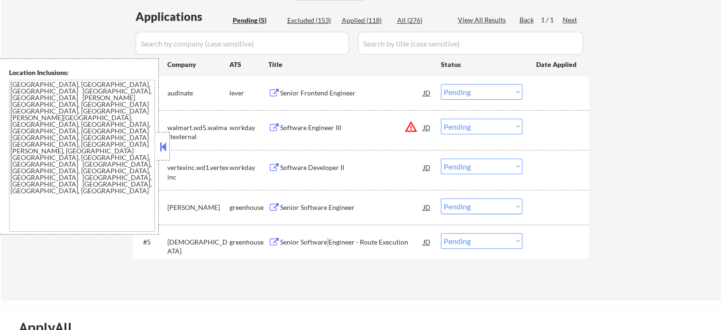
click at [327, 243] on div "Senior Software Engineer - Route Execution" at bounding box center [351, 241] width 143 height 9
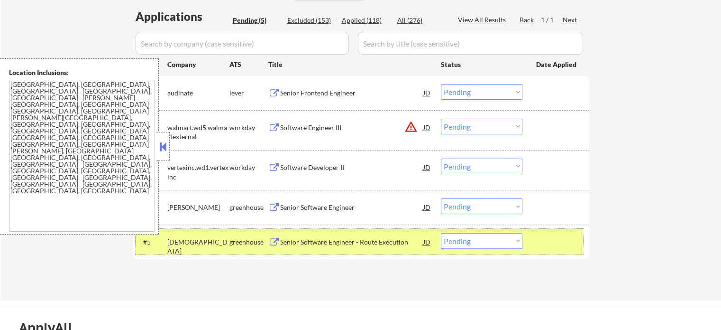
drag, startPoint x: 562, startPoint y: 238, endPoint x: 484, endPoint y: 201, distance: 86.1
click at [560, 239] on div at bounding box center [557, 241] width 42 height 17
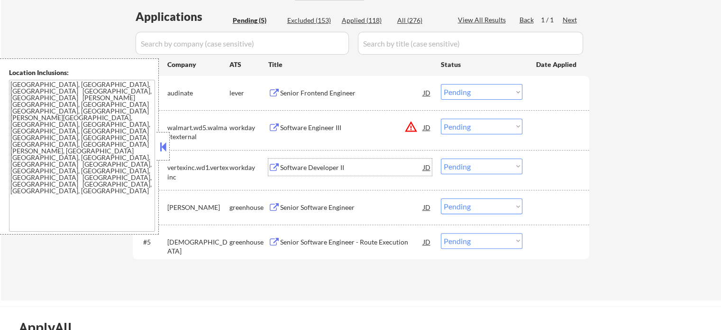
click at [330, 174] on div "Software Developer II" at bounding box center [351, 166] width 143 height 17
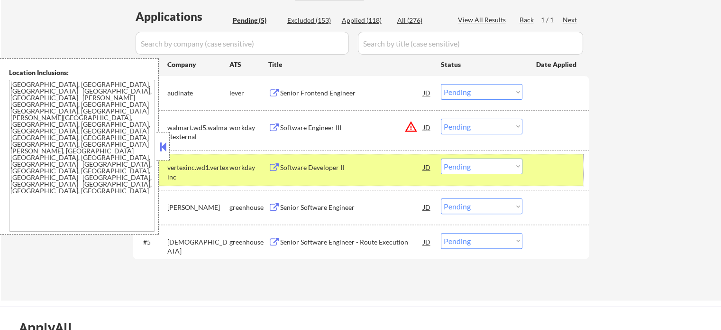
drag, startPoint x: 577, startPoint y: 171, endPoint x: 349, endPoint y: 139, distance: 230.3
click at [576, 171] on div at bounding box center [557, 166] width 42 height 17
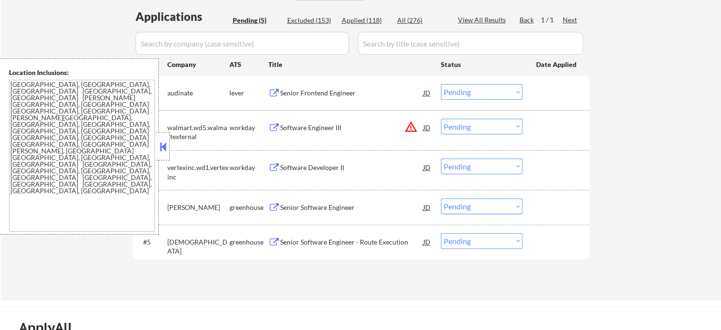
click at [314, 129] on div "Software Engineer III" at bounding box center [351, 127] width 143 height 9
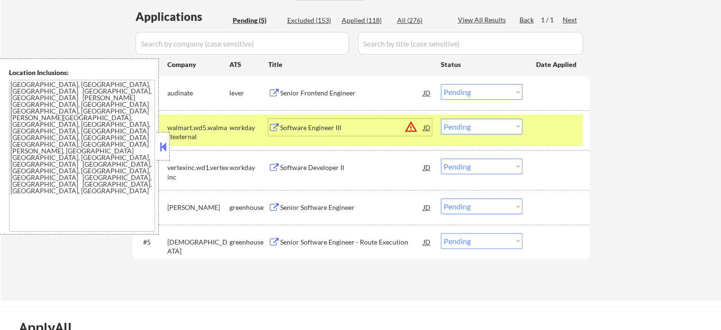
click at [546, 133] on div at bounding box center [557, 127] width 42 height 17
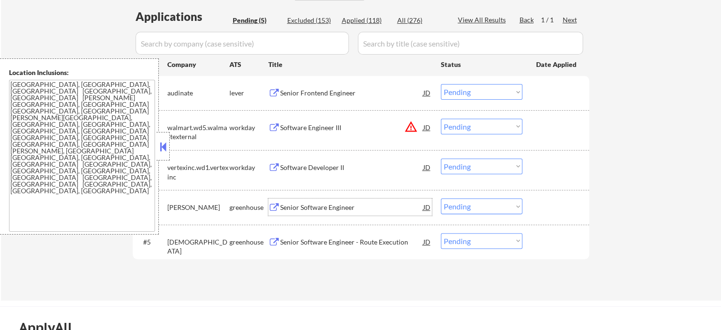
click at [354, 209] on div "Senior Software Engineer" at bounding box center [351, 207] width 143 height 9
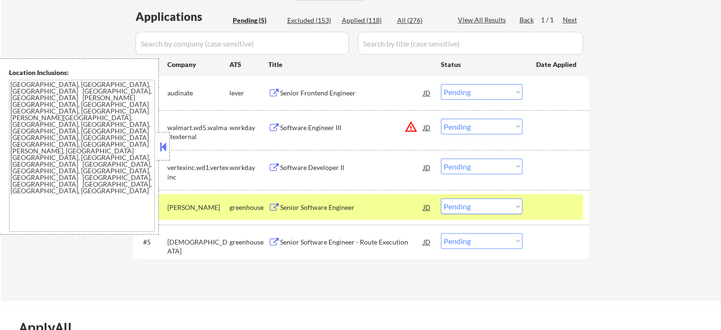
click at [584, 211] on div "#4 [PERSON_NAME] Senior Software Engineer JD Choose an option... Pending Applie…" at bounding box center [361, 207] width 457 height 34
click at [553, 193] on div "#4 [PERSON_NAME] Senior Software Engineer JD Choose an option... Pending Applie…" at bounding box center [361, 207] width 457 height 34
drag, startPoint x: 555, startPoint y: 207, endPoint x: 404, endPoint y: 165, distance: 157.1
click at [552, 206] on div at bounding box center [557, 206] width 42 height 17
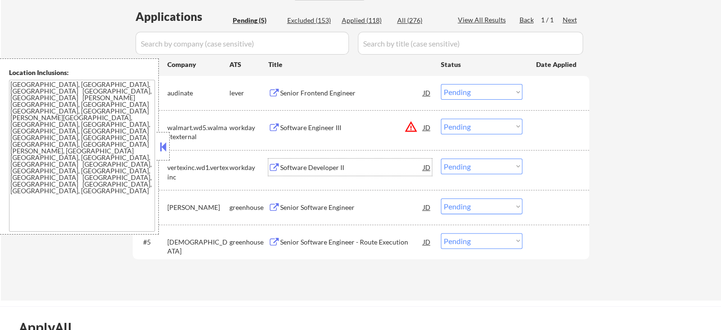
click at [345, 161] on div "Software Developer II" at bounding box center [351, 166] width 143 height 17
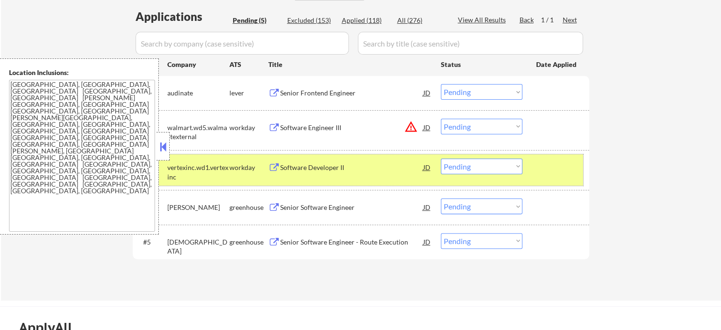
drag, startPoint x: 561, startPoint y: 173, endPoint x: 541, endPoint y: 195, distance: 30.2
click at [560, 174] on div at bounding box center [557, 166] width 42 height 17
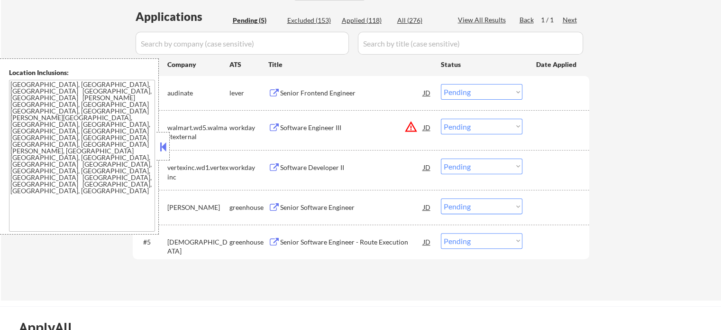
click at [364, 240] on div "Senior Software Engineer - Route Execution" at bounding box center [351, 241] width 143 height 9
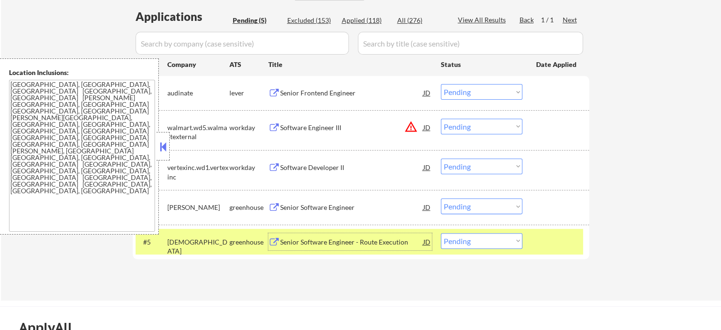
click at [539, 246] on div at bounding box center [557, 241] width 42 height 17
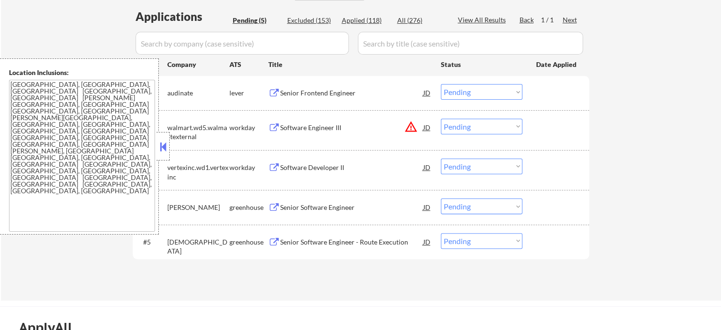
click at [339, 166] on div "Software Developer II" at bounding box center [351, 167] width 143 height 9
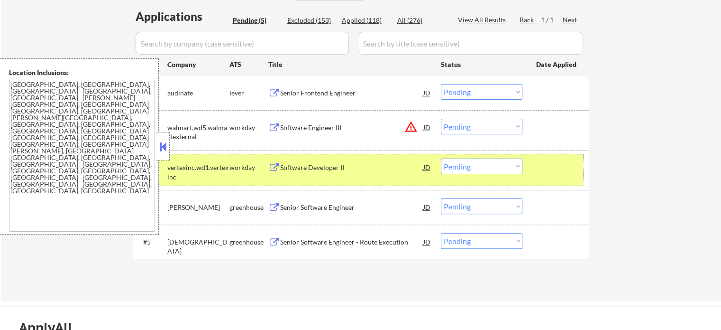
click at [532, 178] on div "#3 vertexinc.wd1.vertexinc workday Software Developer II JD warning_amber Choos…" at bounding box center [360, 169] width 448 height 31
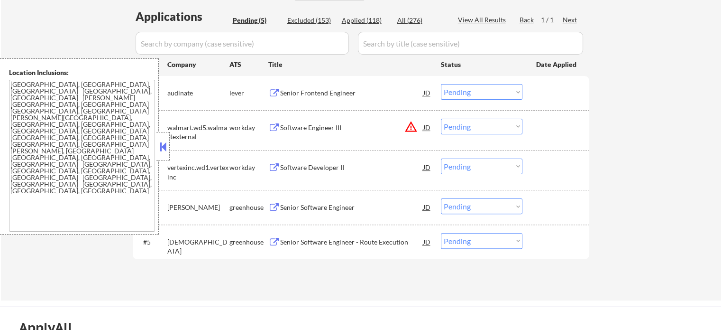
click at [332, 130] on div "Software Engineer III" at bounding box center [351, 127] width 143 height 9
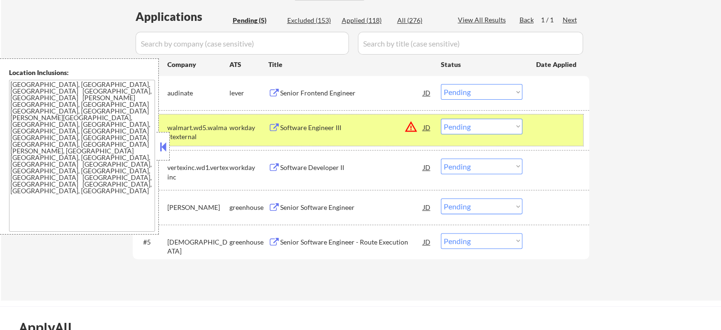
drag, startPoint x: 550, startPoint y: 135, endPoint x: 439, endPoint y: 182, distance: 120.5
click at [550, 136] on div "#2 walmart.wd5.walmartexternal workday Software Engineer III JD warning_amber C…" at bounding box center [360, 129] width 448 height 31
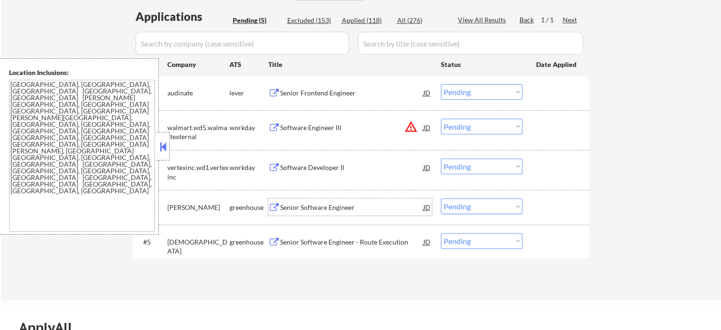
click at [346, 211] on div "Senior Software Engineer" at bounding box center [351, 207] width 143 height 9
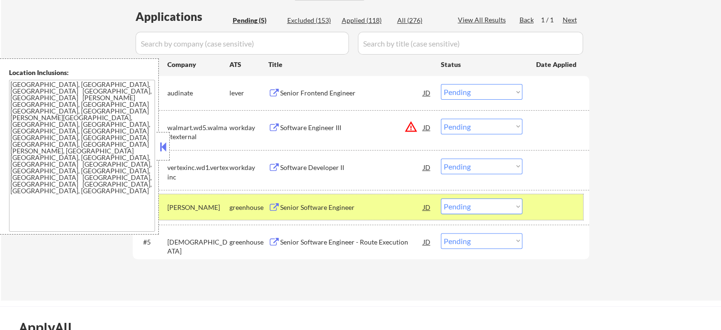
click at [550, 204] on div at bounding box center [557, 206] width 42 height 17
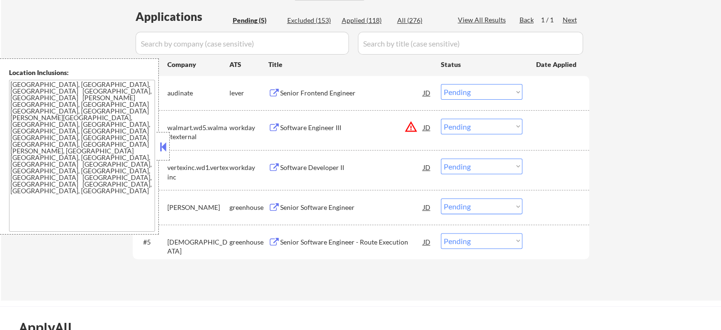
click at [323, 123] on div "Software Engineer III" at bounding box center [351, 127] width 143 height 9
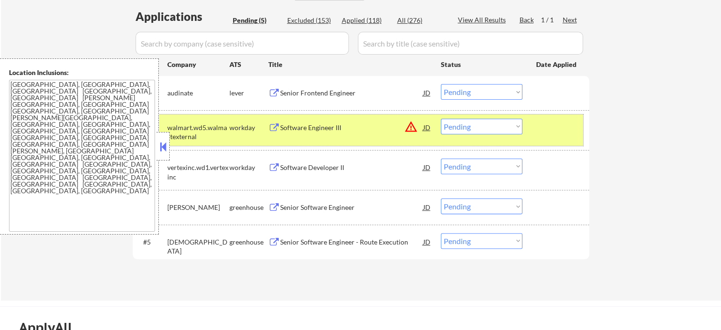
click at [557, 139] on div "#2 walmart.wd5.walmartexternal workday Software Engineer III JD warning_amber C…" at bounding box center [360, 129] width 448 height 31
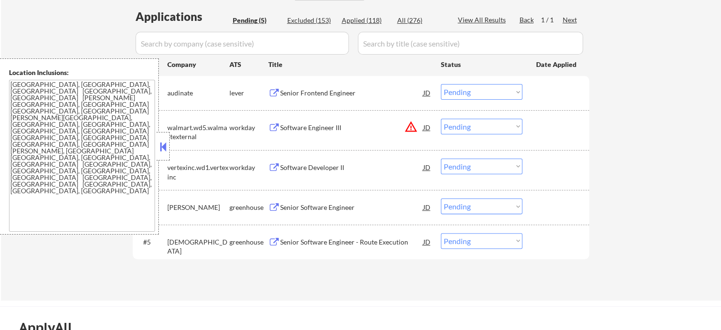
click at [345, 209] on div "Senior Software Engineer" at bounding box center [351, 207] width 143 height 9
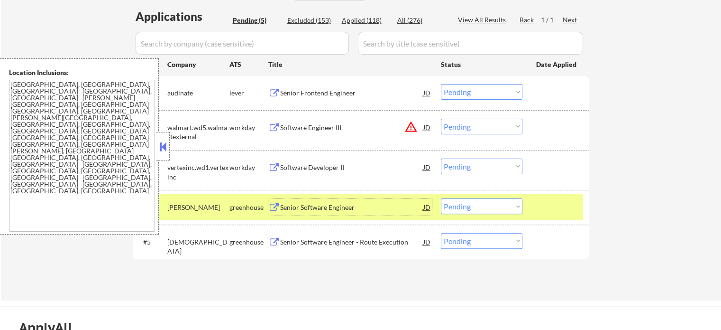
drag, startPoint x: 565, startPoint y: 215, endPoint x: 542, endPoint y: 209, distance: 24.6
click at [565, 215] on div "#4 [PERSON_NAME] Senior Software Engineer JD Choose an option... Pending Applie…" at bounding box center [360, 207] width 448 height 26
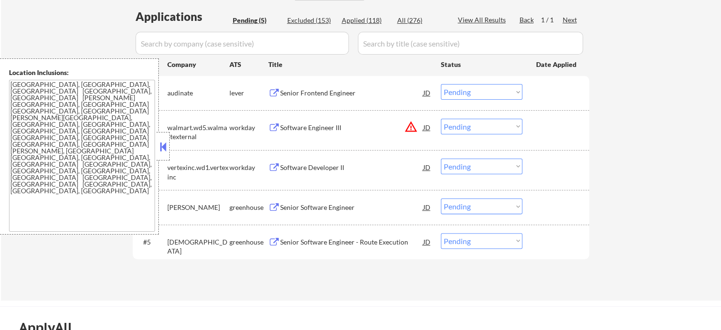
click at [292, 124] on div "Software Engineer III" at bounding box center [351, 127] width 143 height 9
